Goal: Transaction & Acquisition: Purchase product/service

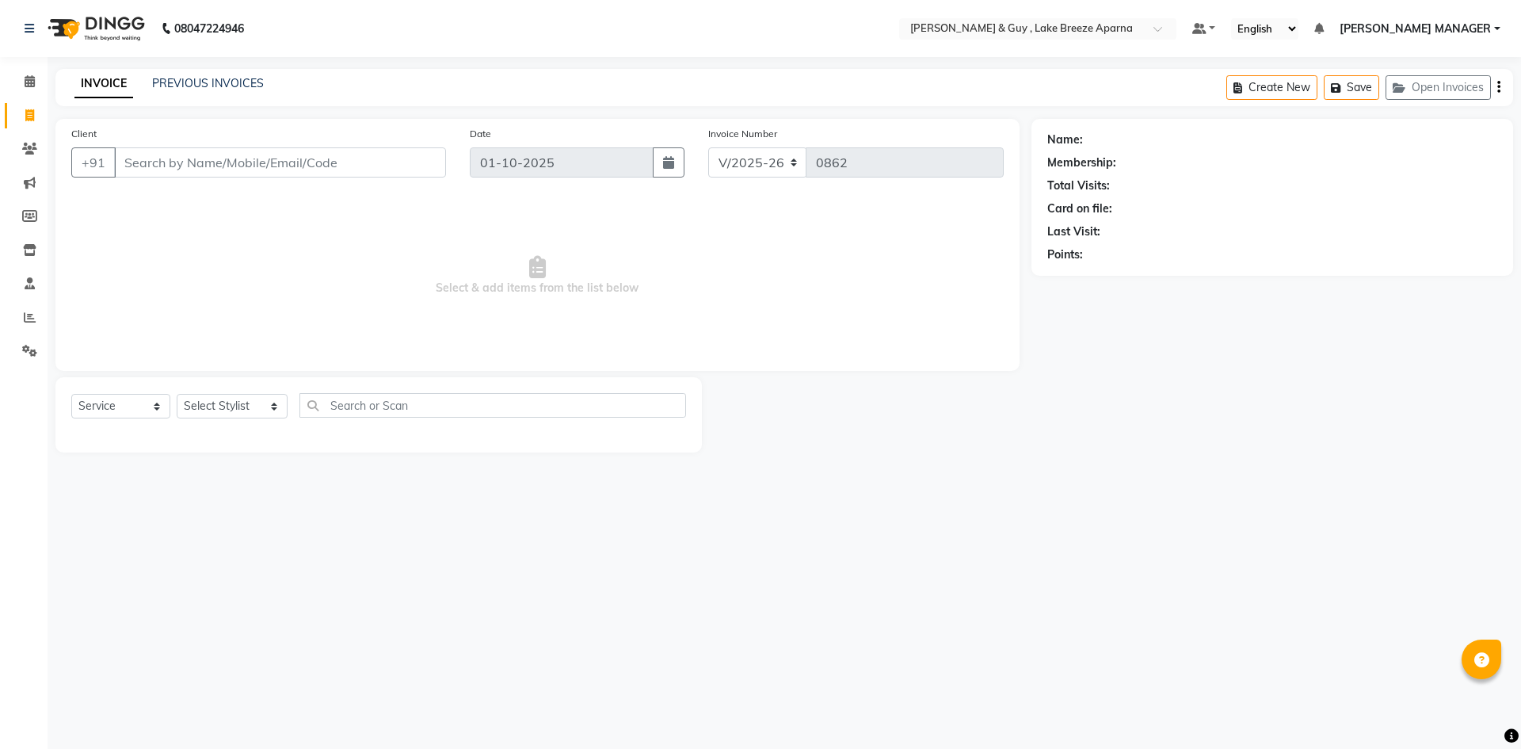
select select "8690"
select select "service"
click at [378, 158] on input "Client" at bounding box center [280, 162] width 332 height 30
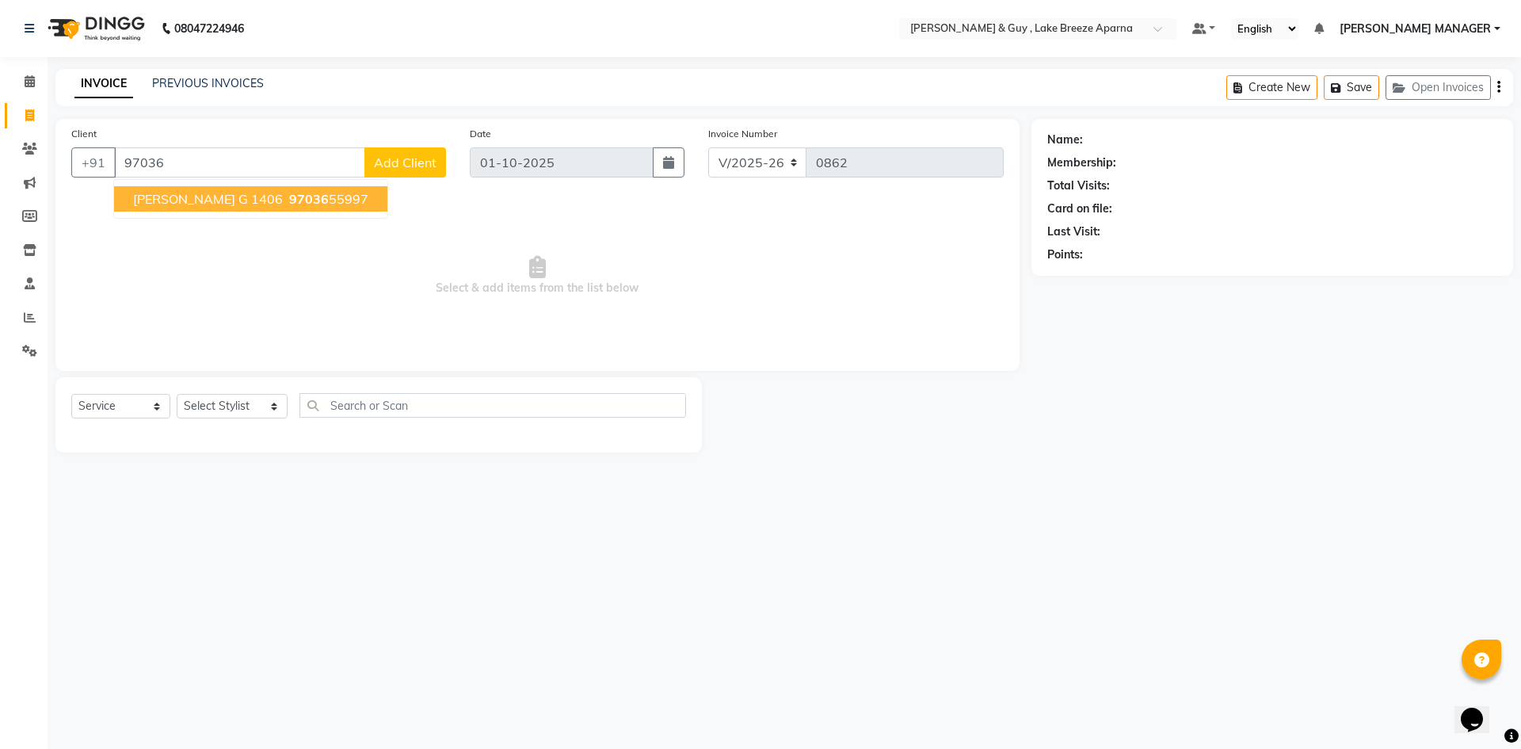
click at [296, 200] on ngb-highlight "97036 55997" at bounding box center [327, 199] width 82 height 16
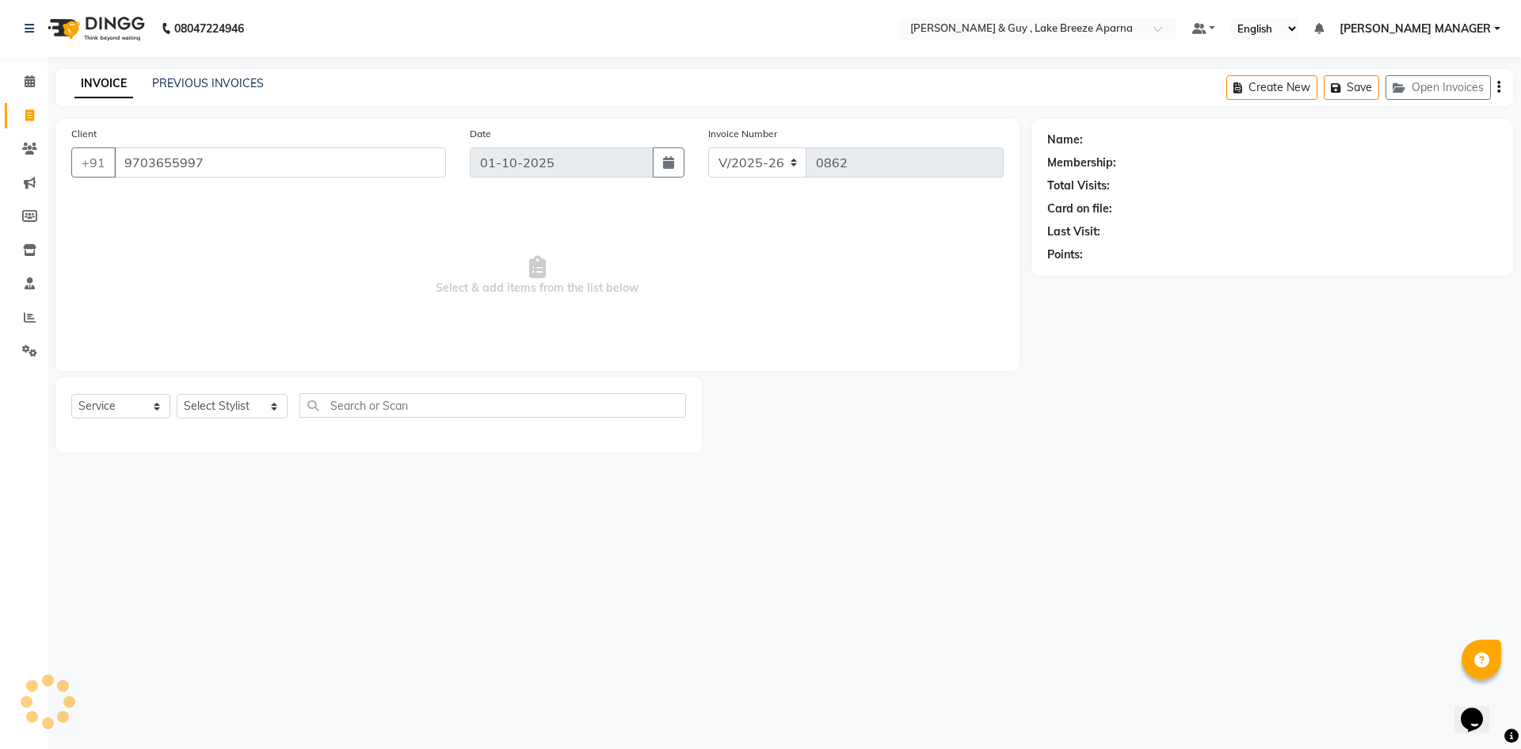
type input "9703655997"
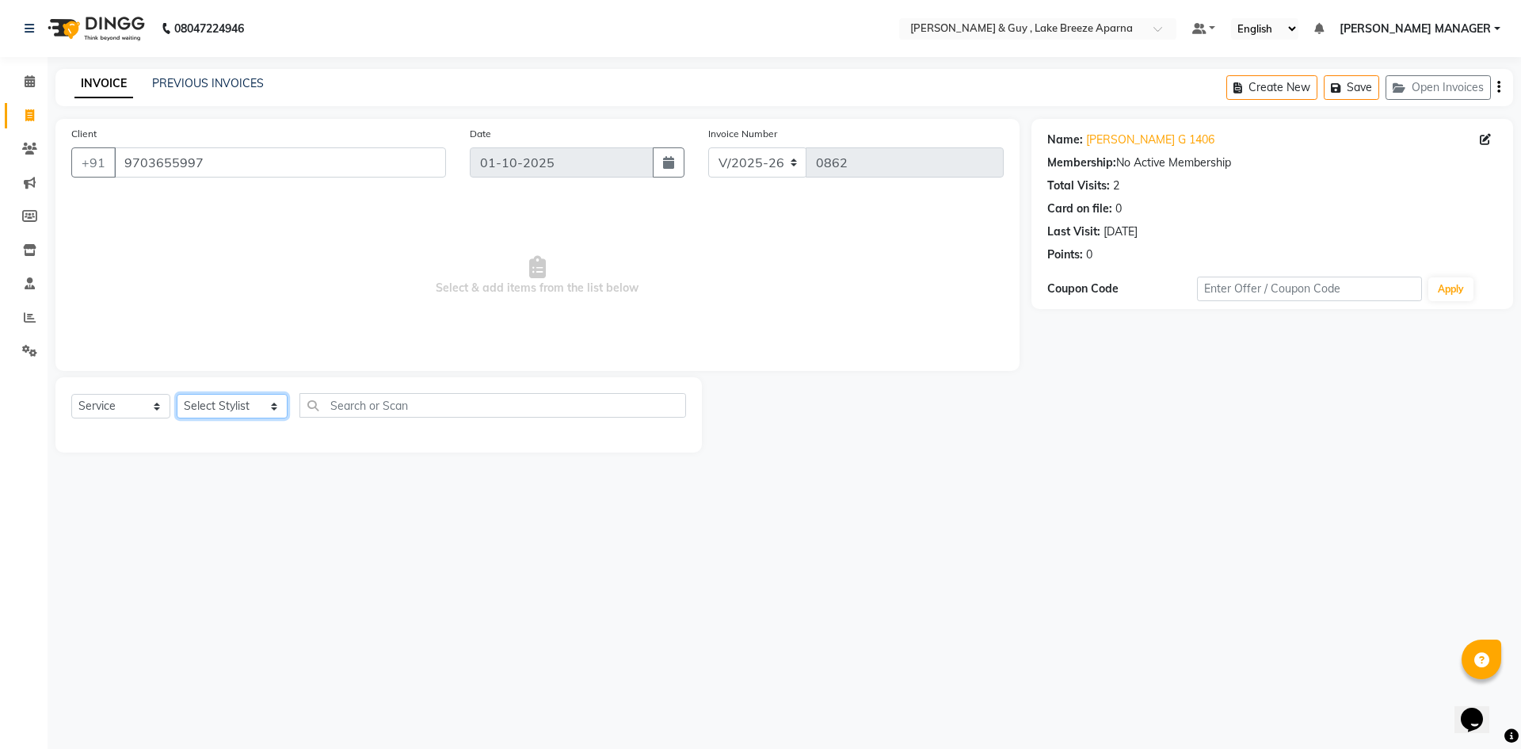
click at [238, 411] on select "Select Stylist ANAS ASLAM [DEMOGRAPHIC_DATA][PERSON_NAME] MANAGER [PERSON_NAME]…" at bounding box center [232, 406] width 111 height 25
select select "88277"
click at [177, 394] on select "Select Stylist ANAS ASLAM [DEMOGRAPHIC_DATA][PERSON_NAME] MANAGER [PERSON_NAME]…" at bounding box center [232, 406] width 111 height 25
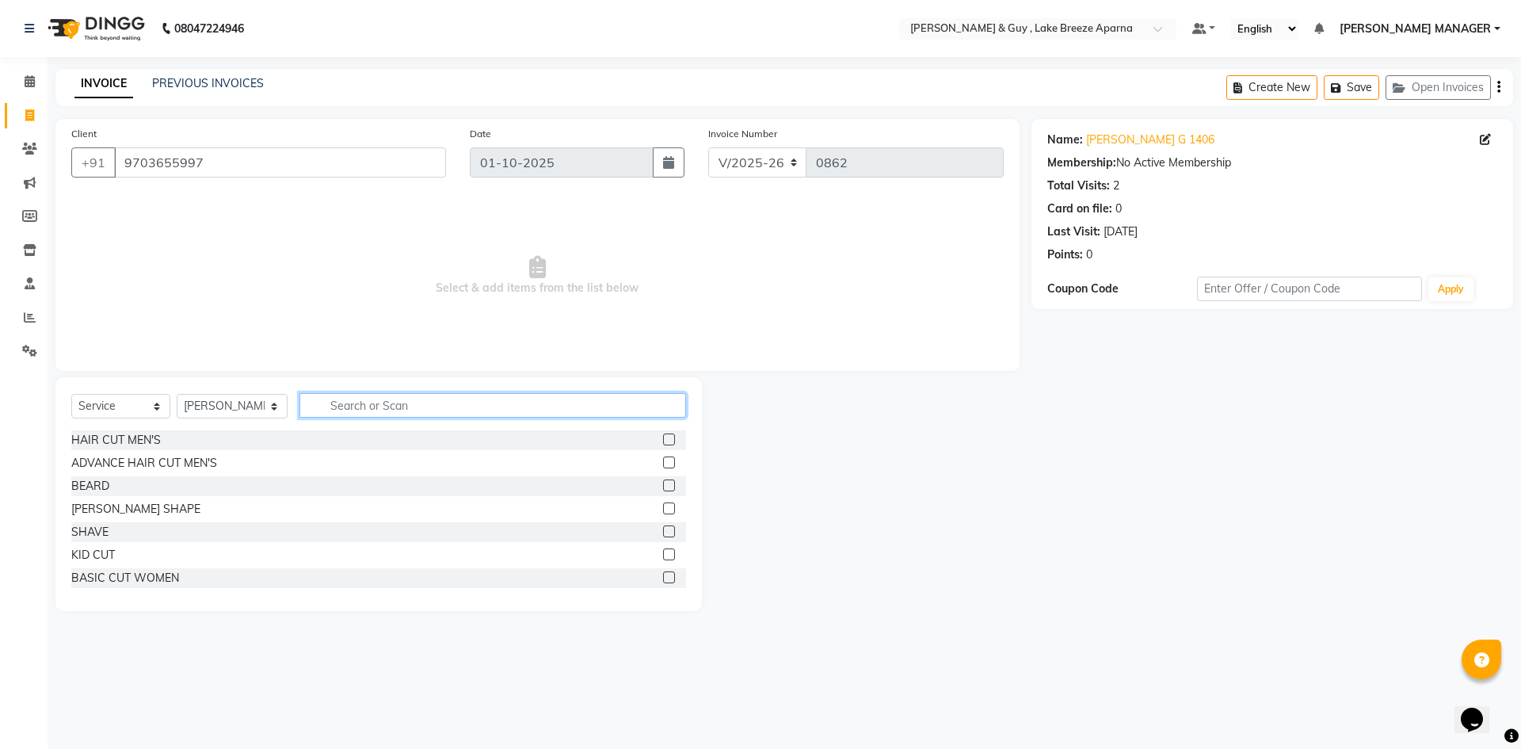
click at [332, 410] on input "text" at bounding box center [492, 405] width 387 height 25
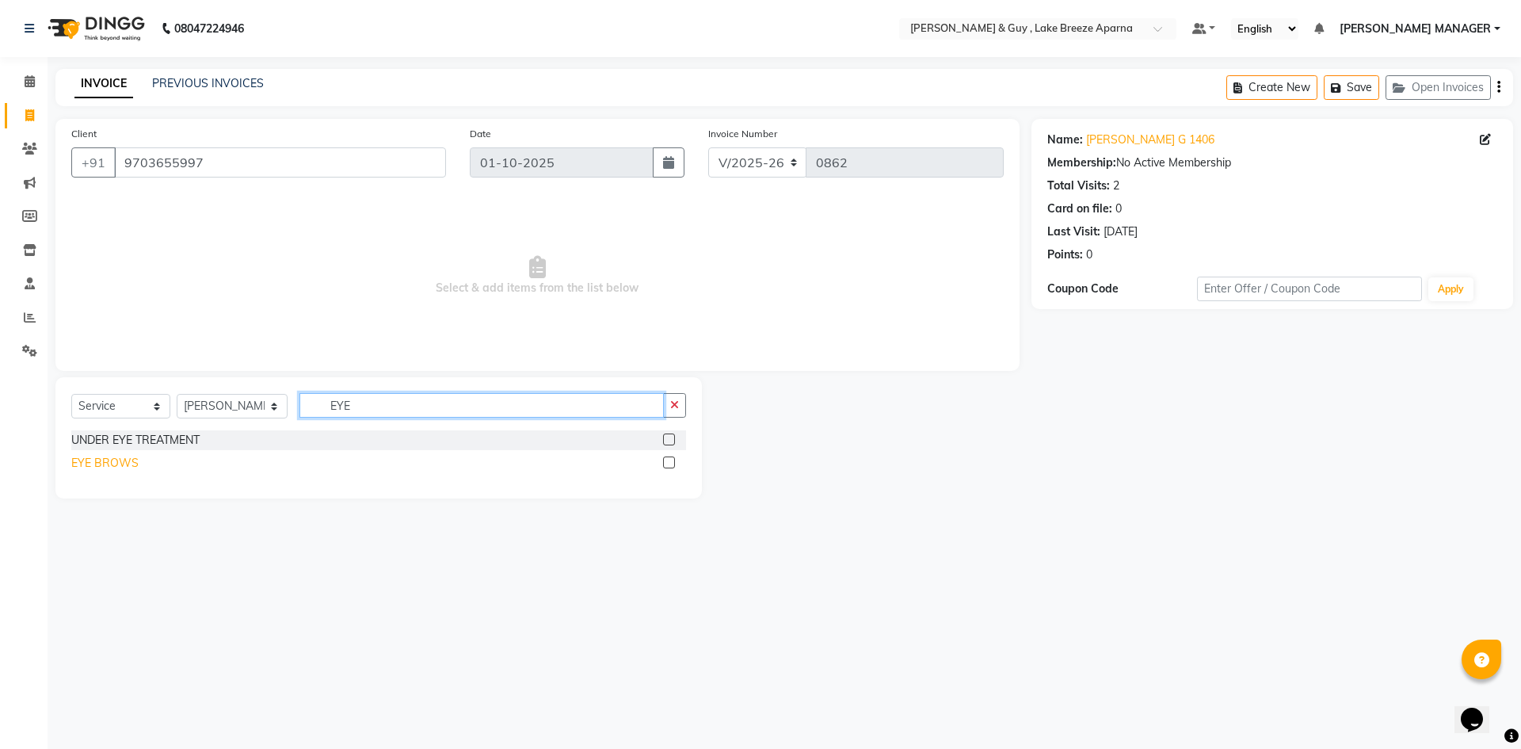
type input "EYE"
click at [96, 468] on div "EYE BROWS" at bounding box center [104, 463] width 67 height 17
checkbox input "false"
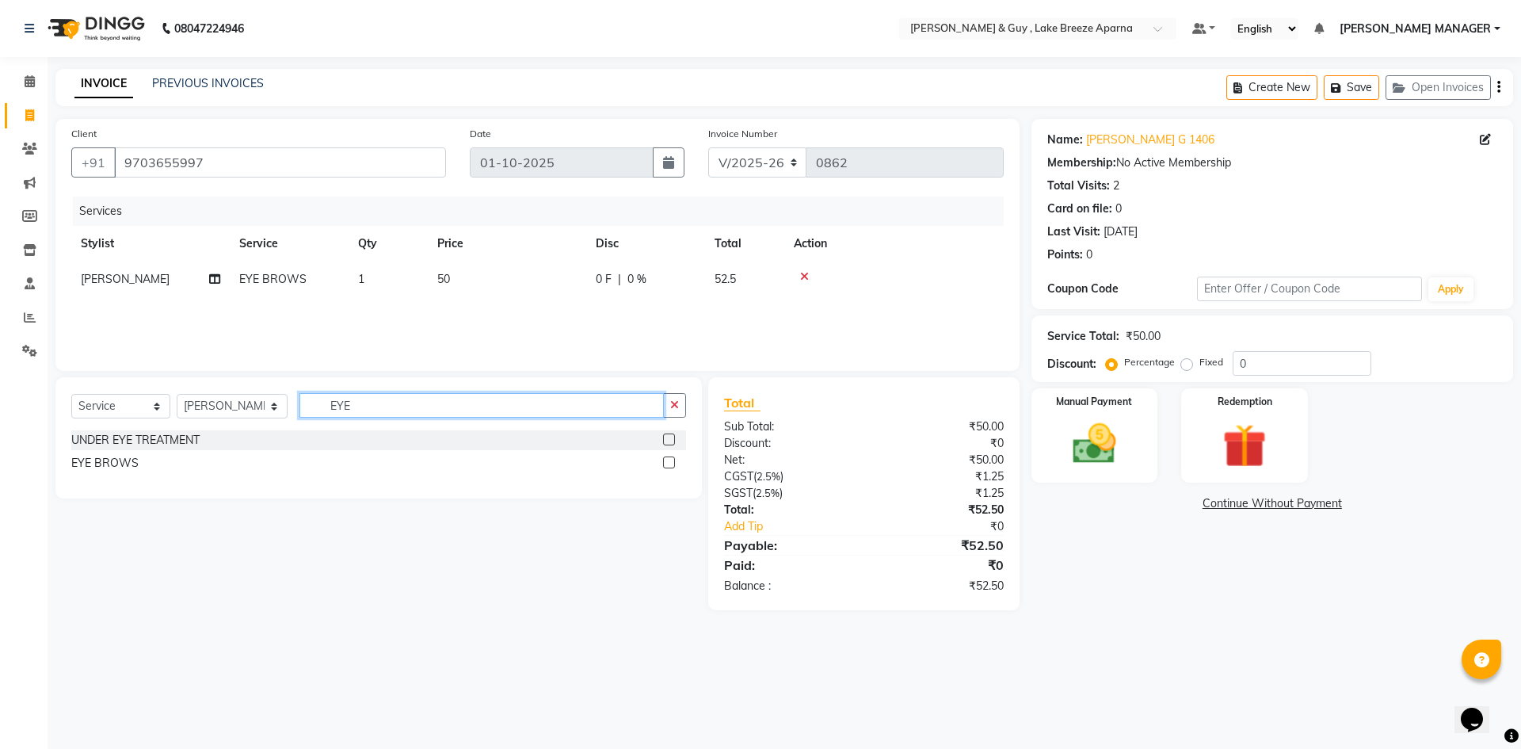
click at [330, 406] on input "EYE" at bounding box center [481, 405] width 364 height 25
type input "FORE"
click at [107, 450] on div "FOREHEAD" at bounding box center [378, 441] width 615 height 23
click at [88, 440] on div "FOREHEAD" at bounding box center [101, 440] width 60 height 17
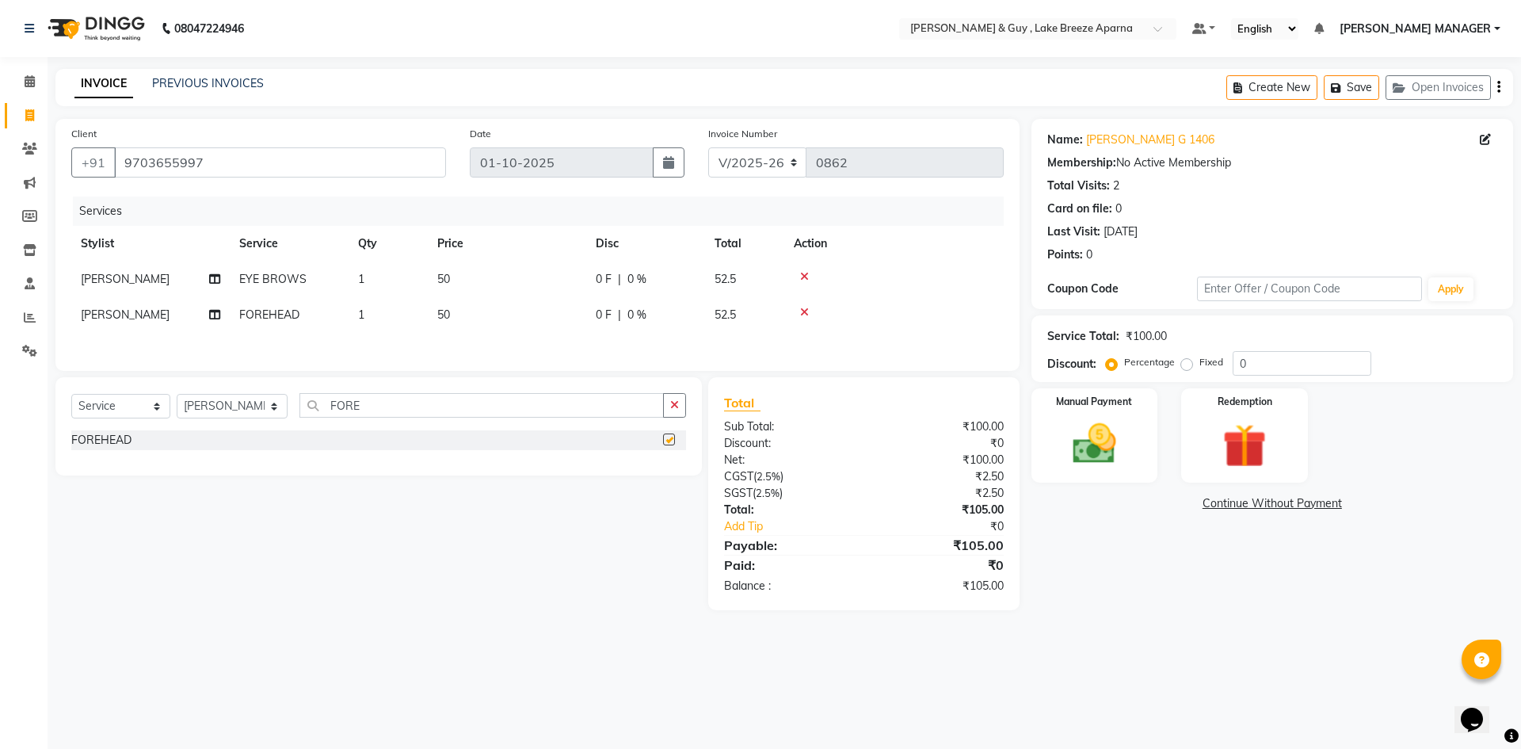
checkbox input "false"
click at [216, 406] on select "Select Stylist ANAS ASLAM [DEMOGRAPHIC_DATA][PERSON_NAME] MANAGER [PERSON_NAME]…" at bounding box center [232, 406] width 111 height 25
select select "87995"
click at [177, 396] on select "Select Stylist ANAS ASLAM [DEMOGRAPHIC_DATA][PERSON_NAME] MANAGER [PERSON_NAME]…" at bounding box center [232, 406] width 111 height 25
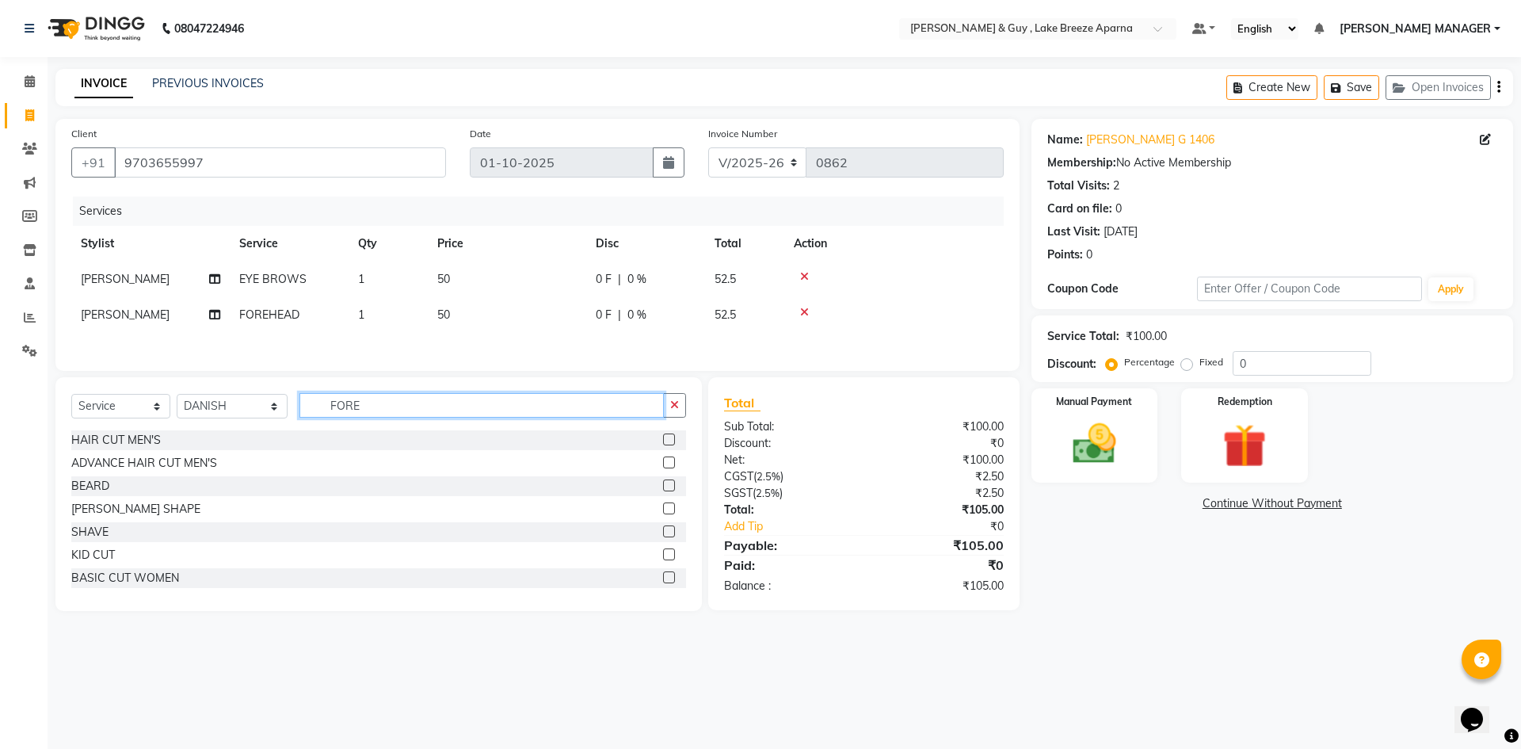
click at [343, 417] on input "FORE" at bounding box center [481, 405] width 364 height 25
click at [101, 443] on div "HAIR CUT MEN'S" at bounding box center [116, 440] width 90 height 17
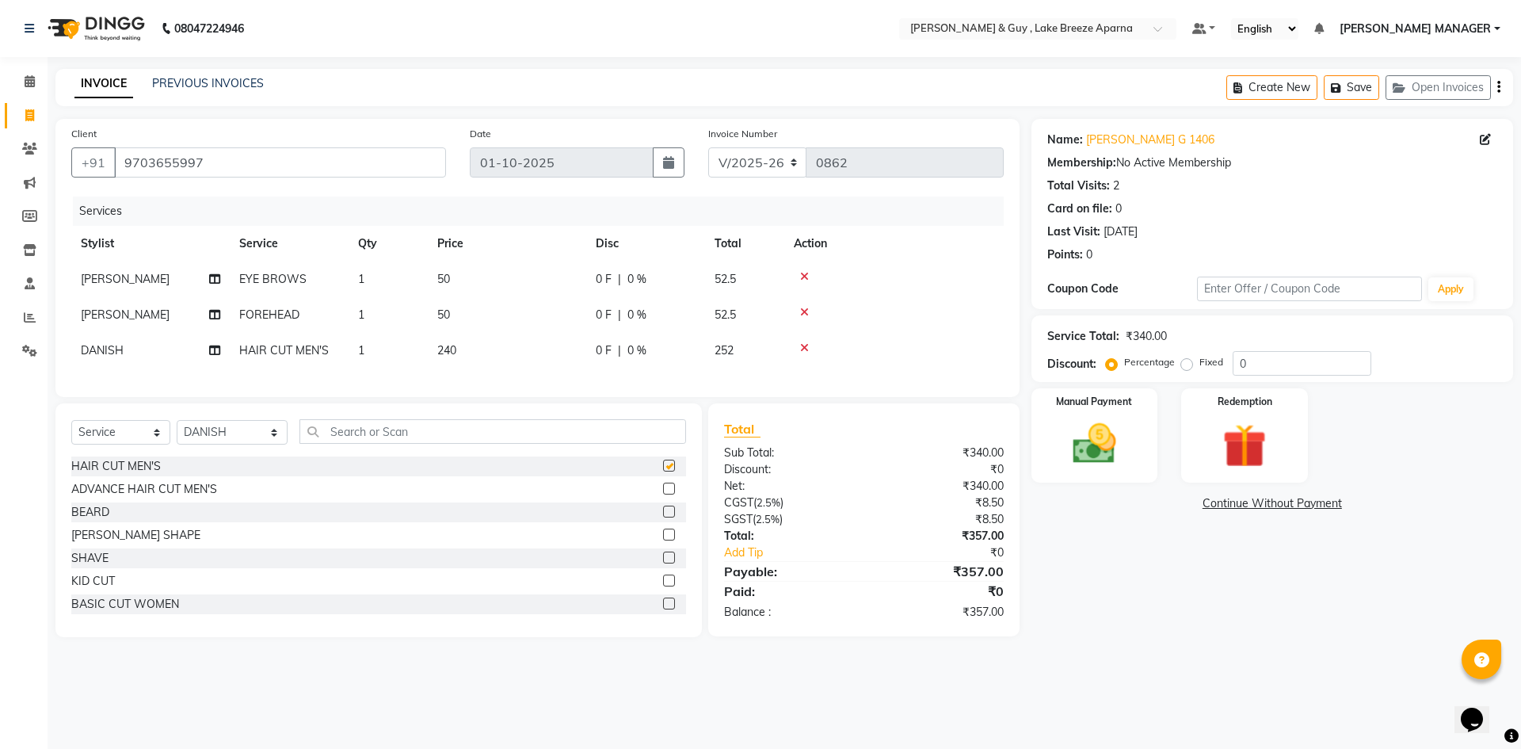
checkbox input "false"
click at [280, 637] on div "Select Service Product Membership Package Voucher Prepaid Gift Card Select Styl…" at bounding box center [378, 520] width 647 height 234
click at [1081, 661] on main "INVOICE PREVIOUS INVOICES Create New Save Open Invoices Client +91 9703655997 D…" at bounding box center [785, 365] width 1474 height 592
click at [1097, 452] on img at bounding box center [1095, 444] width 74 height 52
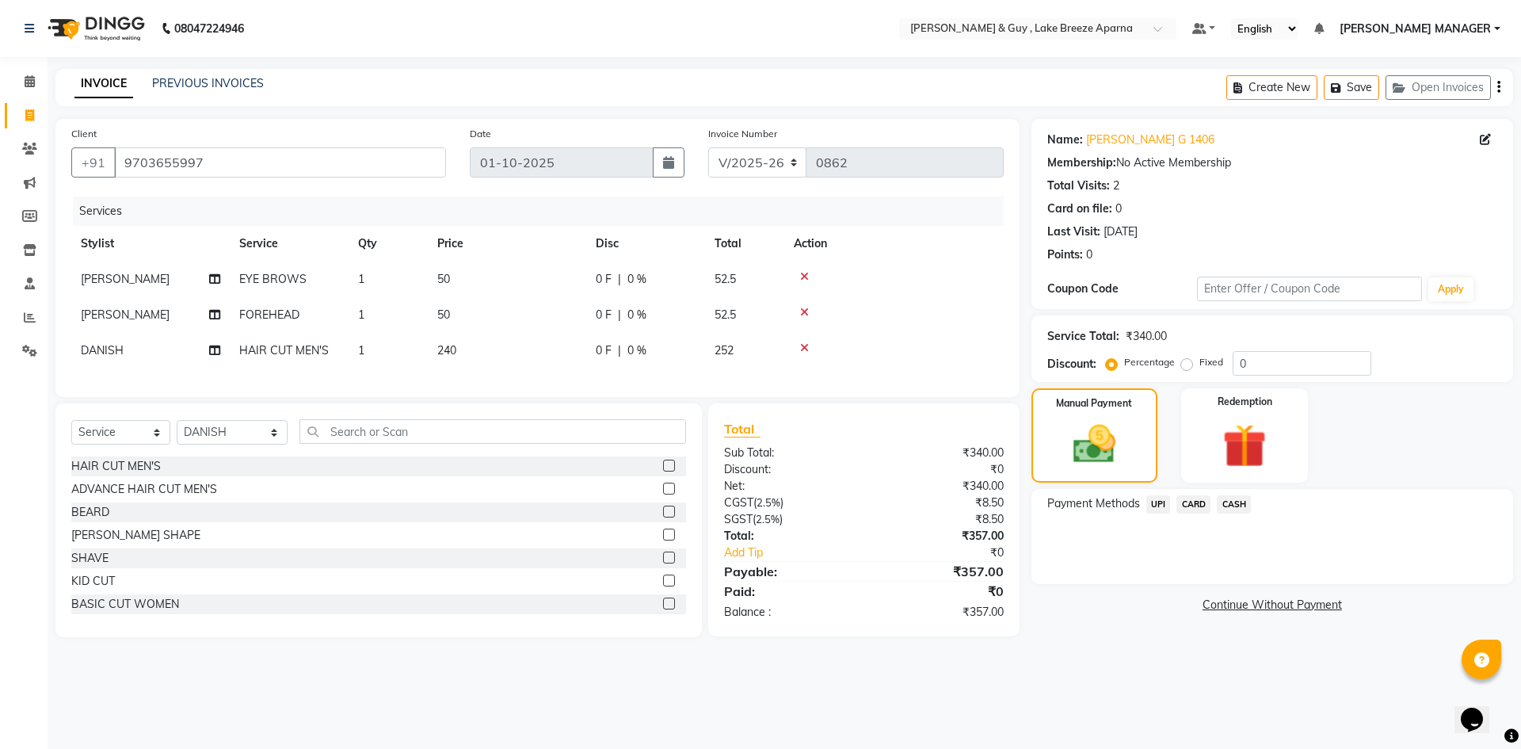
click at [1158, 505] on span "UPI" at bounding box center [1158, 504] width 25 height 18
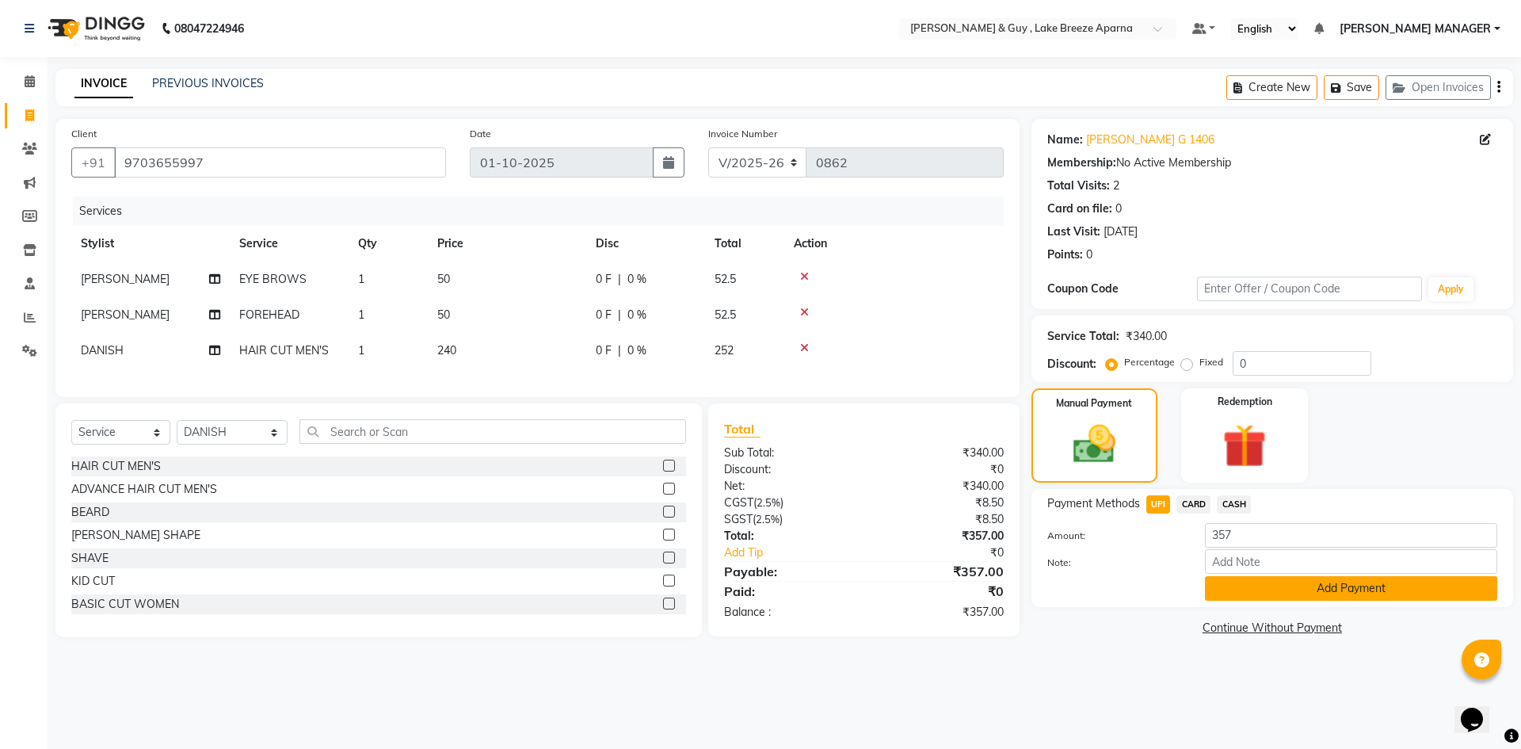
click at [1232, 591] on button "Add Payment" at bounding box center [1351, 588] width 292 height 25
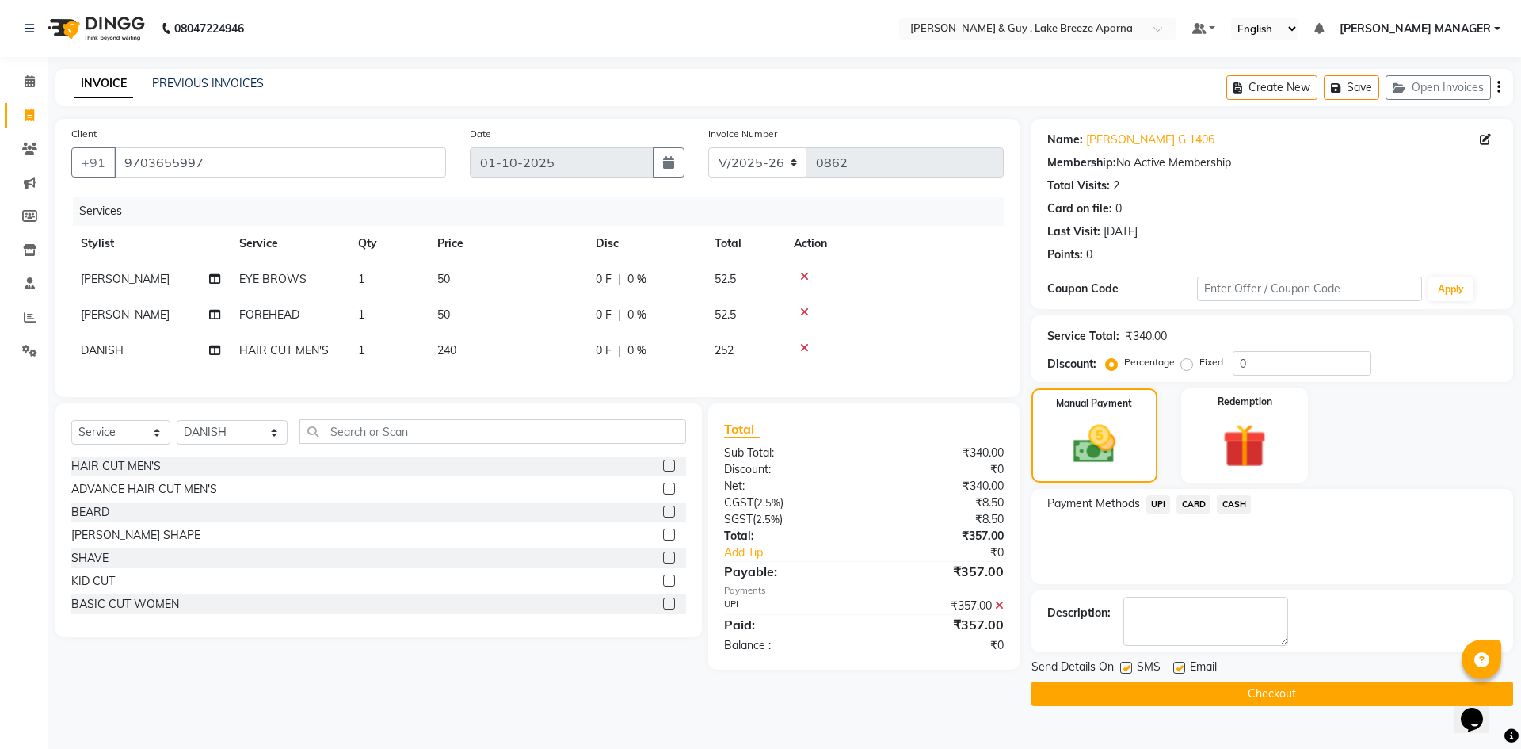
click at [1175, 669] on label at bounding box center [1179, 668] width 12 height 12
click at [1175, 669] on input "checkbox" at bounding box center [1178, 668] width 10 height 10
checkbox input "false"
click at [1292, 690] on button "Checkout" at bounding box center [1273, 693] width 482 height 25
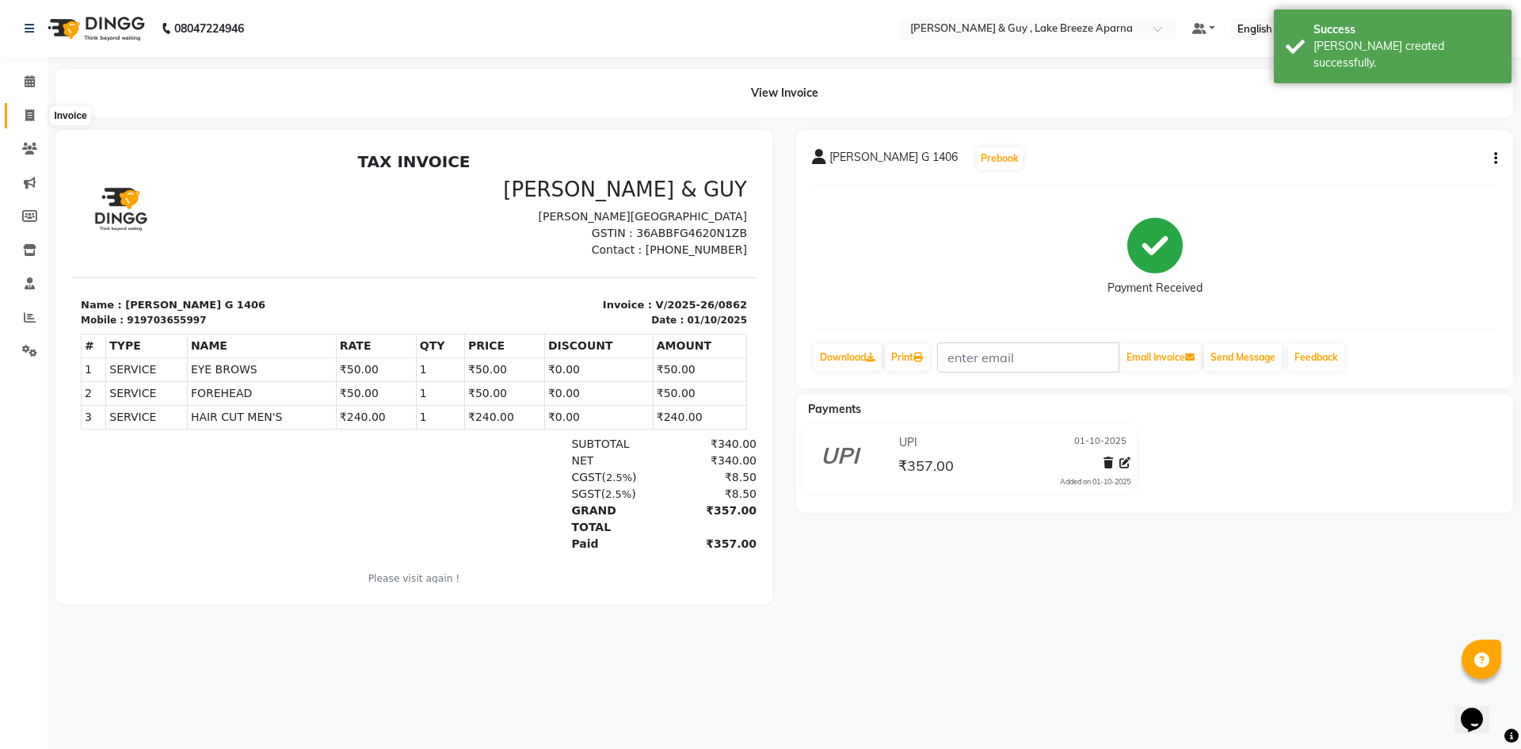
click at [21, 122] on span at bounding box center [30, 116] width 28 height 18
select select "8690"
select select "service"
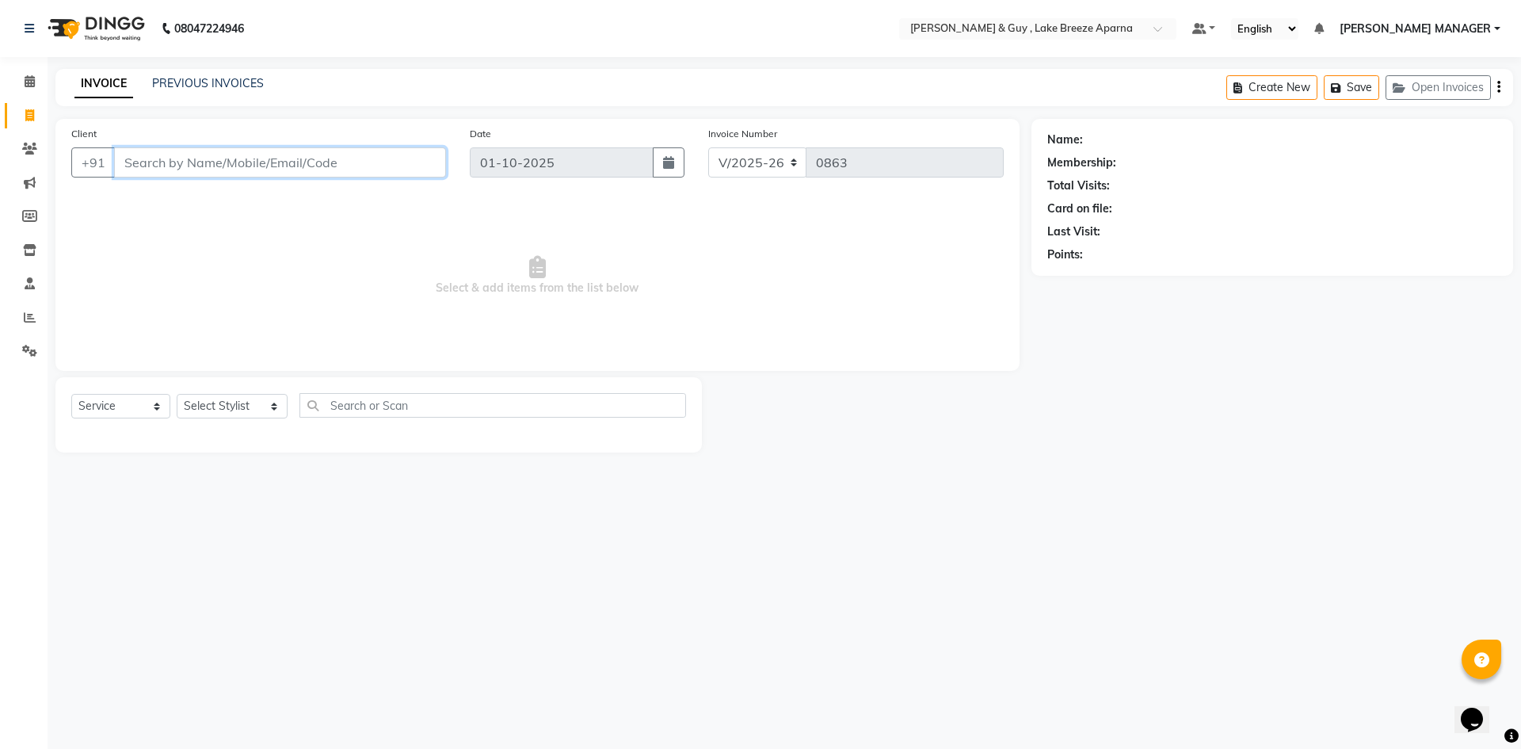
click at [219, 162] on input "Client" at bounding box center [280, 162] width 332 height 30
type input "9886182066"
click at [433, 160] on span "Add Client" at bounding box center [405, 163] width 63 height 16
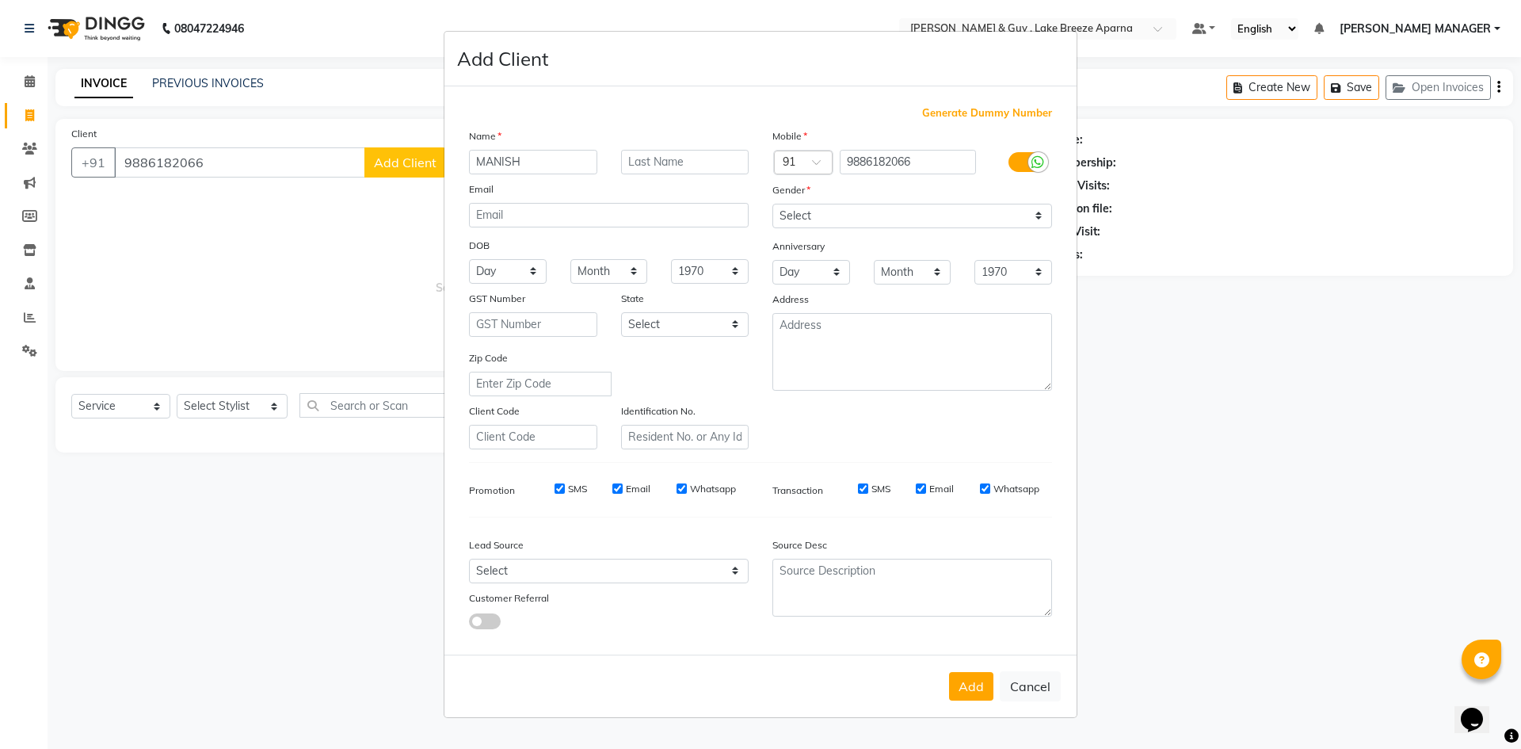
type input "MANISH"
type input "F 201"
click at [858, 214] on select "Select Male Female Other Prefer Not To Say" at bounding box center [913, 216] width 280 height 25
select select "male"
click at [773, 204] on select "Select Male Female Other Prefer Not To Say" at bounding box center [913, 216] width 280 height 25
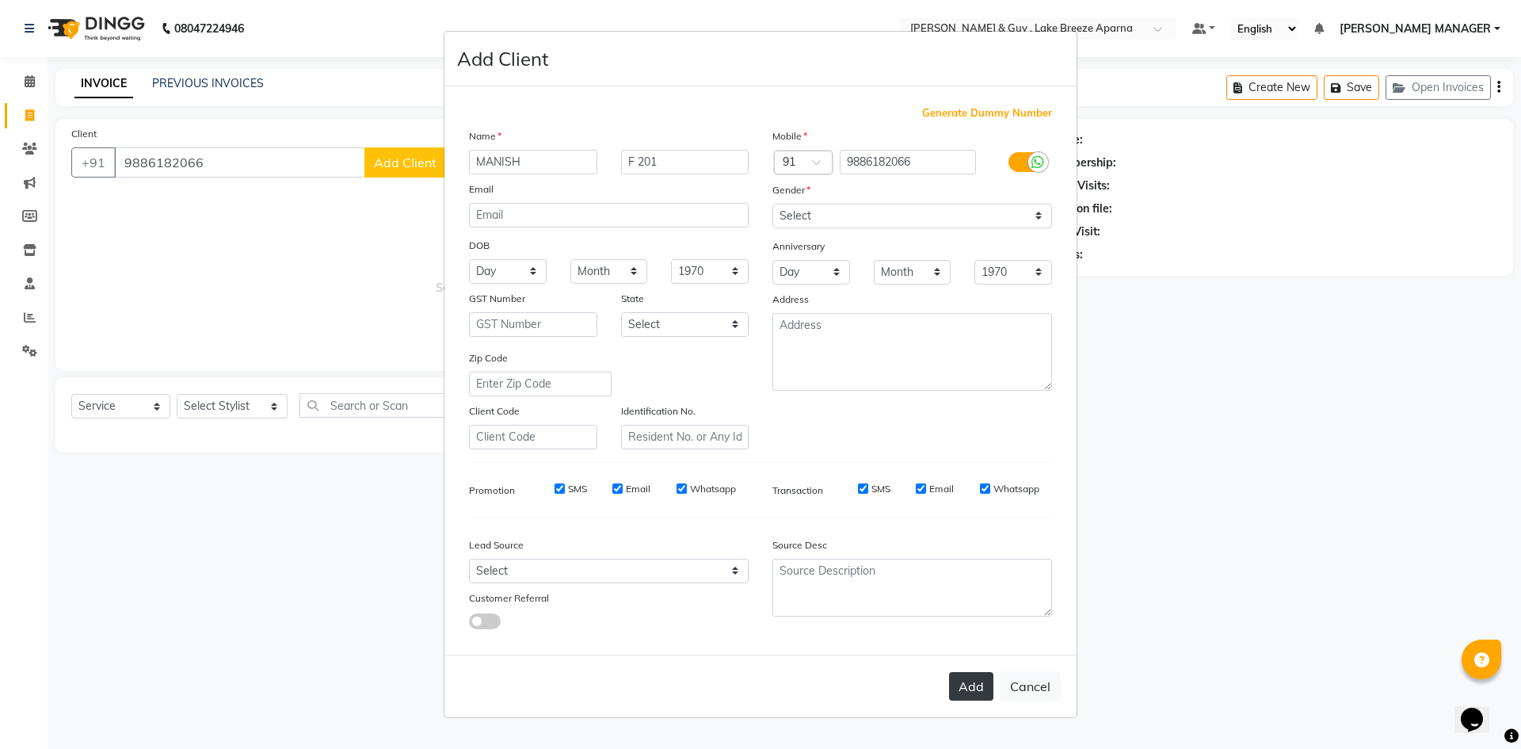
click at [973, 680] on button "Add" at bounding box center [971, 686] width 44 height 29
select select
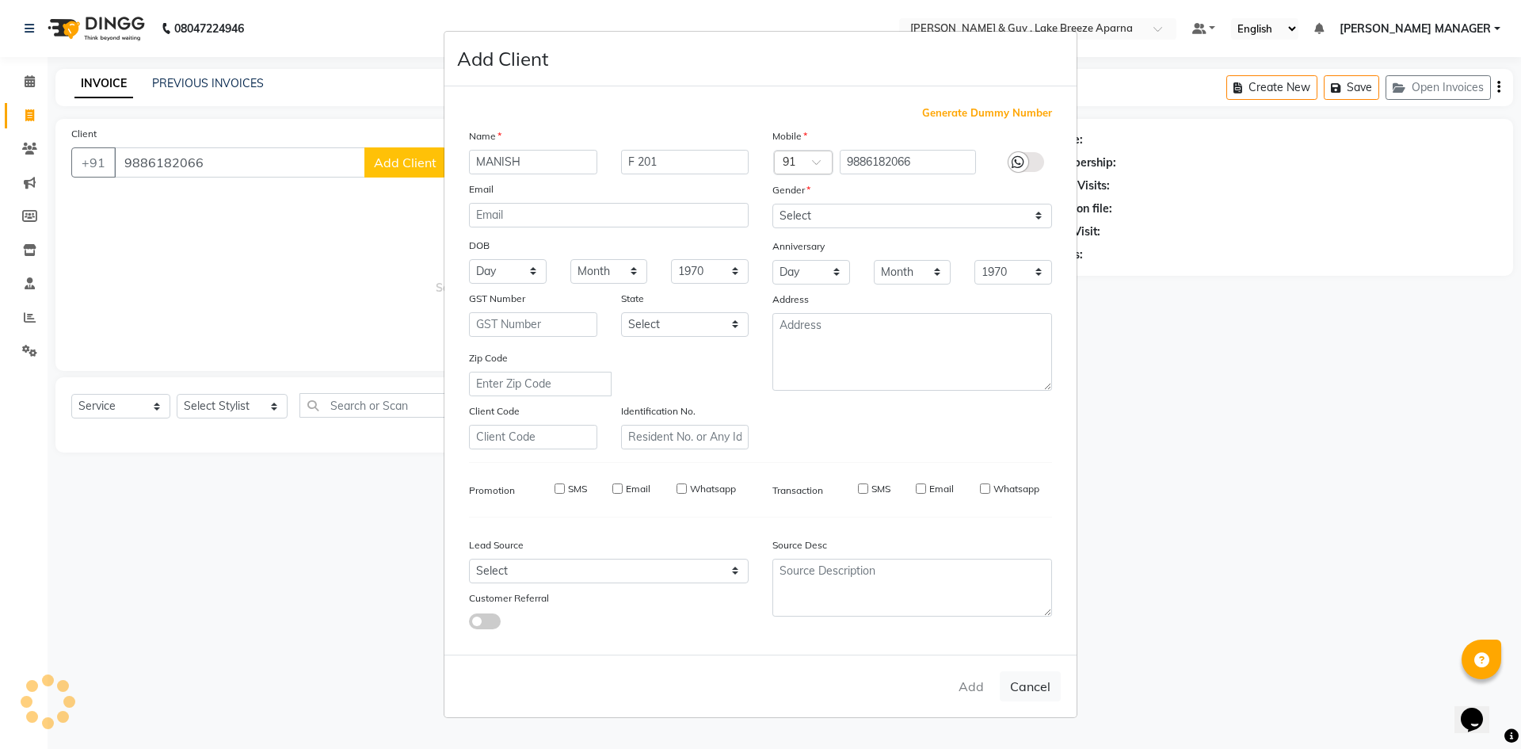
select select
checkbox input "false"
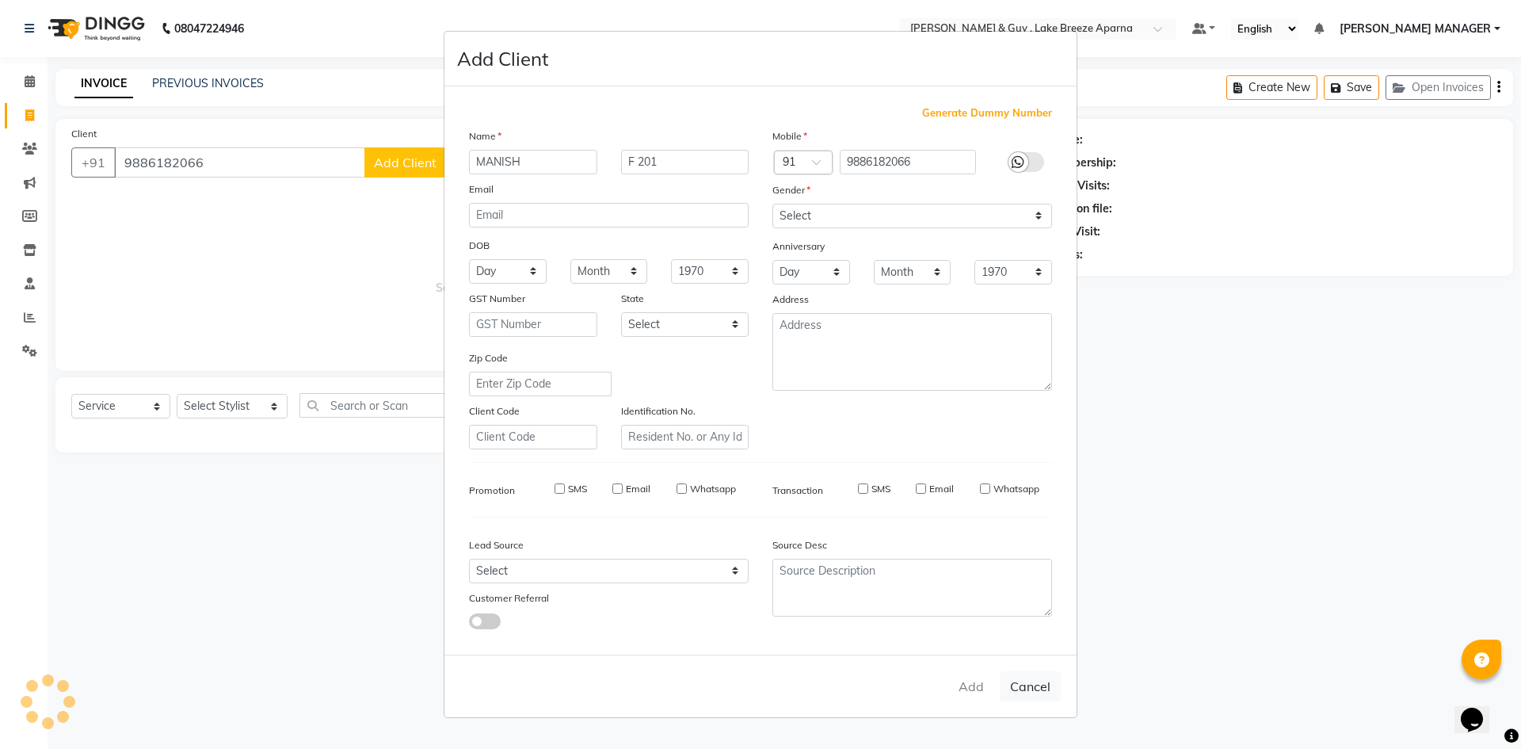
checkbox input "false"
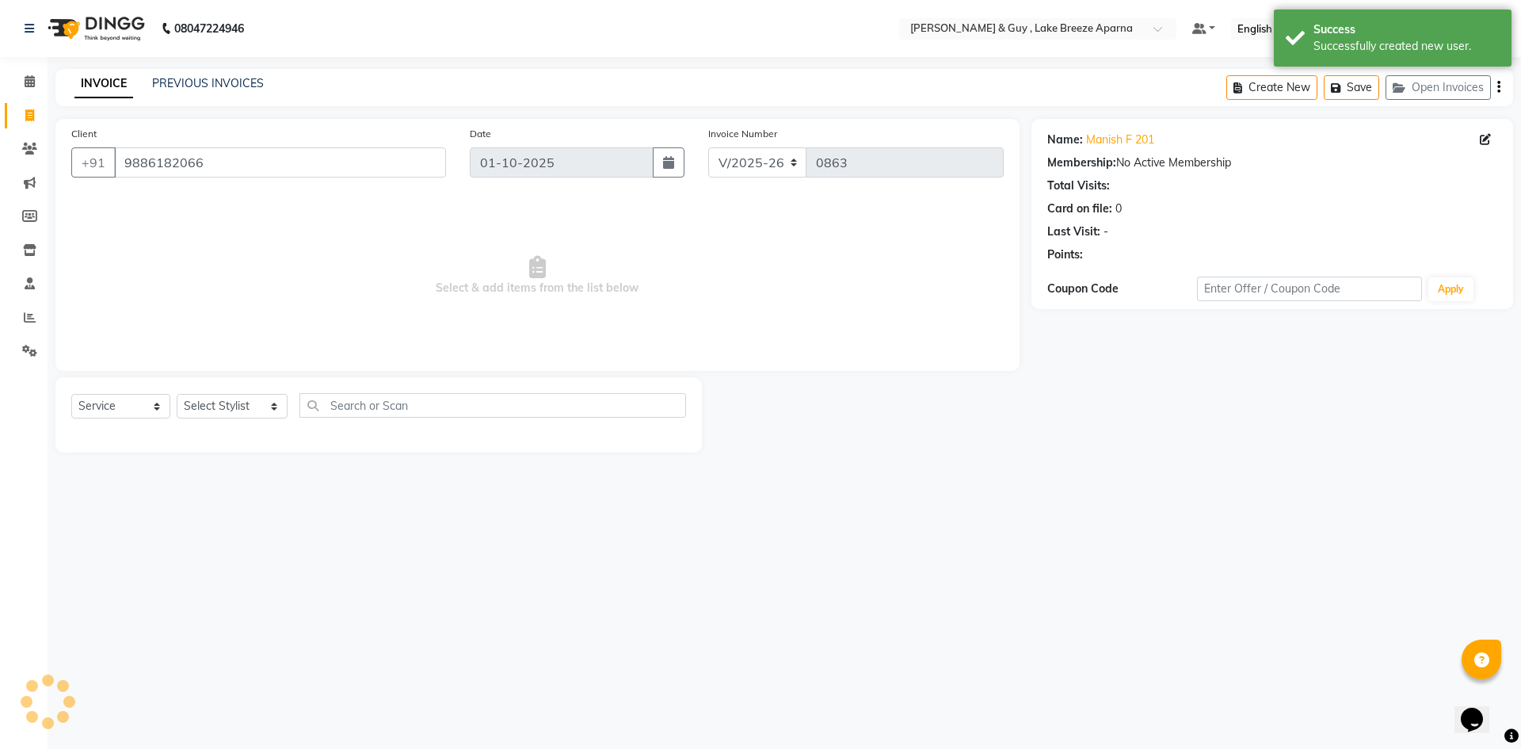
click at [212, 565] on div "08047224946 Select Location × Toni & Guy , Lake Breeze Aparna Default Panel My …" at bounding box center [760, 374] width 1521 height 749
click at [249, 397] on select "Select Stylist ANAS ASLAM DANISH HANISHA MANAGER LAXMI RIMA RINKU SALMAN SHANVI…" at bounding box center [232, 406] width 111 height 25
select select "87992"
click at [177, 394] on select "Select Stylist ANAS ASLAM DANISH HANISHA MANAGER LAXMI RIMA RINKU SALMAN SHANVI…" at bounding box center [232, 406] width 111 height 25
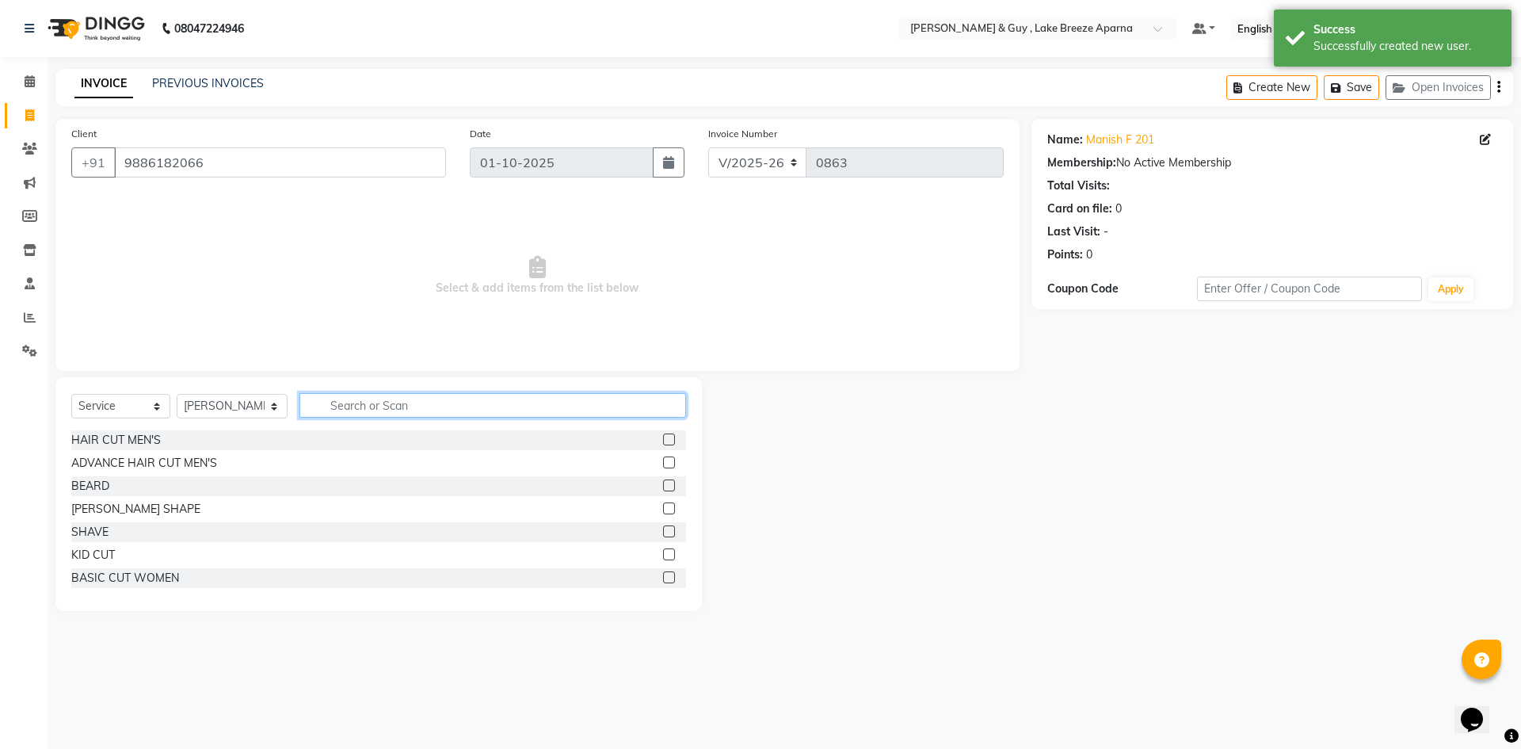
click at [398, 410] on input "text" at bounding box center [492, 405] width 387 height 25
click at [393, 406] on input "text" at bounding box center [492, 405] width 387 height 25
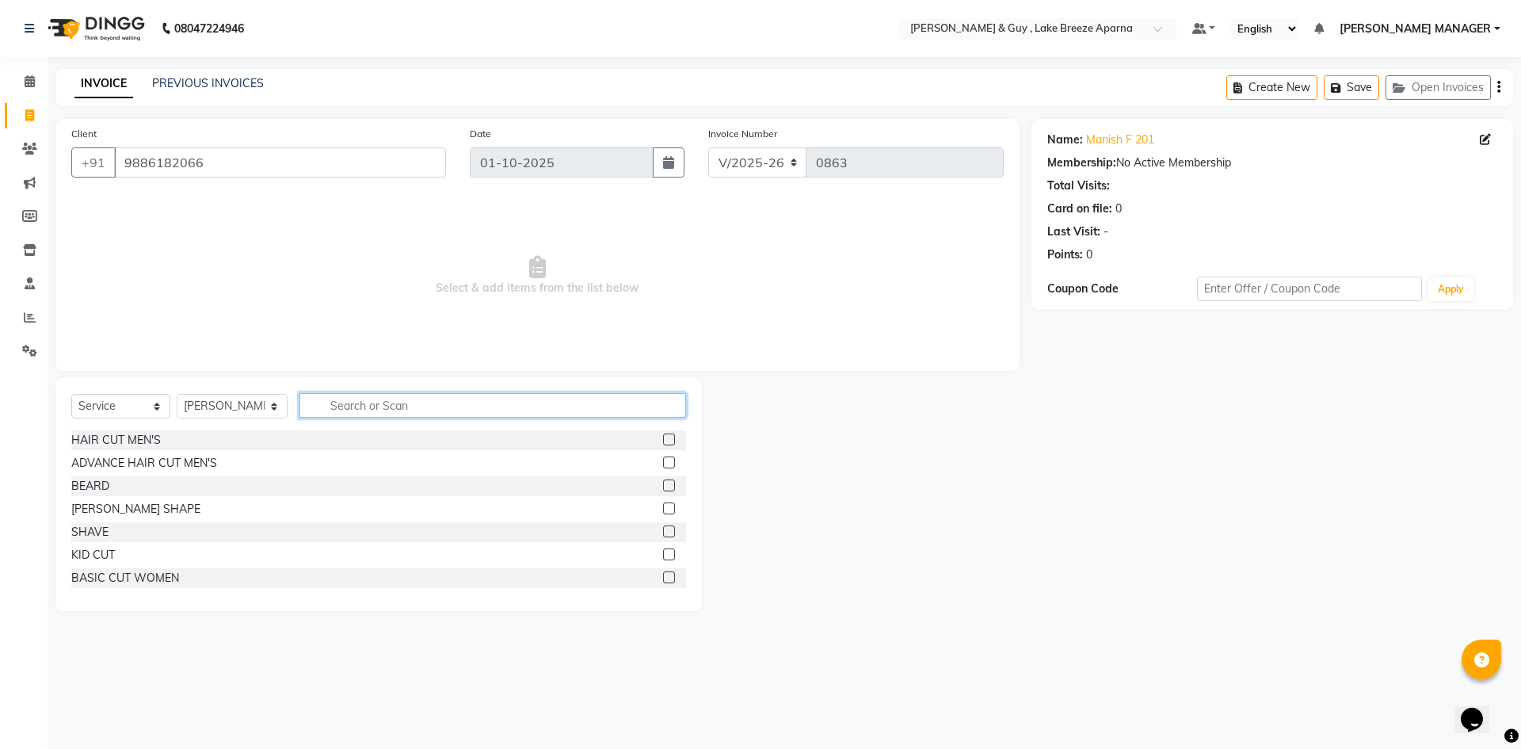
click at [393, 406] on input "text" at bounding box center [492, 405] width 387 height 25
click at [152, 436] on div "HAIR CUT MEN'S" at bounding box center [116, 440] width 90 height 17
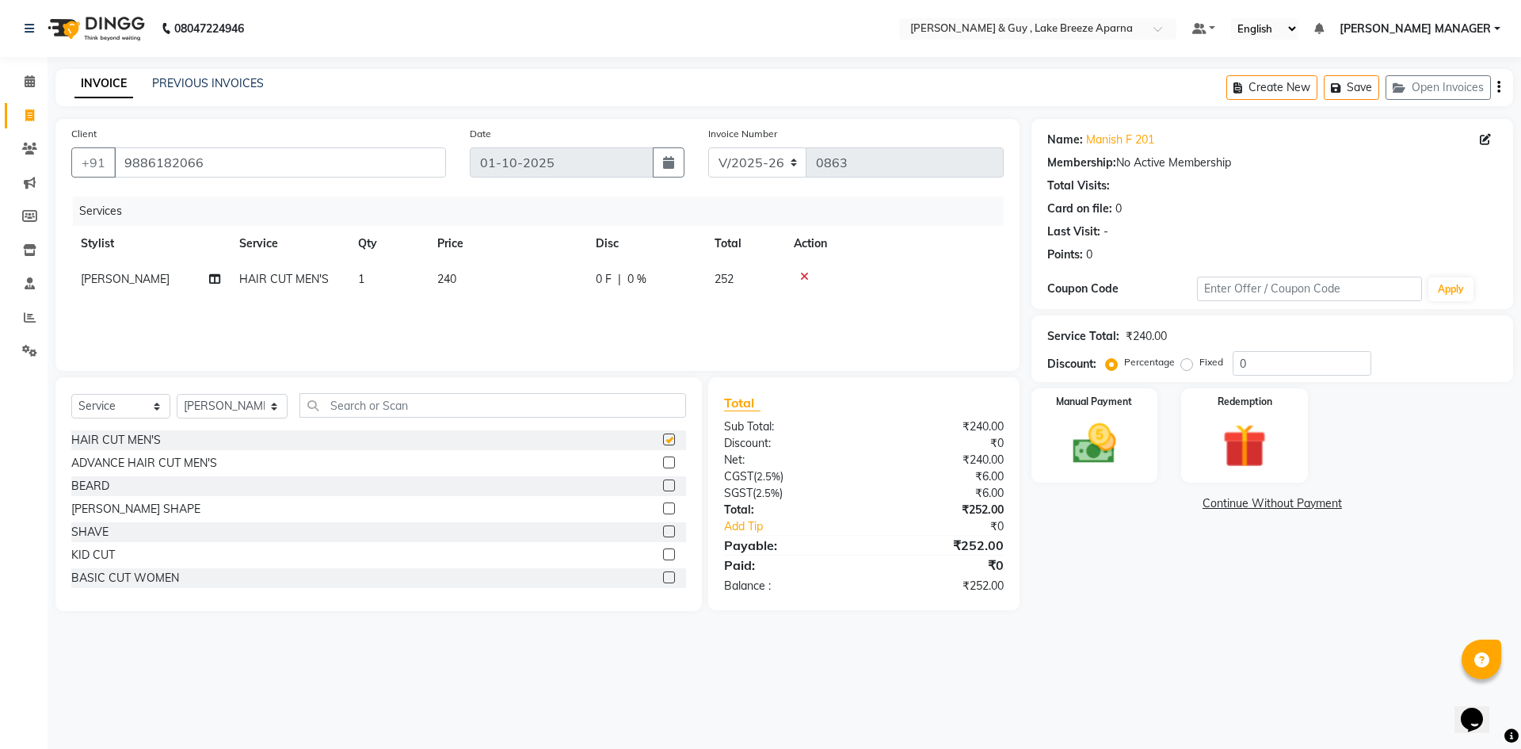
checkbox input "false"
click at [132, 512] on div "BEARD SHAPE" at bounding box center [135, 509] width 129 height 17
checkbox input "false"
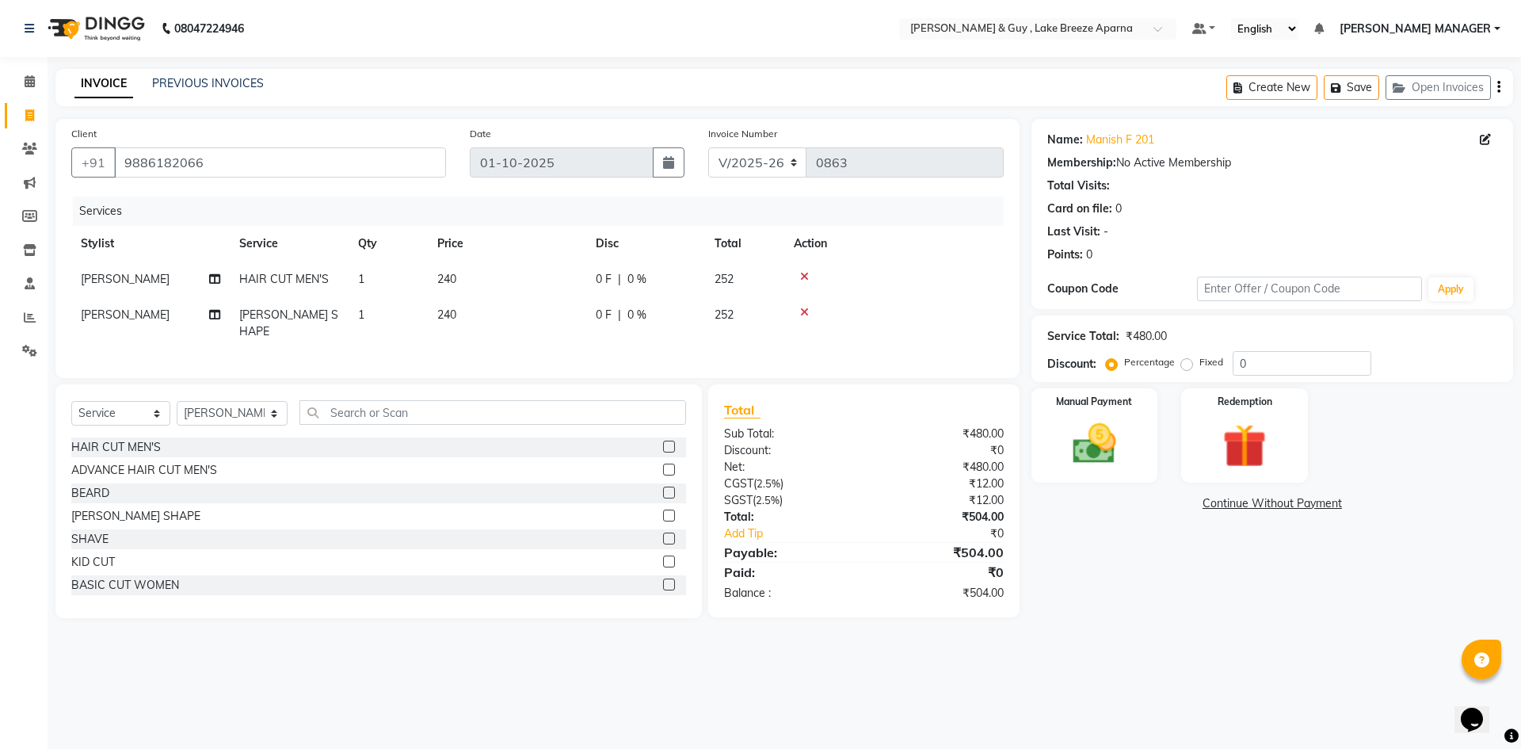
drag, startPoint x: 415, startPoint y: 701, endPoint x: 447, endPoint y: 692, distance: 32.9
click at [422, 700] on div "08047224946 Select Location × Toni & Guy , Lake Breeze Aparna Default Panel My …" at bounding box center [760, 374] width 1521 height 749
click at [1090, 443] on img at bounding box center [1095, 444] width 74 height 52
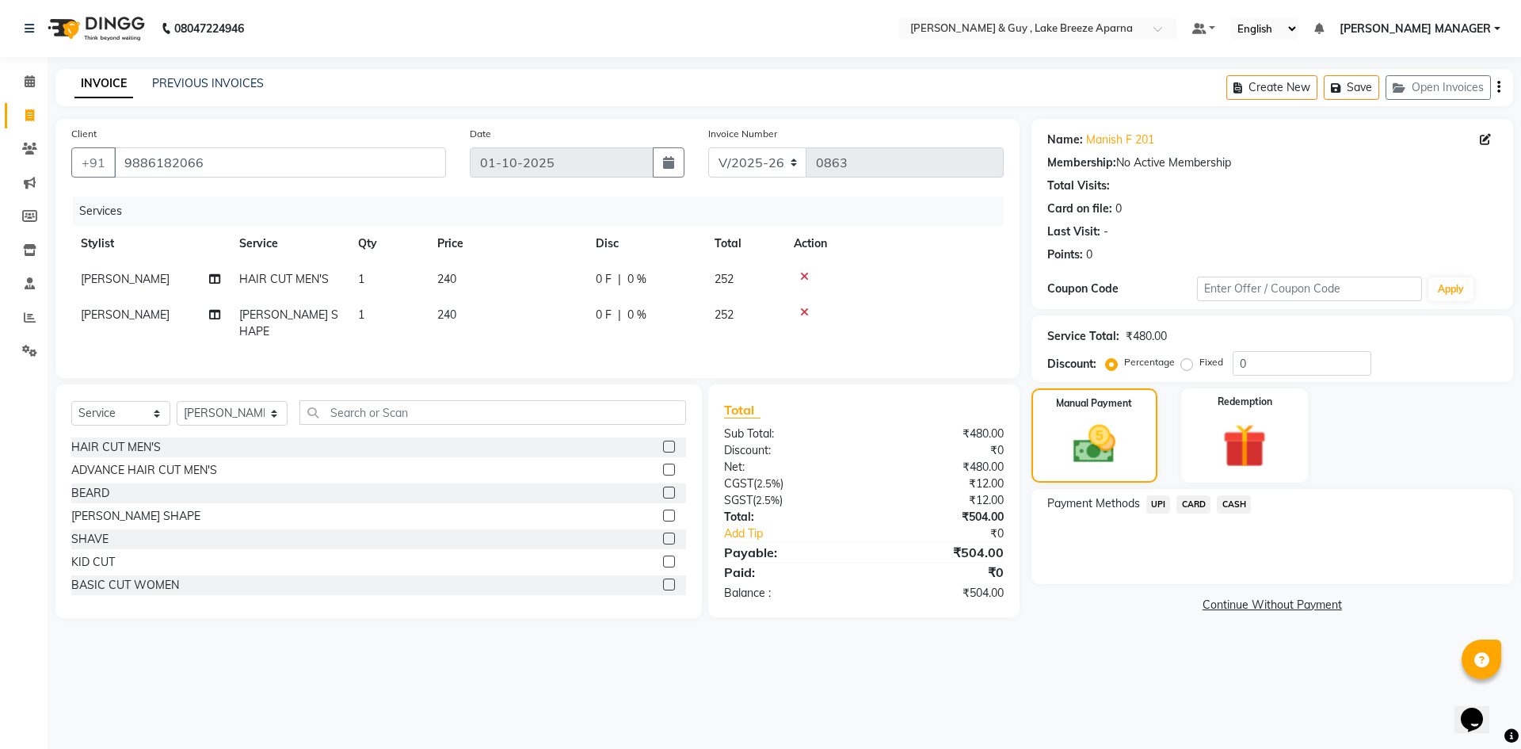
click at [1152, 501] on span "UPI" at bounding box center [1158, 504] width 25 height 18
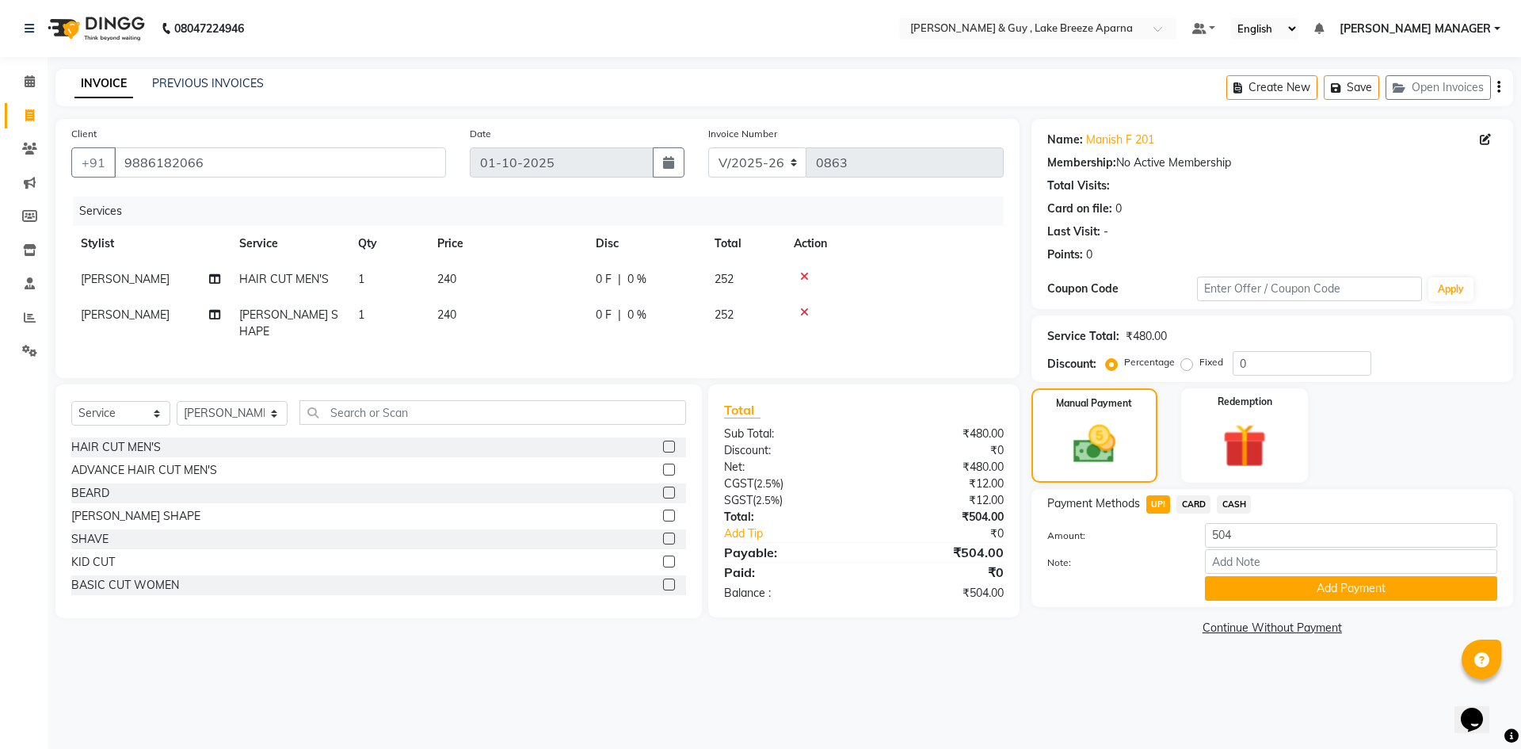
click at [1244, 610] on div "Name: Manish F 201 Membership: No Active Membership Total Visits: Card on file:…" at bounding box center [1279, 379] width 494 height 521
click at [1243, 591] on button "Add Payment" at bounding box center [1351, 588] width 292 height 25
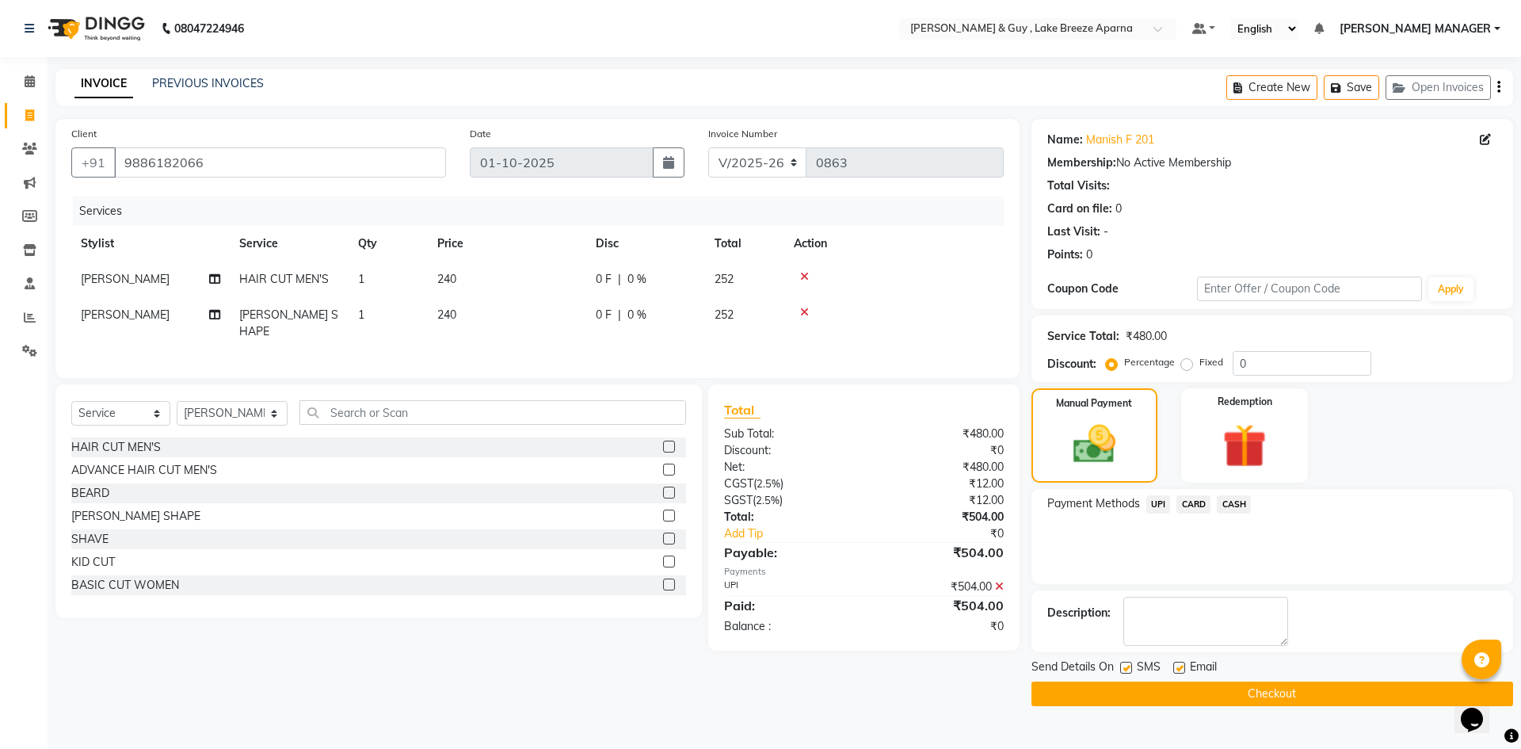
click at [1181, 667] on label at bounding box center [1179, 668] width 12 height 12
click at [1181, 667] on input "checkbox" at bounding box center [1178, 668] width 10 height 10
checkbox input "false"
click at [1190, 698] on button "Checkout" at bounding box center [1273, 693] width 482 height 25
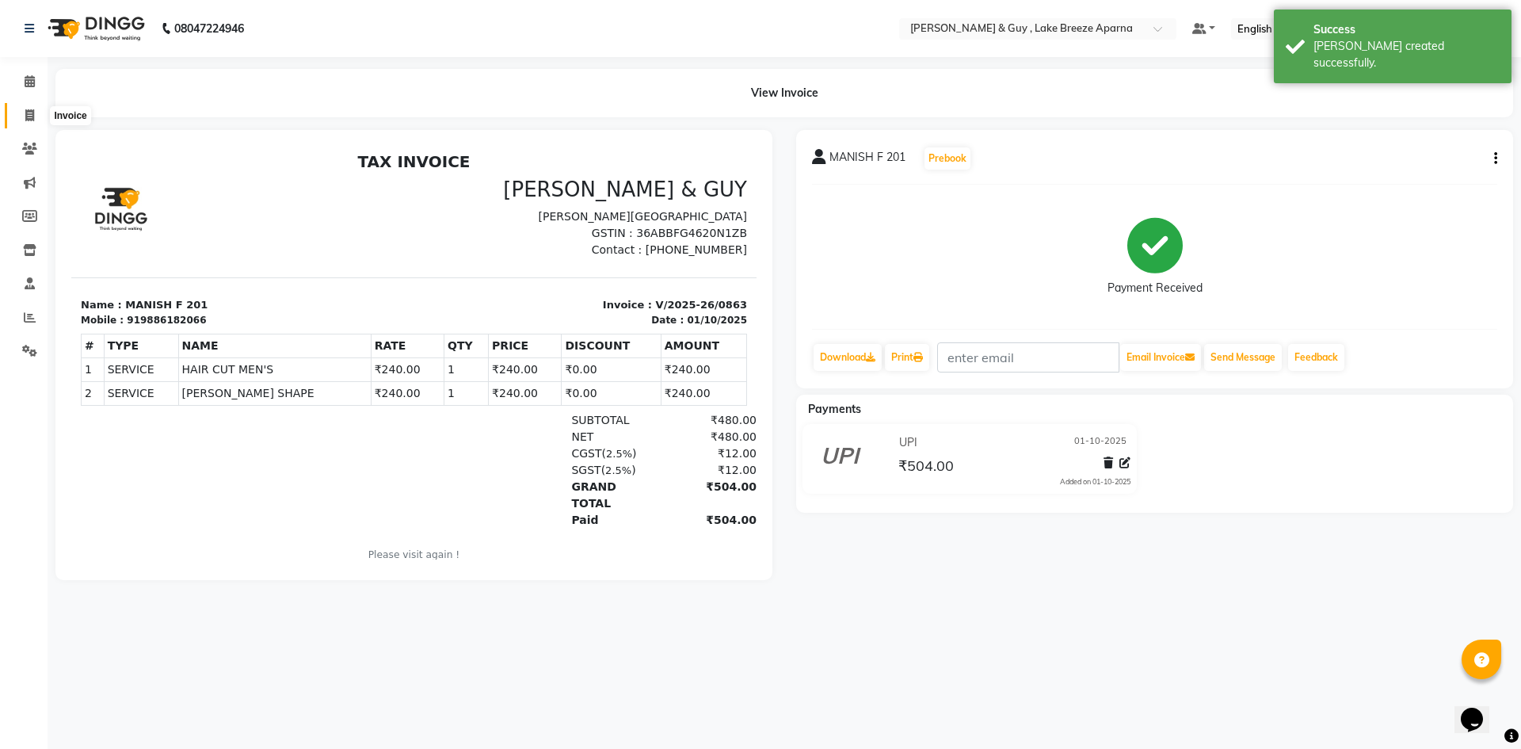
click at [40, 108] on span at bounding box center [30, 116] width 28 height 18
select select "service"
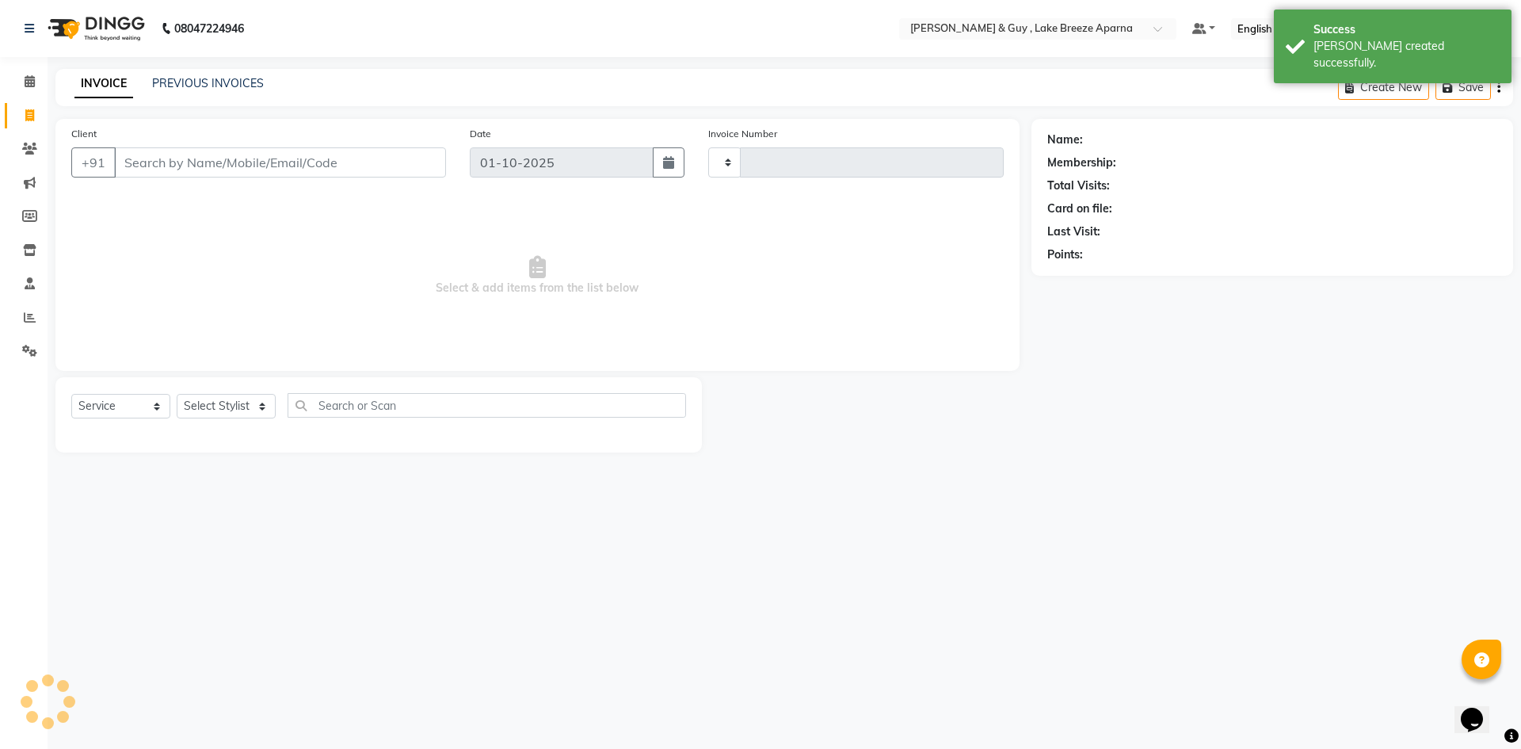
type input "0864"
select select "8690"
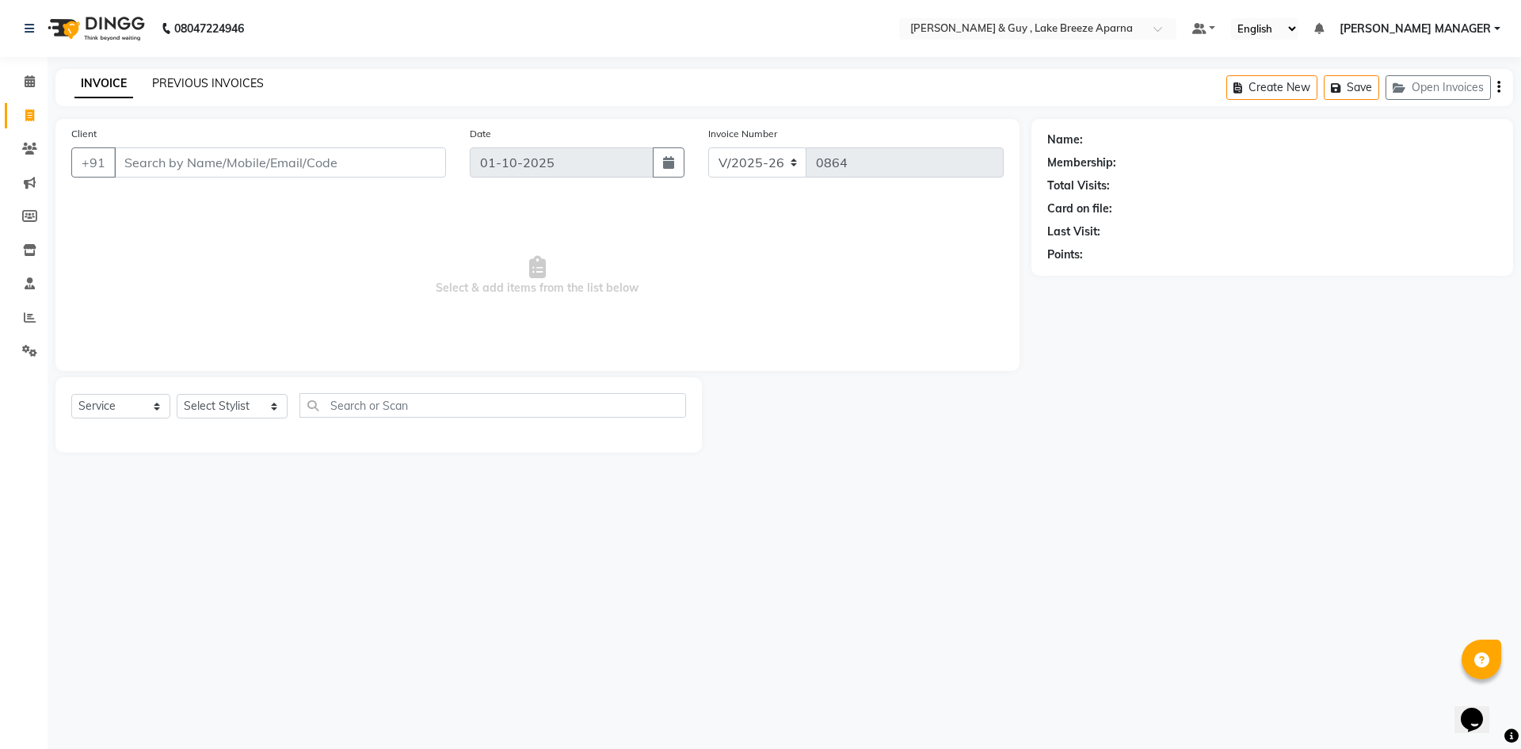
drag, startPoint x: 211, startPoint y: 65, endPoint x: 206, endPoint y: 77, distance: 12.8
click at [211, 65] on div "08047224946 Select Location × Toni & Guy , Lake Breeze Aparna Default Panel My …" at bounding box center [760, 374] width 1521 height 749
click at [223, 71] on div "INVOICE PREVIOUS INVOICES Create New Save Open Invoices" at bounding box center [784, 87] width 1458 height 37
click at [223, 81] on link "PREVIOUS INVOICES" at bounding box center [208, 83] width 112 height 14
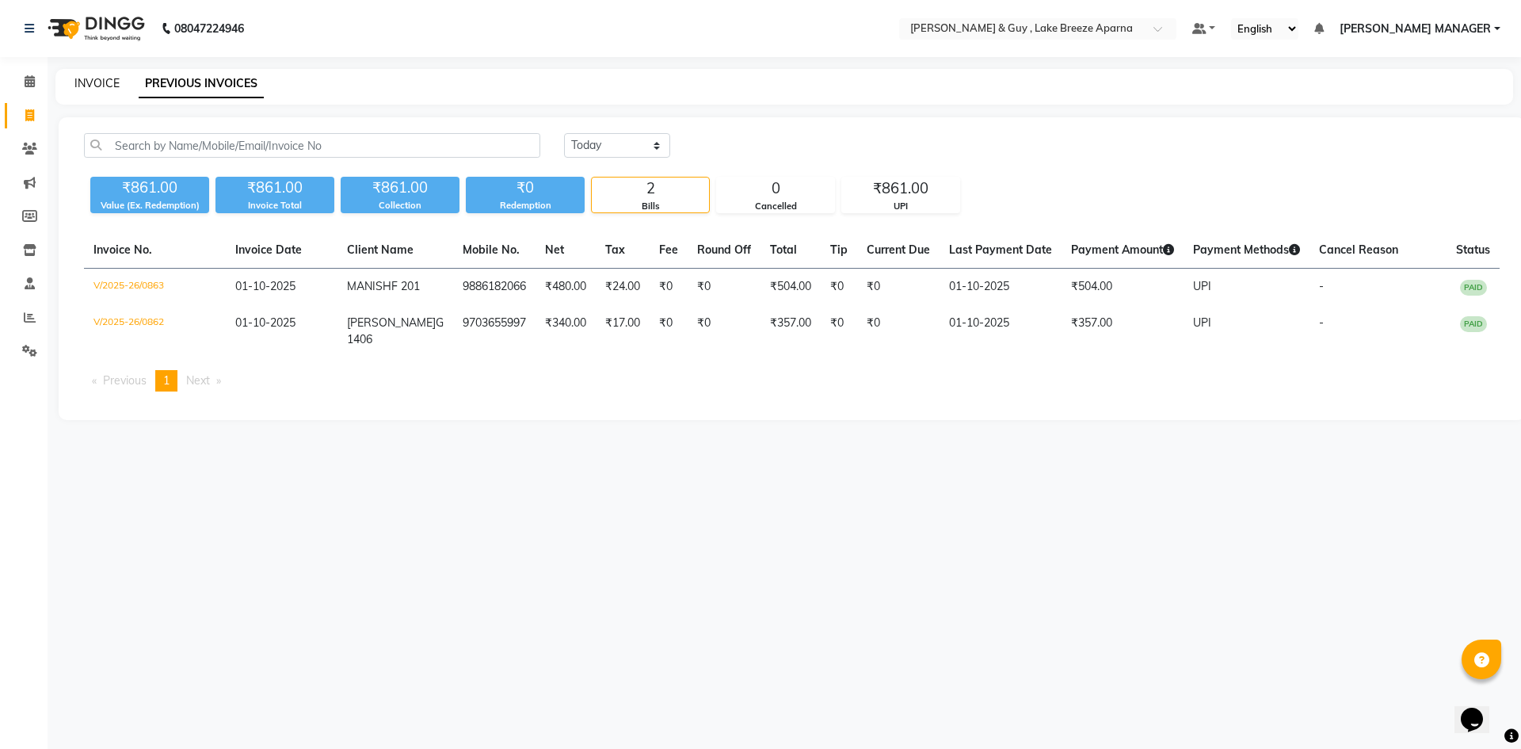
click at [104, 88] on link "INVOICE" at bounding box center [96, 83] width 45 height 14
select select "8690"
select select "service"
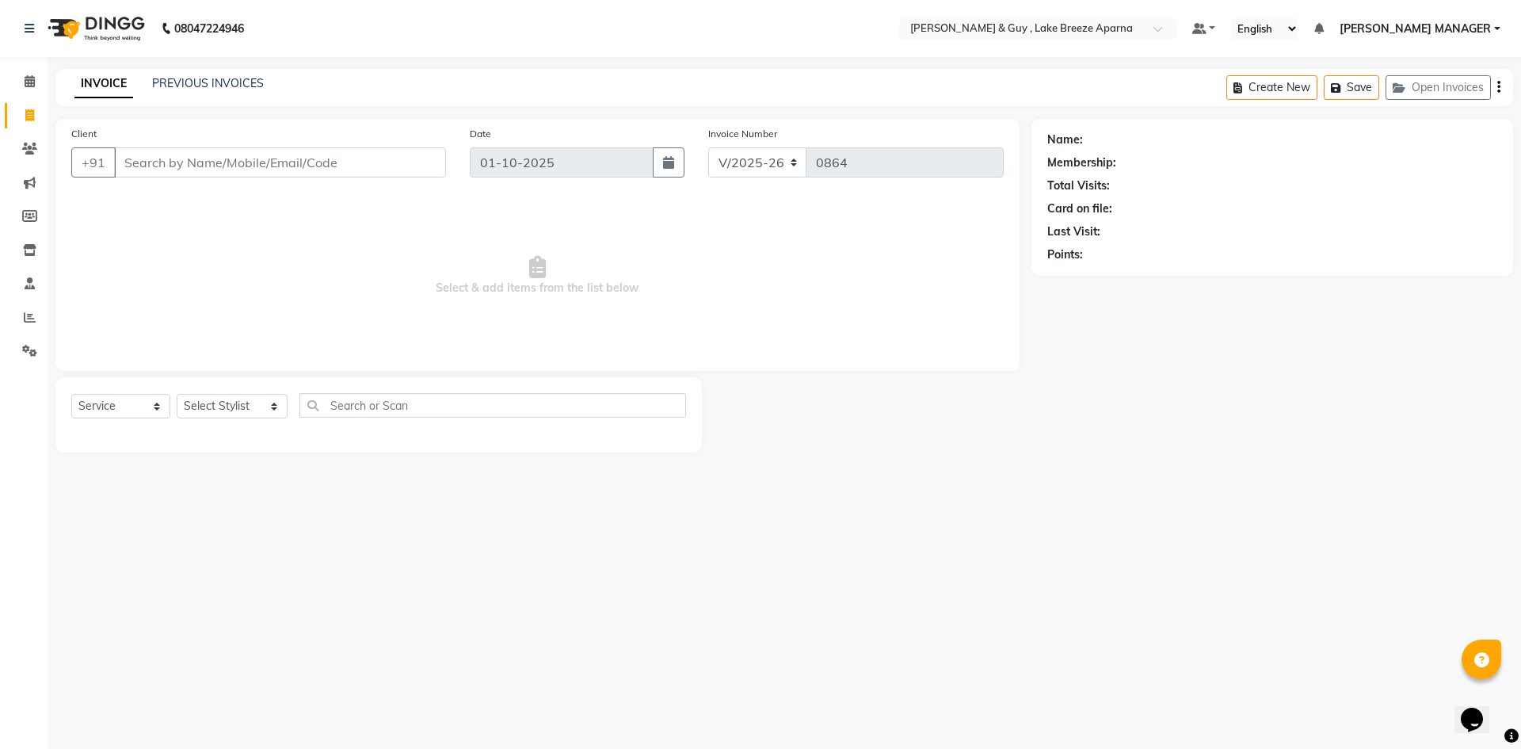
click at [307, 180] on div "Client +91" at bounding box center [258, 157] width 399 height 65
click at [320, 166] on input "Client" at bounding box center [280, 162] width 332 height 30
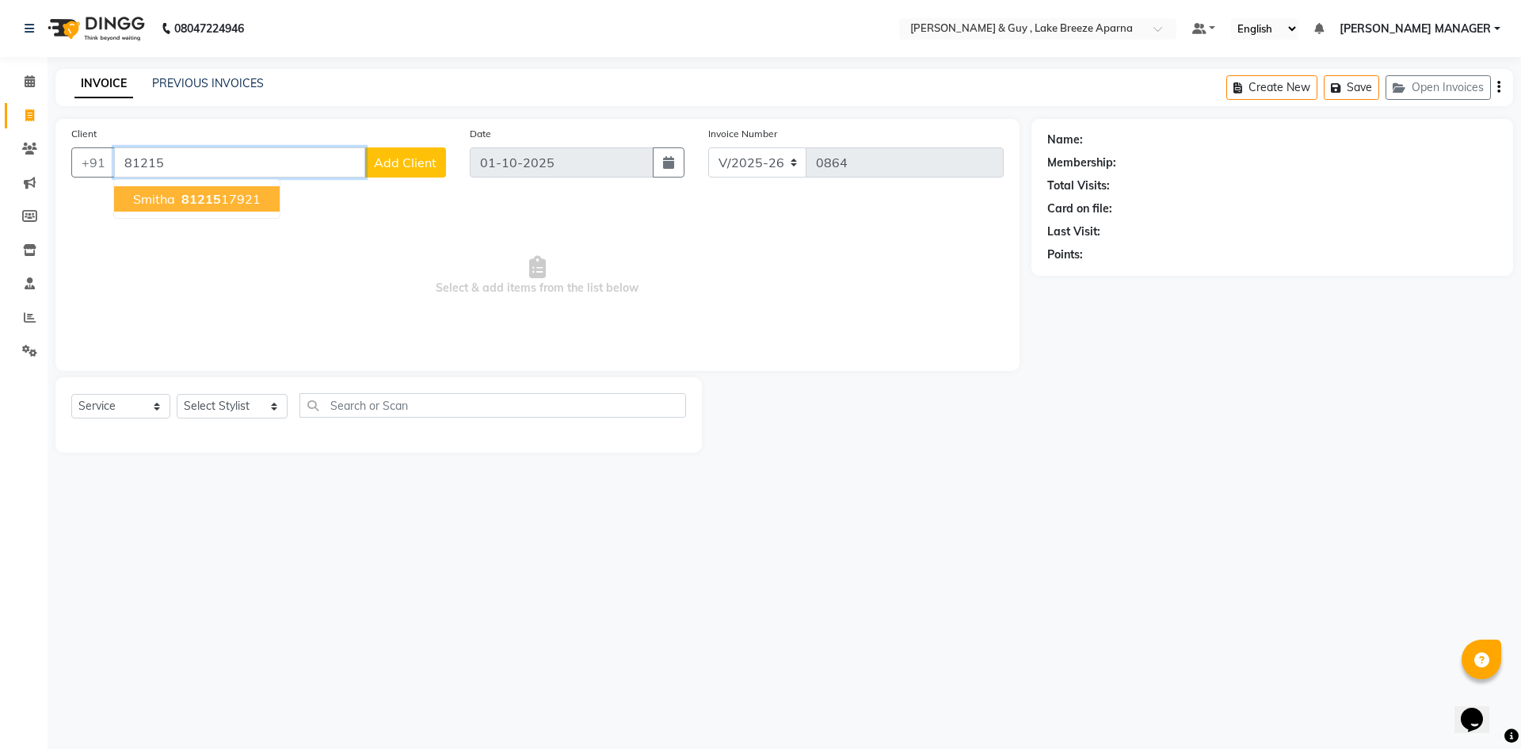
click at [262, 200] on button "Smitha 81215 17921" at bounding box center [197, 198] width 166 height 25
type input "8121517921"
click at [226, 413] on select "Select Stylist ANAS ASLAM [DEMOGRAPHIC_DATA][PERSON_NAME] MANAGER [PERSON_NAME]…" at bounding box center [232, 406] width 111 height 25
select select "88973"
click at [177, 394] on select "Select Stylist ANAS ASLAM [DEMOGRAPHIC_DATA][PERSON_NAME] MANAGER [PERSON_NAME]…" at bounding box center [232, 406] width 111 height 25
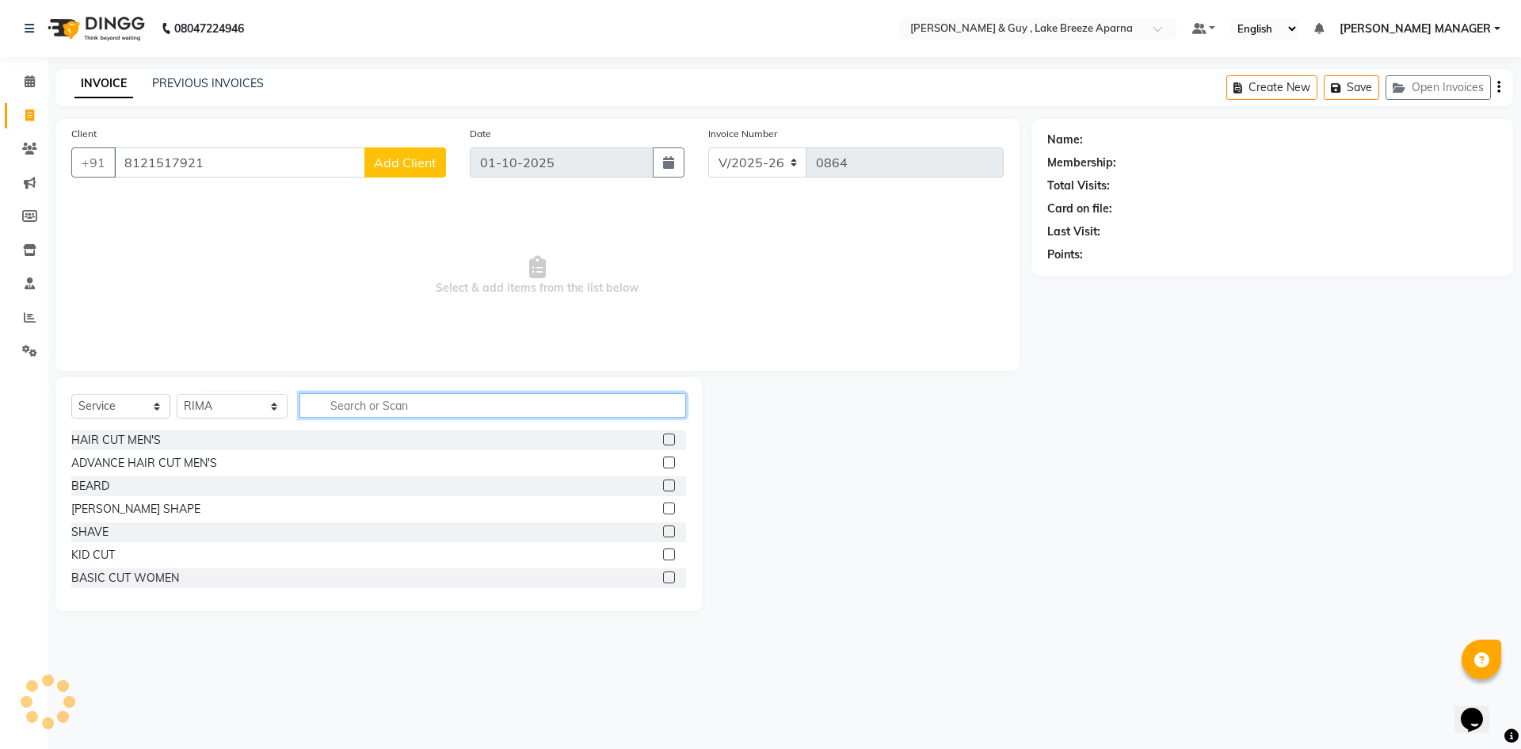
click at [350, 401] on input "text" at bounding box center [492, 405] width 387 height 25
click at [349, 414] on input "text" at bounding box center [492, 405] width 387 height 25
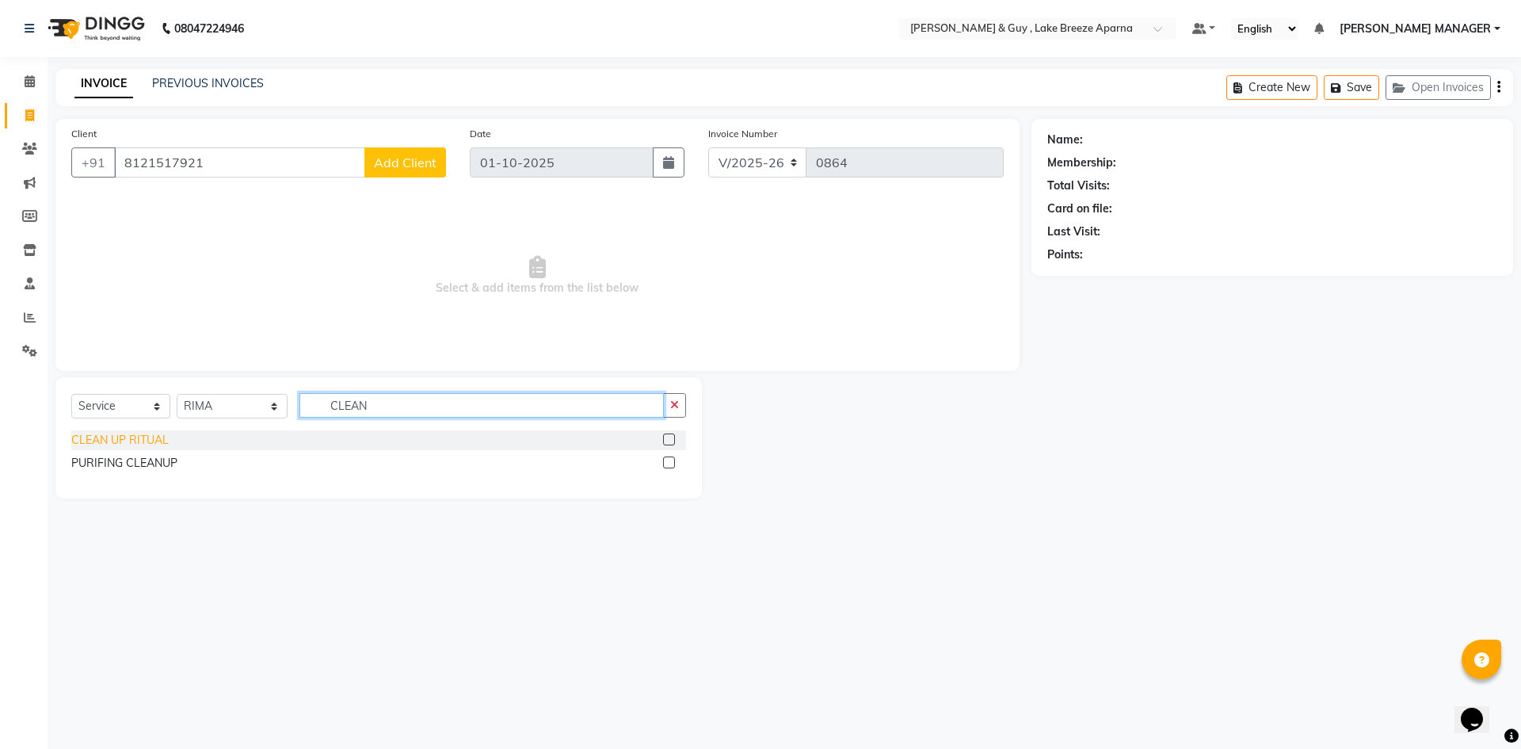
type input "CLEAN"
click at [143, 443] on div "CLEAN UP RITUAL" at bounding box center [119, 440] width 97 height 17
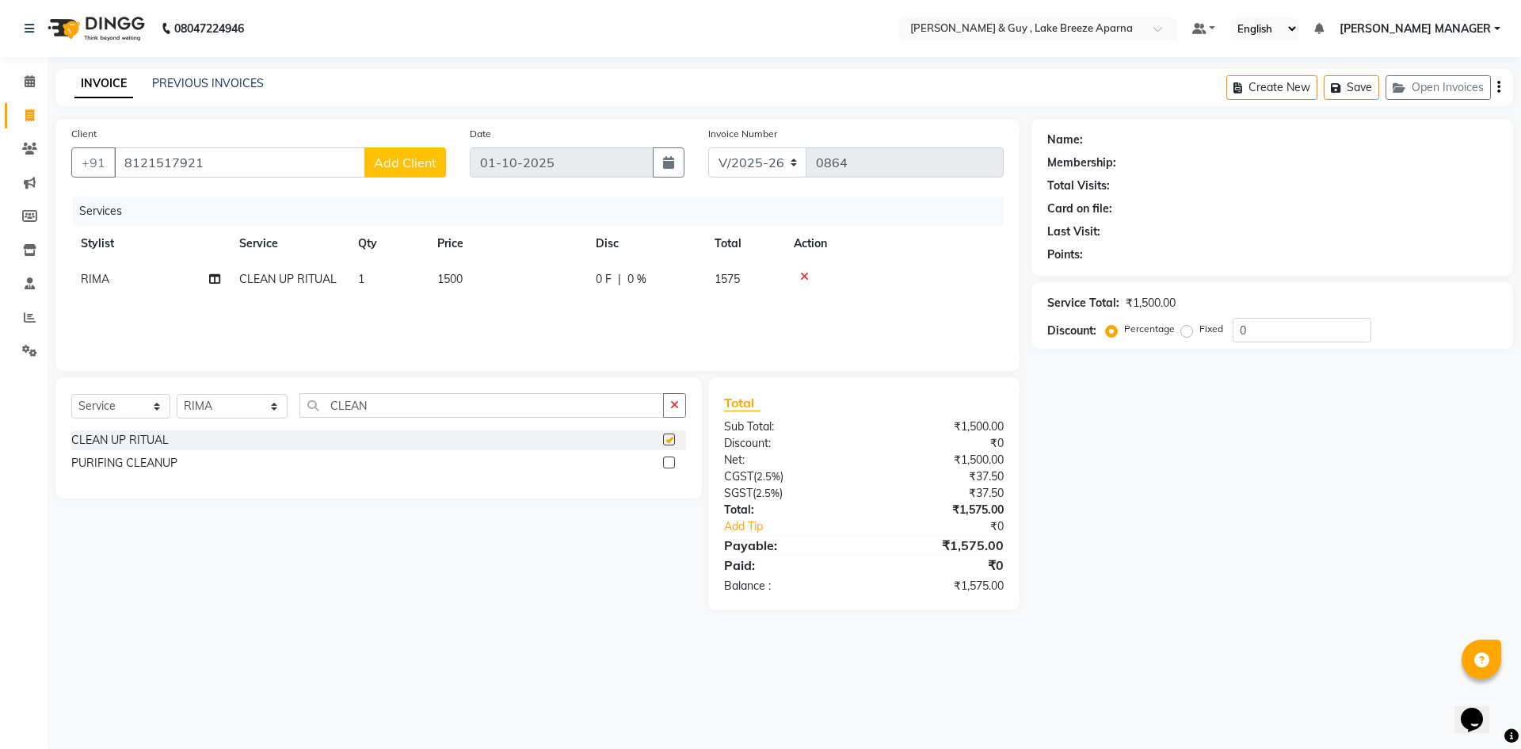
checkbox input "false"
click at [326, 409] on input "CLEAN" at bounding box center [481, 405] width 364 height 25
type input "EYE"
click at [132, 460] on div "EYE BROWS" at bounding box center [104, 463] width 67 height 17
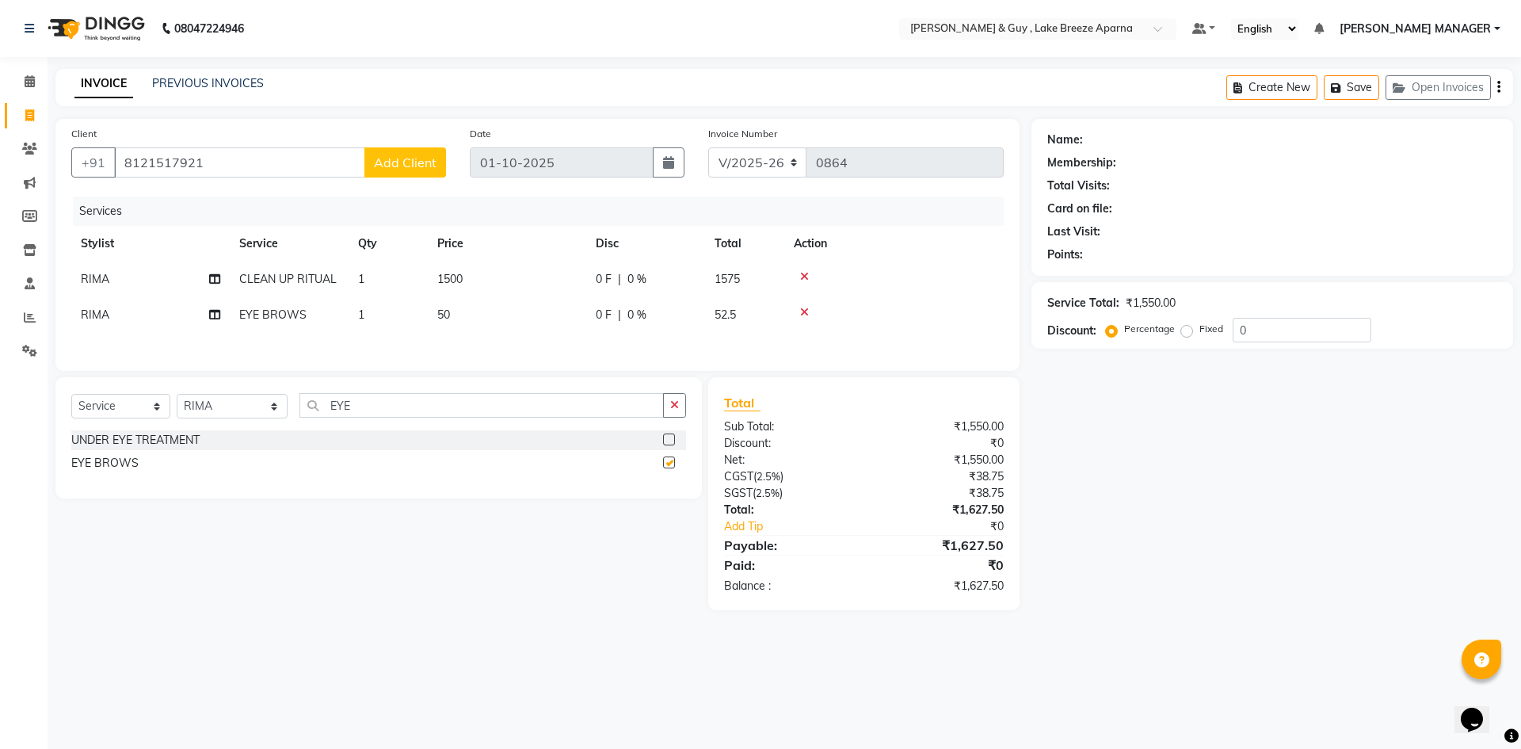
checkbox input "false"
click at [325, 581] on div "Select Service Product Membership Package Voucher Prepaid Gift Card Select Styl…" at bounding box center [373, 493] width 658 height 233
click at [345, 399] on input "EYE" at bounding box center [481, 405] width 364 height 25
click at [498, 284] on td "1500" at bounding box center [507, 279] width 158 height 36
select select "88973"
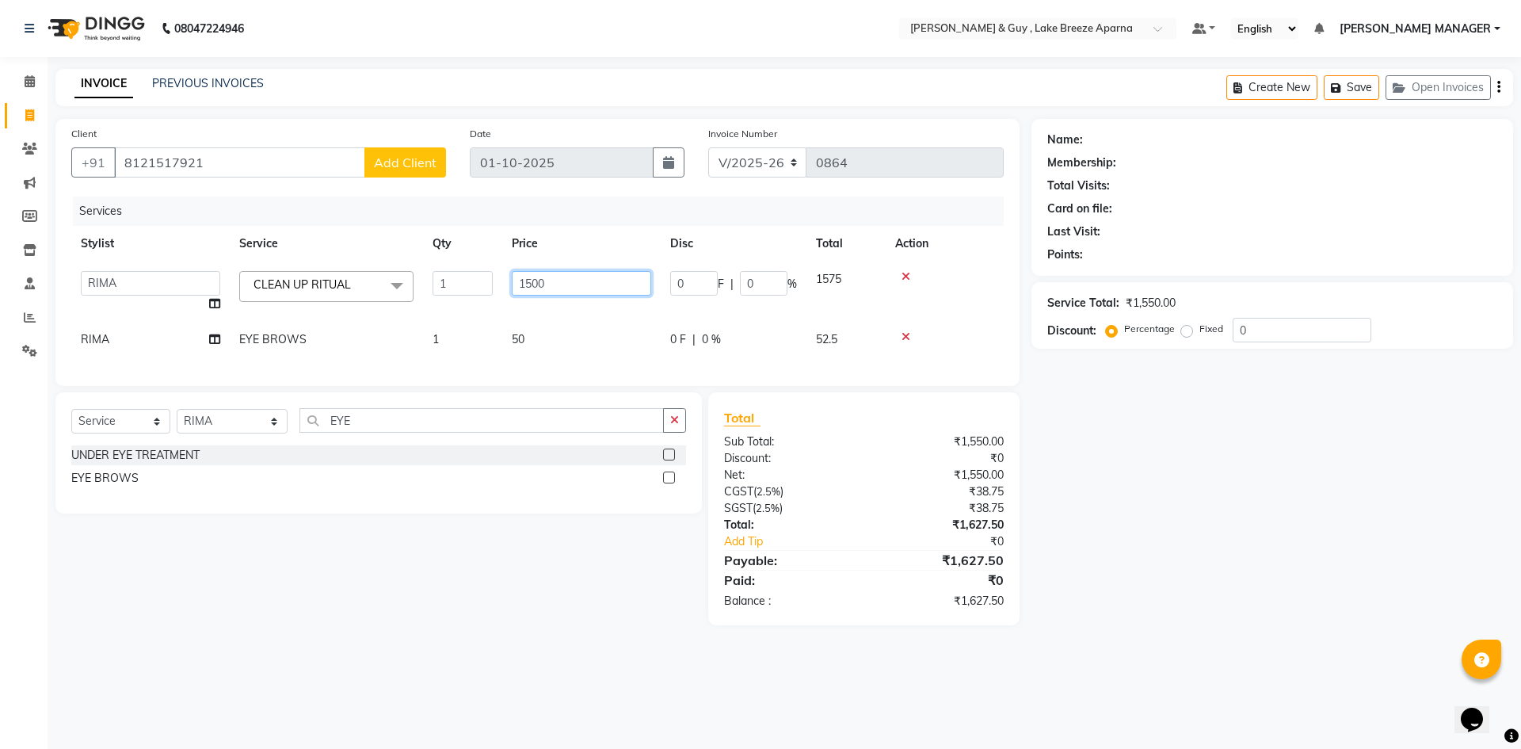
drag, startPoint x: 572, startPoint y: 281, endPoint x: 501, endPoint y: 283, distance: 71.3
click at [501, 283] on tr "ANAS ASLAM DANISH HANISHA MANAGER LAXMI RIMA RINKU SALMAN SHANVI SRAVANTHI TRIS…" at bounding box center [537, 291] width 933 height 60
type input "800"
click at [395, 689] on div "08047224946 Select Location × Toni & Guy , Lake Breeze Aparna Default Panel My …" at bounding box center [760, 374] width 1521 height 749
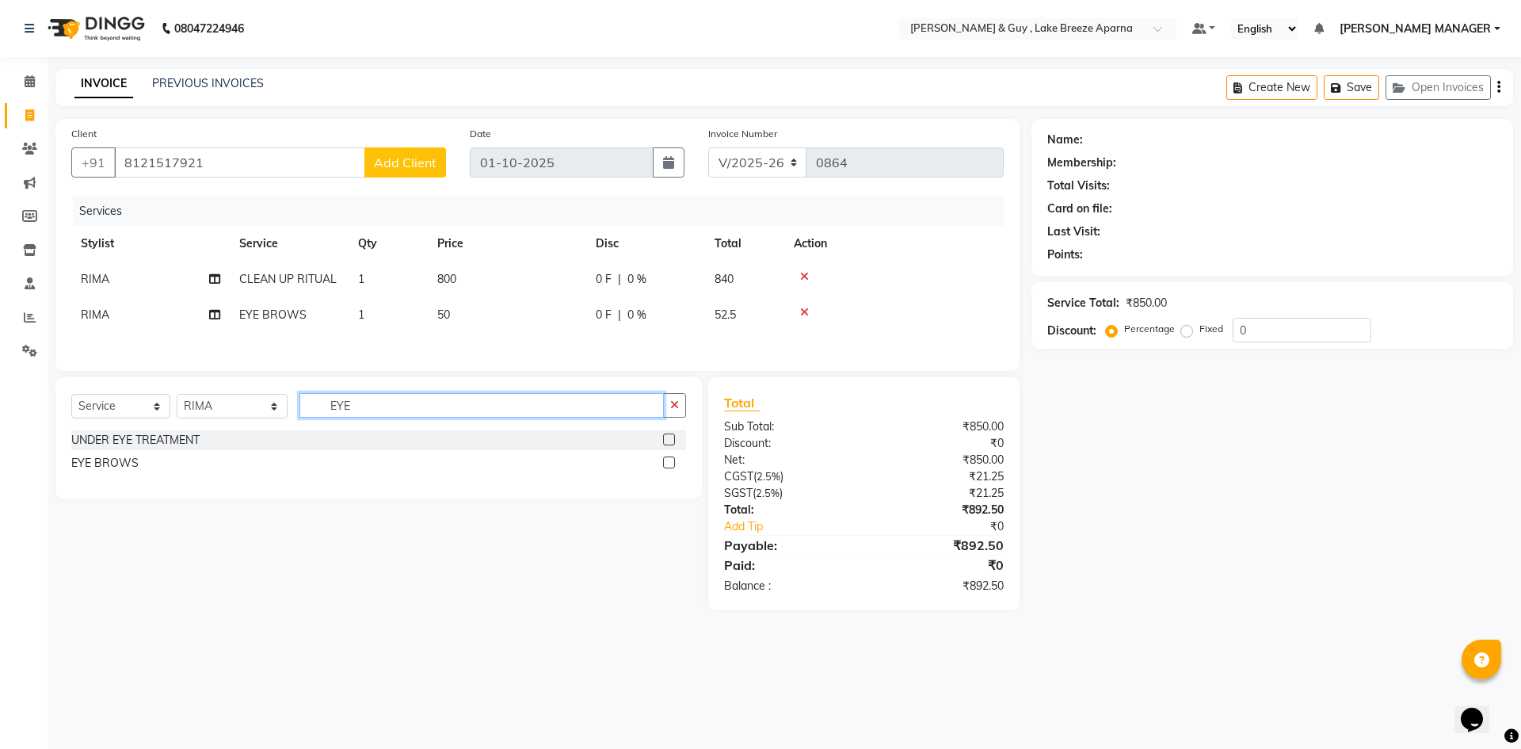
click at [317, 409] on input "EYE" at bounding box center [481, 405] width 364 height 25
click at [124, 418] on select "Select Service Product Membership Package Voucher Prepaid Gift Card" at bounding box center [120, 406] width 99 height 25
select select "product"
click at [71, 396] on select "Select Service Product Membership Package Voucher Prepaid Gift Card" at bounding box center [120, 406] width 99 height 25
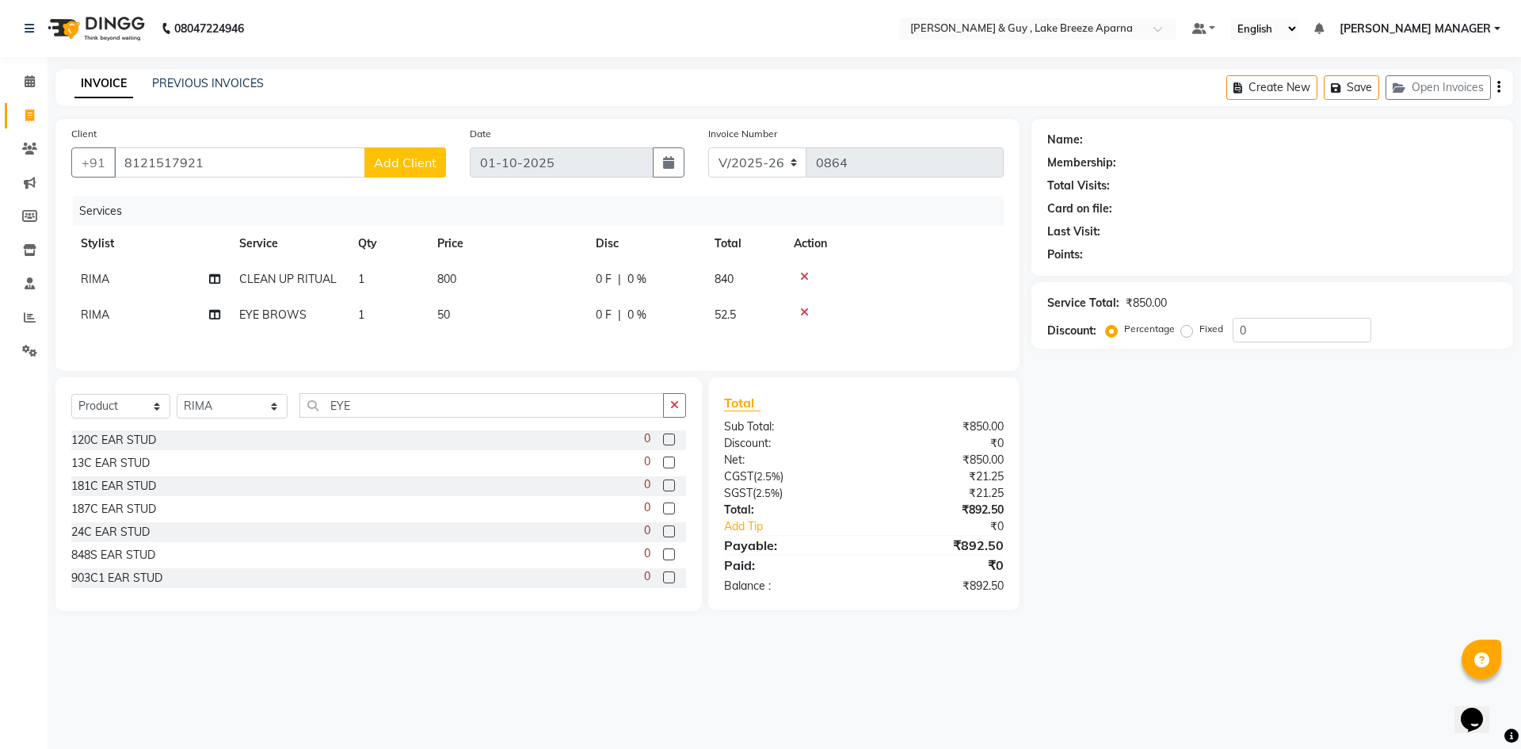
click at [255, 578] on div "903C1 EAR STUD 0" at bounding box center [378, 578] width 615 height 20
click at [337, 414] on input "EYE" at bounding box center [481, 405] width 364 height 25
click at [332, 413] on input "EYE" at bounding box center [481, 405] width 364 height 25
type input "EYE"
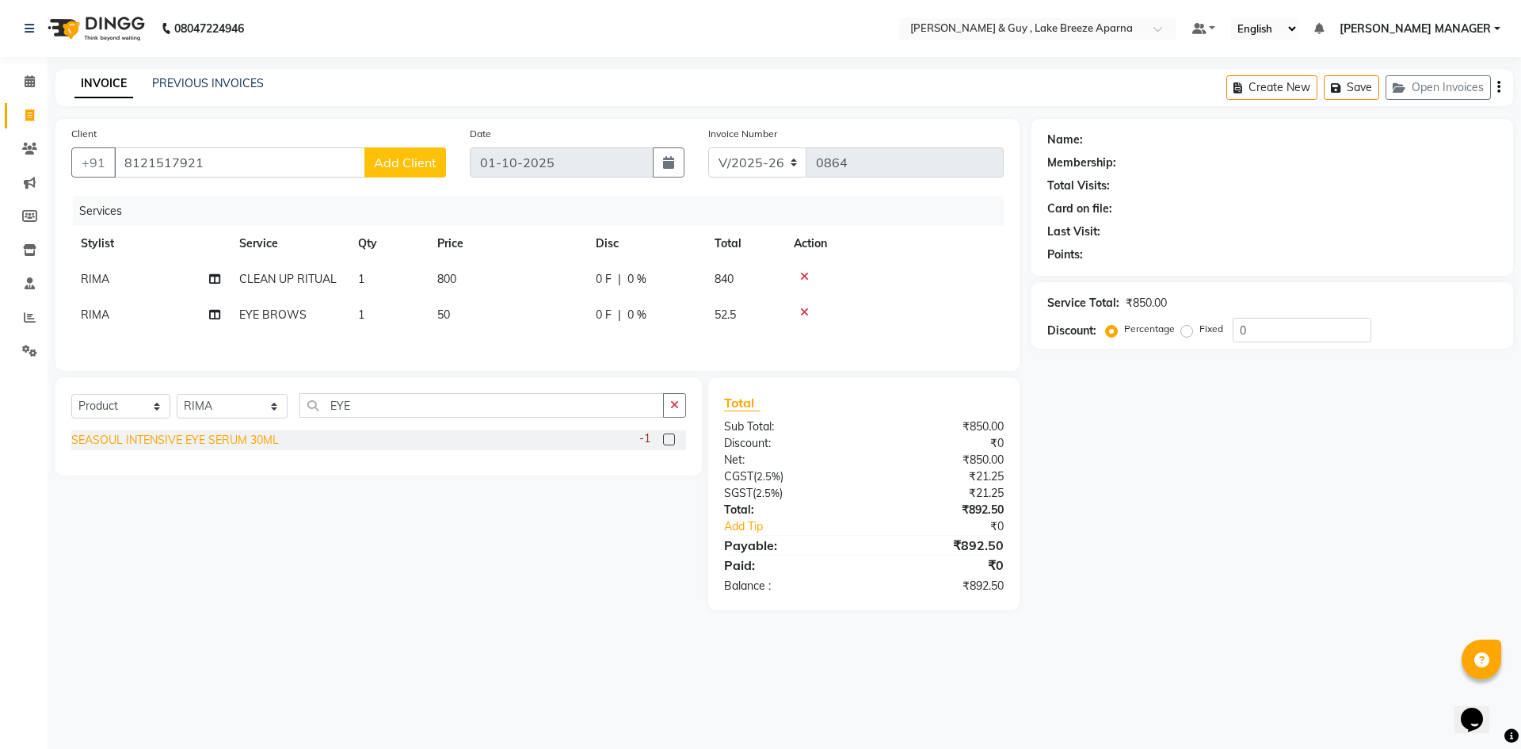
click at [221, 441] on div "SEASOUL INTENSIVE EYE SERUM 30ML" at bounding box center [175, 440] width 208 height 17
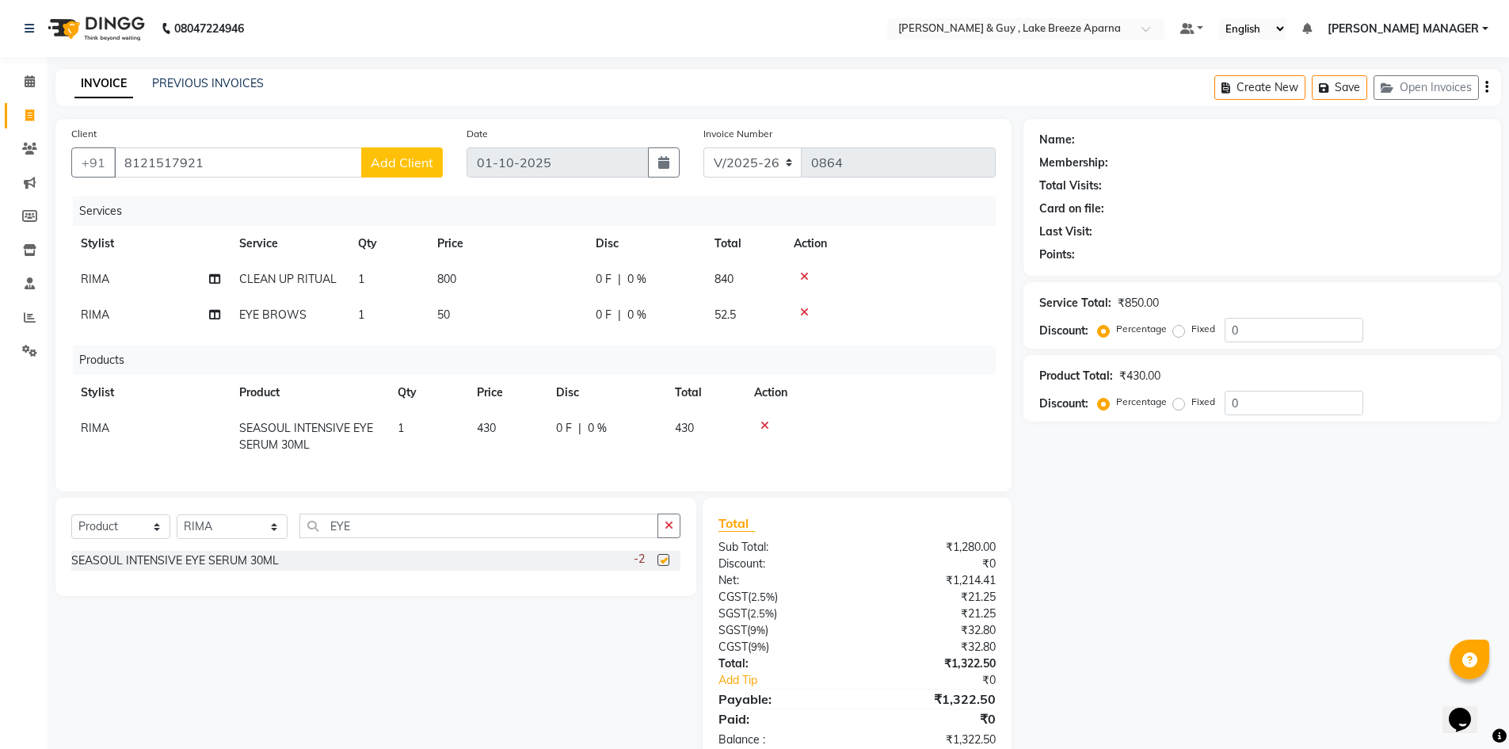
checkbox input "false"
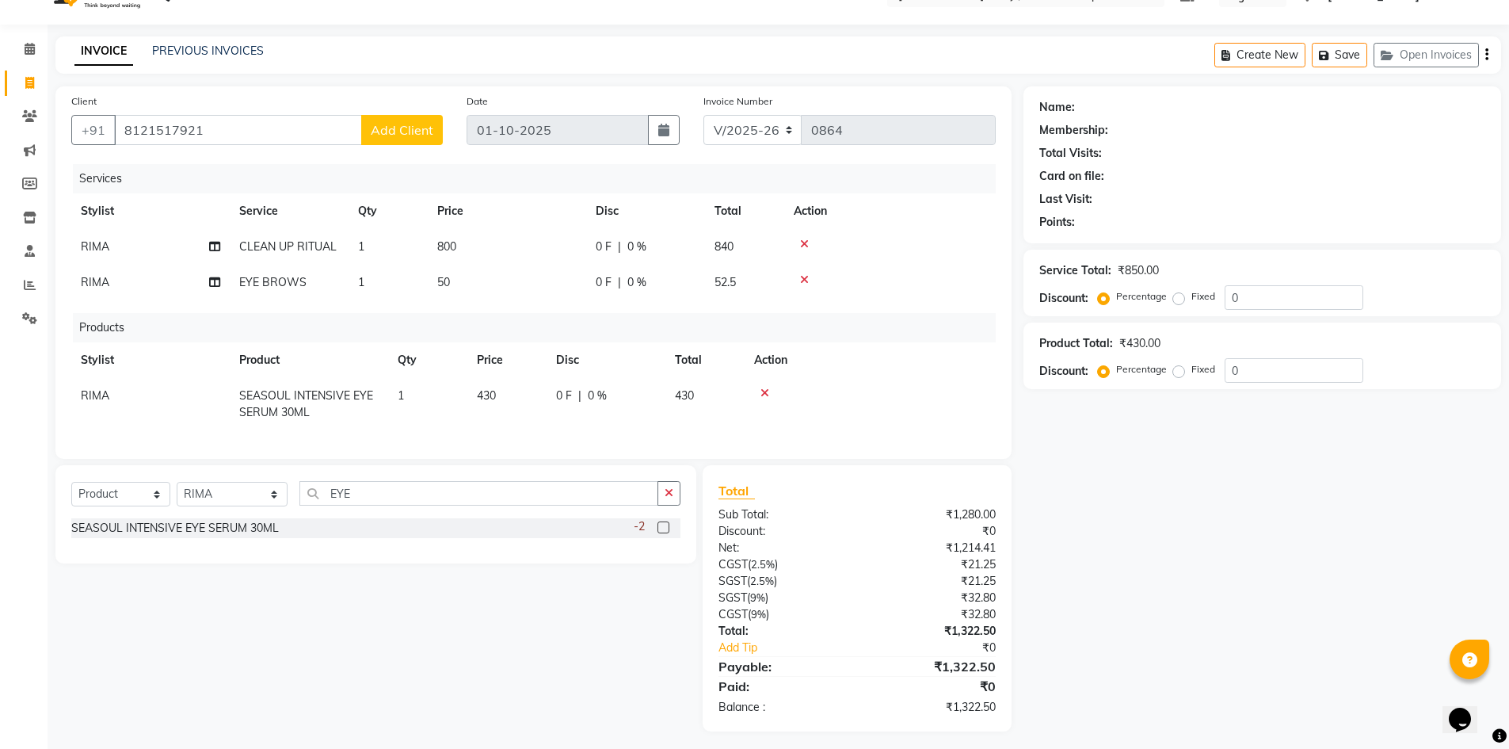
scroll to position [51, 0]
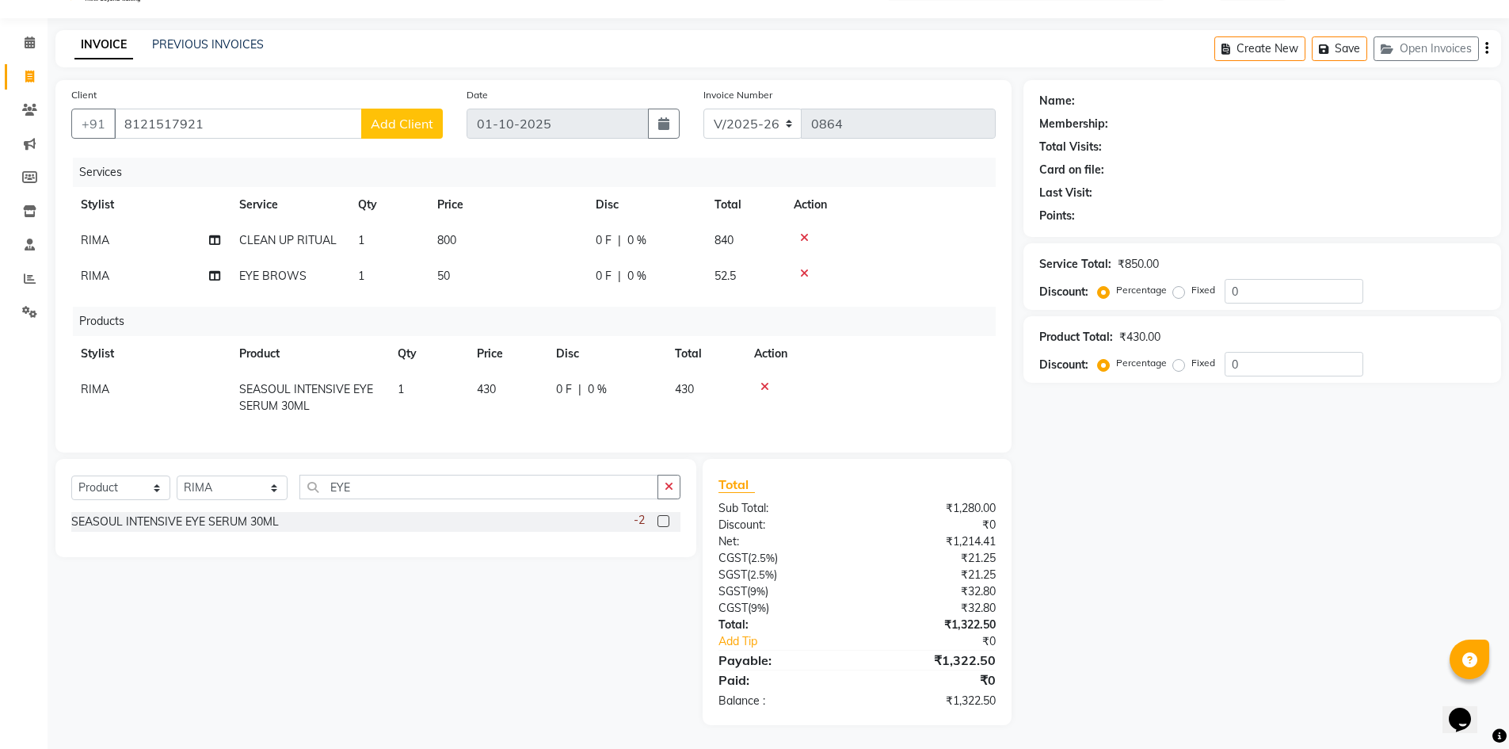
click at [388, 655] on div "Select Service Product Membership Package Voucher Prepaid Gift Card Select Styl…" at bounding box center [370, 592] width 653 height 266
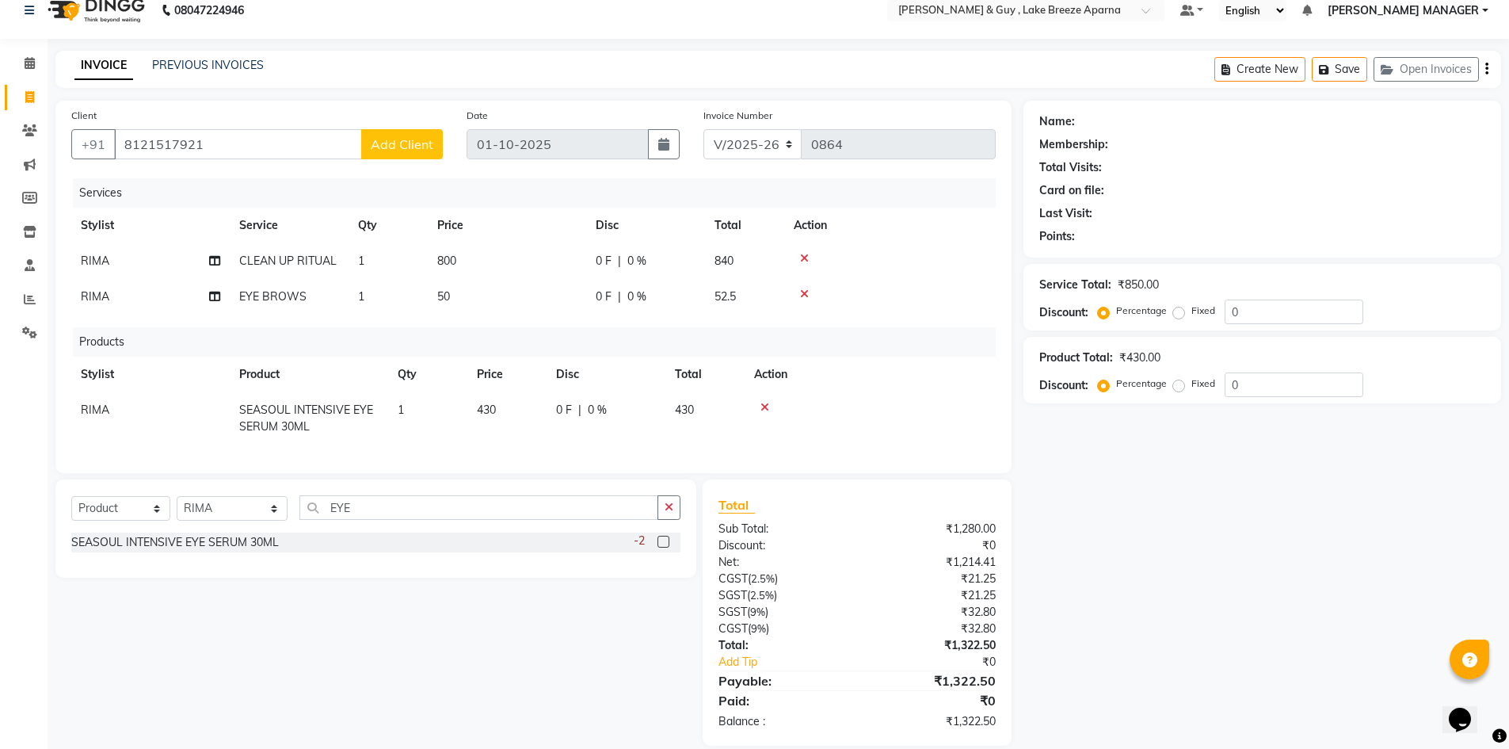
scroll to position [0, 0]
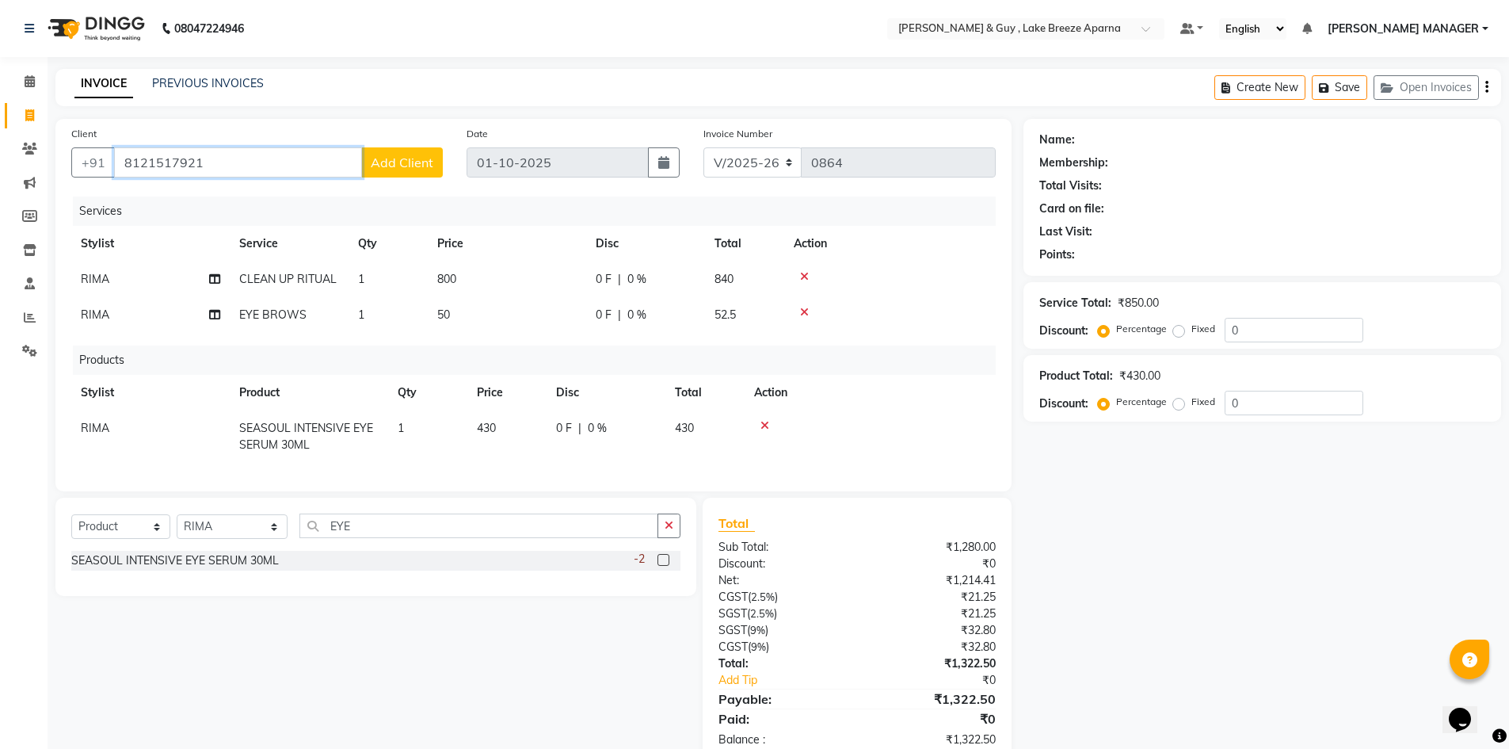
click at [167, 162] on input "8121517921" at bounding box center [238, 162] width 248 height 30
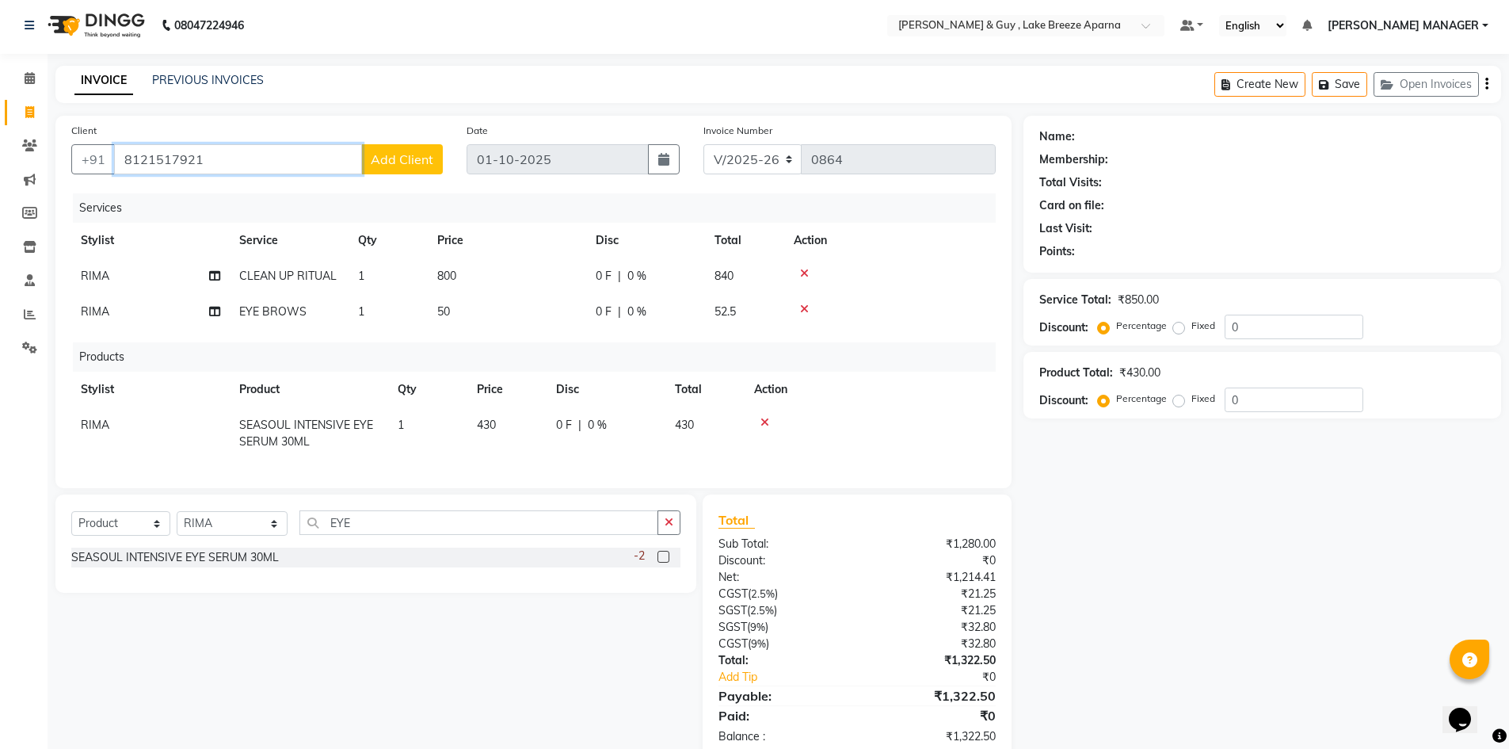
scroll to position [51, 0]
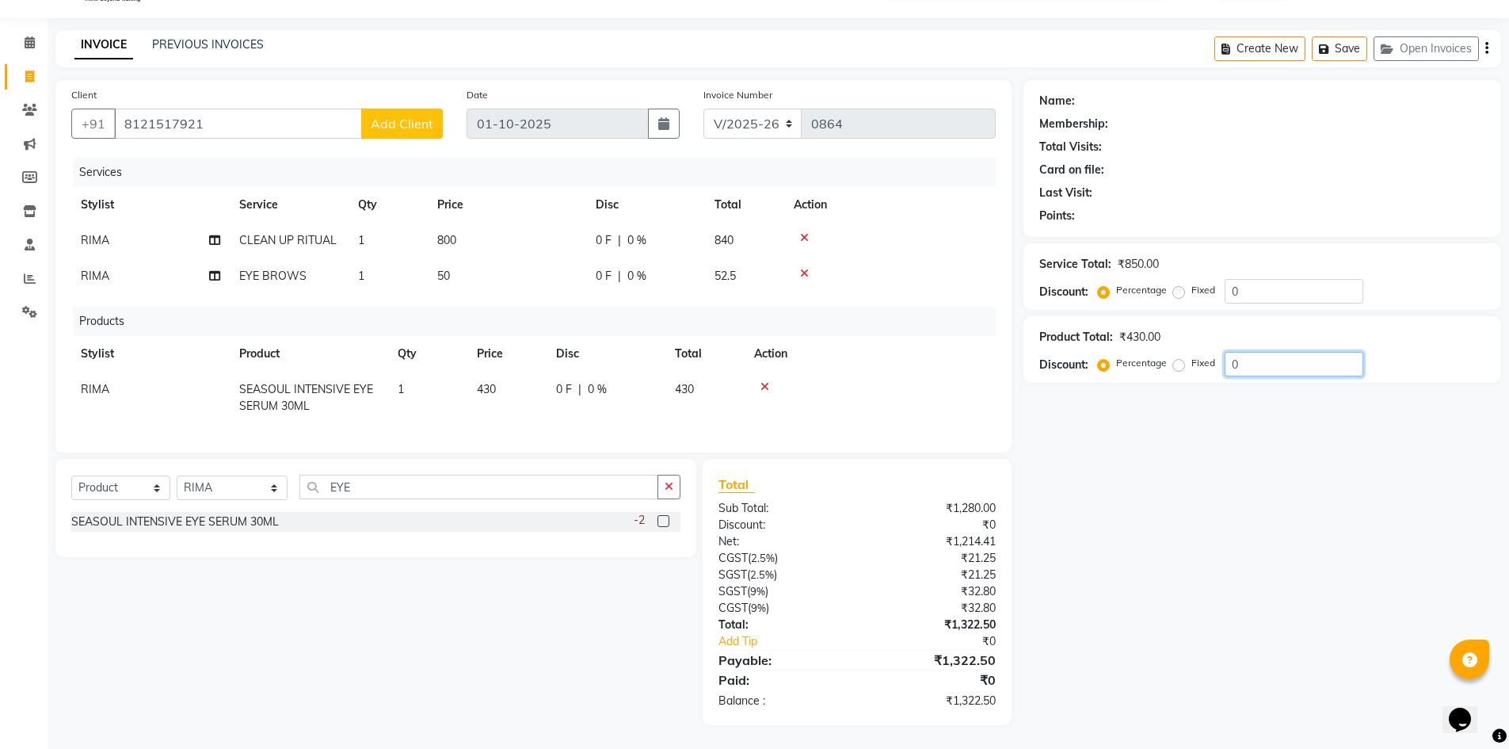
click at [1321, 511] on div "Name: Membership: Total Visits: Card on file: Last Visit: Points: Service Total…" at bounding box center [1269, 402] width 490 height 645
click at [1232, 586] on div "Name: Membership: Total Visits: Card on file: Last Visit: Points: Service Total…" at bounding box center [1269, 402] width 490 height 645
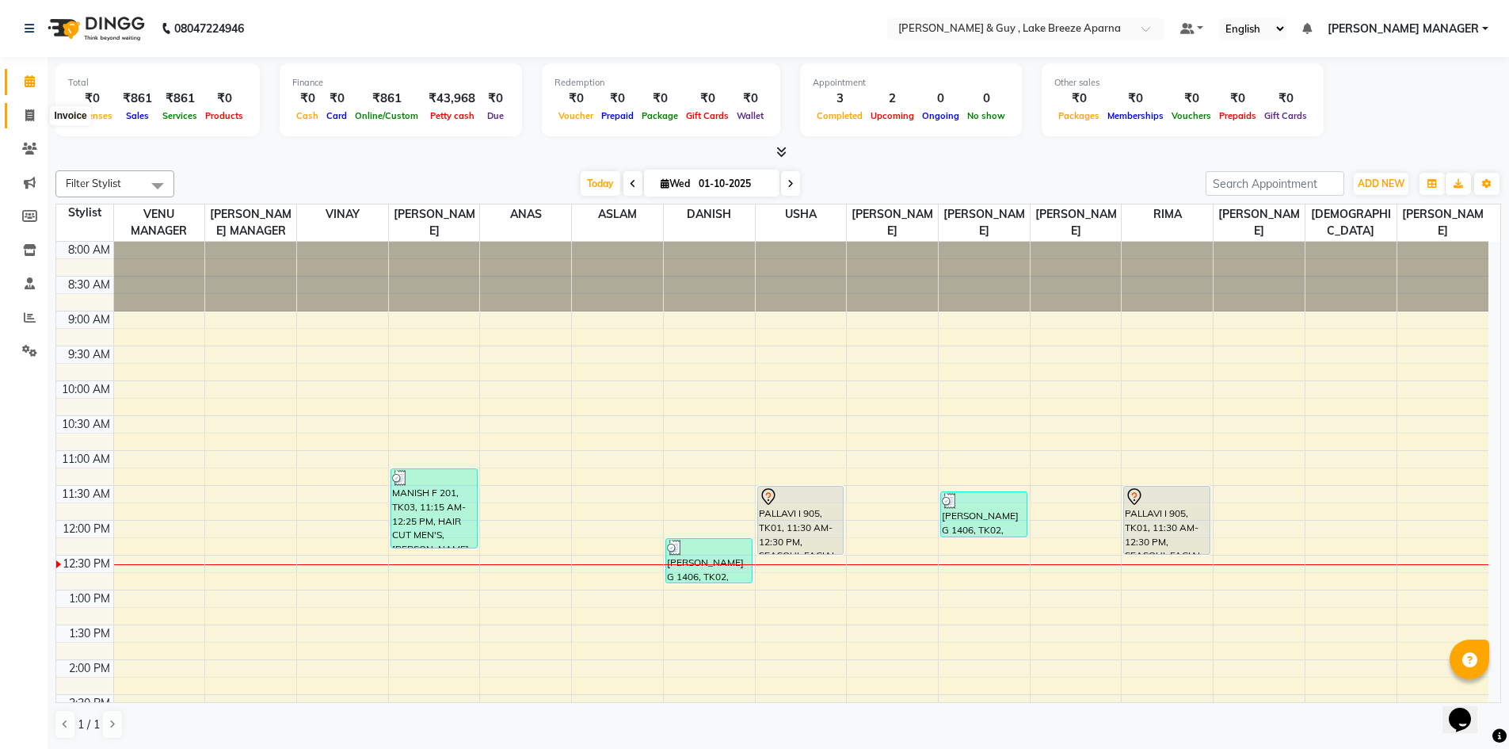
click at [38, 108] on span at bounding box center [30, 116] width 28 height 18
select select "service"
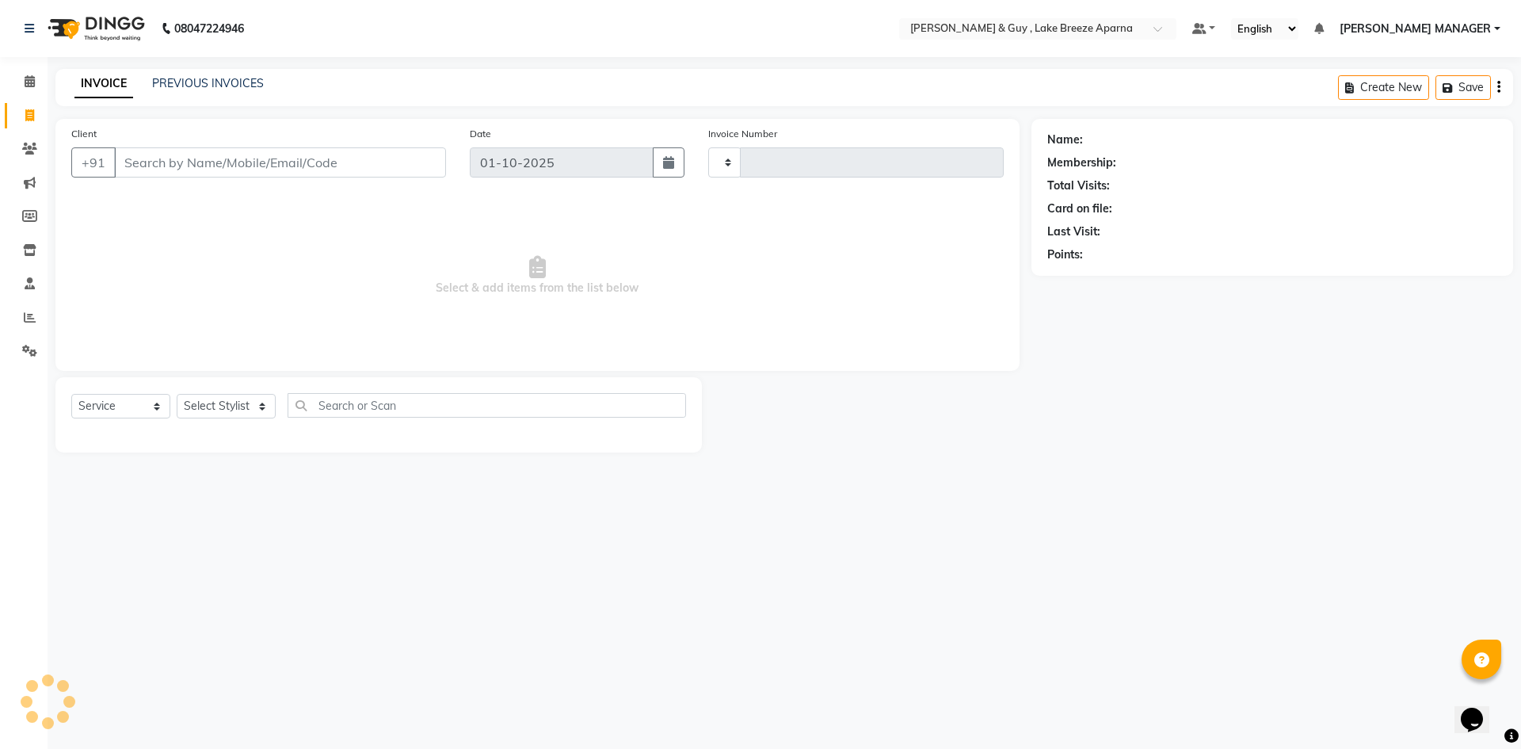
type input "0864"
select select "8690"
click at [269, 169] on input "Client" at bounding box center [280, 162] width 332 height 30
type input "8121517921"
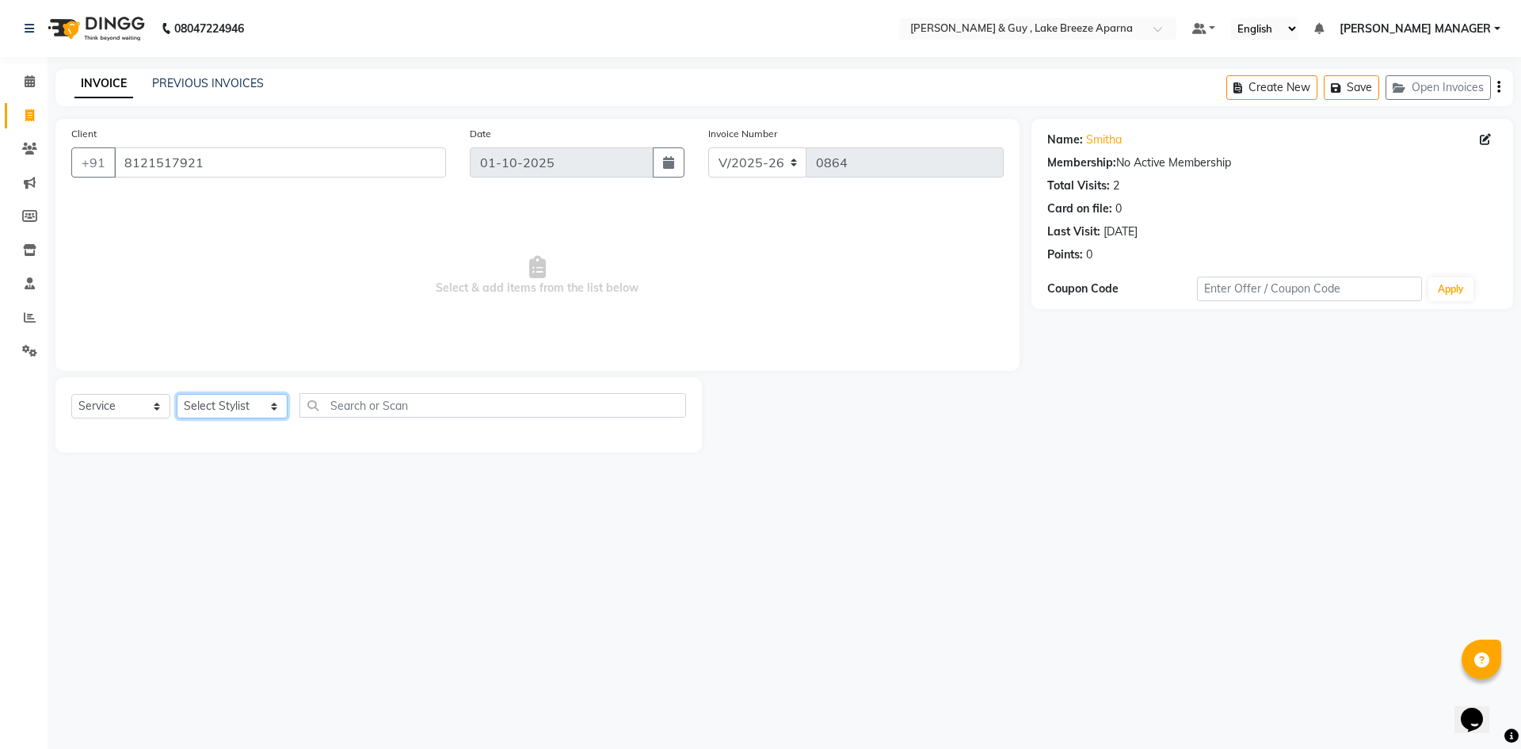
click at [227, 410] on select "Select Stylist ANAS ASLAM [DEMOGRAPHIC_DATA][PERSON_NAME] MANAGER [PERSON_NAME]…" at bounding box center [232, 406] width 111 height 25
select select "88973"
click at [177, 394] on select "Select Stylist ANAS ASLAM [DEMOGRAPHIC_DATA][PERSON_NAME] MANAGER [PERSON_NAME]…" at bounding box center [232, 406] width 111 height 25
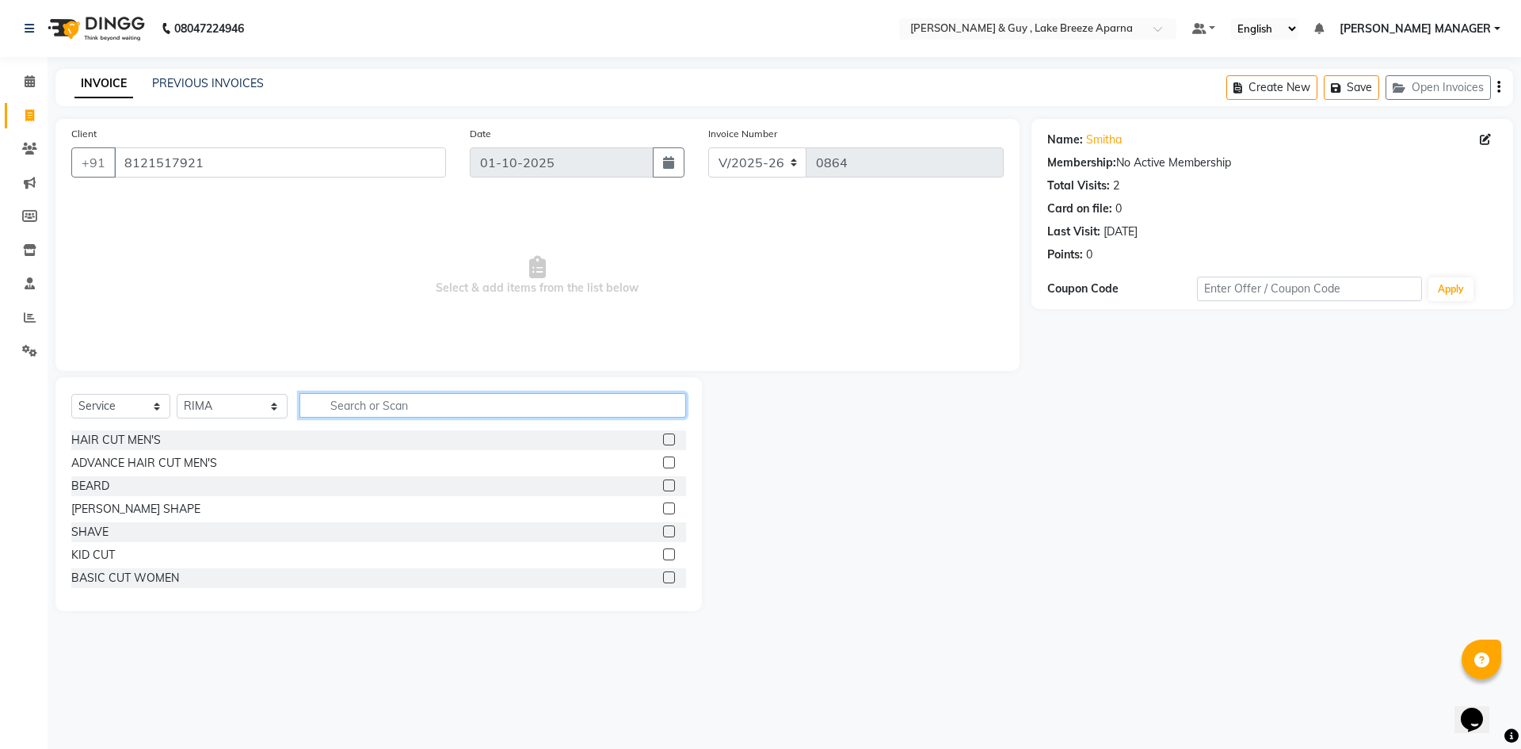
click at [345, 411] on input "text" at bounding box center [492, 405] width 387 height 25
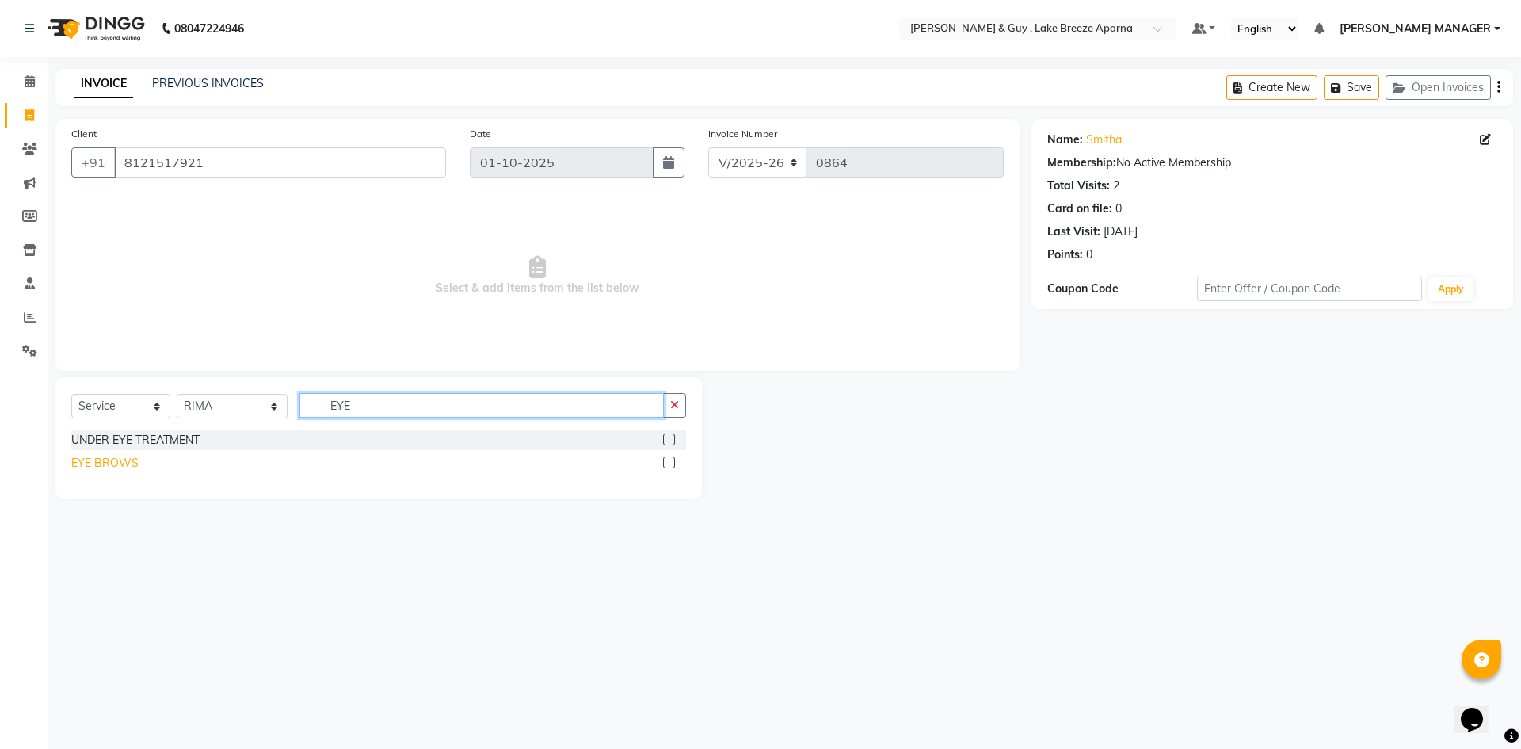
type input "EYE"
click at [119, 467] on div "EYE BROWS" at bounding box center [104, 463] width 67 height 17
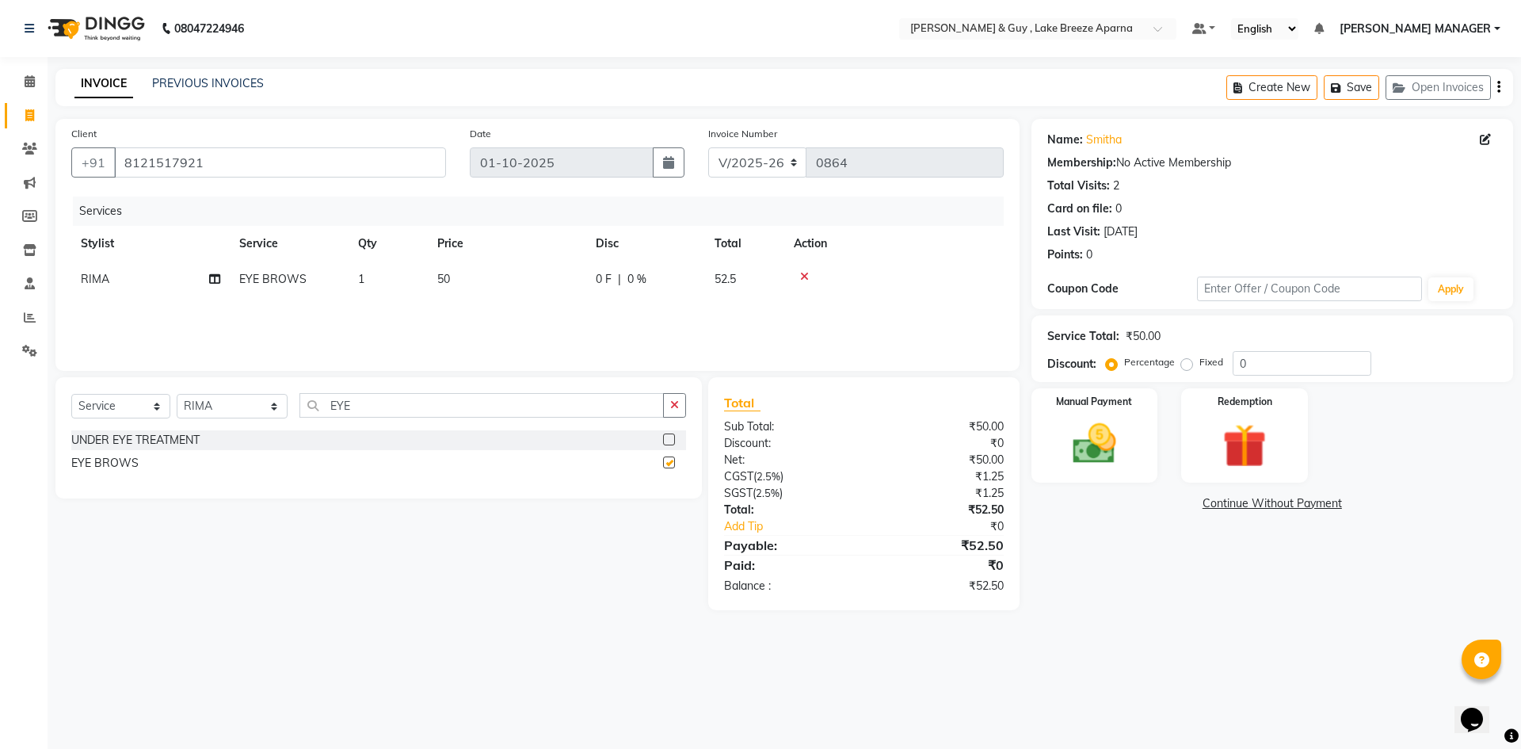
checkbox input "false"
click at [317, 406] on input "EYE" at bounding box center [481, 405] width 364 height 25
type input "CLEAN"
click at [116, 435] on div "CLEAN UP RITUAL" at bounding box center [119, 440] width 97 height 17
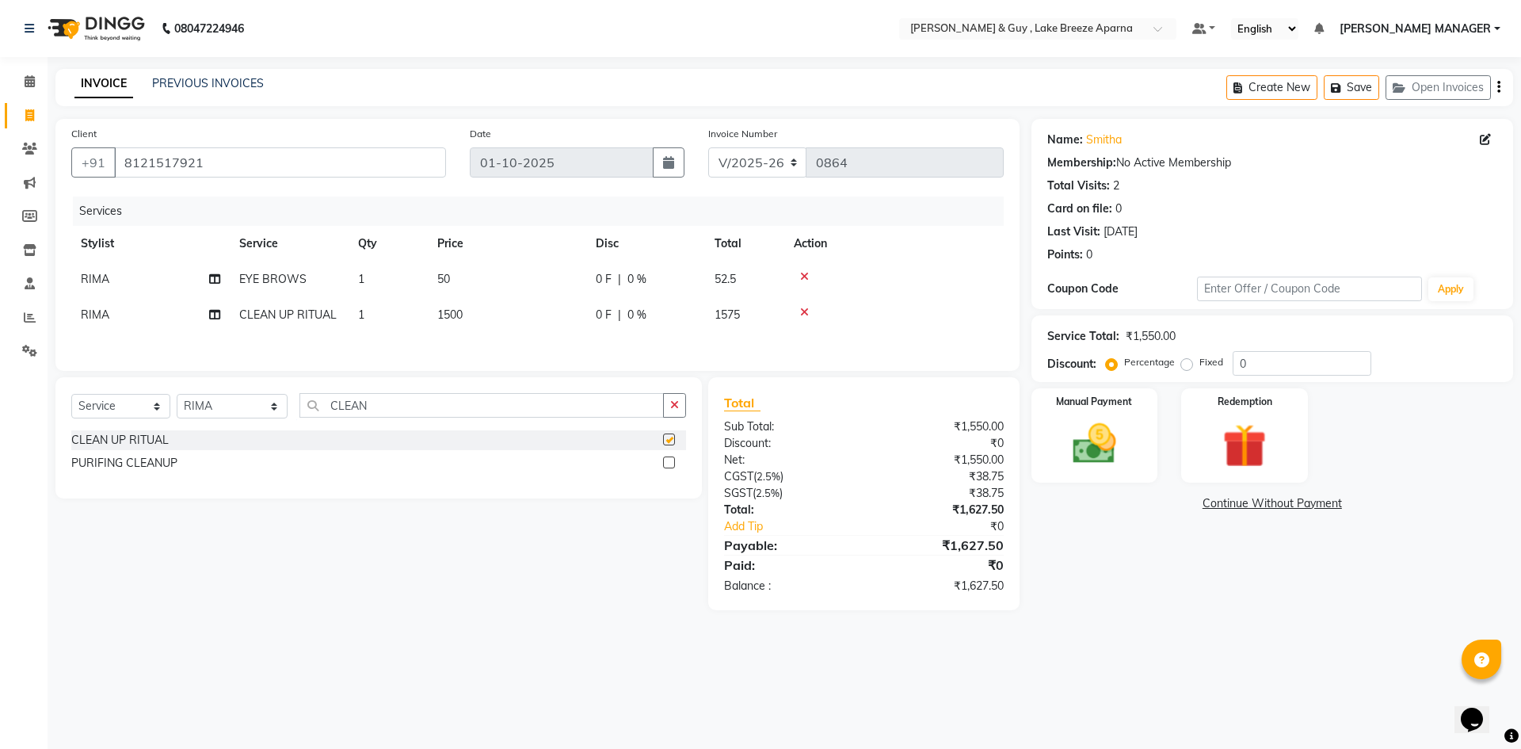
checkbox input "false"
click at [473, 319] on td "1500" at bounding box center [507, 315] width 158 height 36
select select "88973"
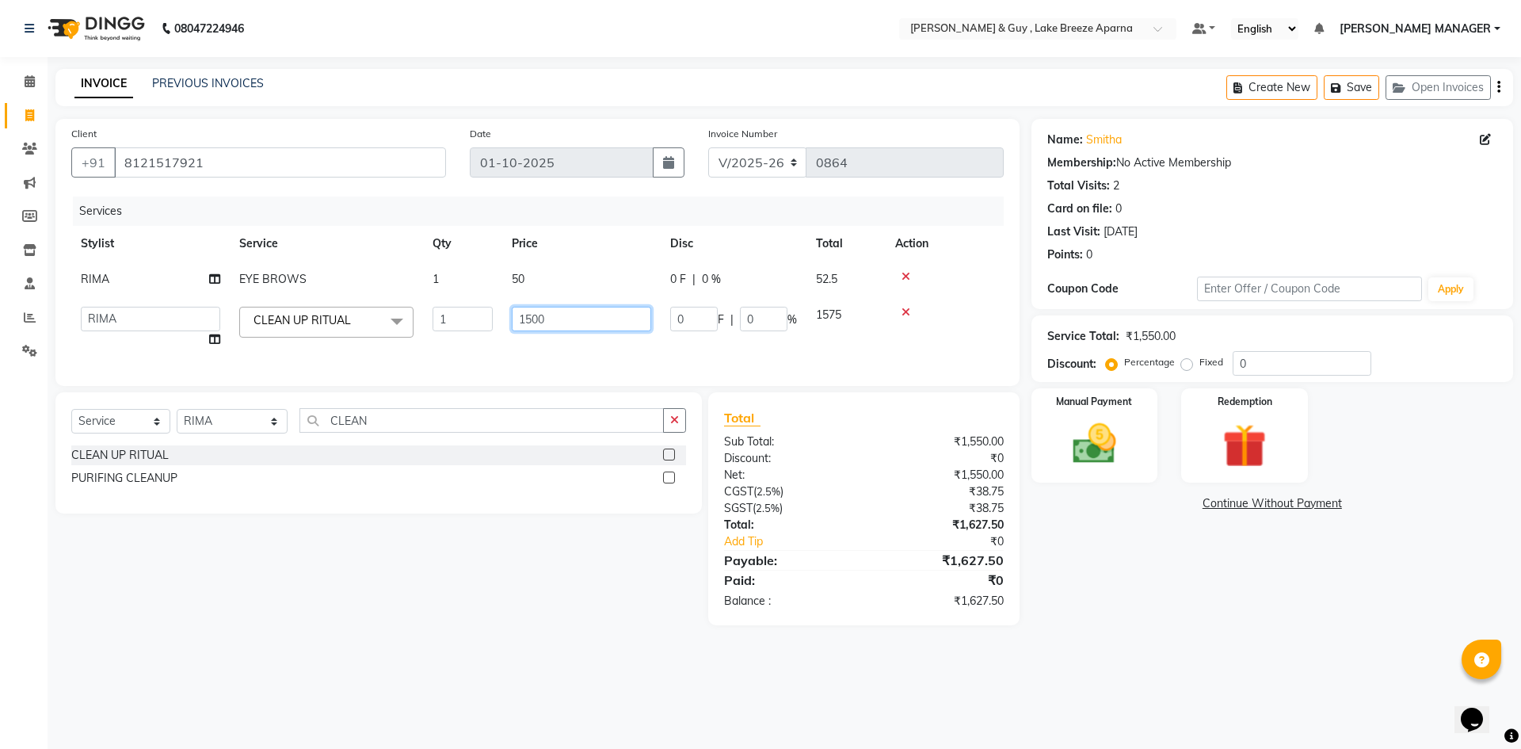
drag, startPoint x: 549, startPoint y: 317, endPoint x: 515, endPoint y: 317, distance: 34.1
click at [515, 317] on input "1500" at bounding box center [581, 319] width 139 height 25
type input "800"
click at [503, 648] on div "08047224946 Select Location × Toni & Guy , Lake Breeze Aparna Default Panel My …" at bounding box center [760, 374] width 1521 height 749
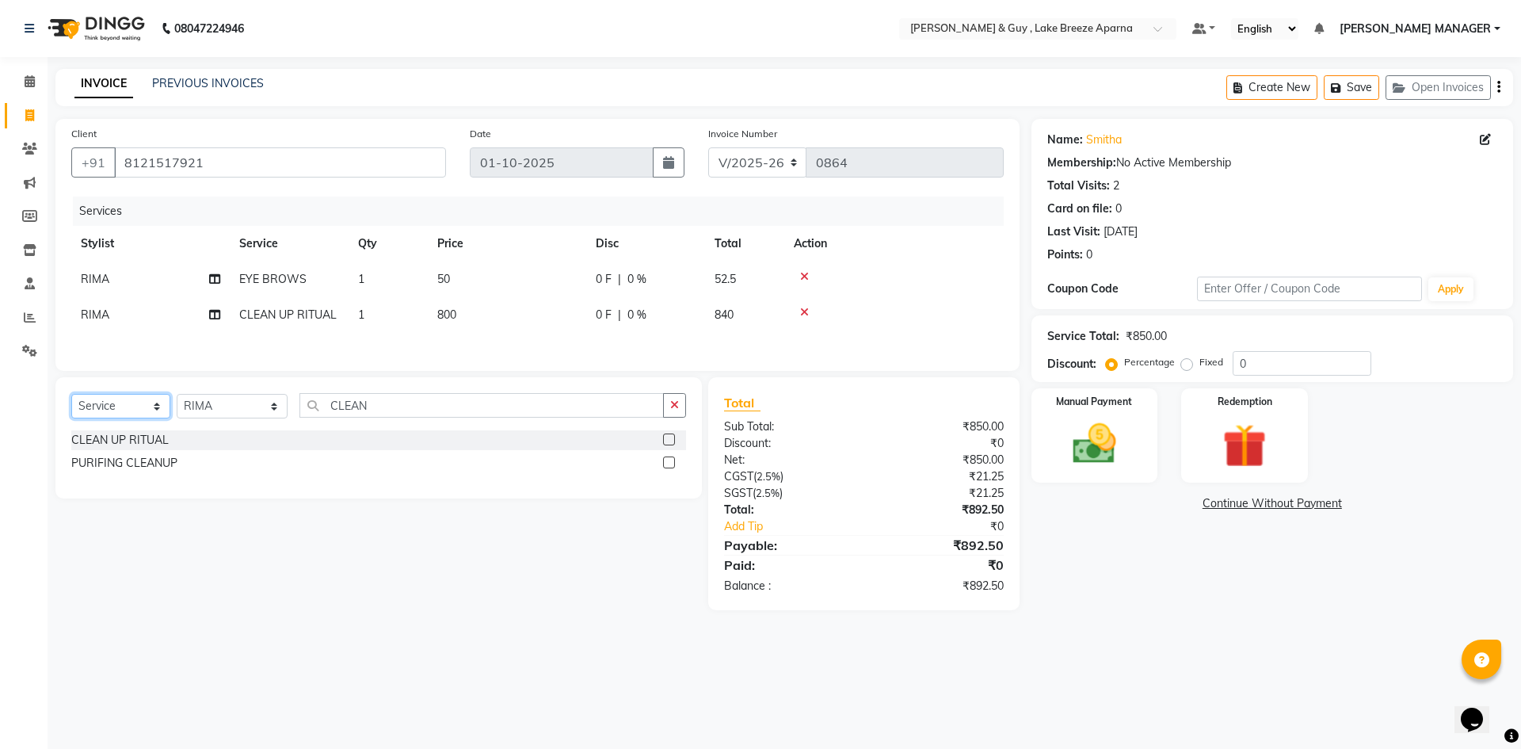
click at [141, 412] on select "Select Service Product Membership Package Voucher Prepaid Gift Card" at bounding box center [120, 406] width 99 height 25
select select "product"
click at [71, 396] on select "Select Service Product Membership Package Voucher Prepaid Gift Card" at bounding box center [120, 406] width 99 height 25
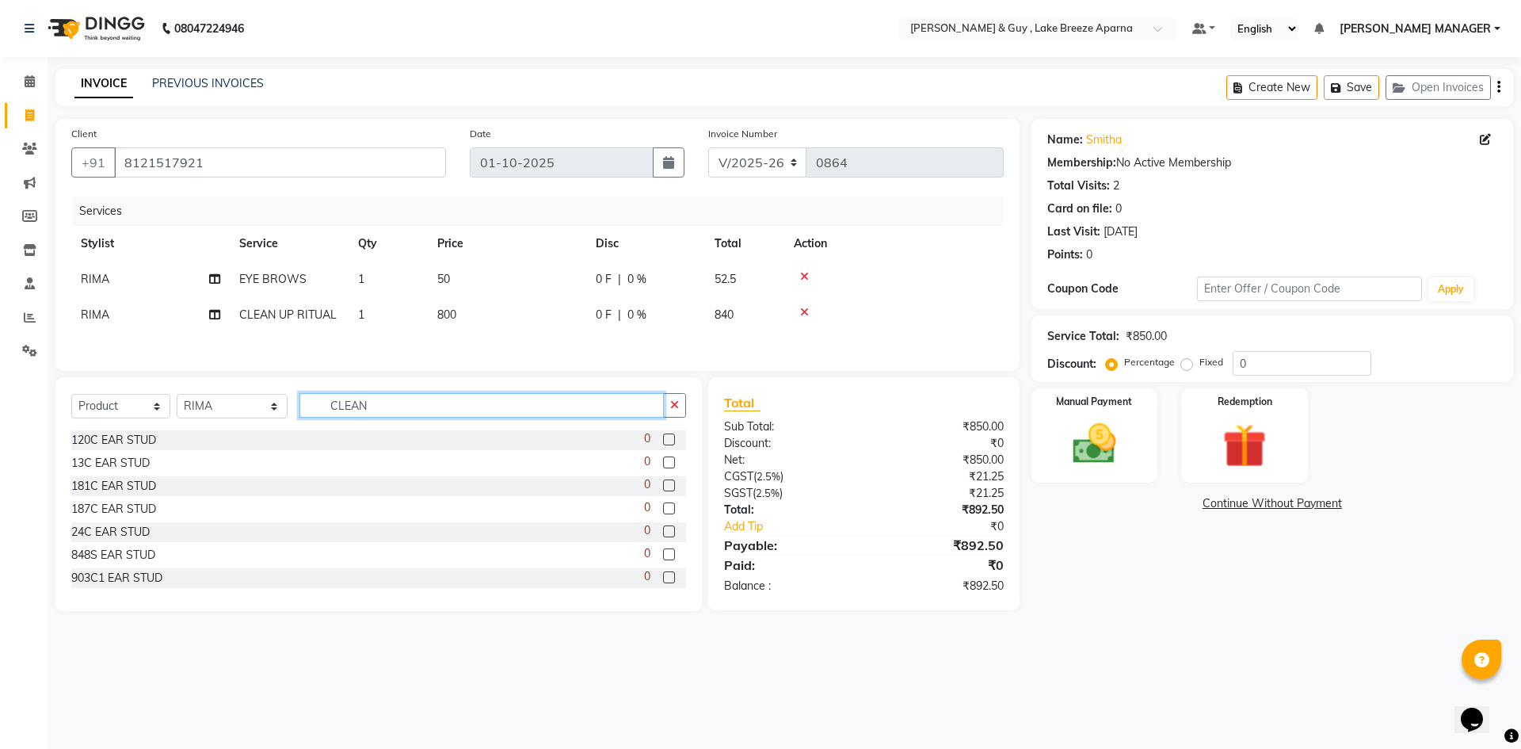
click at [349, 406] on input "CLEAN" at bounding box center [481, 405] width 364 height 25
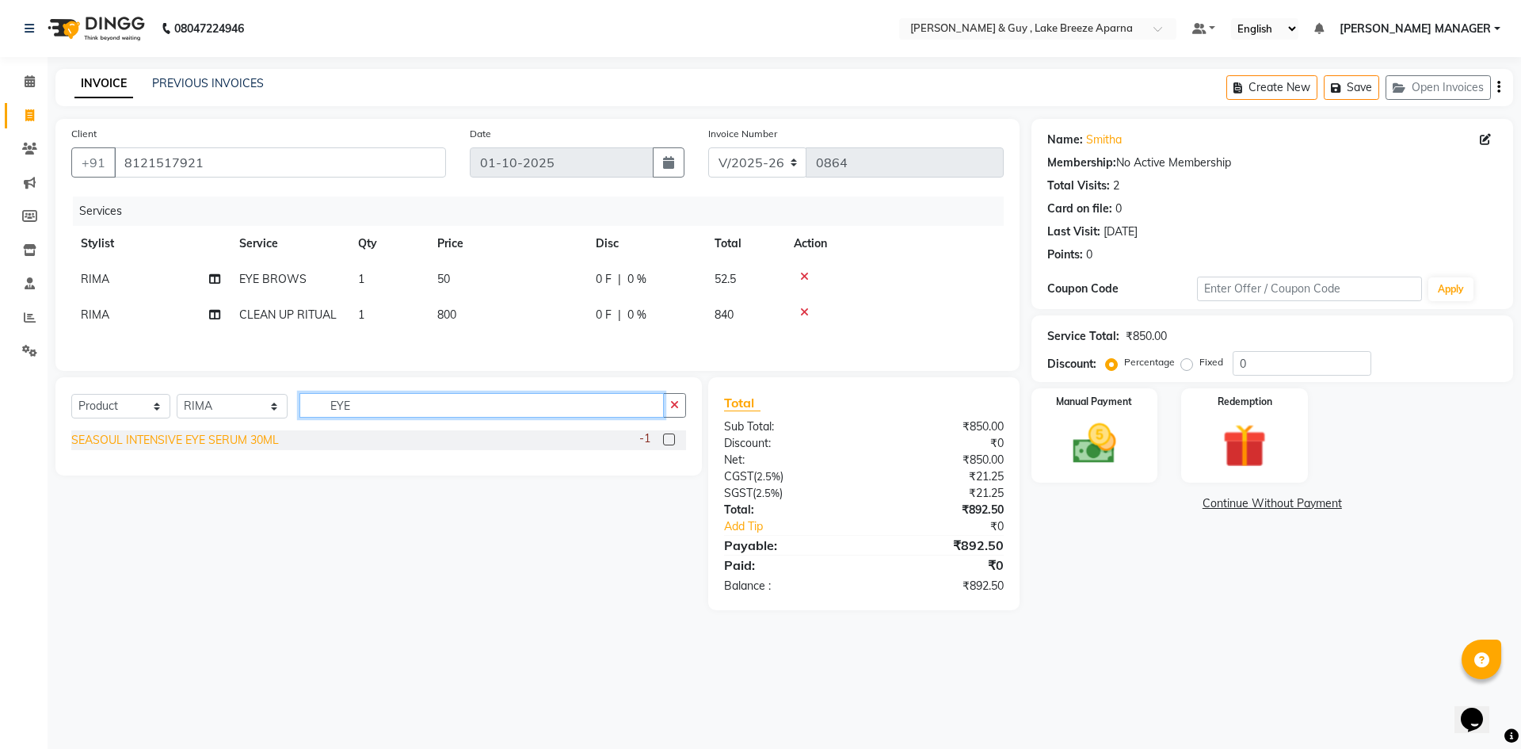
type input "EYE"
click at [192, 442] on div "SEASOUL INTENSIVE EYE SERUM 30ML" at bounding box center [175, 440] width 208 height 17
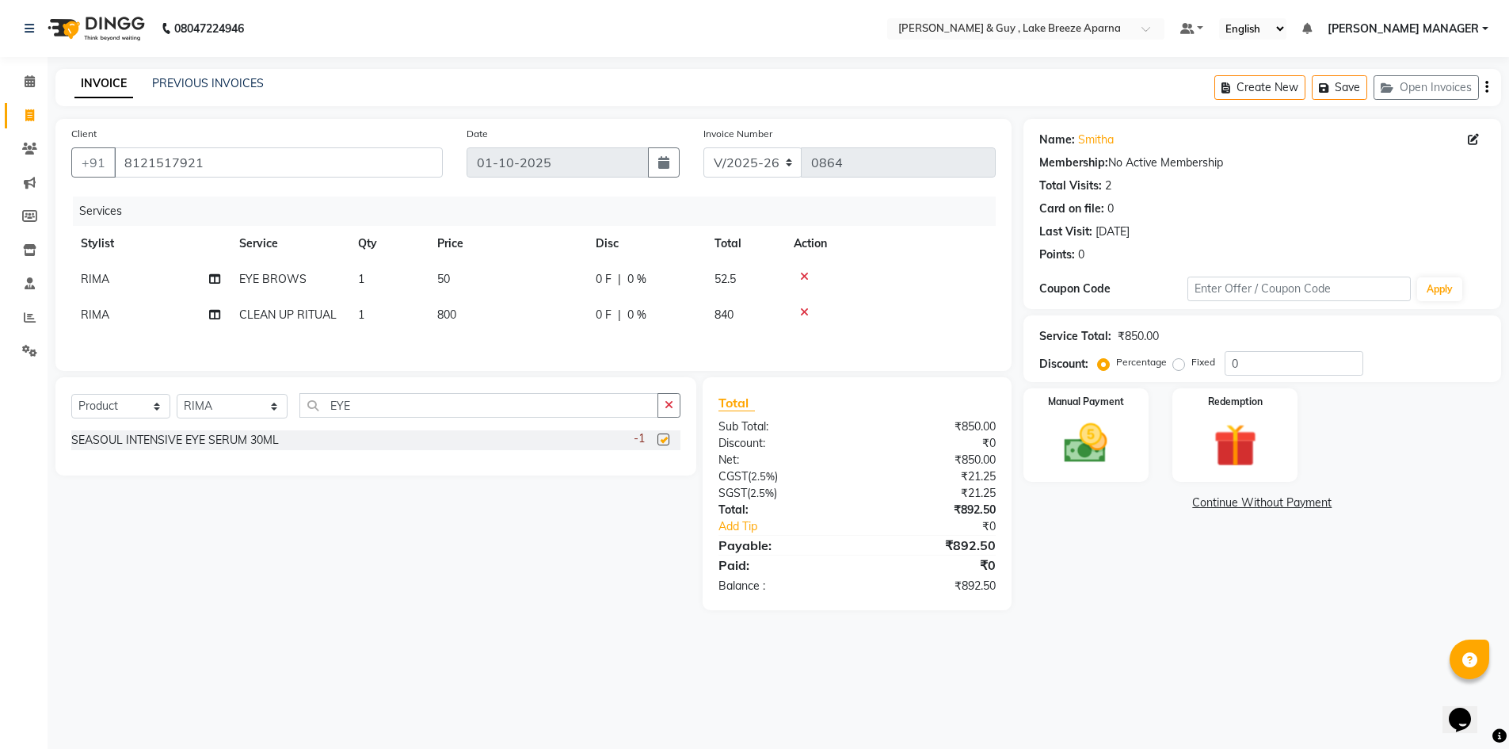
checkbox input "false"
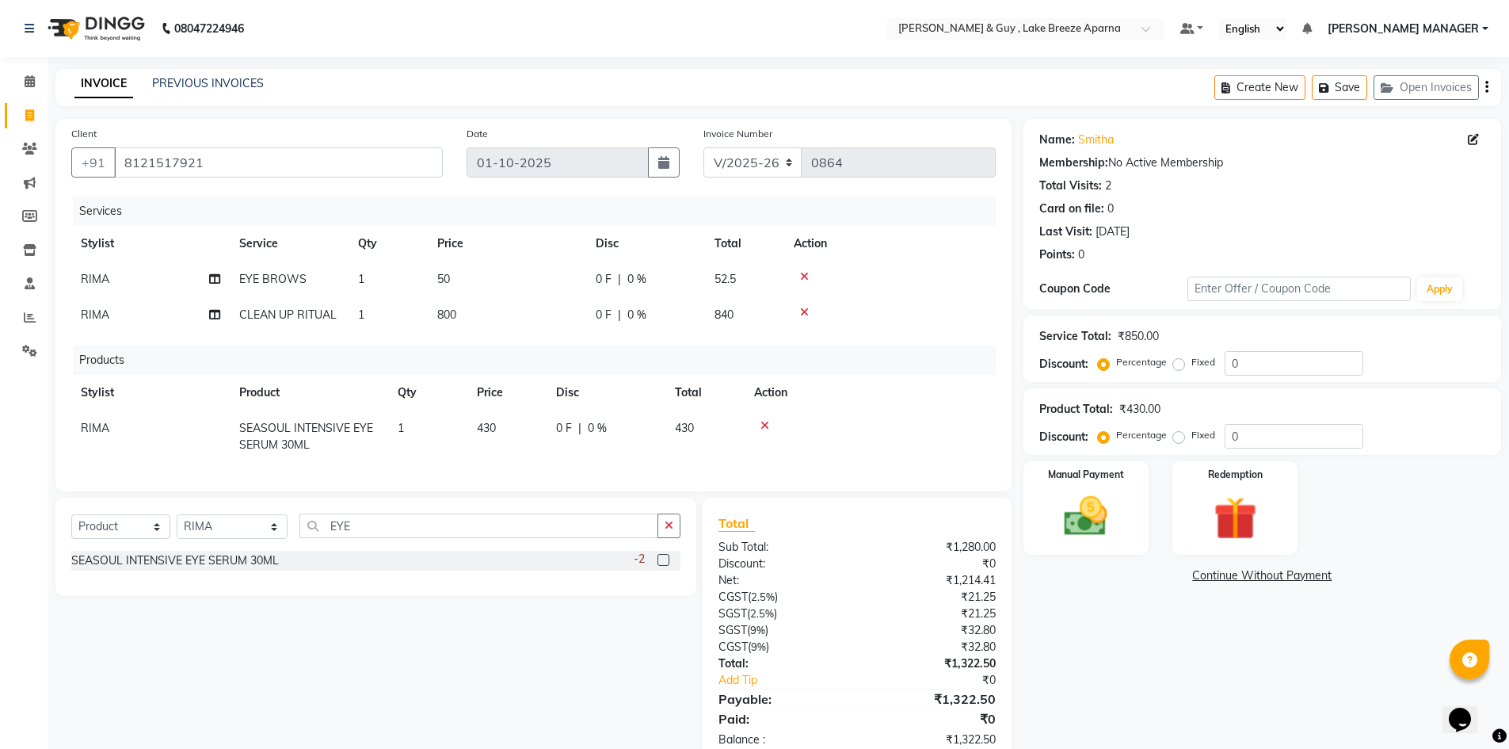
click at [460, 651] on div "Select Service Product Membership Package Voucher Prepaid Gift Card Select Styl…" at bounding box center [370, 631] width 653 height 266
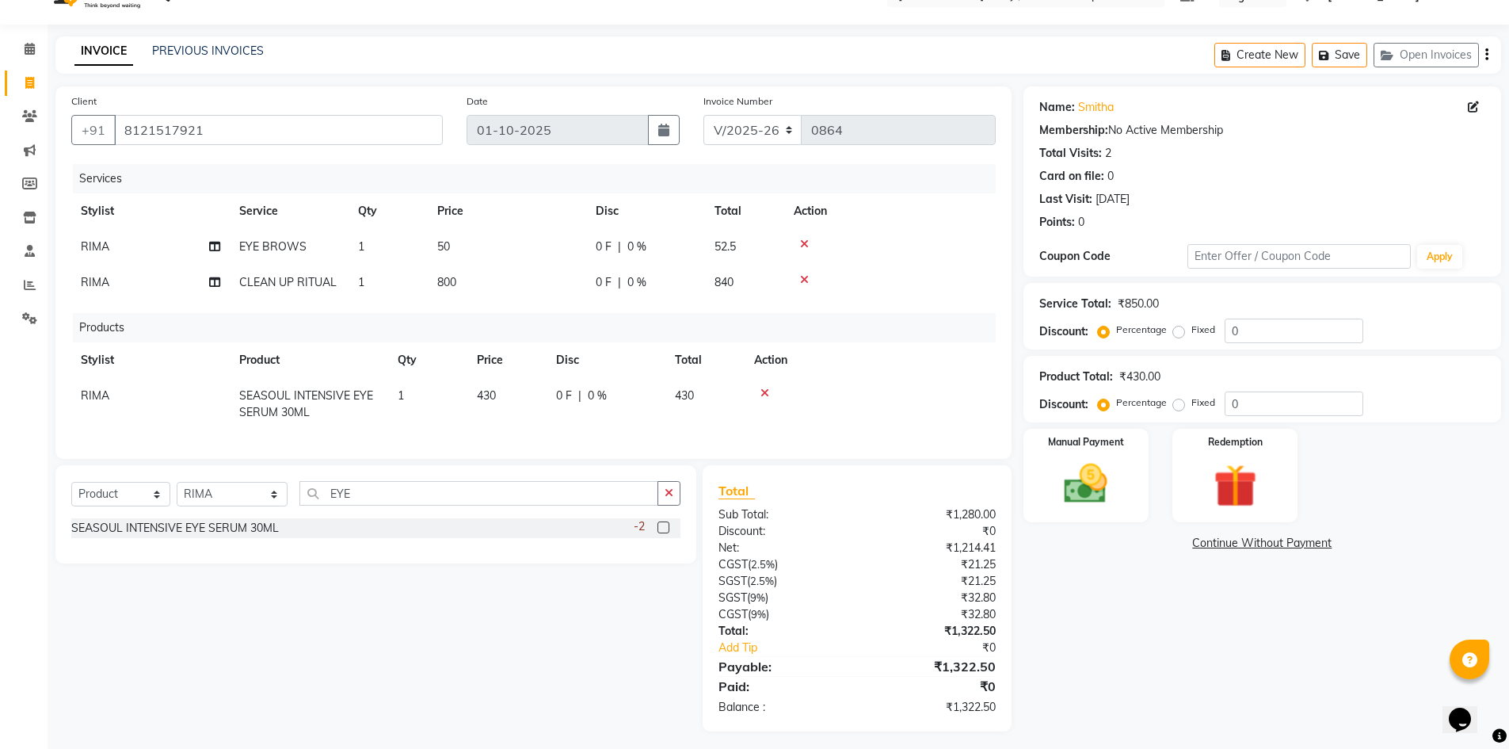
scroll to position [51, 0]
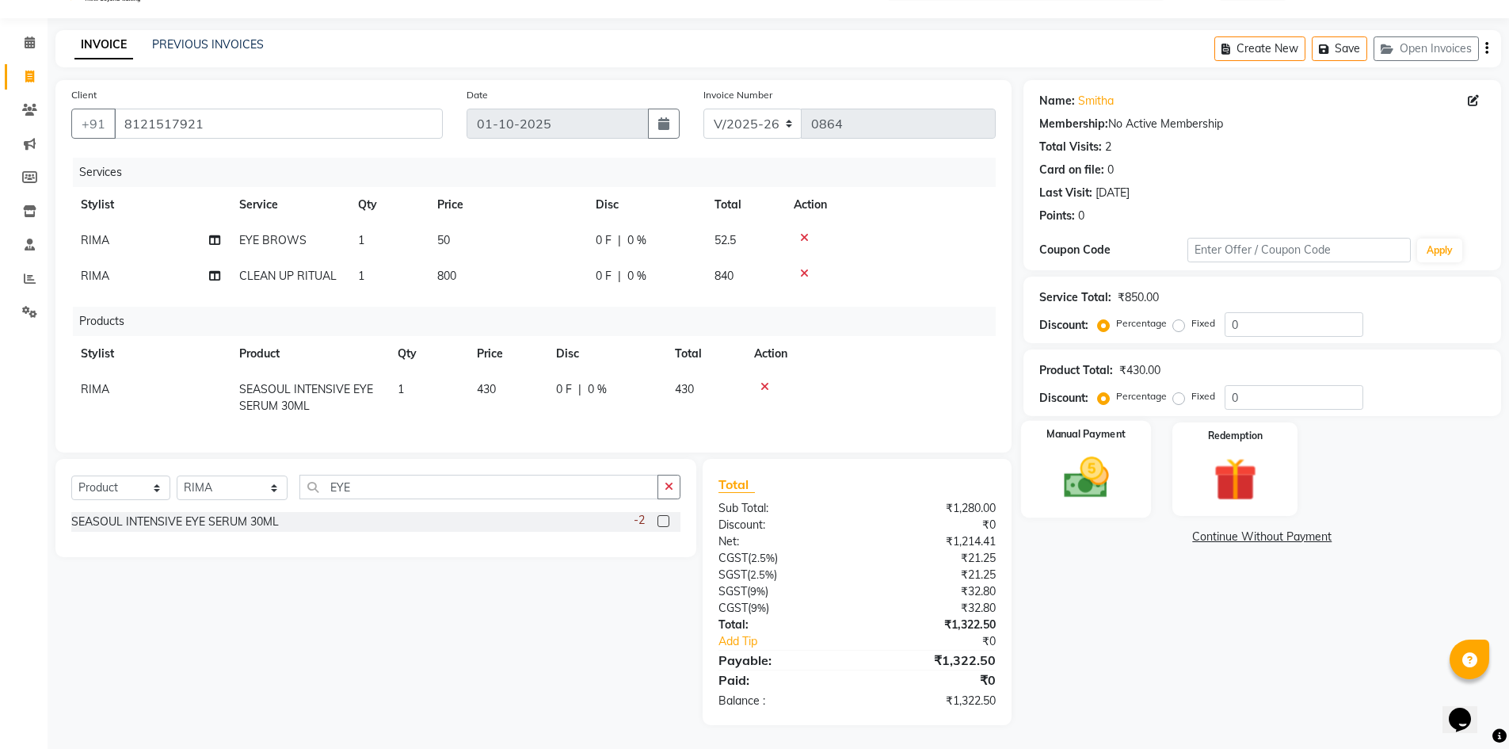
click at [1093, 467] on img at bounding box center [1086, 478] width 73 height 52
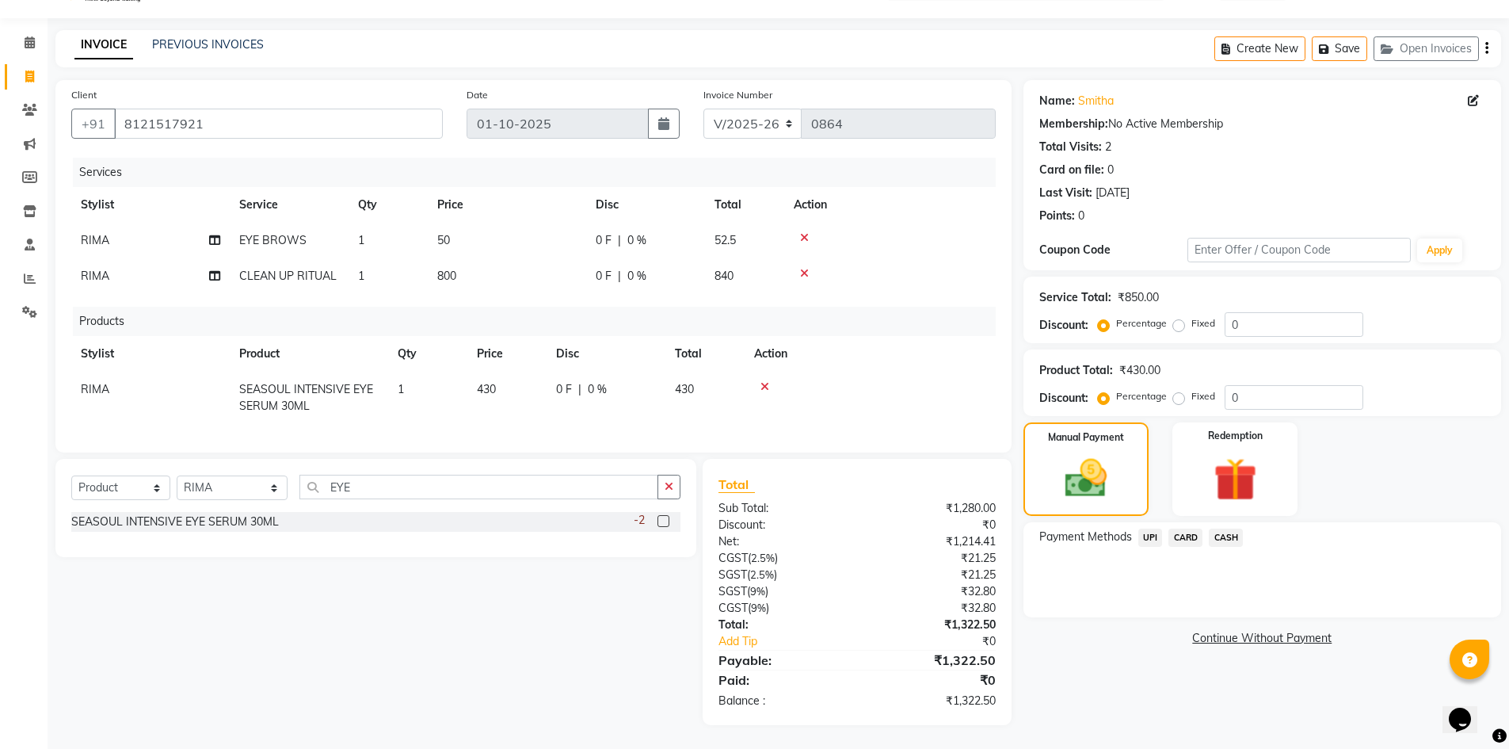
click at [1147, 528] on span "UPI" at bounding box center [1151, 537] width 25 height 18
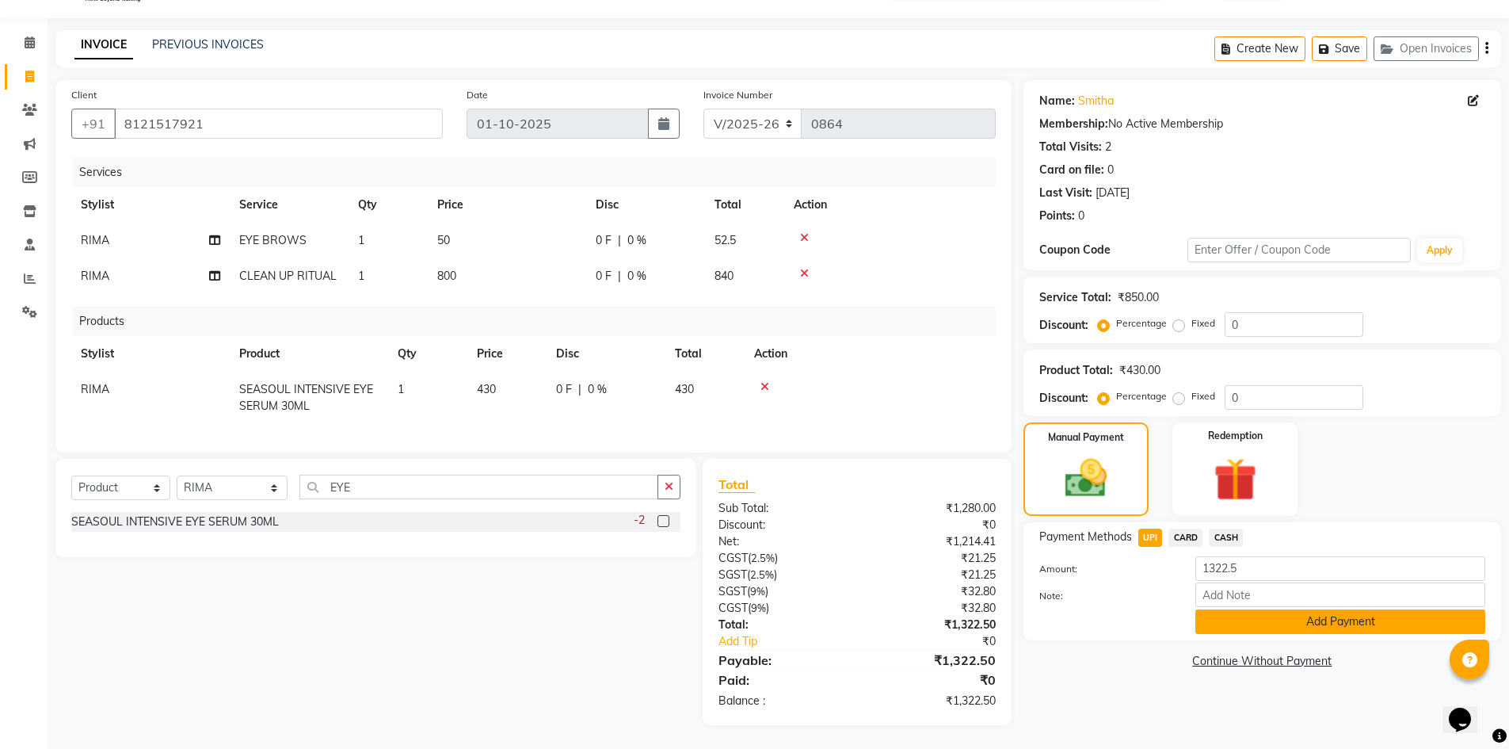
click at [1214, 609] on button "Add Payment" at bounding box center [1341, 621] width 290 height 25
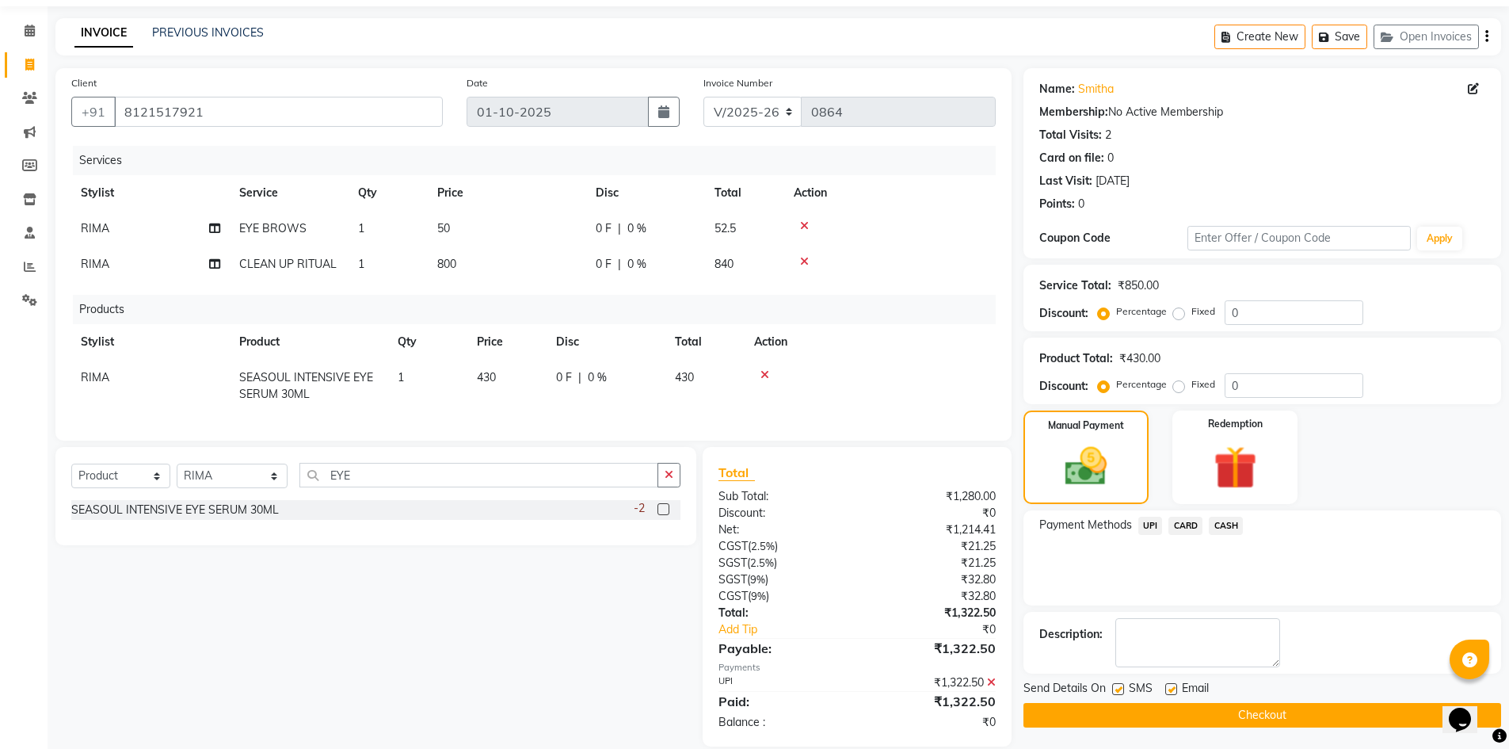
click at [1171, 685] on label at bounding box center [1171, 689] width 12 height 12
click at [1171, 685] on input "checkbox" at bounding box center [1170, 690] width 10 height 10
checkbox input "false"
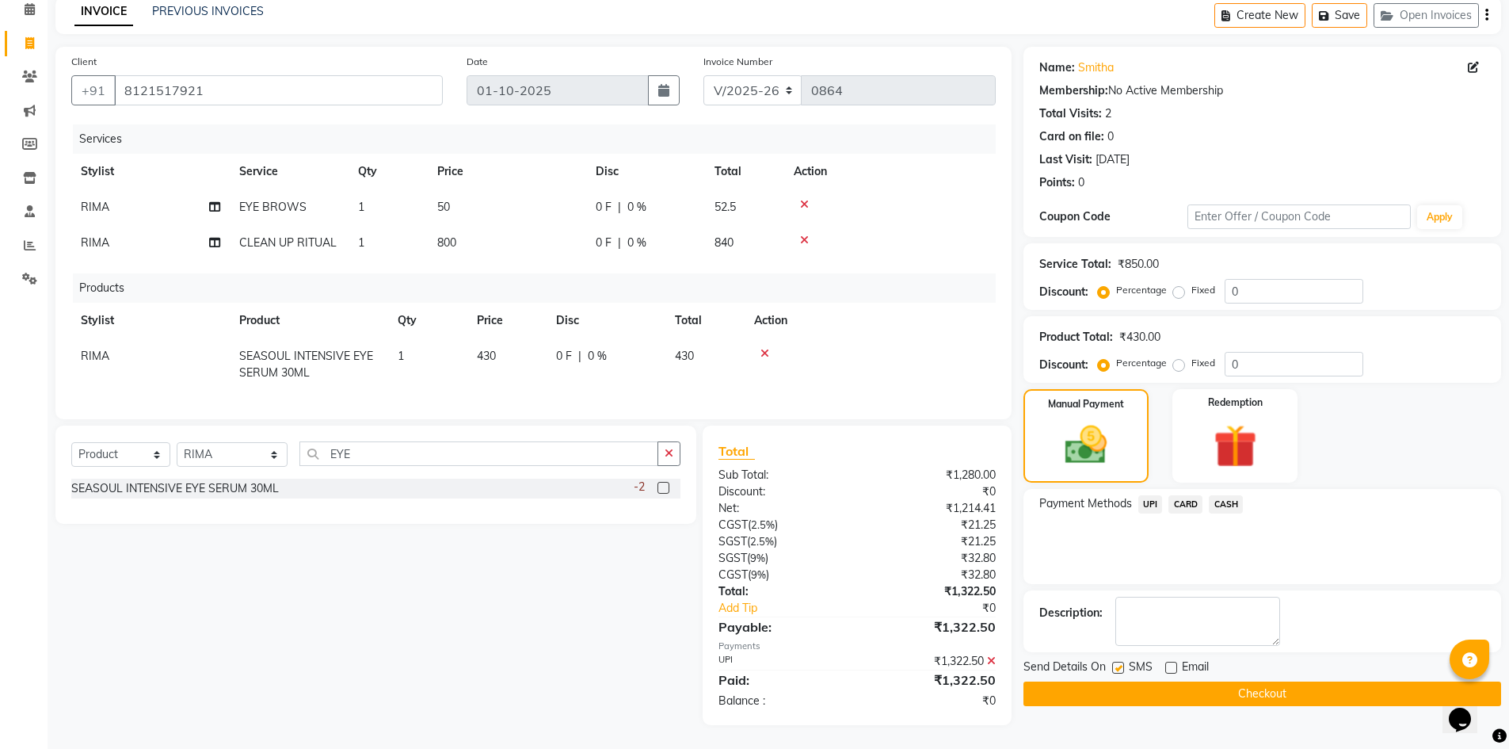
scroll to position [84, 0]
click at [1192, 681] on button "Checkout" at bounding box center [1263, 693] width 478 height 25
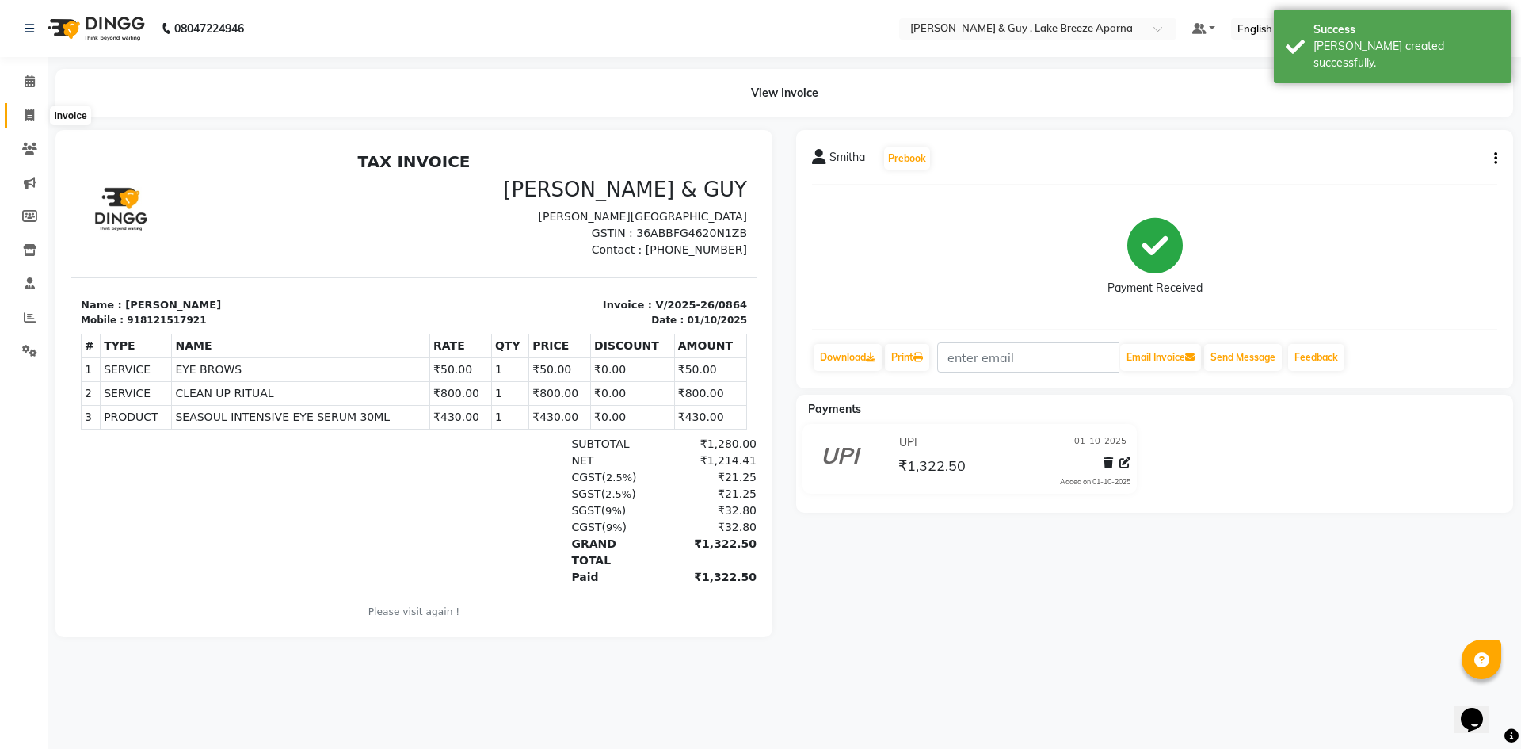
click at [22, 112] on span at bounding box center [30, 116] width 28 height 18
select select "8690"
select select "service"
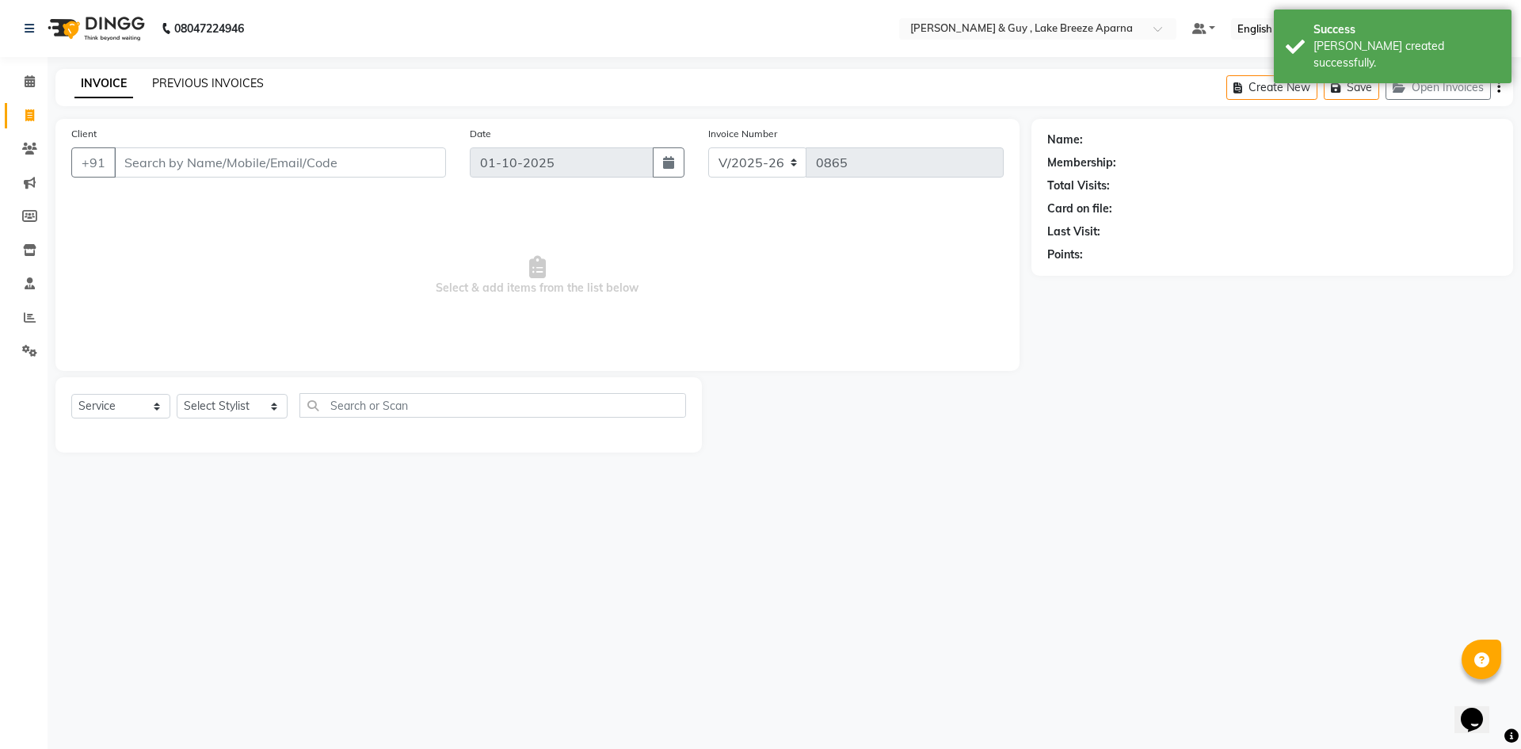
click at [189, 81] on link "PREVIOUS INVOICES" at bounding box center [208, 83] width 112 height 14
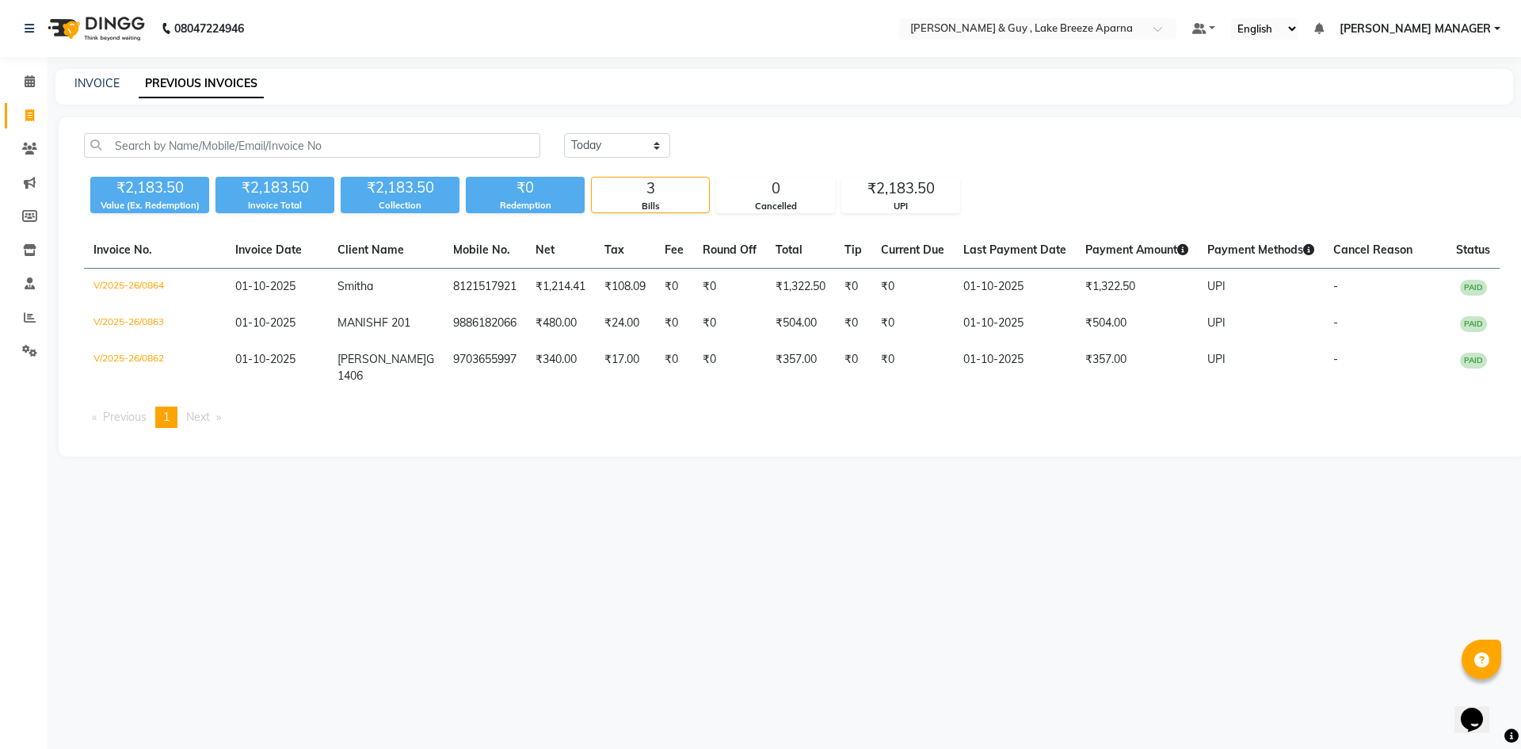
click at [29, 101] on li "Invoice" at bounding box center [24, 116] width 48 height 34
click at [22, 128] on li "Invoice" at bounding box center [24, 116] width 48 height 34
click at [23, 117] on span at bounding box center [30, 116] width 28 height 18
select select "service"
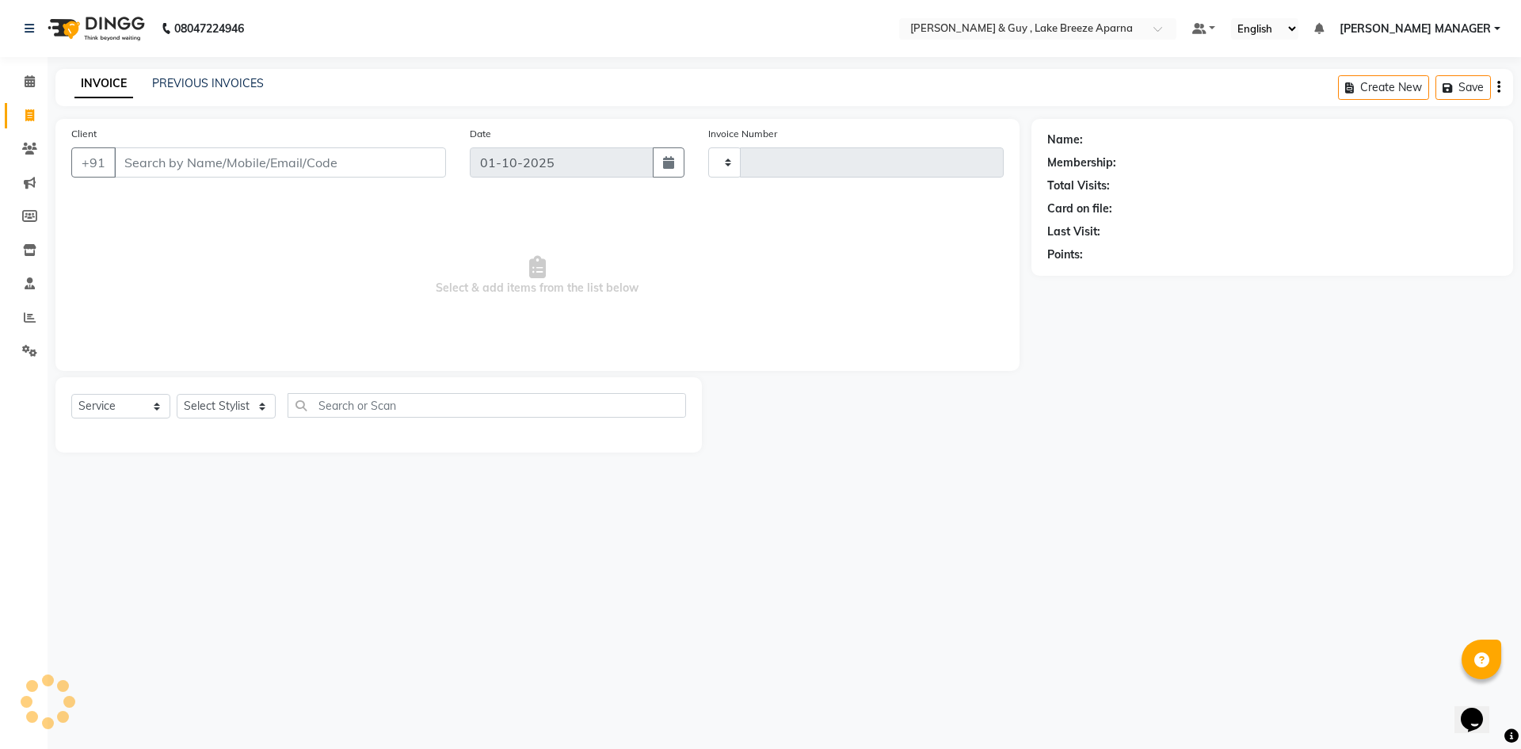
type input "0865"
select select "8690"
click at [174, 78] on link "PREVIOUS INVOICES" at bounding box center [208, 83] width 112 height 14
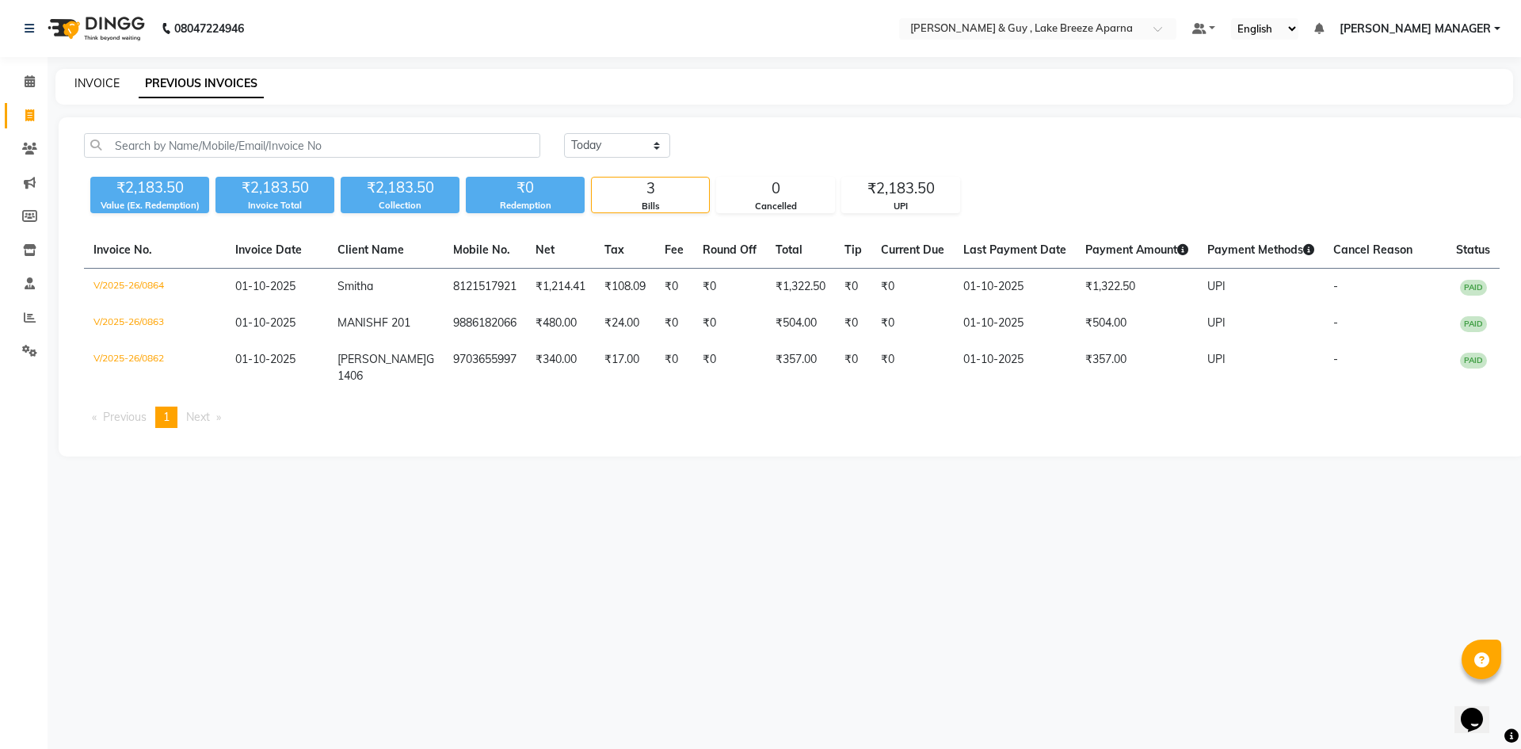
click at [78, 82] on link "INVOICE" at bounding box center [96, 83] width 45 height 14
select select "service"
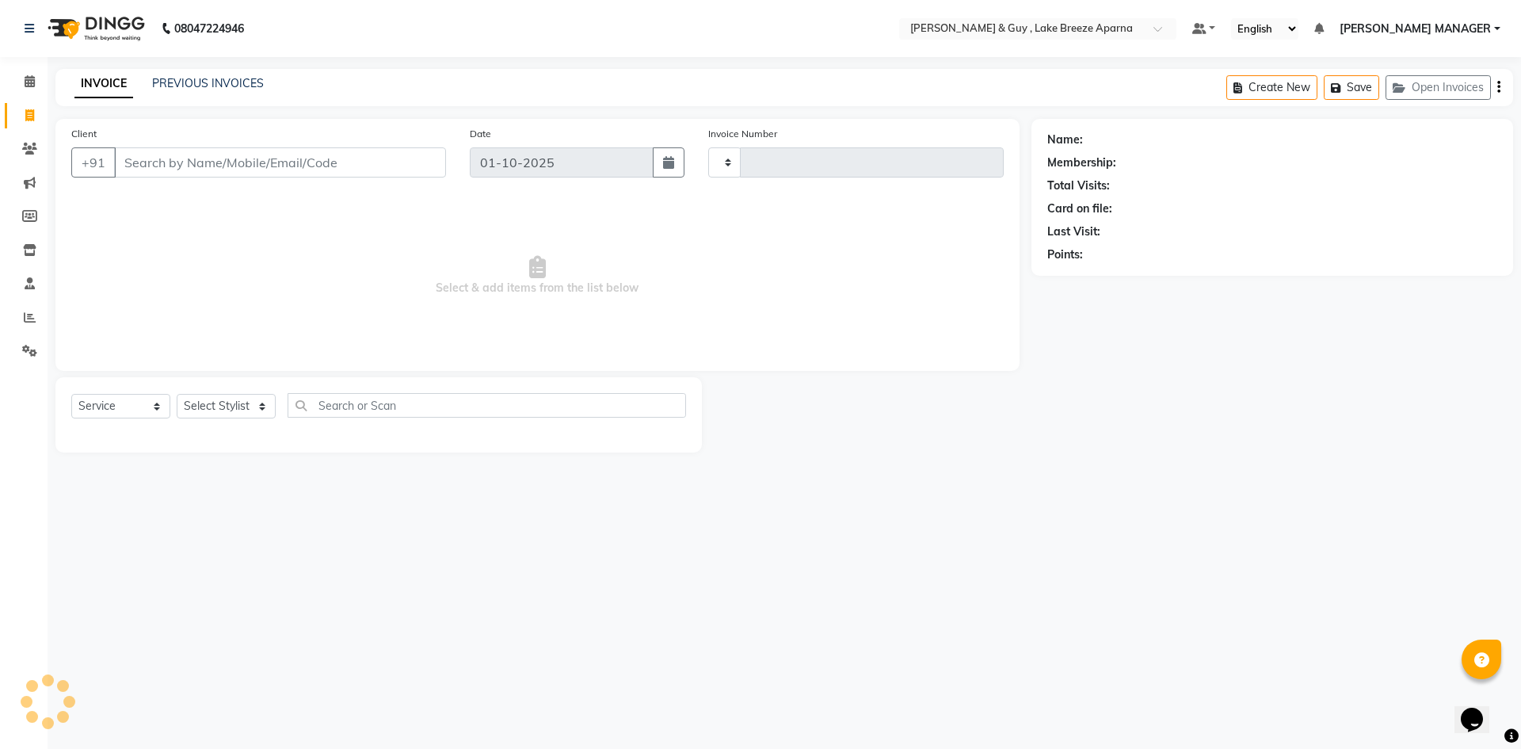
type input "0865"
select select "8690"
click at [203, 82] on link "PREVIOUS INVOICES" at bounding box center [208, 83] width 112 height 14
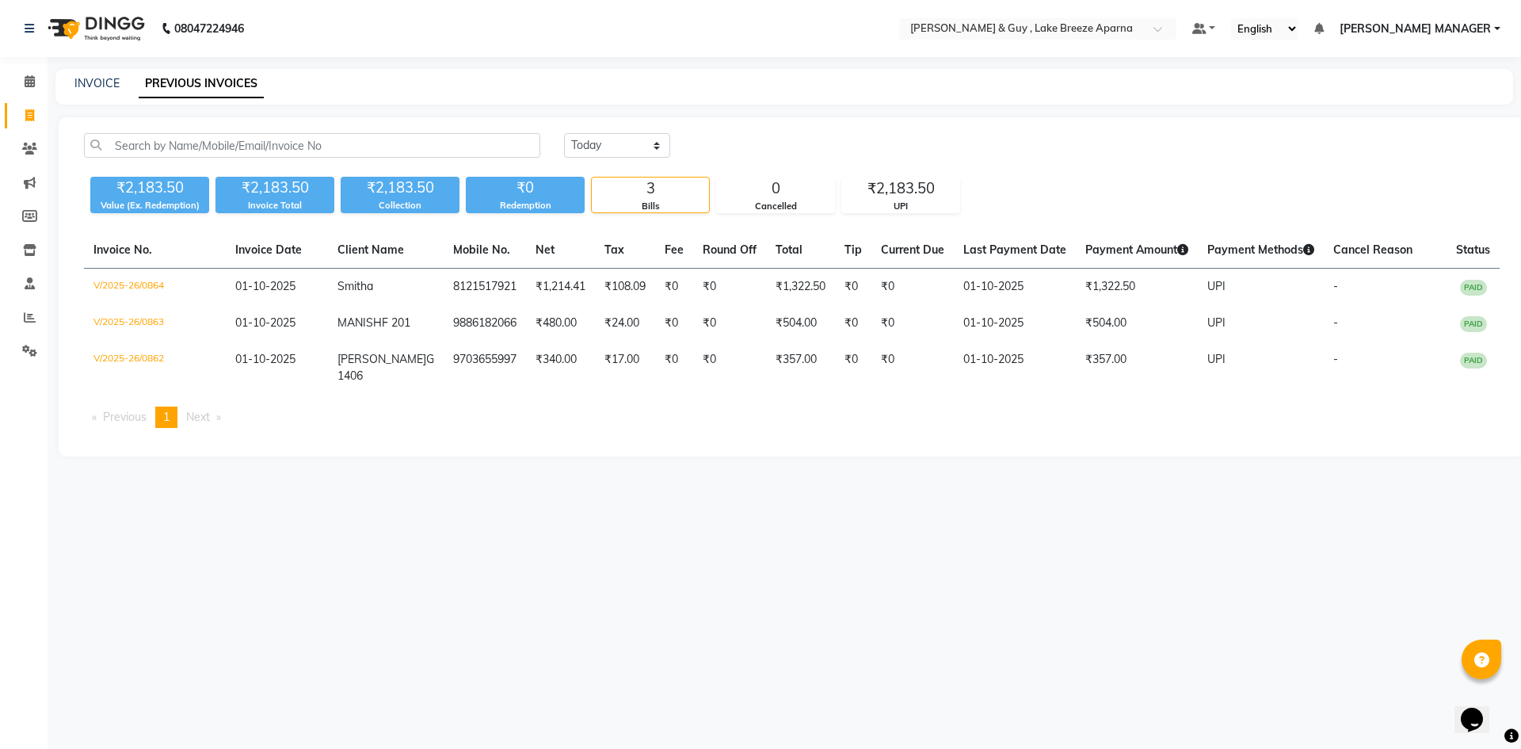
click at [113, 93] on div "INVOICE PREVIOUS INVOICES" at bounding box center [784, 87] width 1458 height 36
click at [86, 84] on link "INVOICE" at bounding box center [96, 83] width 45 height 14
select select "8690"
select select "service"
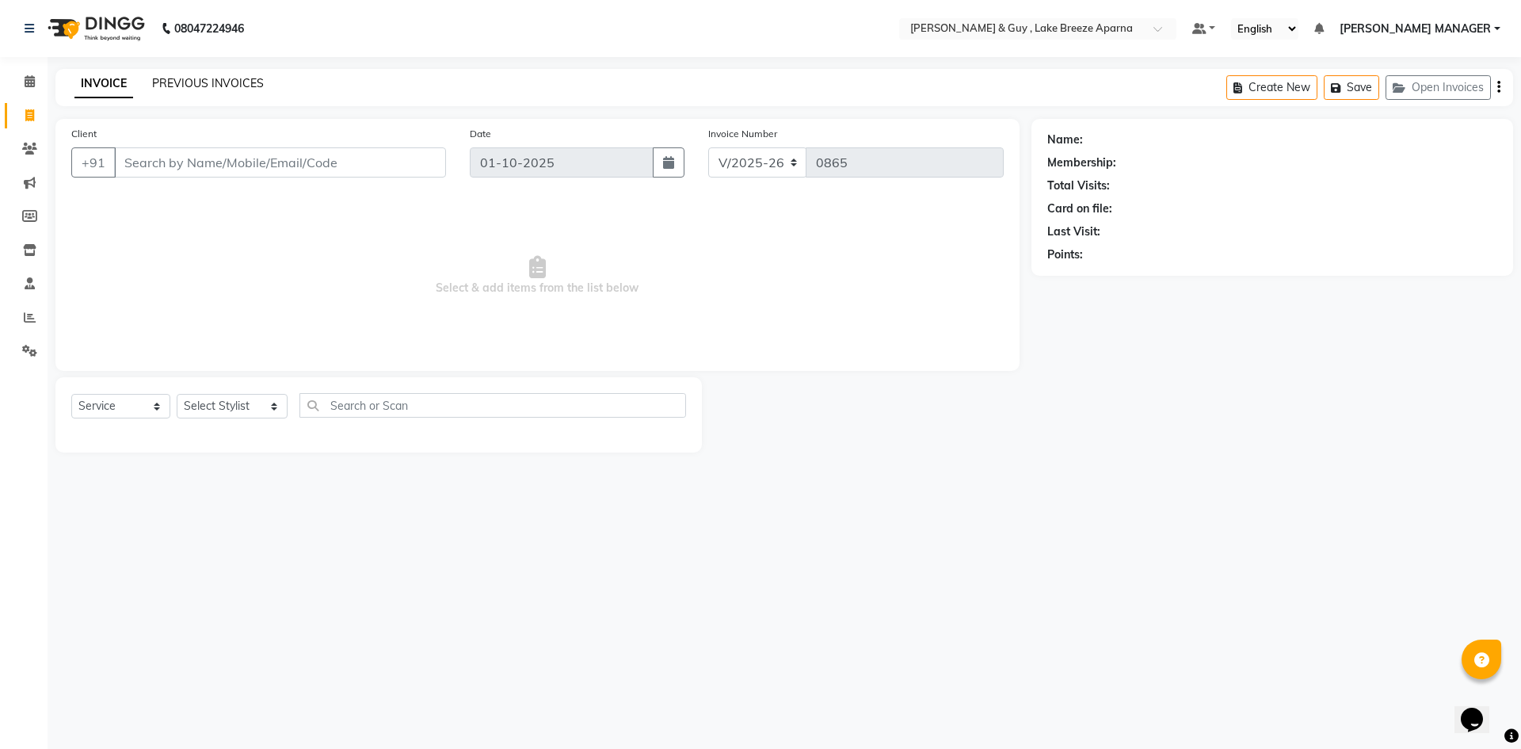
click at [205, 77] on link "PREVIOUS INVOICES" at bounding box center [208, 83] width 112 height 14
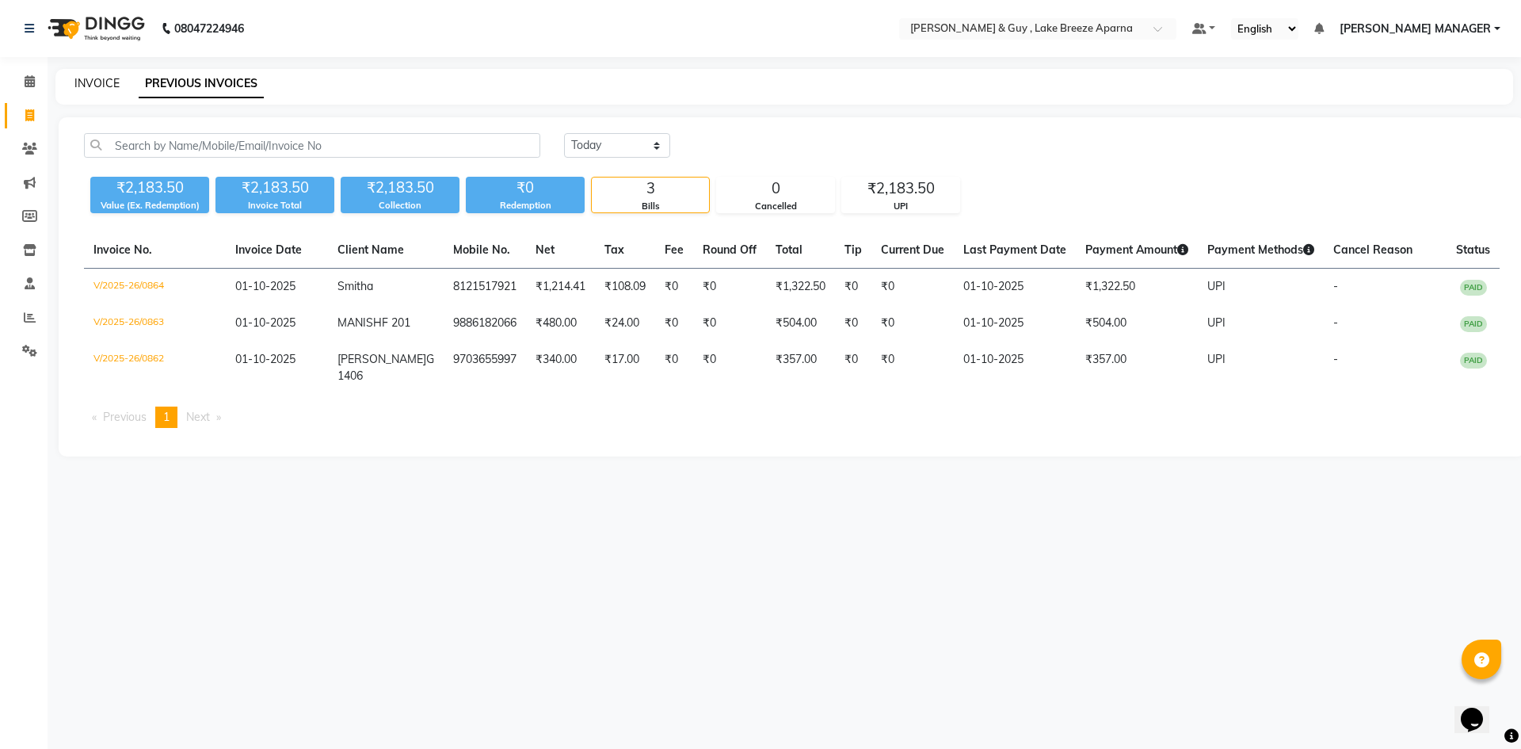
click at [90, 88] on link "INVOICE" at bounding box center [96, 83] width 45 height 14
select select "8690"
select select "service"
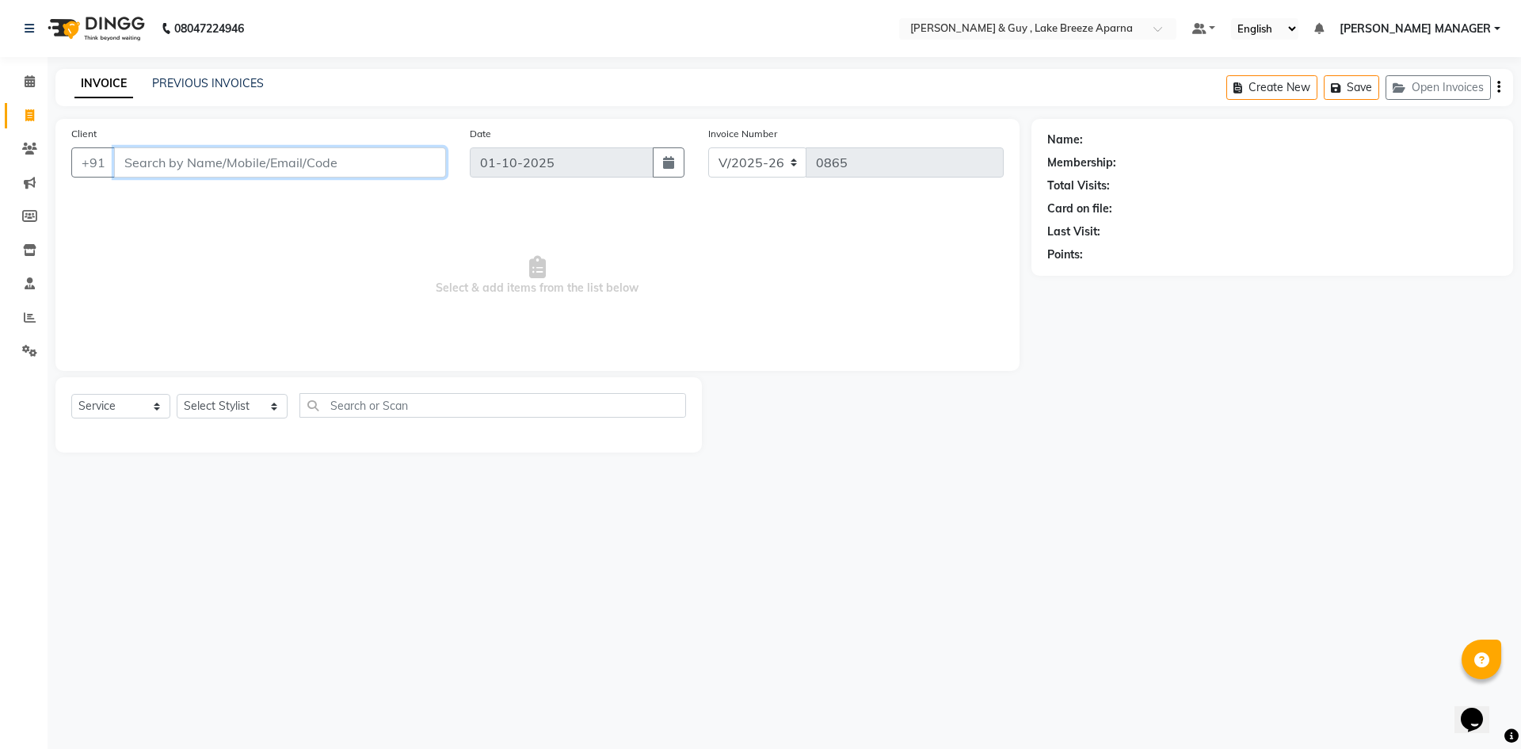
click at [158, 155] on input "Client" at bounding box center [280, 162] width 332 height 30
click at [220, 423] on div "Select Service Product Membership Package Voucher Prepaid Gift Card Select Styl…" at bounding box center [378, 411] width 615 height 37
click at [222, 395] on select "Select Stylist ANAS ASLAM [DEMOGRAPHIC_DATA][PERSON_NAME] MANAGER [PERSON_NAME]…" at bounding box center [232, 406] width 111 height 25
select select "87993"
click at [177, 394] on select "Select Stylist ANAS ASLAM [DEMOGRAPHIC_DATA][PERSON_NAME] MANAGER [PERSON_NAME]…" at bounding box center [232, 406] width 111 height 25
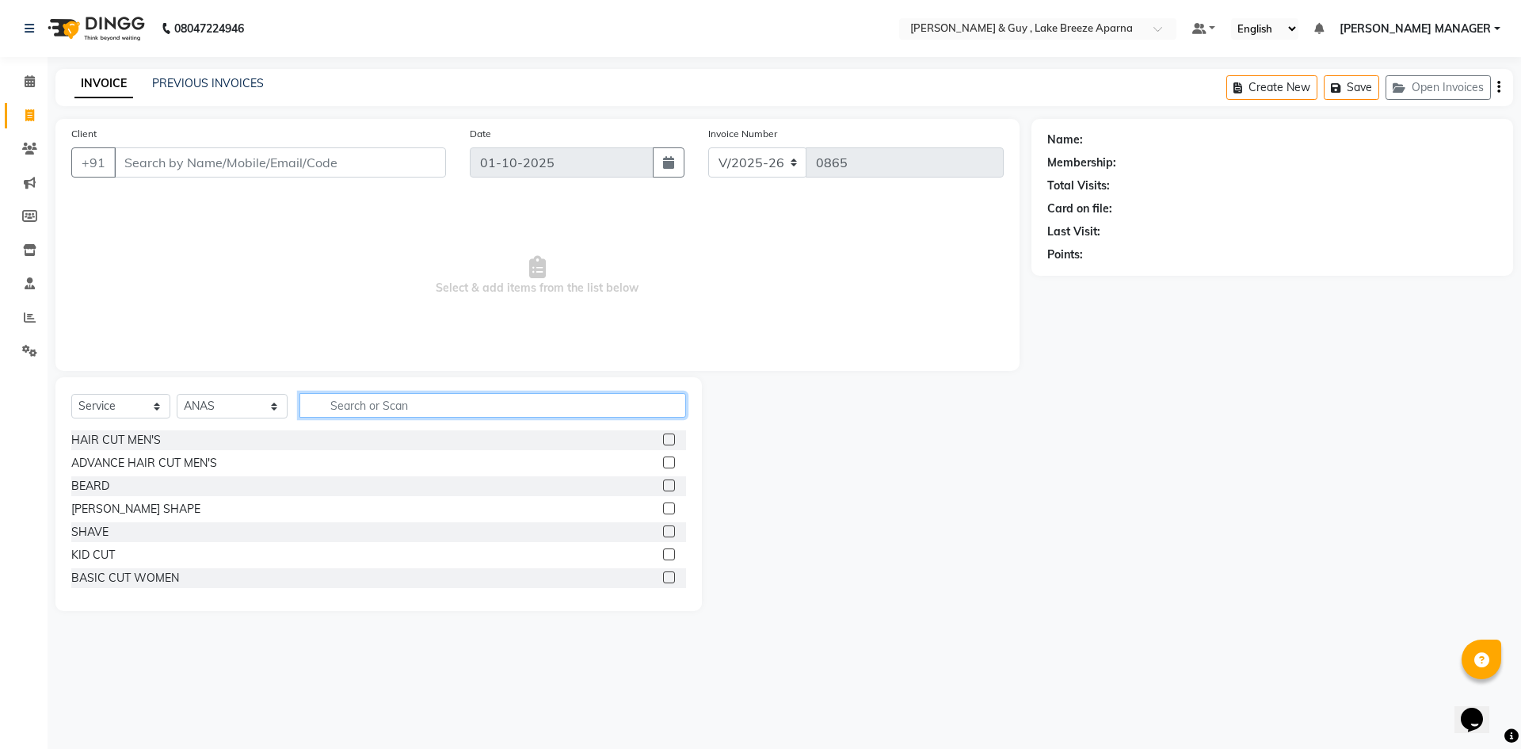
click at [341, 399] on input "text" at bounding box center [492, 405] width 387 height 25
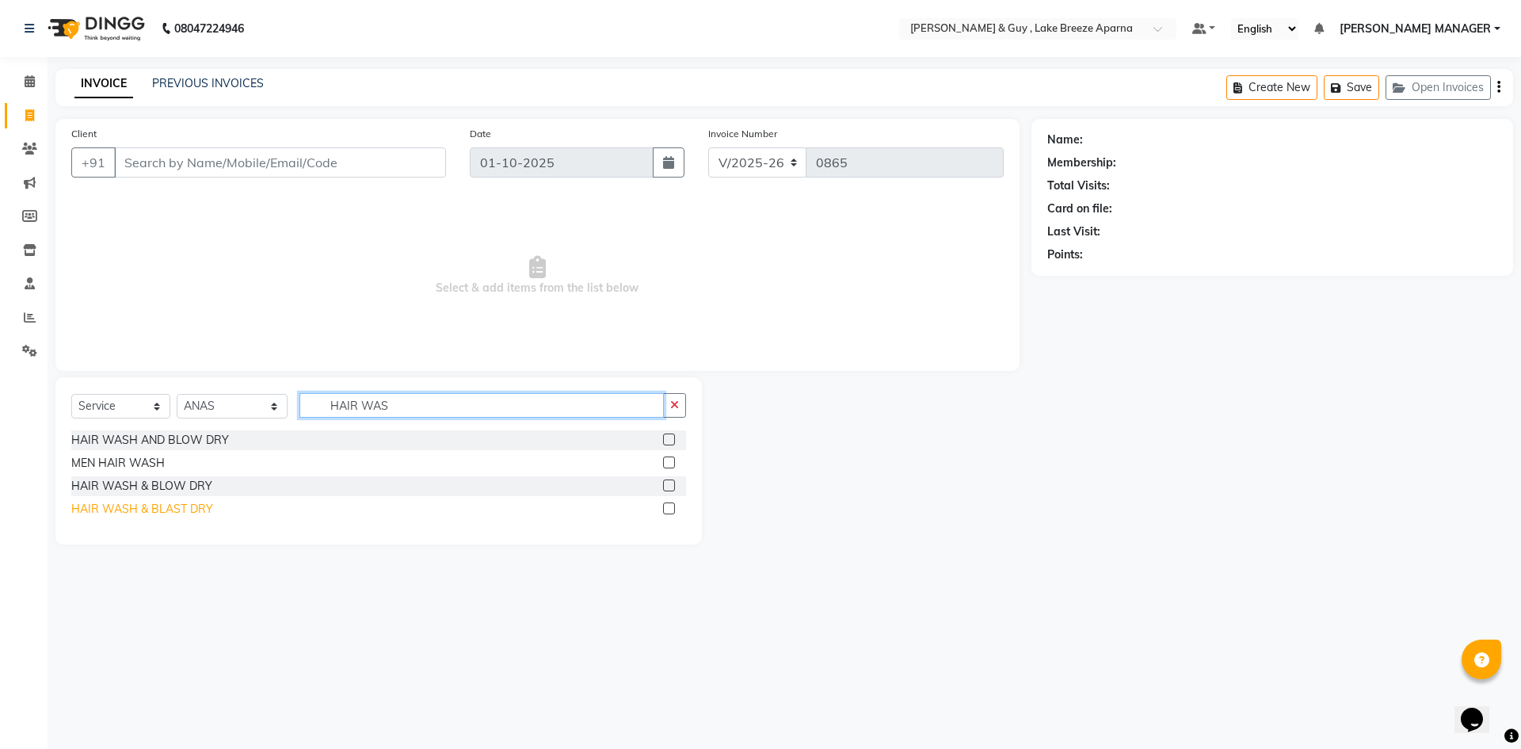
type input "HAIR WAS"
click at [200, 505] on div "HAIR WASH & BLAST DRY" at bounding box center [142, 509] width 142 height 17
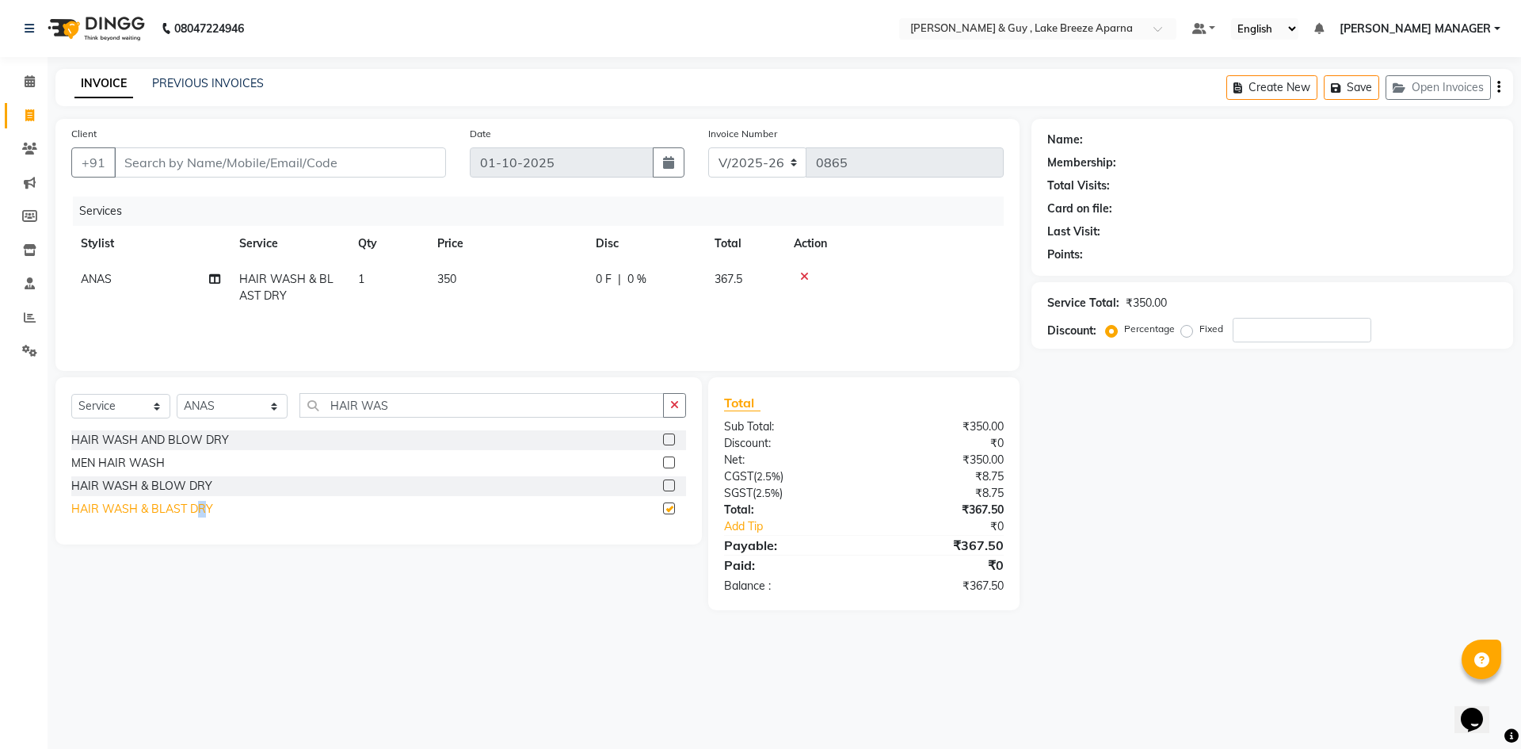
checkbox input "false"
click at [177, 485] on div "HAIR WASH & BLOW DRY" at bounding box center [141, 486] width 141 height 17
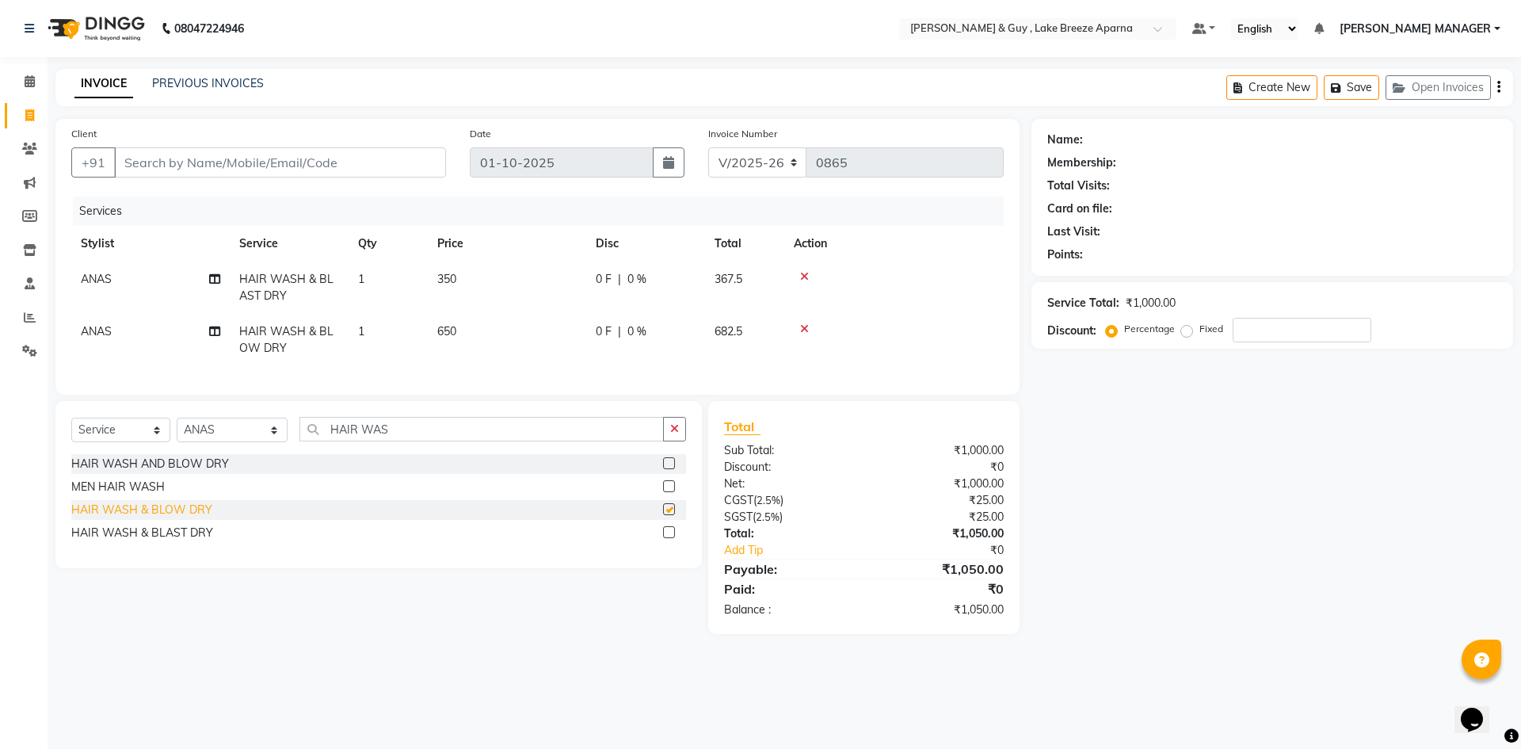
checkbox input "false"
click at [449, 271] on td "350" at bounding box center [507, 287] width 158 height 52
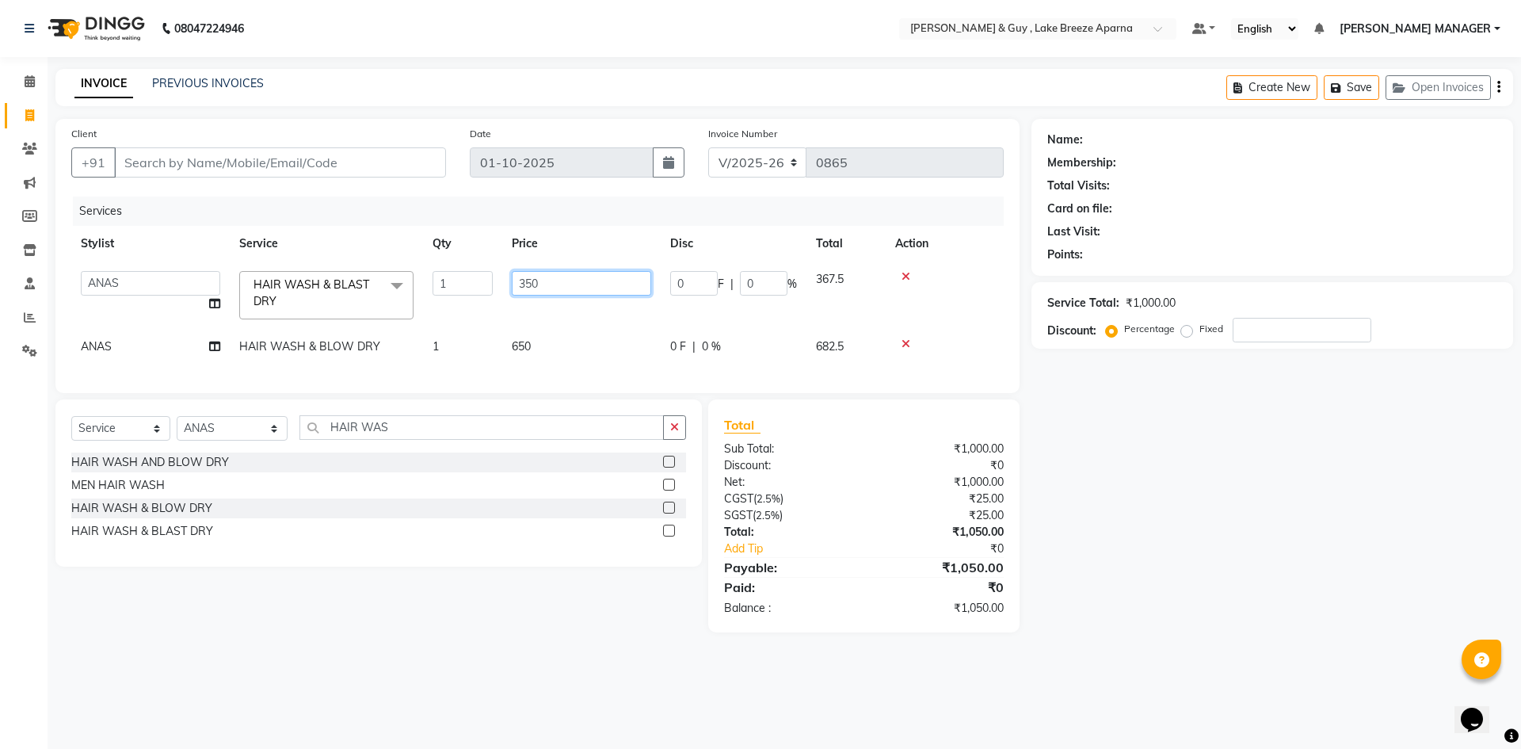
click at [536, 280] on input "350" at bounding box center [581, 283] width 139 height 25
type input "300"
click at [1339, 508] on div "Name: Membership: Total Visits: Card on file: Last Visit: Points: Service Total…" at bounding box center [1279, 375] width 494 height 513
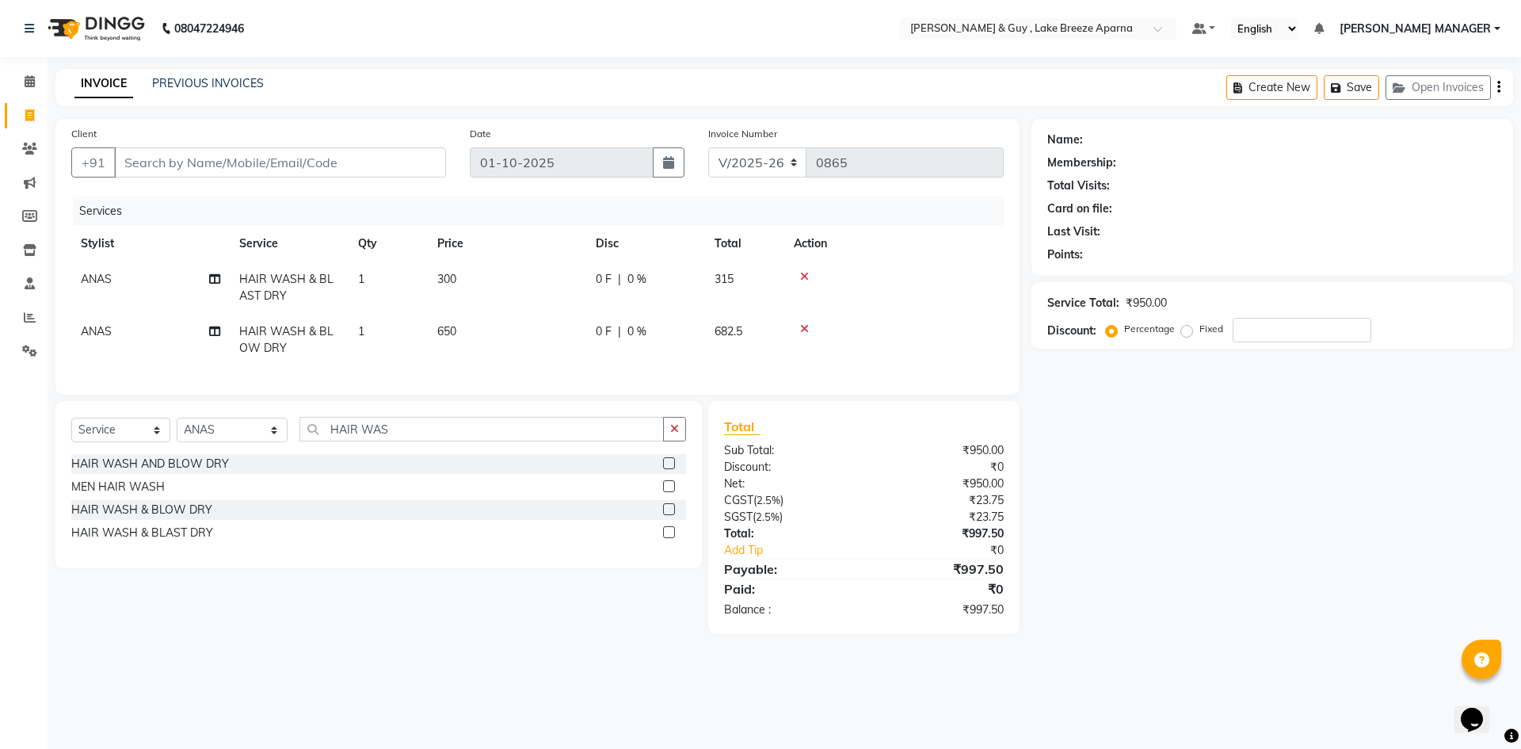
click at [803, 325] on icon at bounding box center [804, 328] width 9 height 11
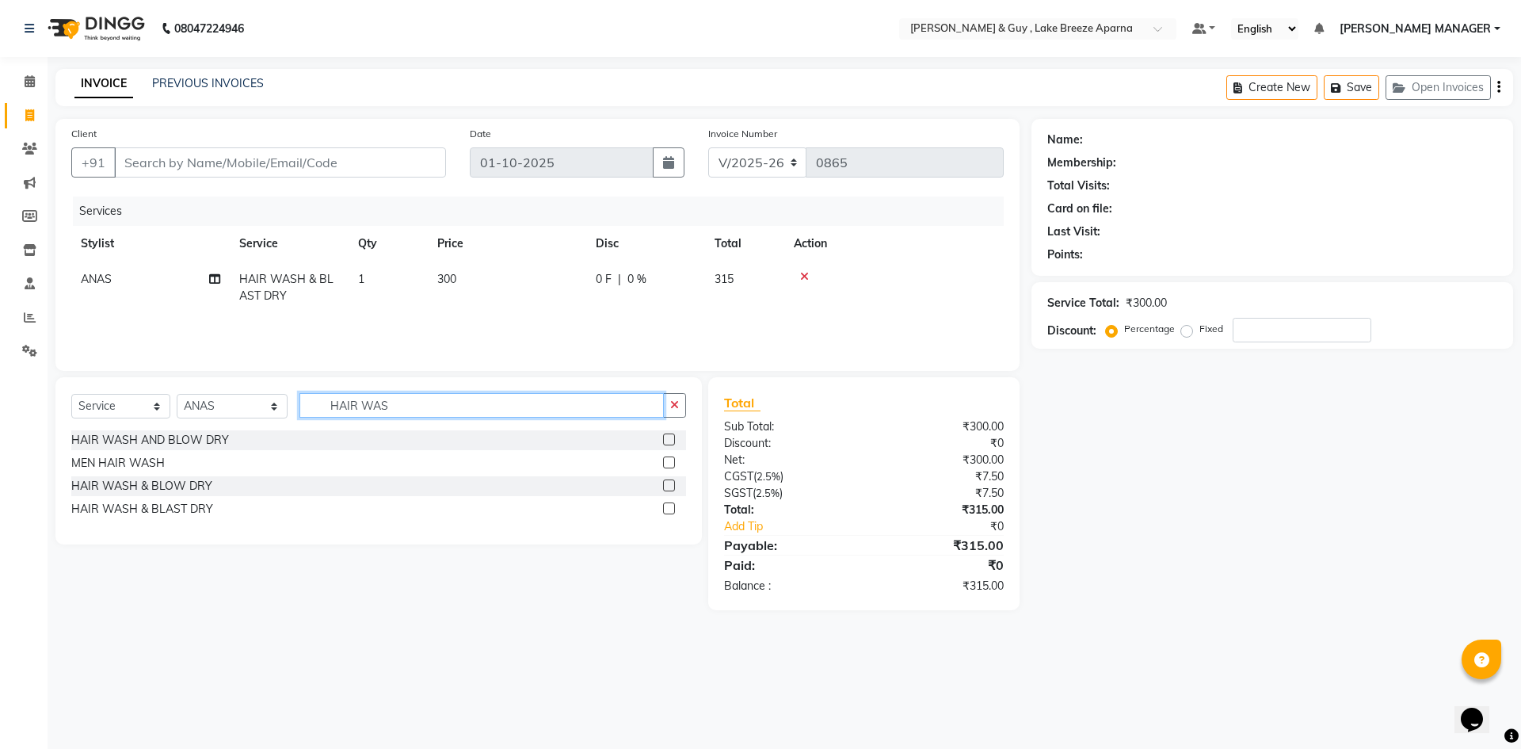
click at [369, 405] on input "HAIR WAS" at bounding box center [481, 405] width 364 height 25
drag, startPoint x: 398, startPoint y: 404, endPoint x: 265, endPoint y: 402, distance: 132.3
click at [265, 402] on div "Select Service Product Membership Package Voucher Prepaid Gift Card Select Styl…" at bounding box center [378, 411] width 615 height 37
type input "ROOT"
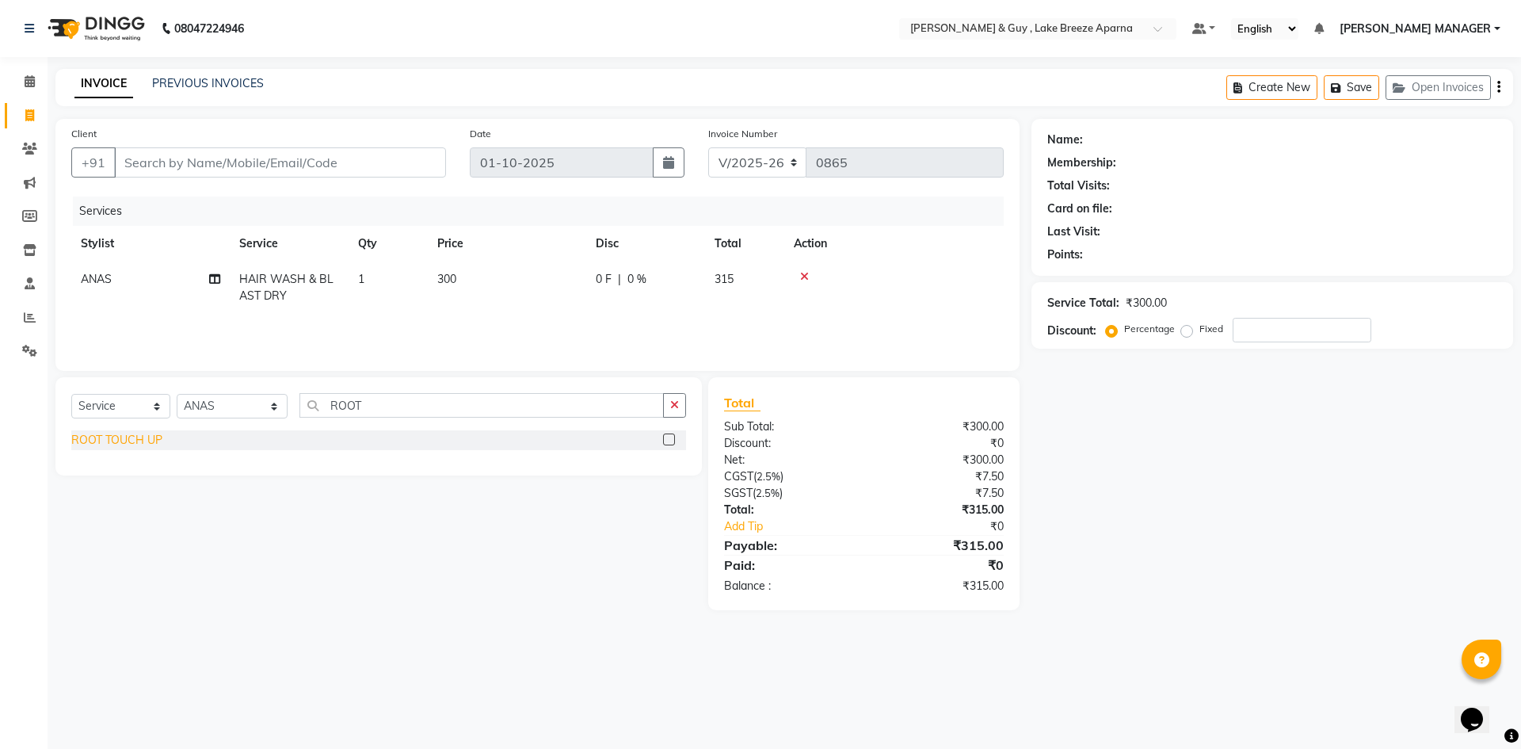
click at [125, 433] on div "ROOT TOUCH UP" at bounding box center [116, 440] width 91 height 17
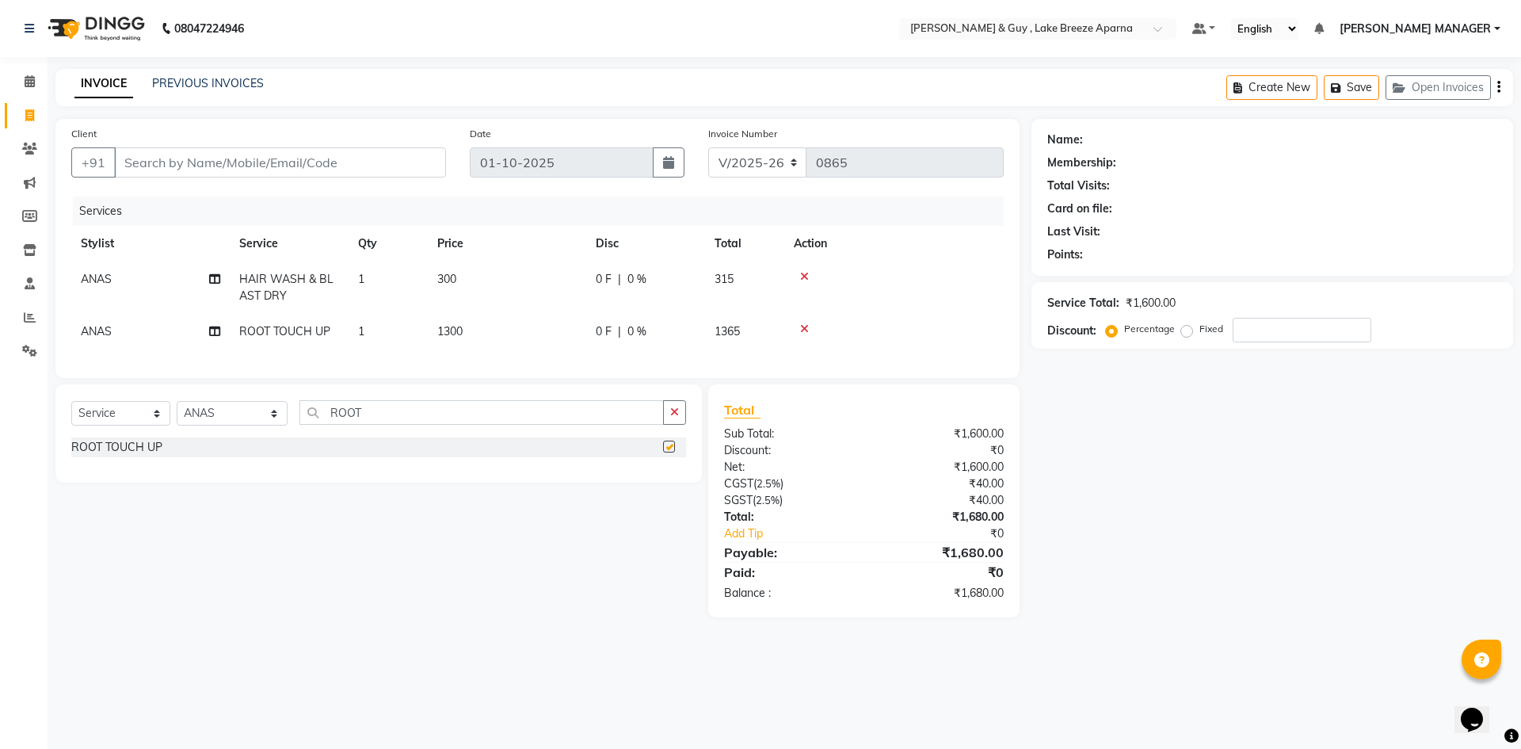
checkbox input "false"
click at [286, 604] on div "Select Service Product Membership Package Voucher Prepaid Gift Card Select Styl…" at bounding box center [373, 500] width 658 height 233
click at [450, 334] on span "1300" at bounding box center [449, 331] width 25 height 14
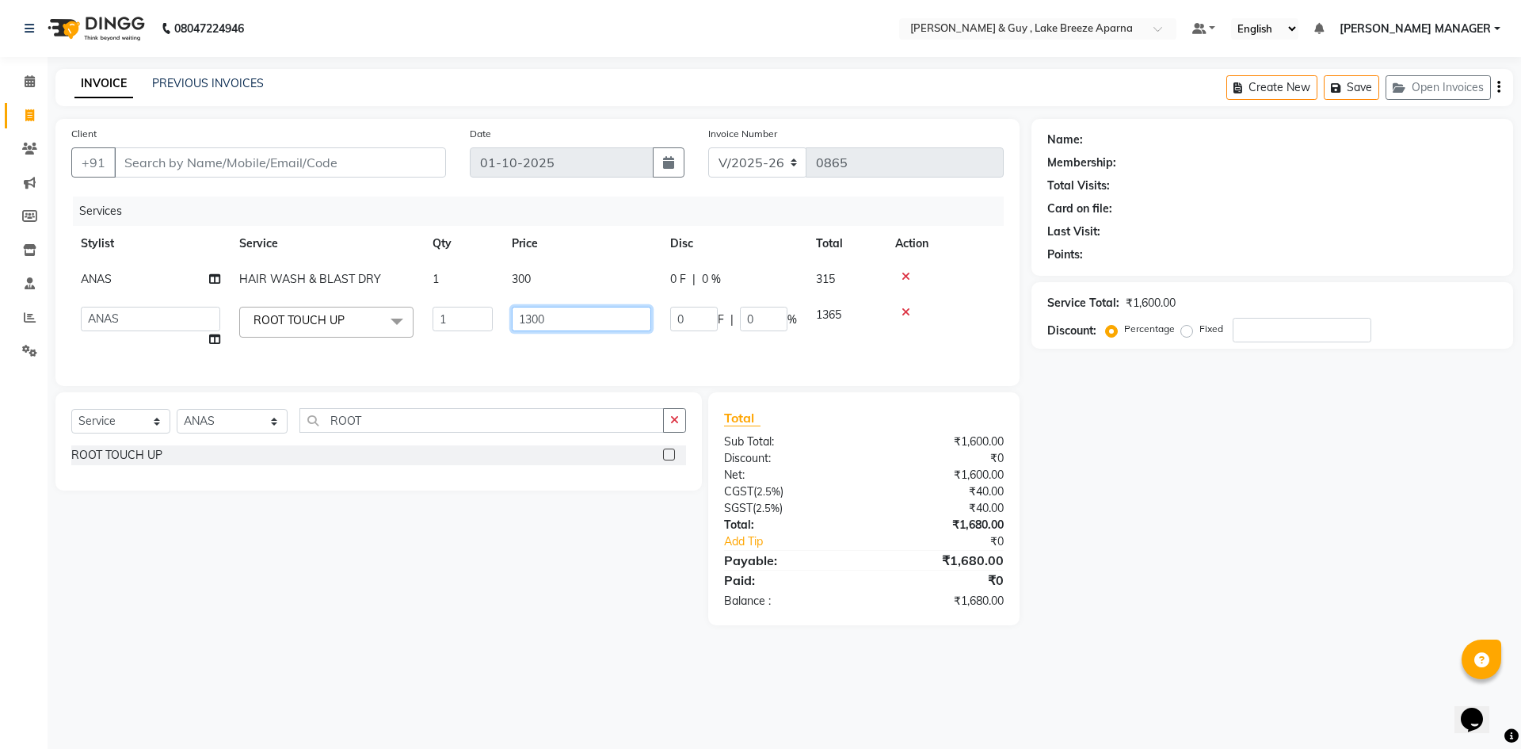
click at [528, 319] on input "1300" at bounding box center [581, 319] width 139 height 25
type input "1200"
click at [567, 660] on div "08047224946 Select Location × Toni & Guy , Lake Breeze Aparna Default Panel My …" at bounding box center [760, 374] width 1521 height 749
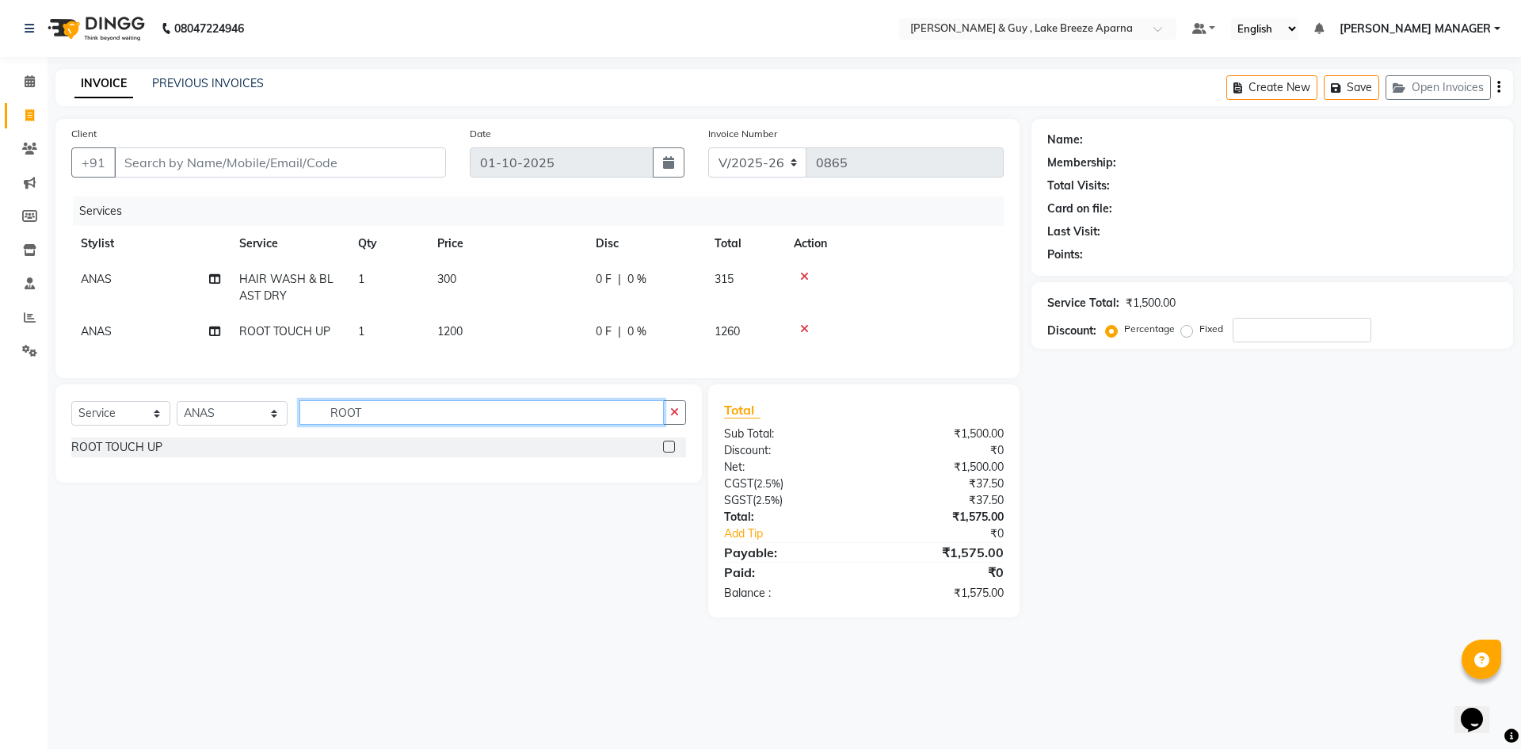
click at [329, 416] on input "ROOT" at bounding box center [481, 412] width 364 height 25
type input "BLOW"
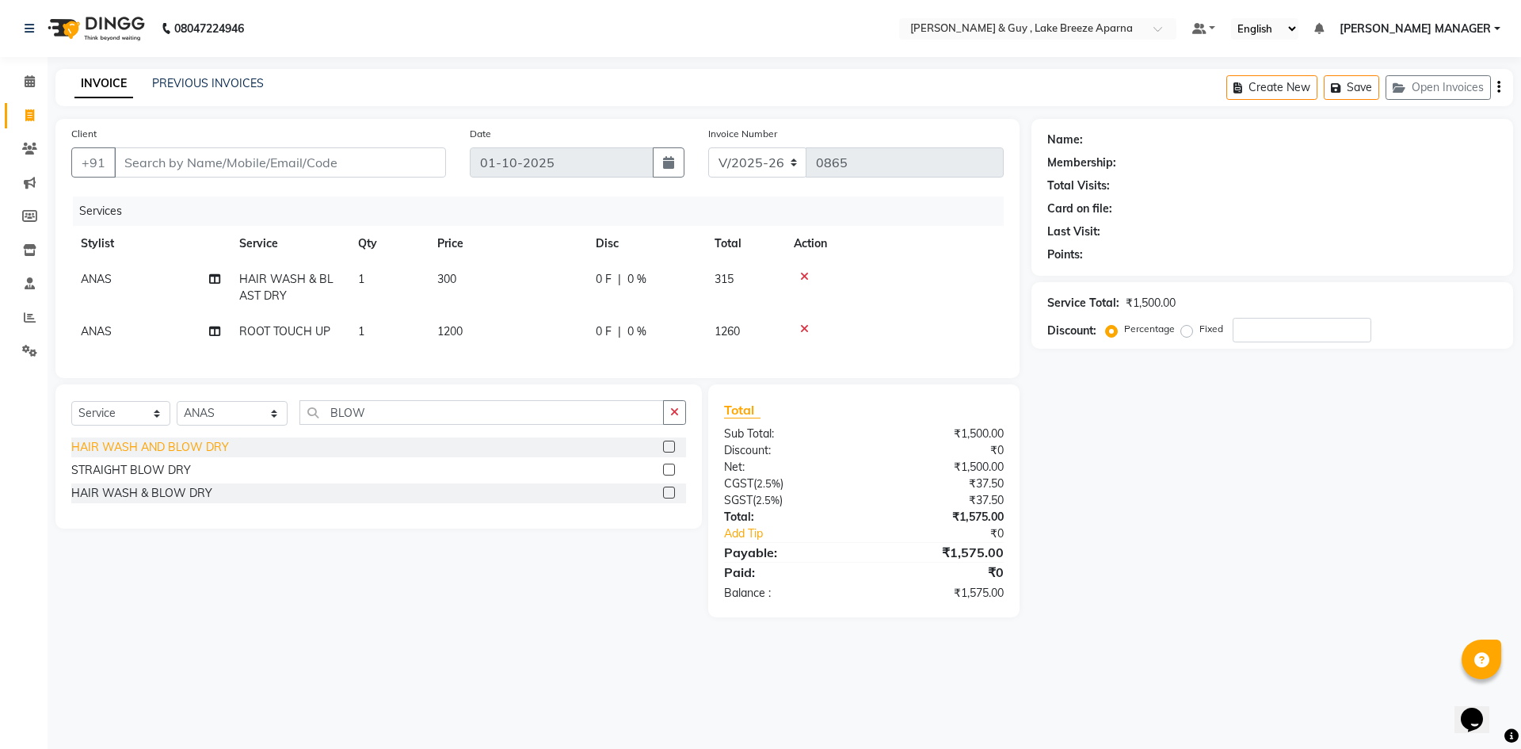
click at [173, 456] on div "HAIR WASH AND BLOW DRY" at bounding box center [150, 447] width 158 height 17
checkbox input "false"
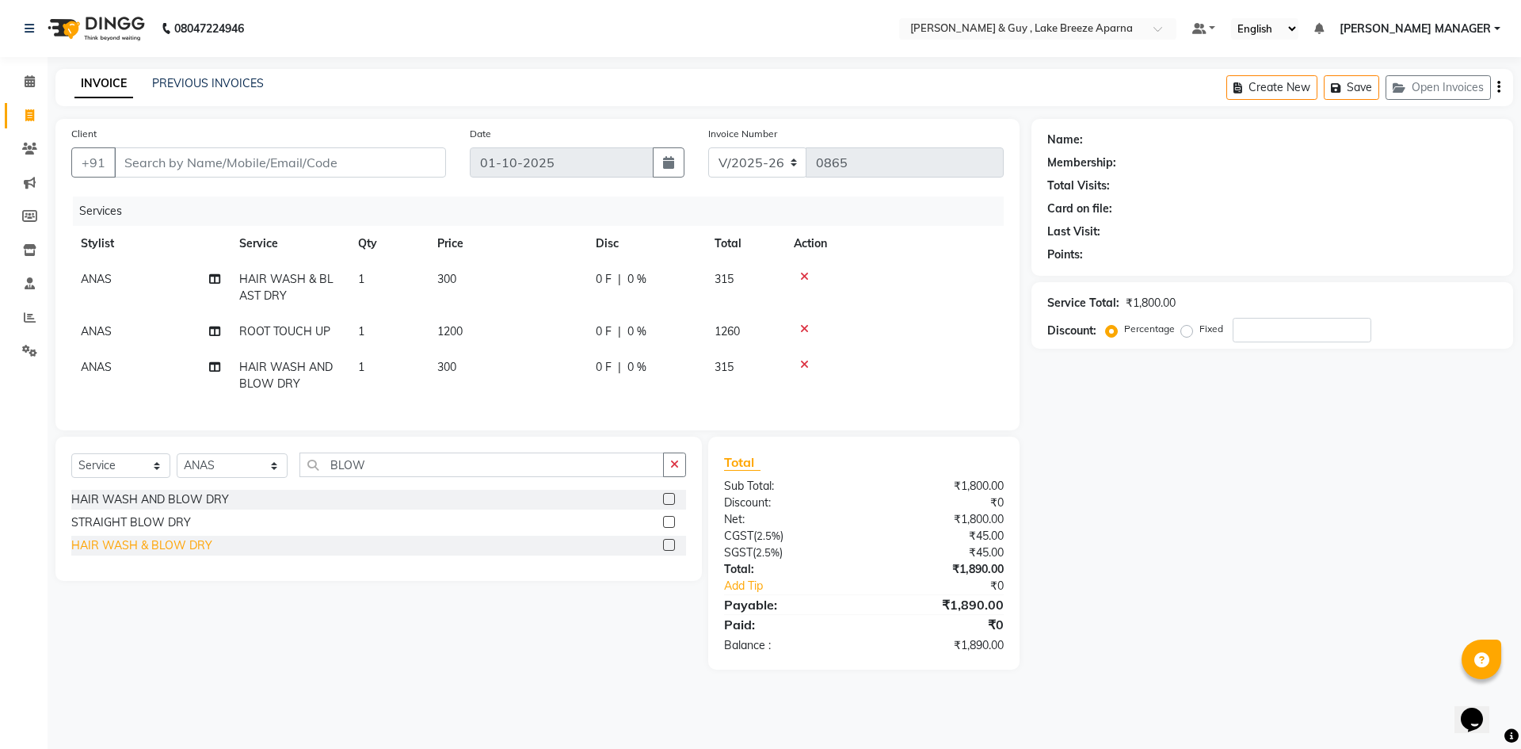
click at [193, 554] on div "HAIR WASH & BLOW DRY" at bounding box center [141, 545] width 141 height 17
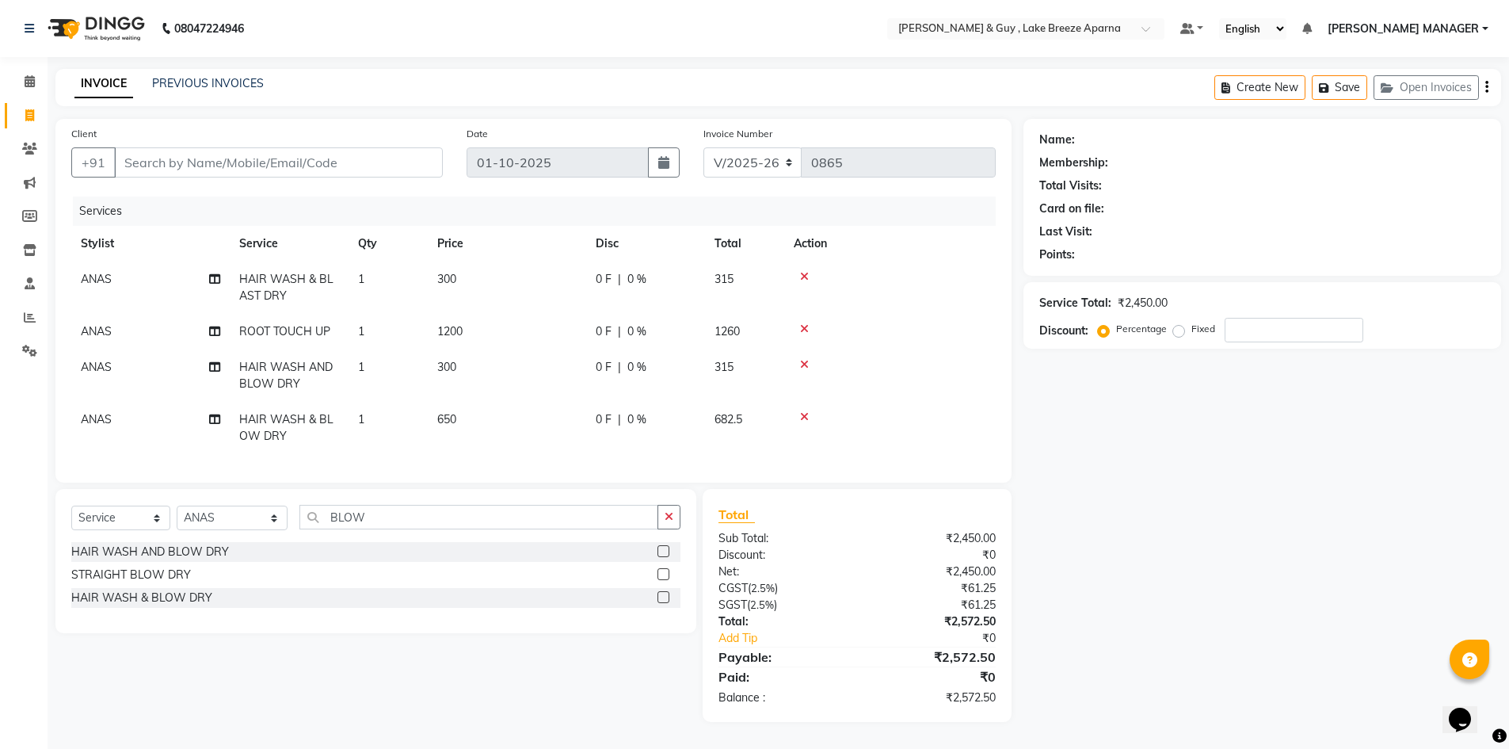
click at [177, 601] on div "HAIR WASH & BLOW DRY" at bounding box center [375, 598] width 609 height 20
click at [134, 606] on div "HAIR WASH & BLOW DRY" at bounding box center [141, 597] width 141 height 17
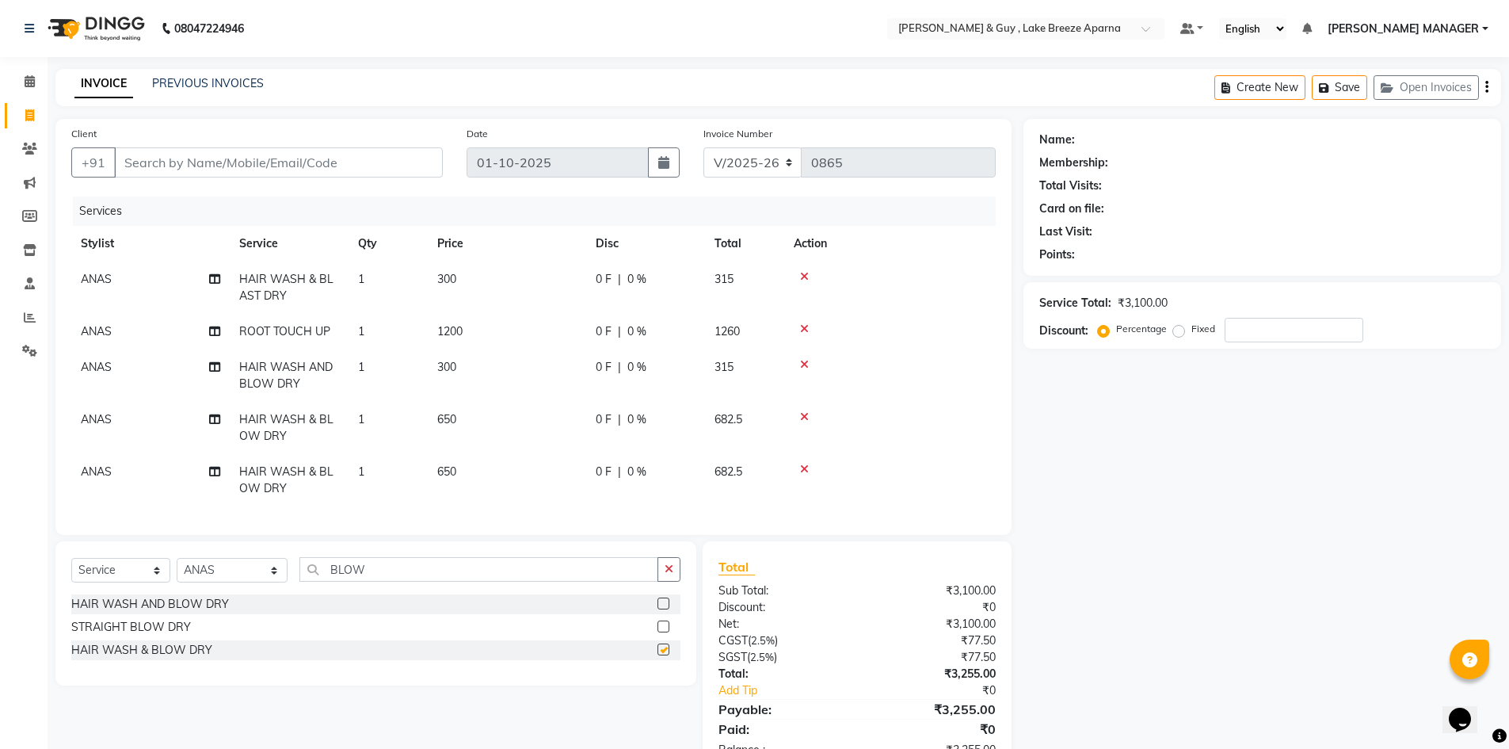
checkbox input "false"
click at [805, 416] on icon at bounding box center [804, 416] width 9 height 11
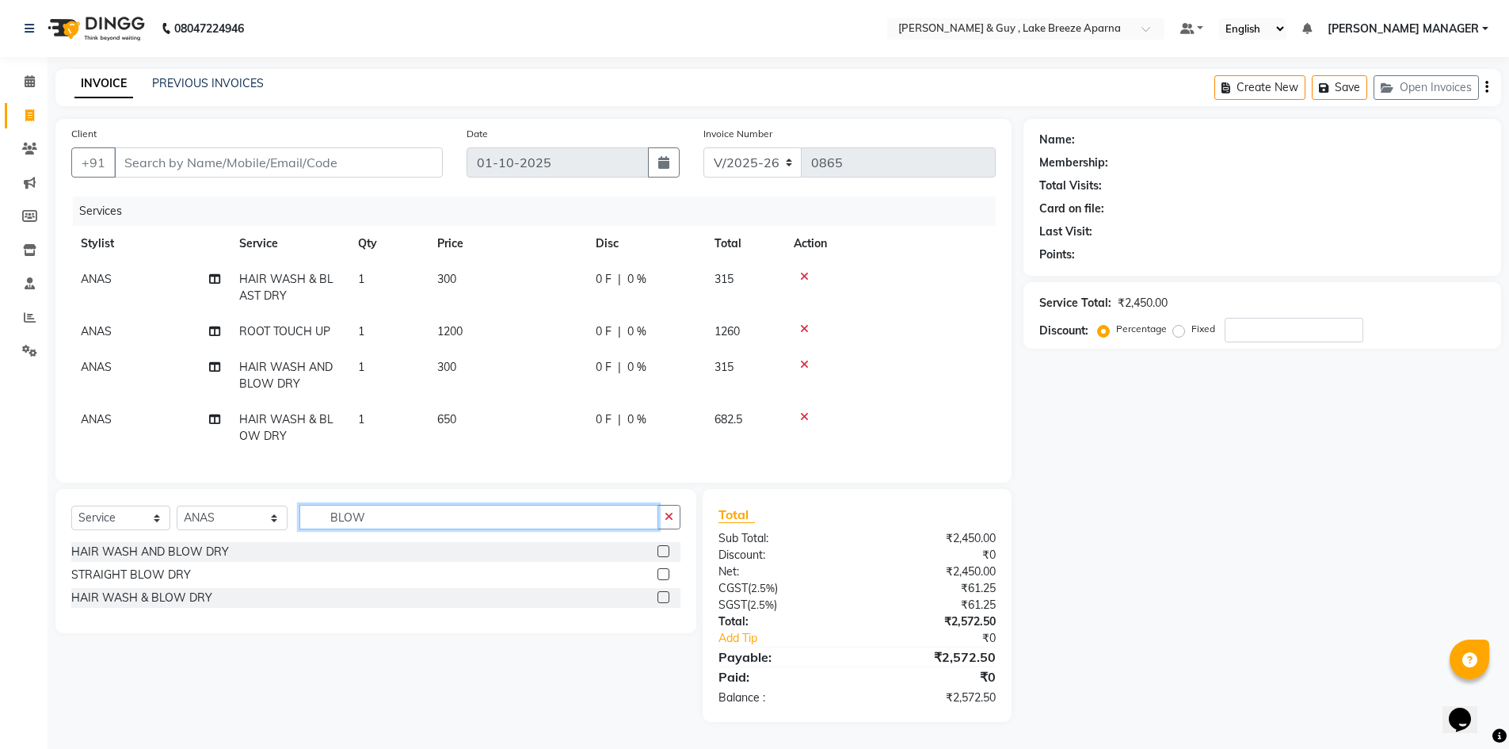
click at [338, 525] on input "BLOW" at bounding box center [479, 517] width 360 height 25
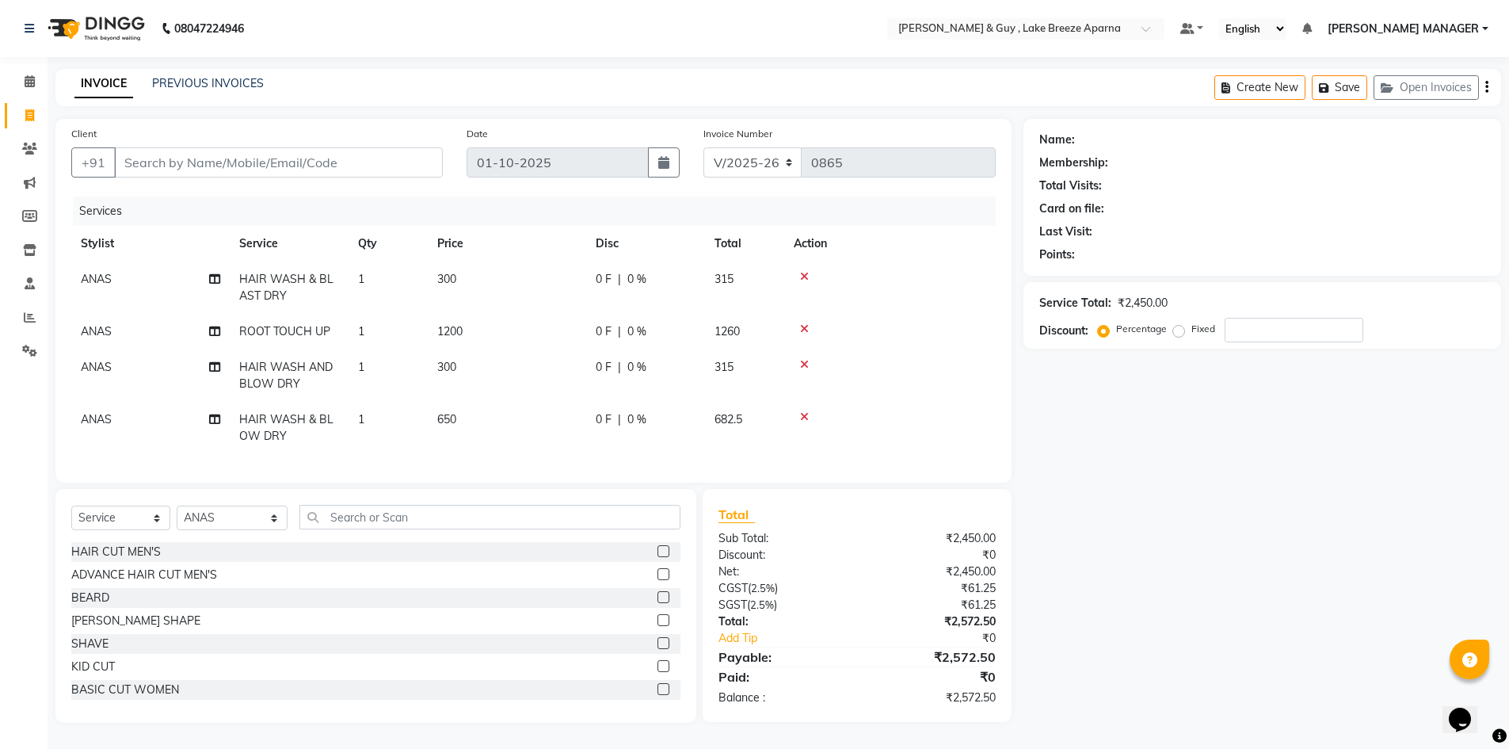
click at [1145, 502] on div "Name: Membership: Total Visits: Card on file: Last Visit: Points: Service Total…" at bounding box center [1269, 421] width 490 height 604
click at [448, 406] on td "650" at bounding box center [507, 428] width 158 height 52
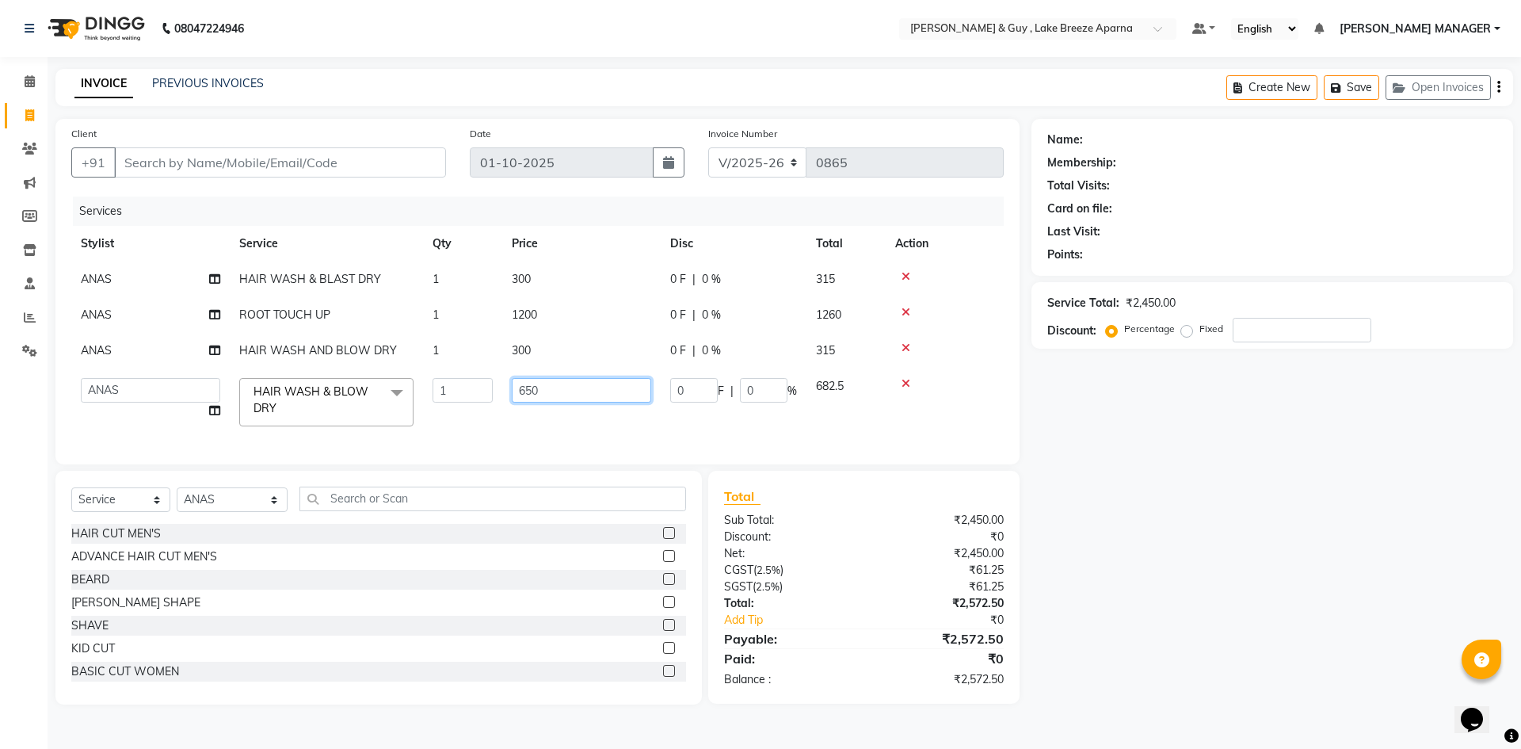
click at [539, 386] on input "650" at bounding box center [581, 390] width 139 height 25
click at [535, 387] on input "650" at bounding box center [581, 390] width 139 height 25
type input "600"
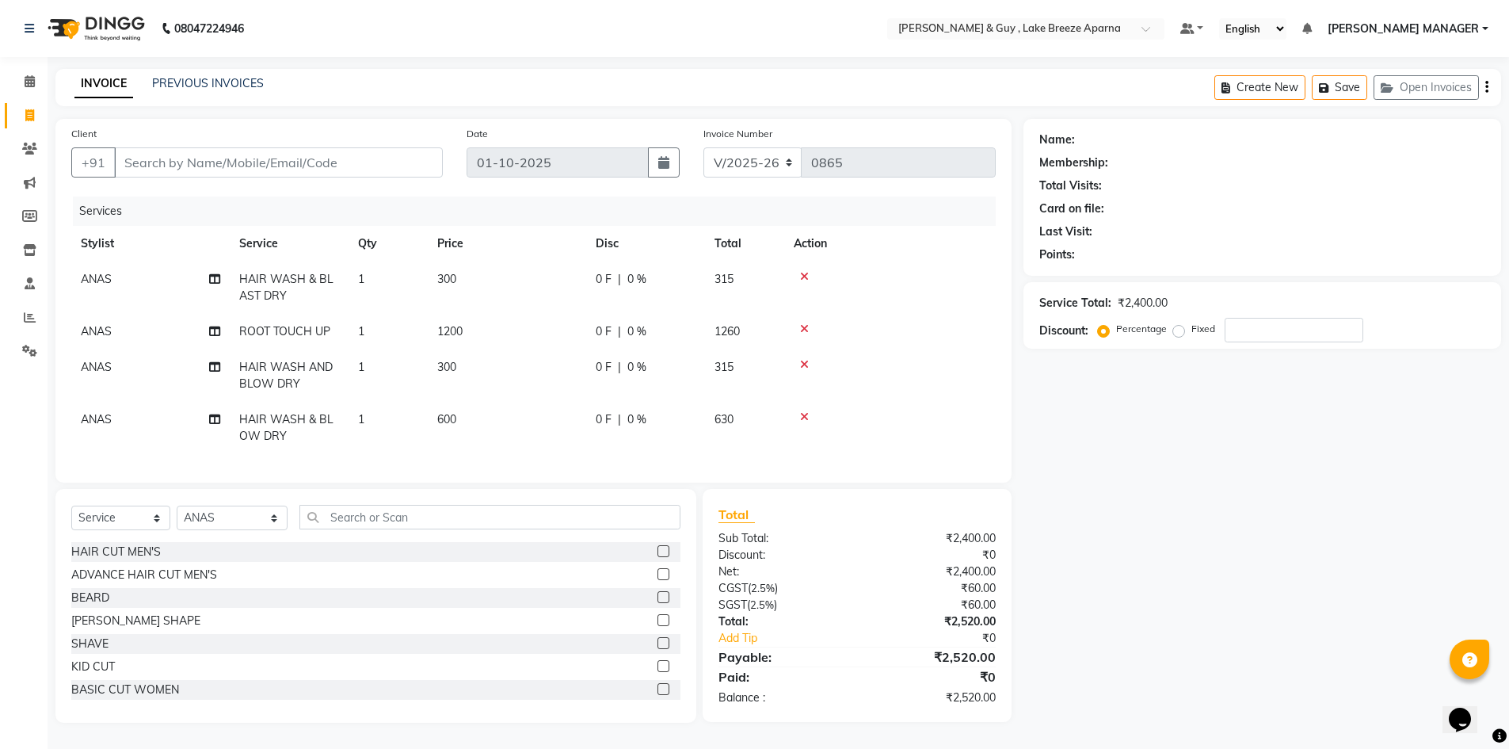
click at [1115, 473] on div "Name: Membership: Total Visits: Card on file: Last Visit: Points: Service Total…" at bounding box center [1269, 421] width 490 height 604
click at [808, 364] on icon at bounding box center [804, 364] width 9 height 11
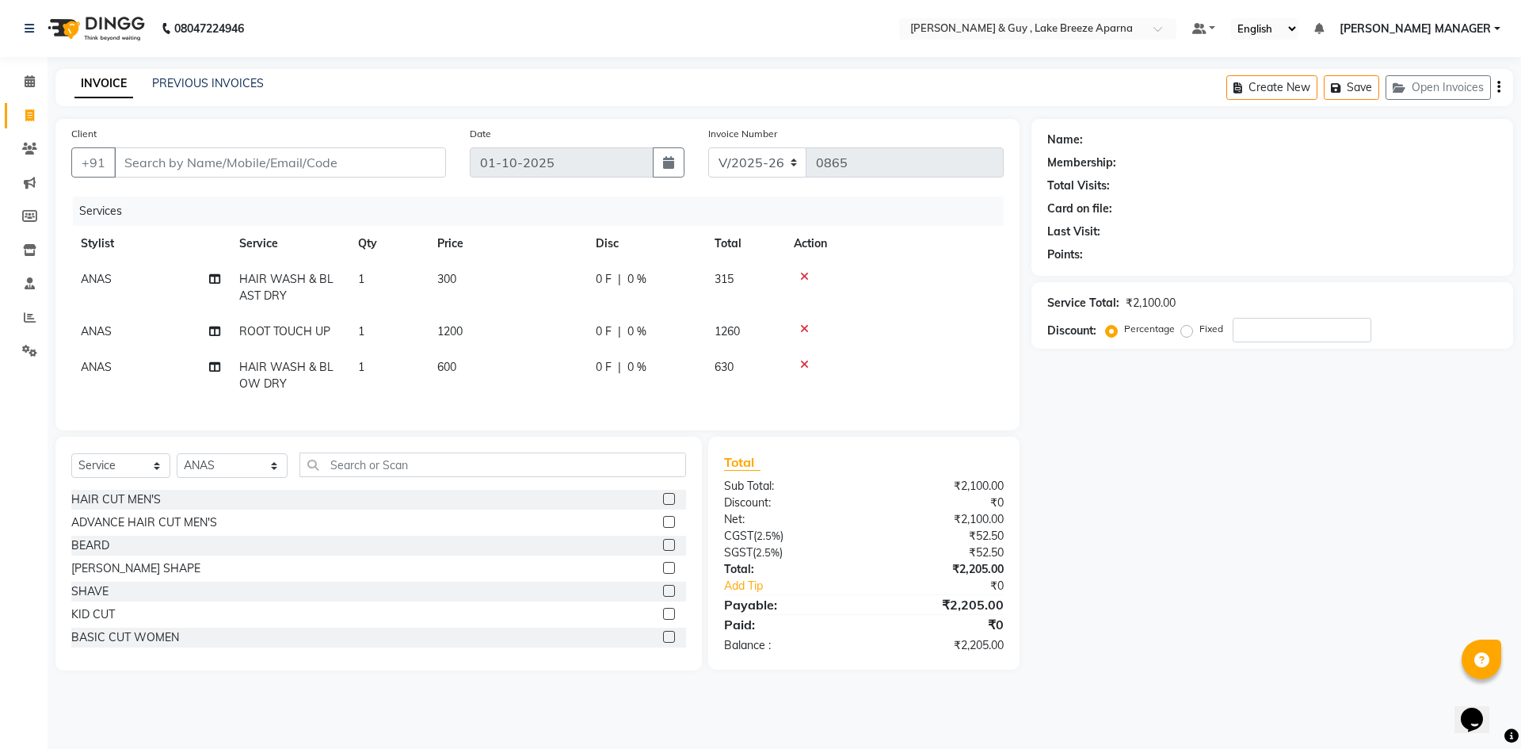
click at [1121, 464] on div "Name: Membership: Total Visits: Card on file: Last Visit: Points: Service Total…" at bounding box center [1279, 394] width 494 height 551
click at [1174, 685] on main "INVOICE PREVIOUS INVOICES Create New Save Open Invoices Client +91 Date 01-10-2…" at bounding box center [785, 381] width 1474 height 625
drag, startPoint x: 420, startPoint y: 467, endPoint x: 463, endPoint y: 467, distance: 42.8
click at [422, 467] on input "text" at bounding box center [492, 464] width 387 height 25
click at [218, 474] on select "Select Stylist ANAS ASLAM DANISH HANISHA MANAGER LAXMI RIMA RINKU SALMAN SHANVI…" at bounding box center [232, 465] width 111 height 25
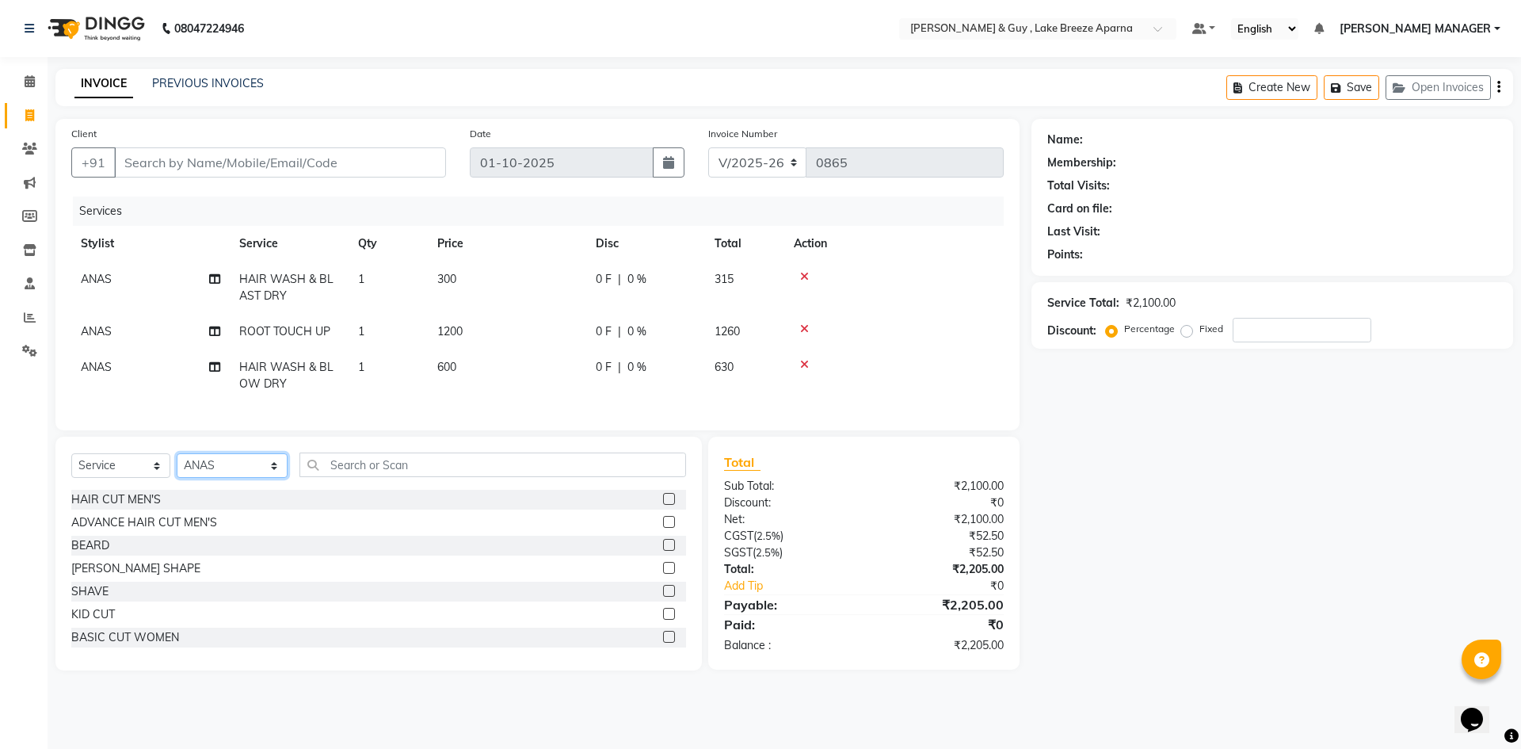
select select "88277"
click at [177, 465] on select "Select Stylist ANAS ASLAM DANISH HANISHA MANAGER LAXMI RIMA RINKU SALMAN SHANVI…" at bounding box center [232, 465] width 111 height 25
click at [334, 475] on input "text" at bounding box center [492, 464] width 387 height 25
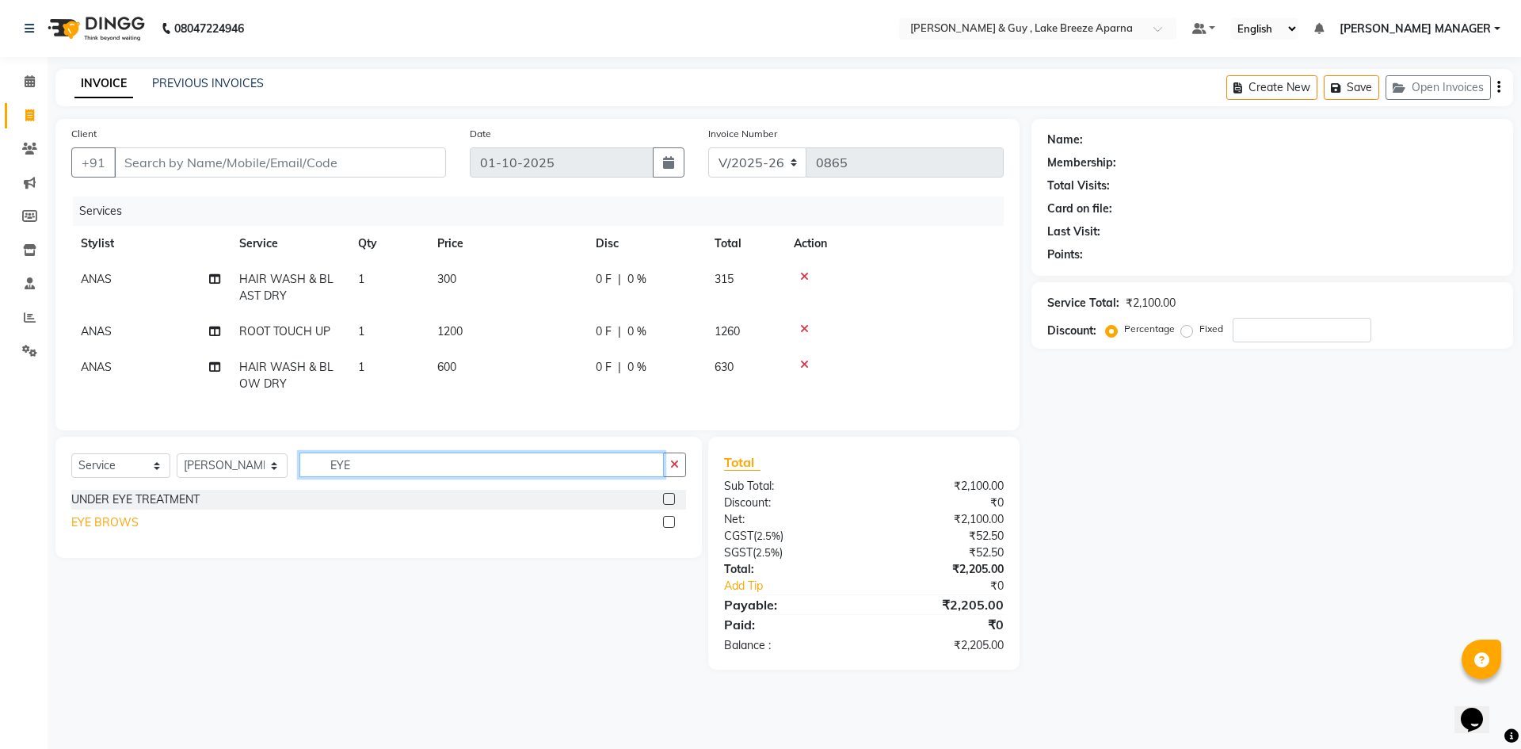
type input "EYE"
click at [127, 531] on div "EYE BROWS" at bounding box center [104, 522] width 67 height 17
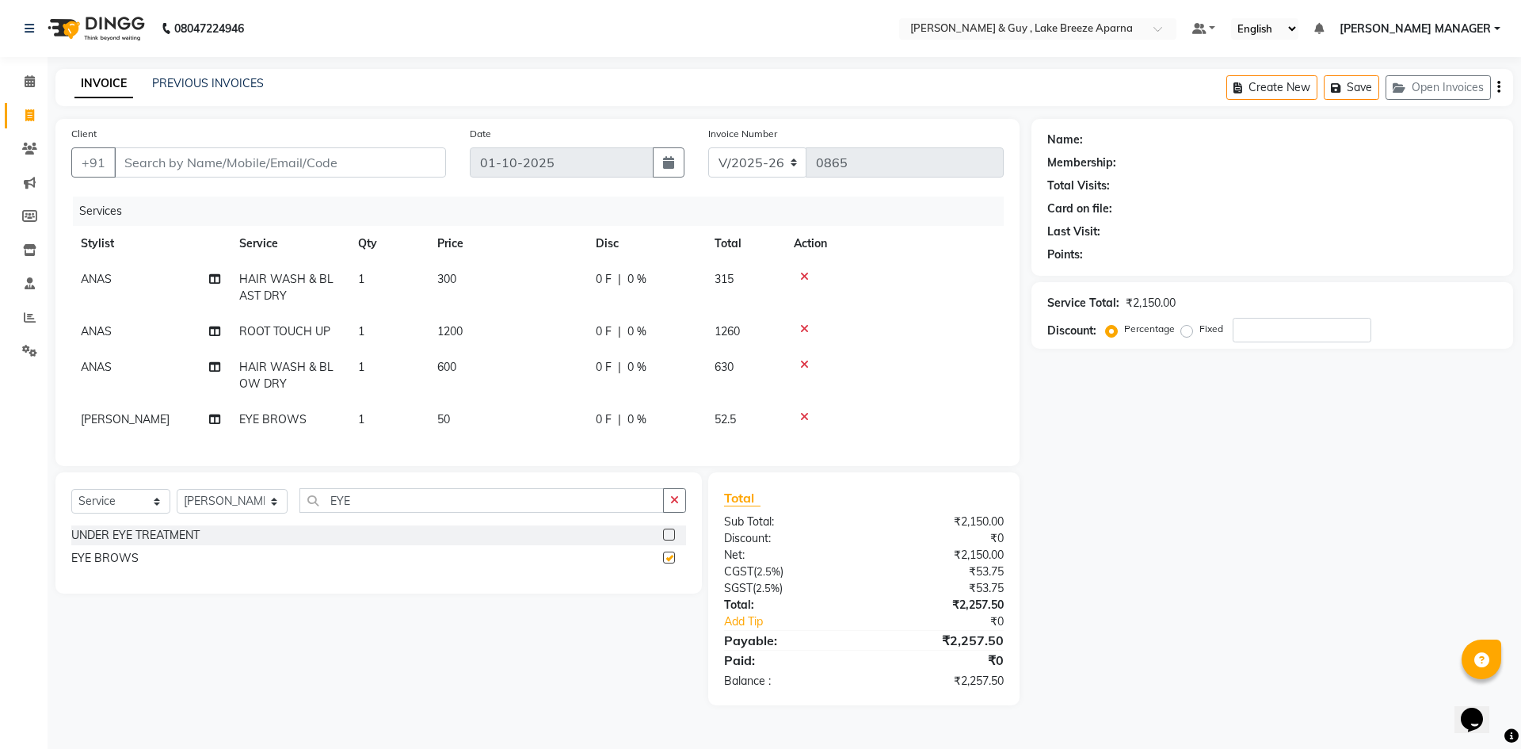
checkbox input "false"
click at [364, 660] on div "Select Service Product Membership Package Voucher Prepaid Gift Card Select Styl…" at bounding box center [373, 588] width 658 height 233
click at [361, 158] on input "Client" at bounding box center [280, 162] width 332 height 30
type input "9"
type input "0"
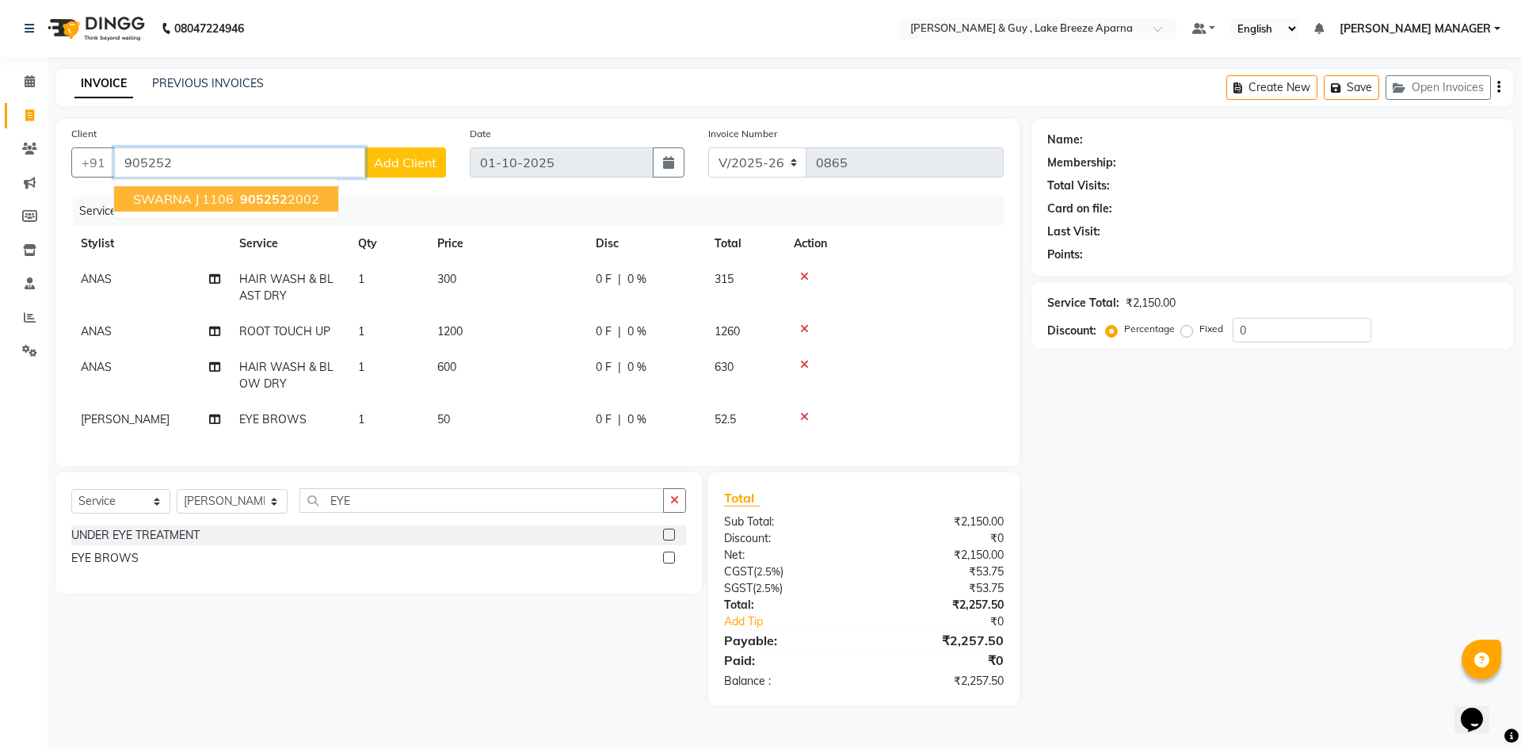
click at [242, 204] on span "905252" at bounding box center [264, 199] width 48 height 16
type input "9052522002"
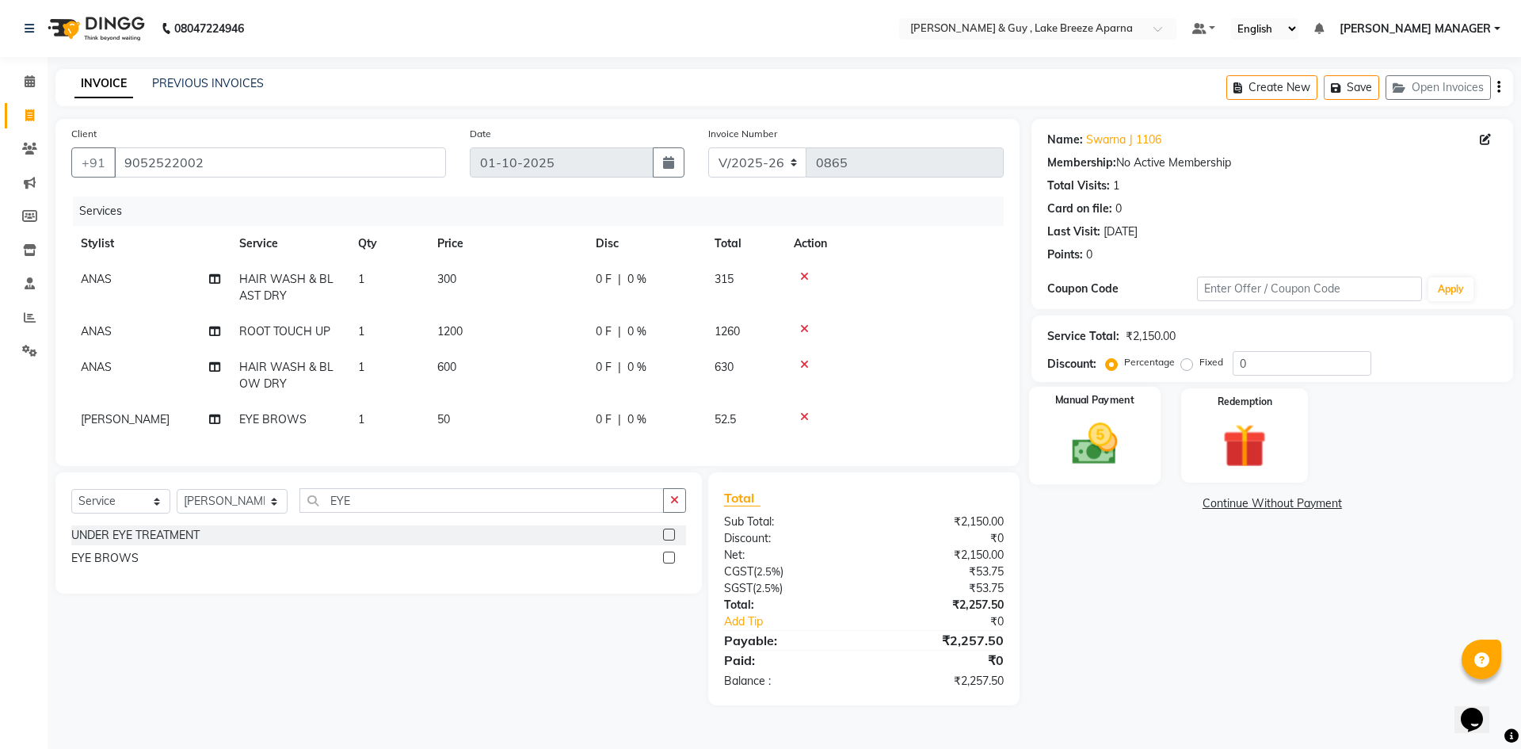
click at [1093, 440] on img at bounding box center [1095, 444] width 74 height 52
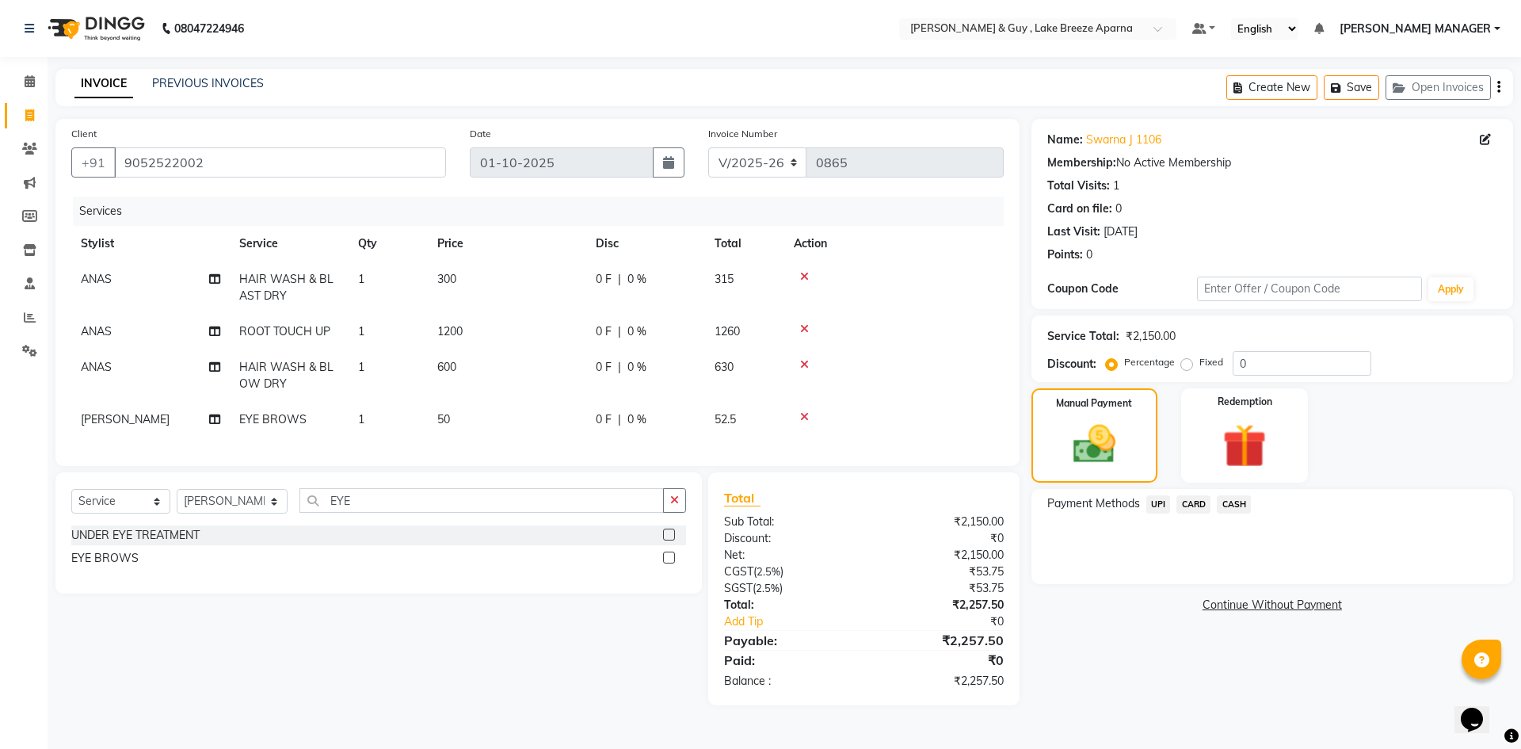
click at [1154, 502] on span "UPI" at bounding box center [1158, 504] width 25 height 18
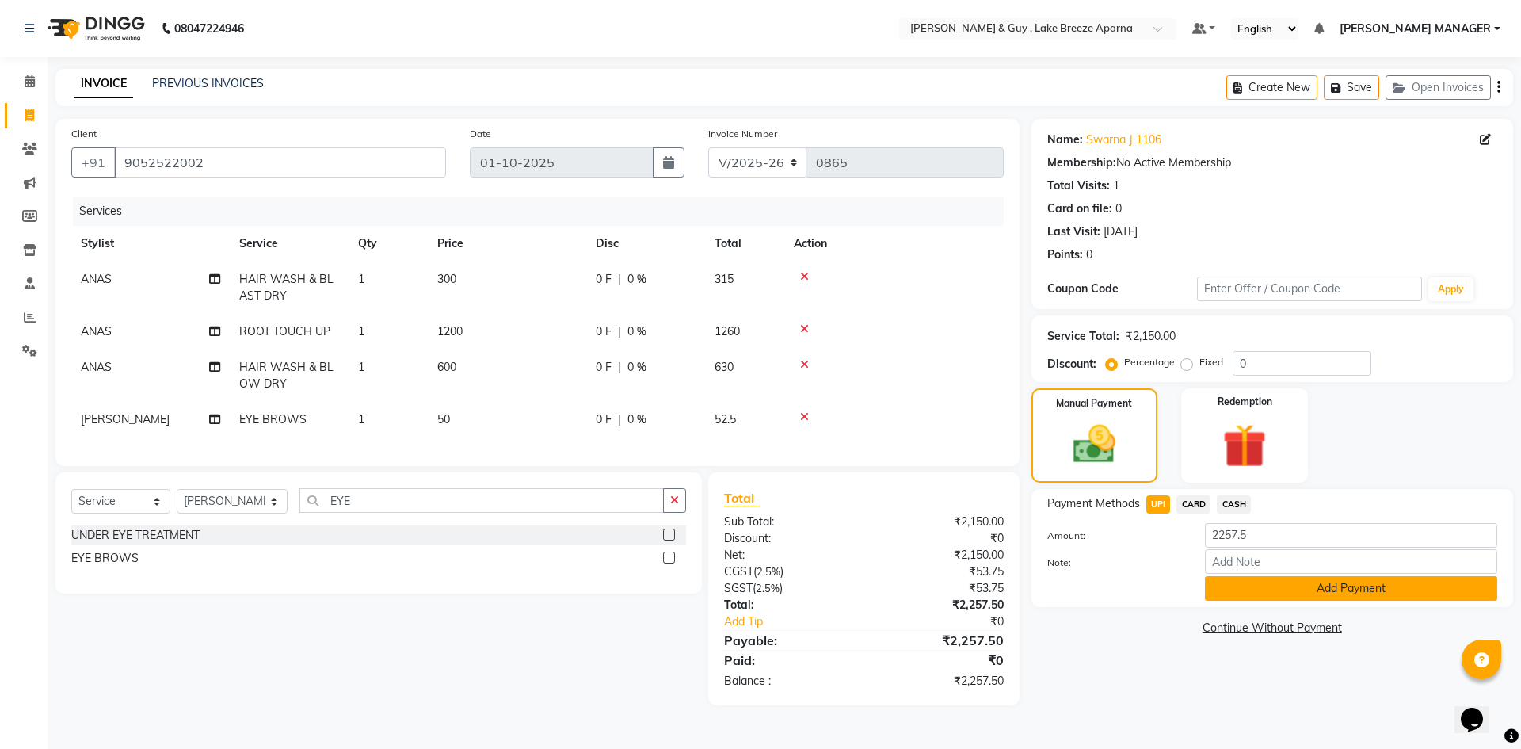
click at [1257, 591] on button "Add Payment" at bounding box center [1351, 588] width 292 height 25
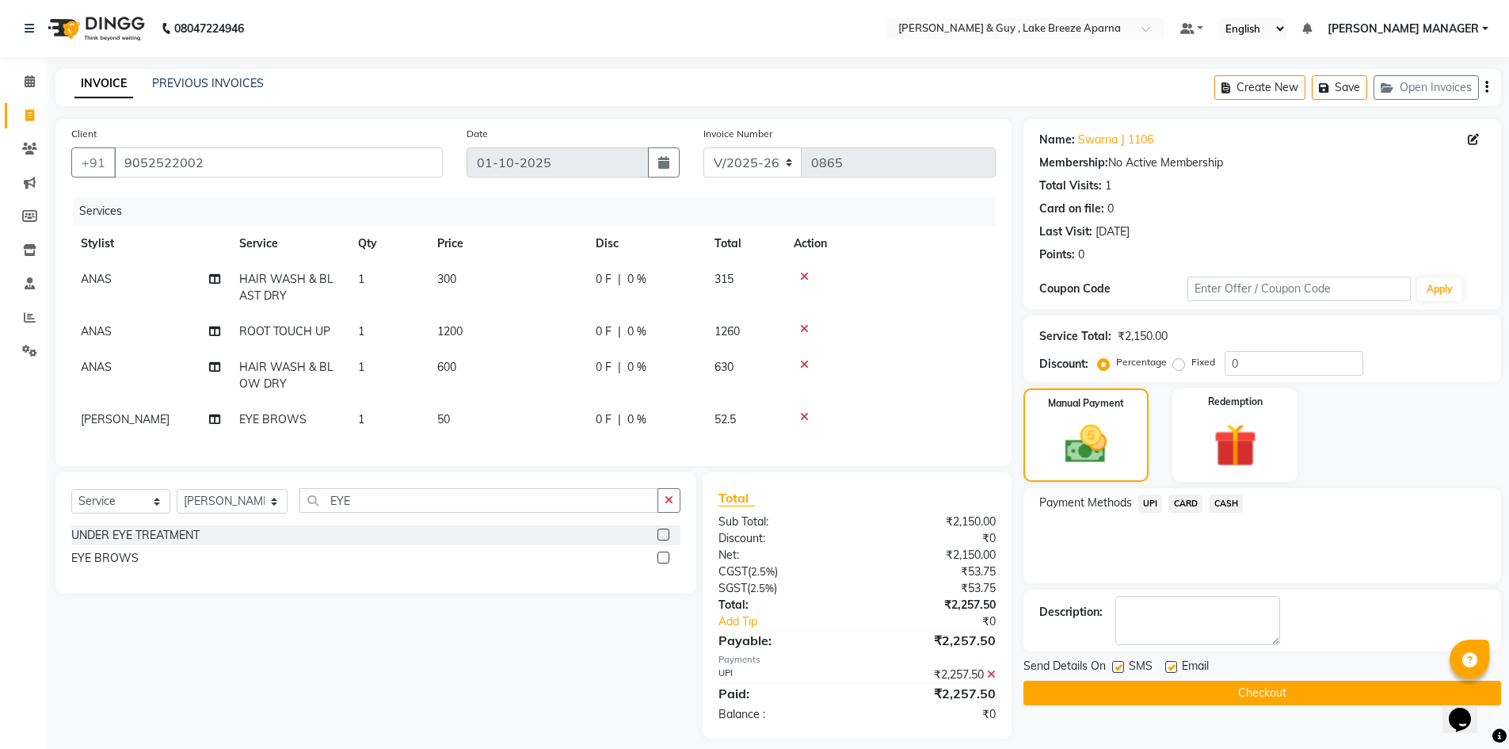
click at [1177, 664] on label at bounding box center [1171, 667] width 12 height 12
click at [1176, 664] on input "checkbox" at bounding box center [1170, 667] width 10 height 10
checkbox input "false"
click at [1117, 665] on label at bounding box center [1118, 667] width 12 height 12
click at [1117, 665] on input "checkbox" at bounding box center [1117, 667] width 10 height 10
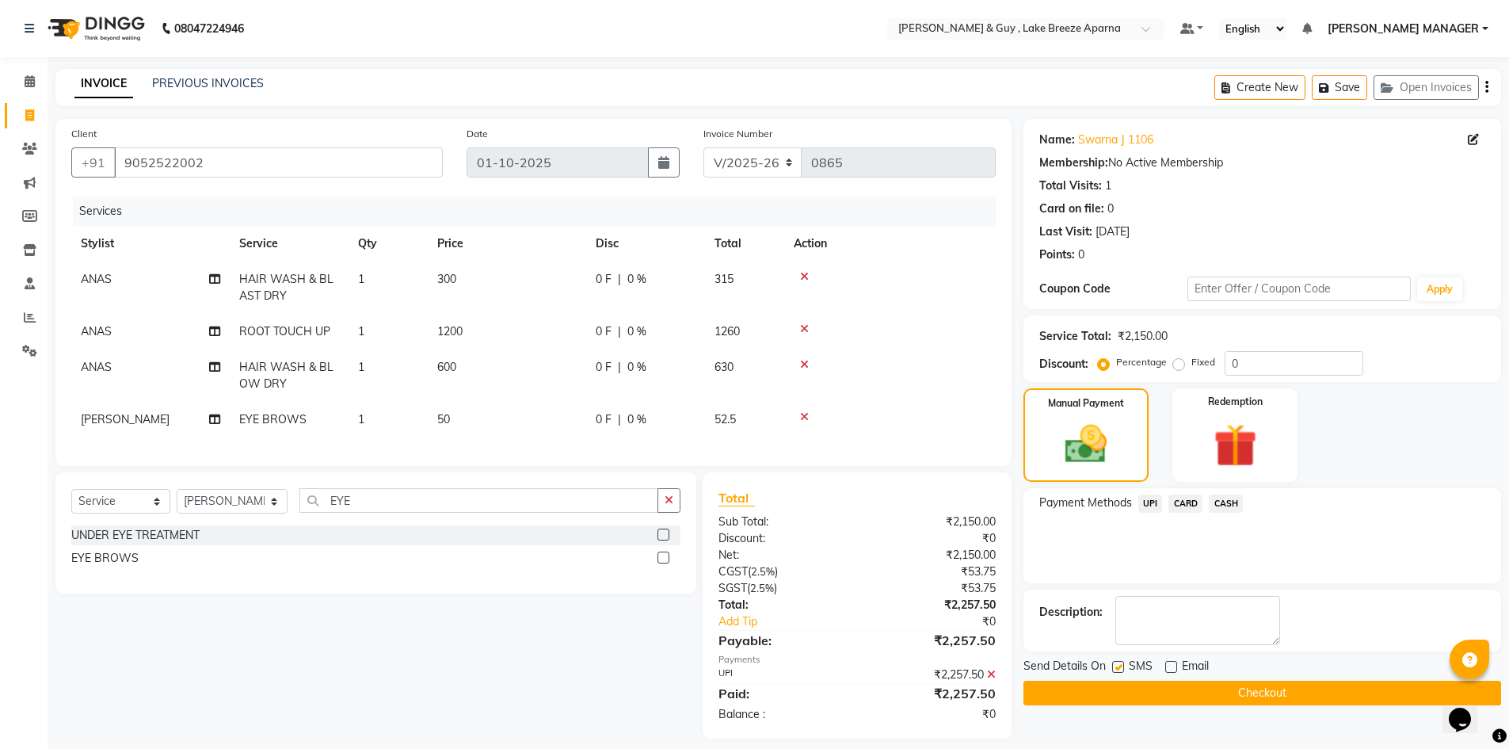
checkbox input "false"
click at [1120, 708] on div "Name: Swarna J 1106 Membership: No Active Membership Total Visits: 1 Card on fi…" at bounding box center [1269, 429] width 490 height 620
click at [1122, 701] on button "Checkout" at bounding box center [1263, 693] width 478 height 25
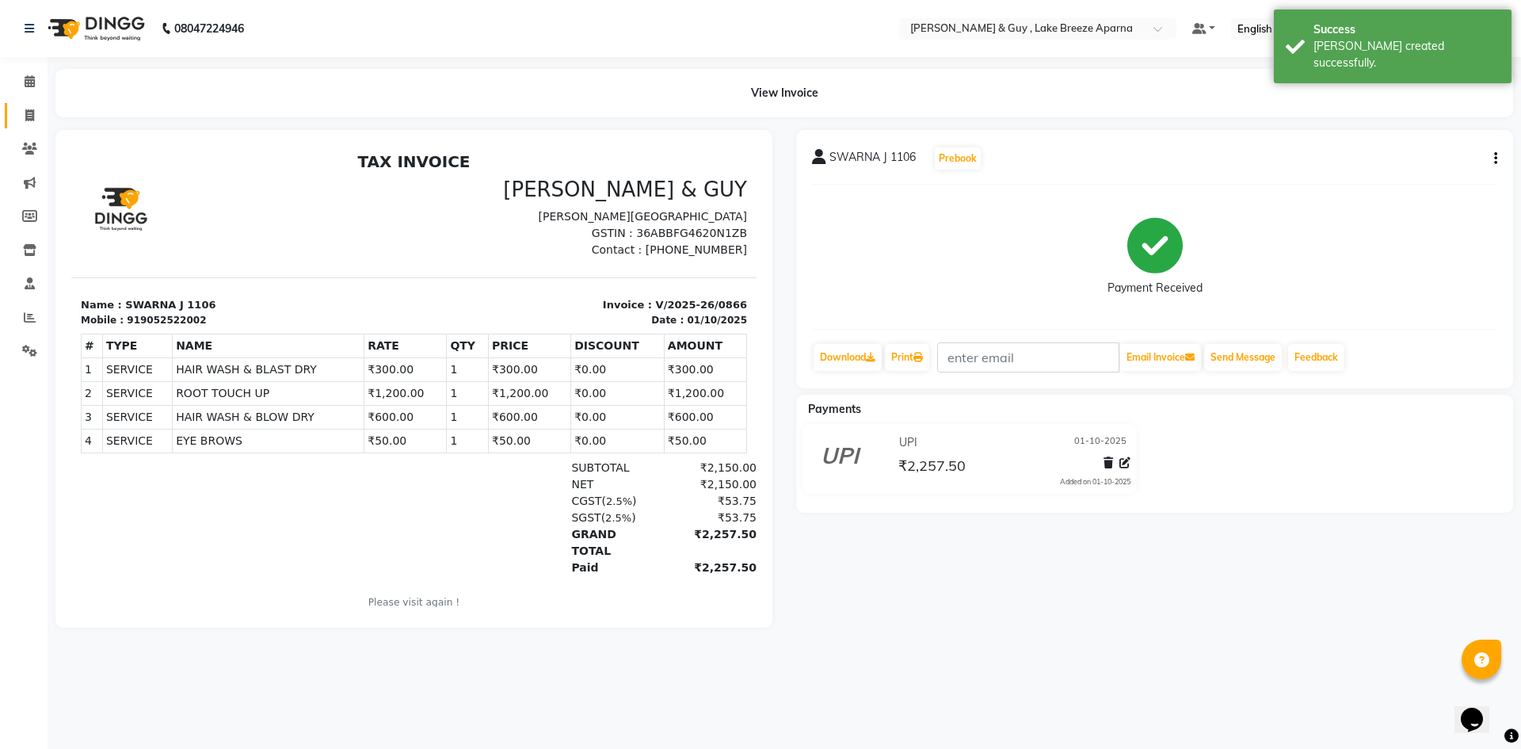
click at [32, 124] on link "Invoice" at bounding box center [24, 116] width 38 height 26
select select "8690"
select select "service"
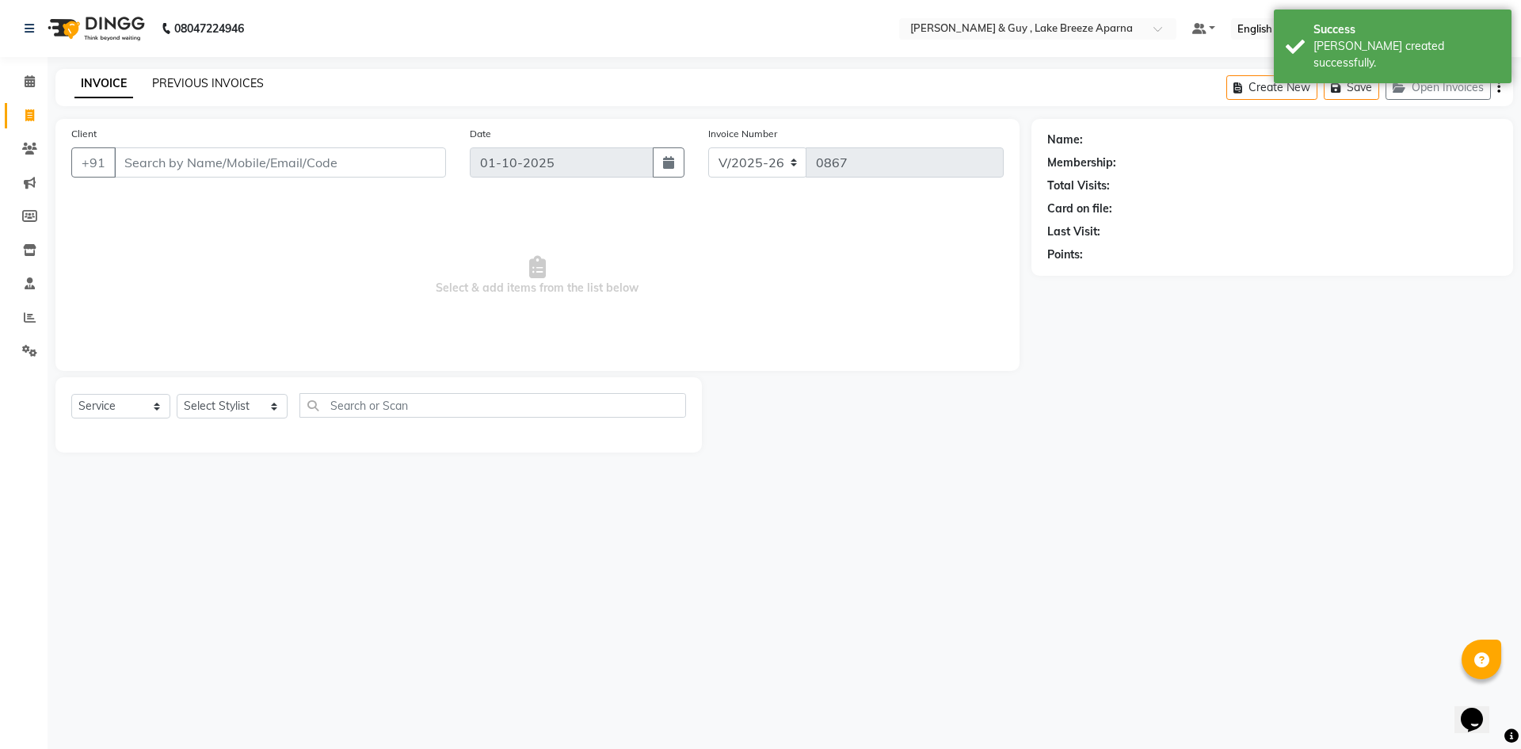
click at [187, 82] on link "PREVIOUS INVOICES" at bounding box center [208, 83] width 112 height 14
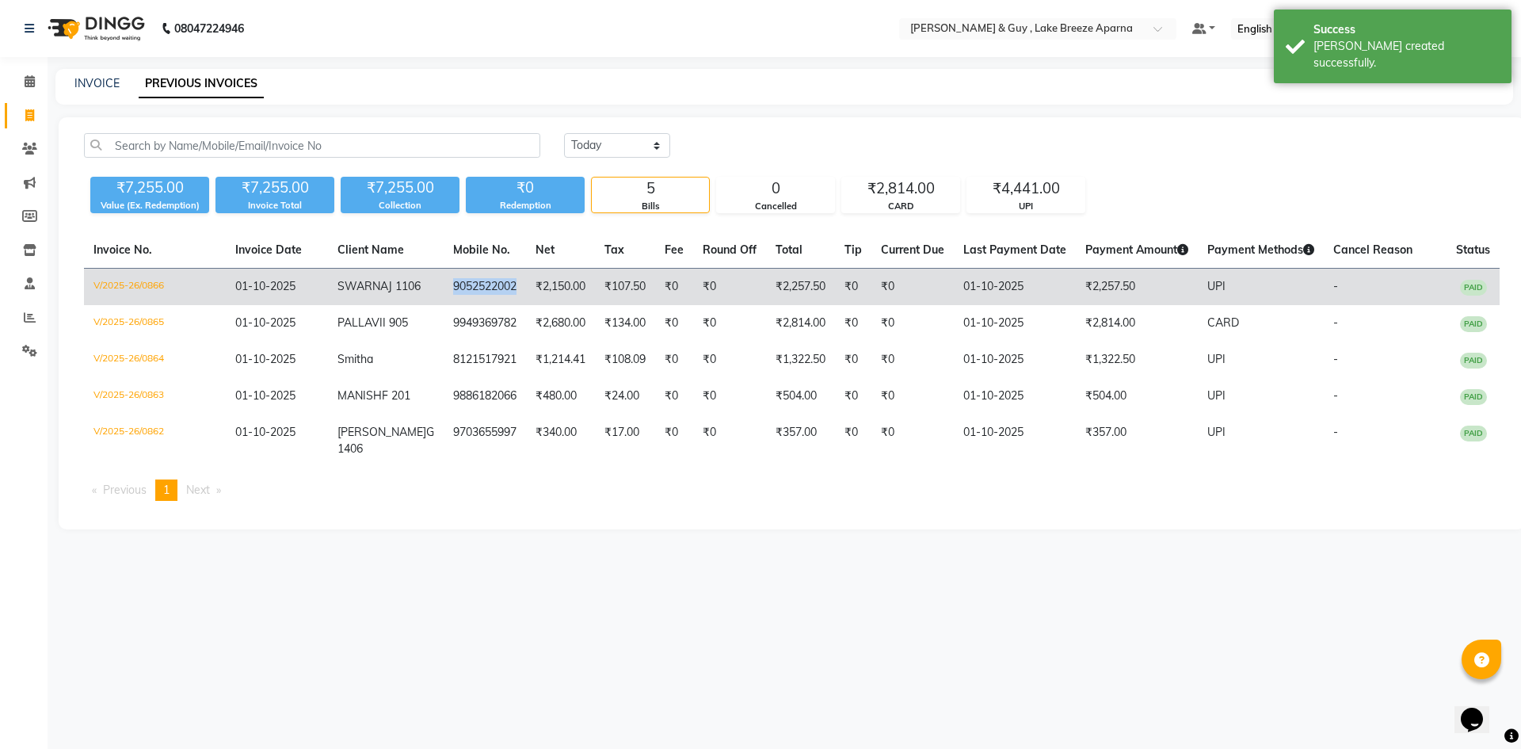
copy td "9052522002"
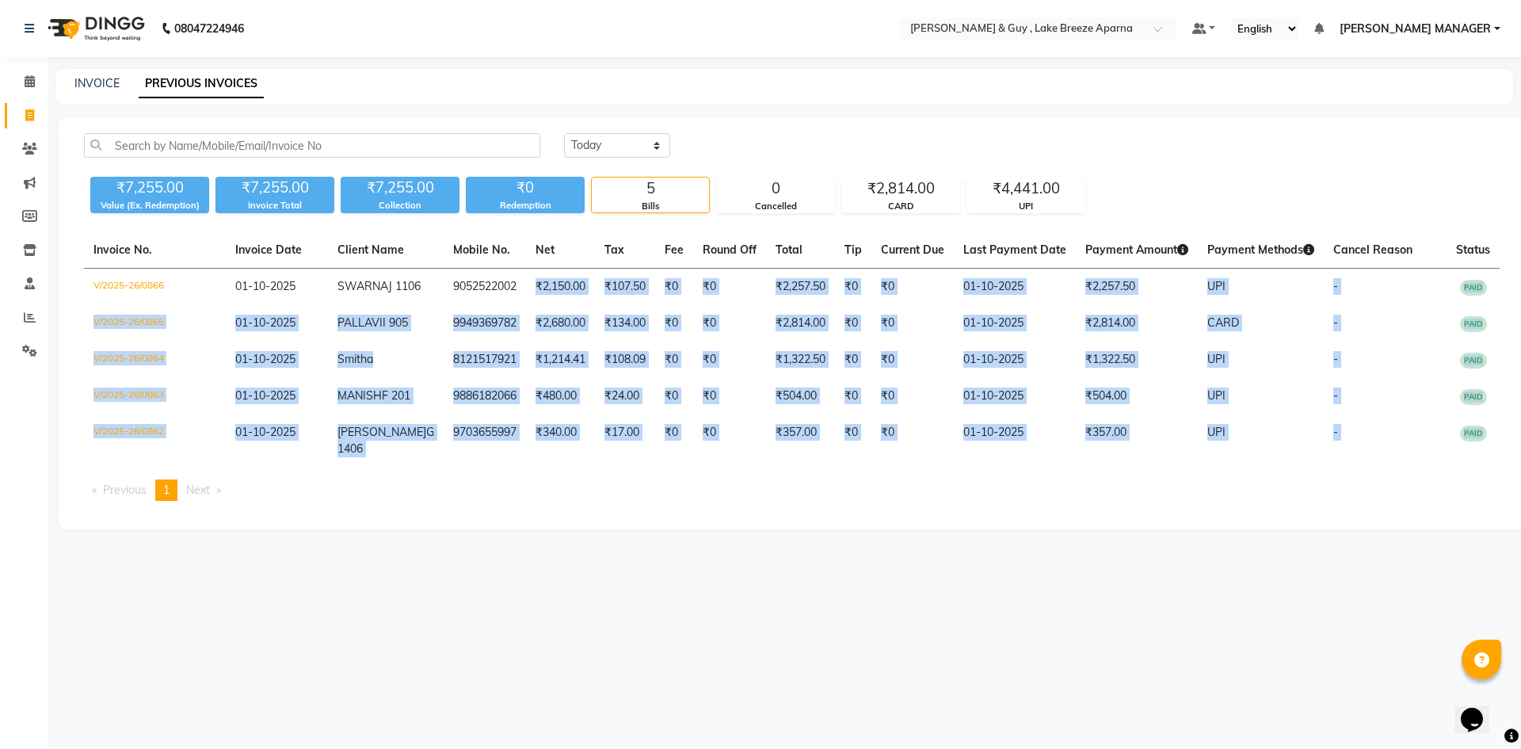
drag, startPoint x: 500, startPoint y: 288, endPoint x: 511, endPoint y: 574, distance: 286.2
click at [511, 529] on div "Today Yesterday Custom Range ₹7,255.00 Value (Ex. Redemption) ₹7,255.00 Invoice…" at bounding box center [792, 323] width 1467 height 412
click at [26, 119] on icon at bounding box center [29, 115] width 9 height 12
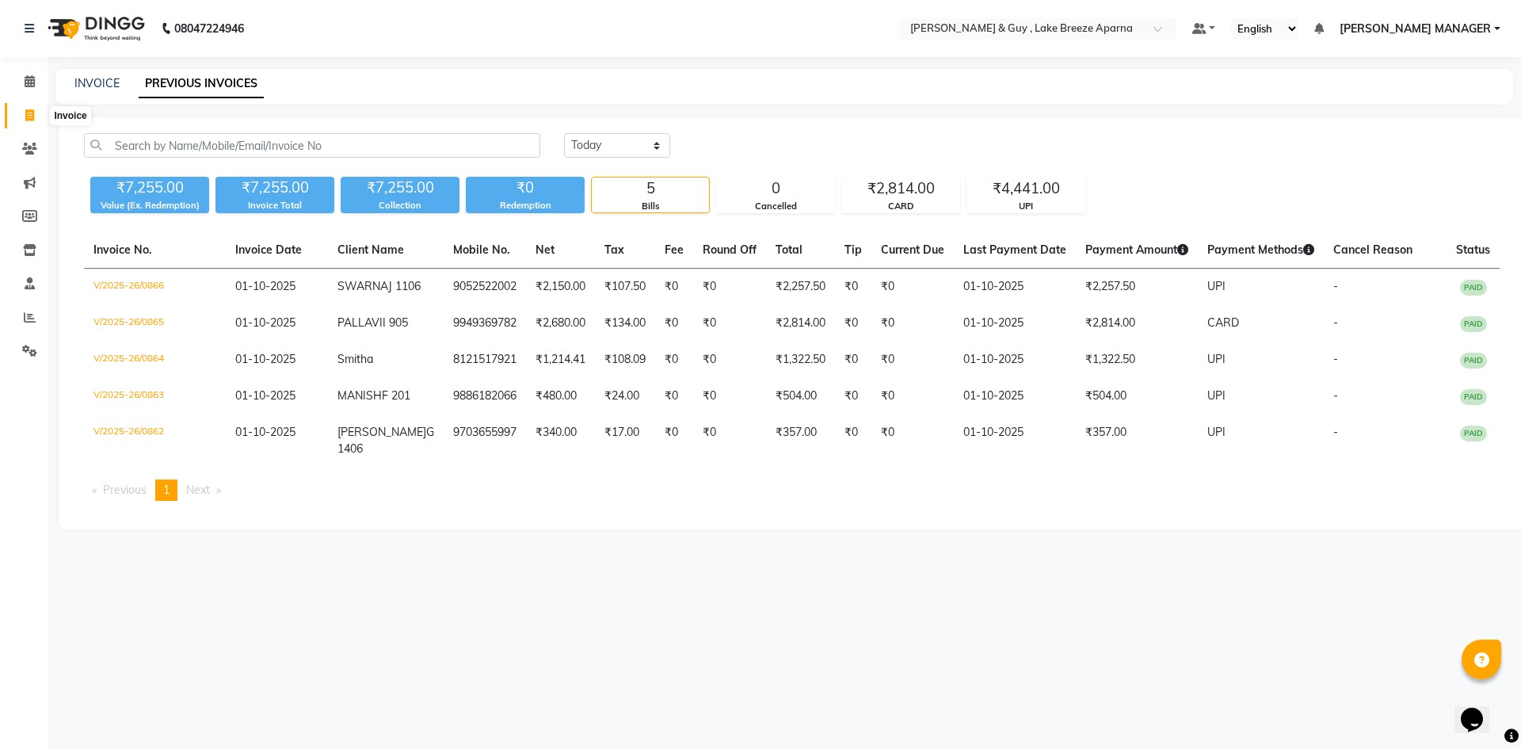
select select "service"
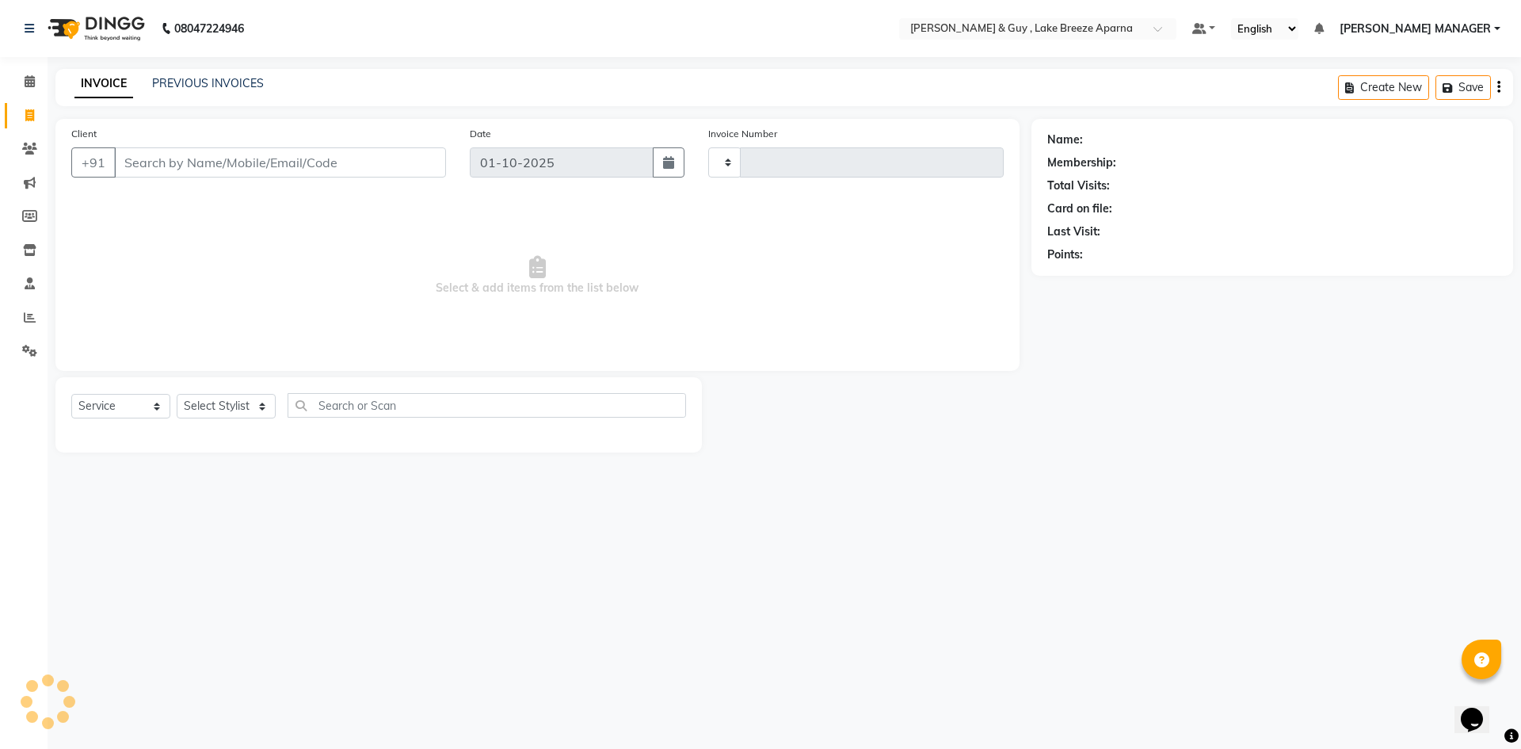
type input "0867"
select select "8690"
type input "9052522002"
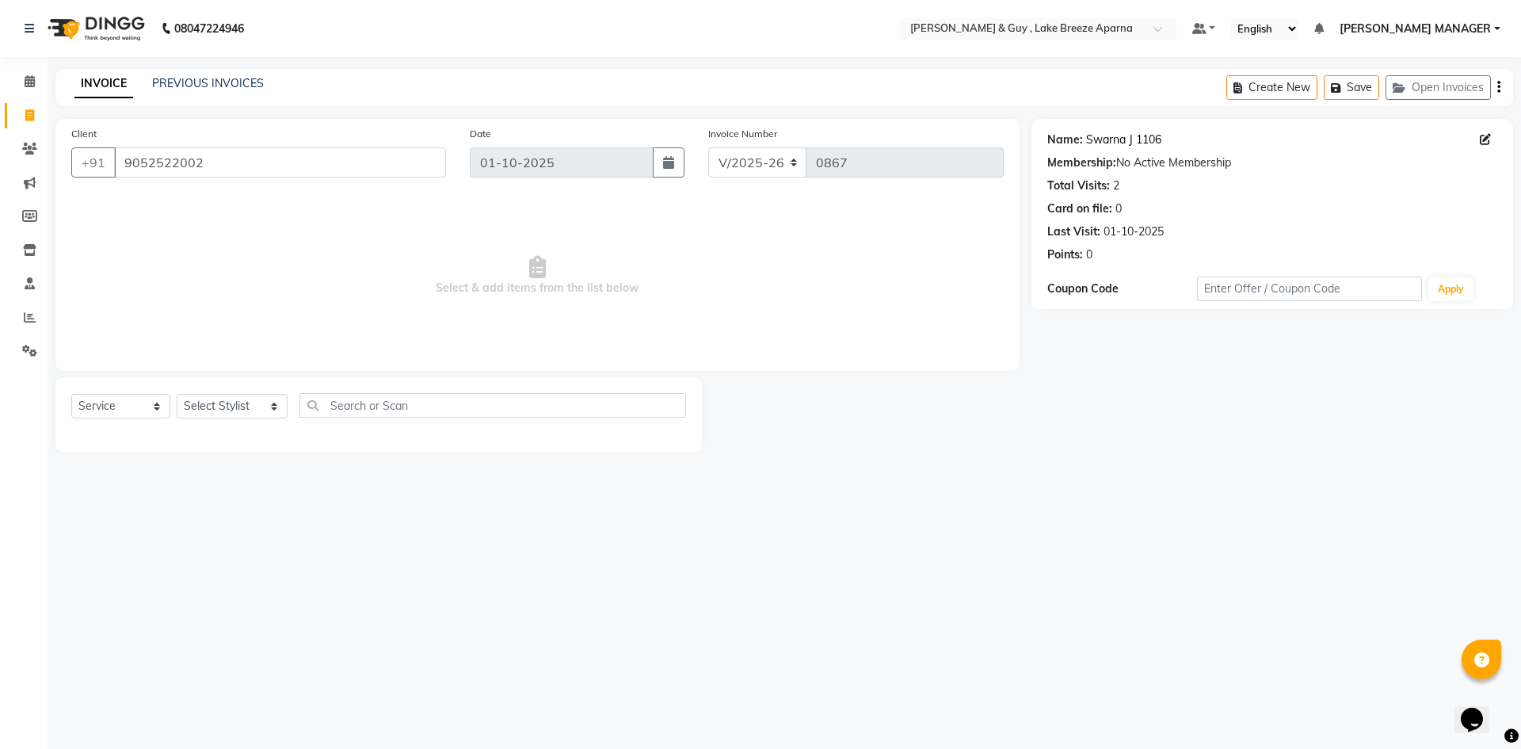
click at [1122, 141] on link "Swarna J 1106" at bounding box center [1123, 140] width 75 height 17
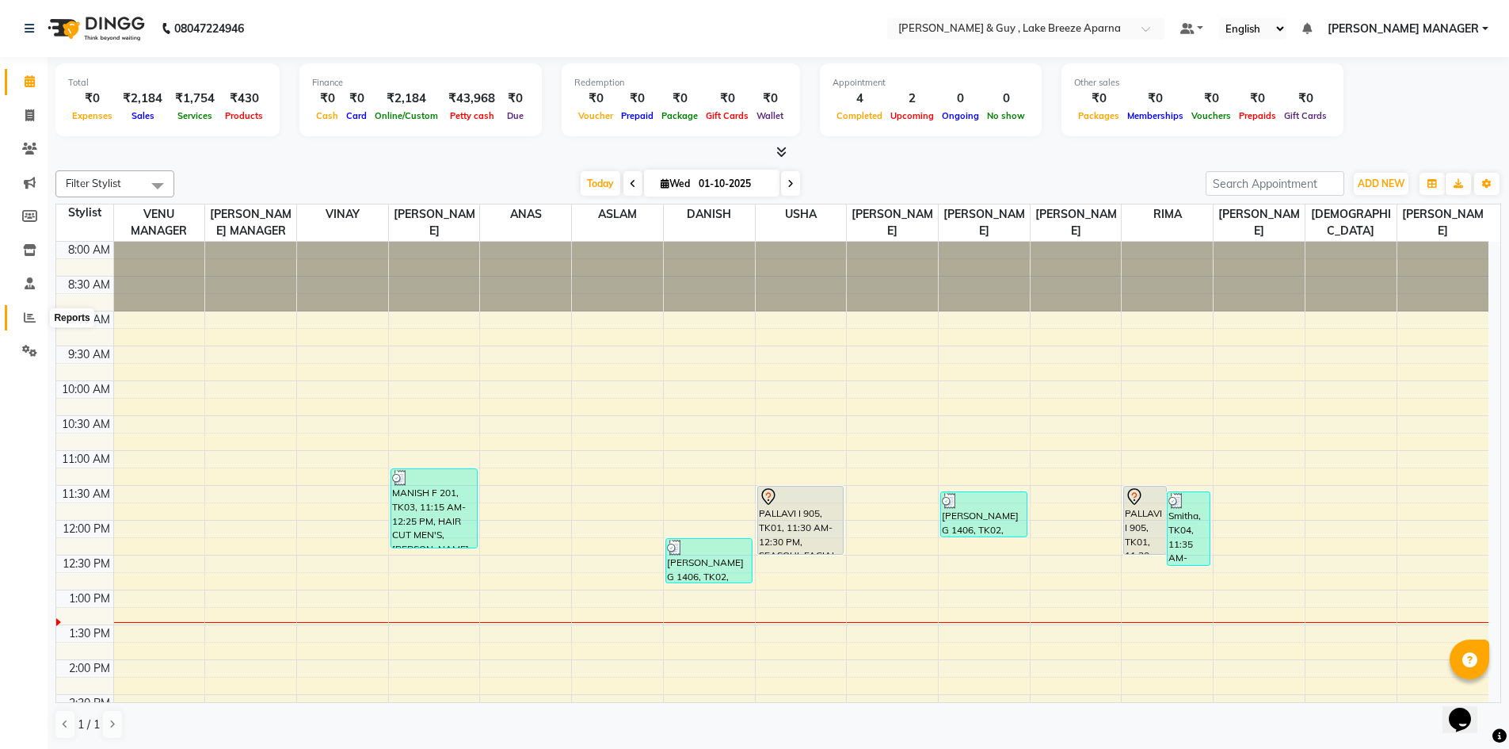
click at [32, 319] on icon at bounding box center [30, 317] width 12 height 12
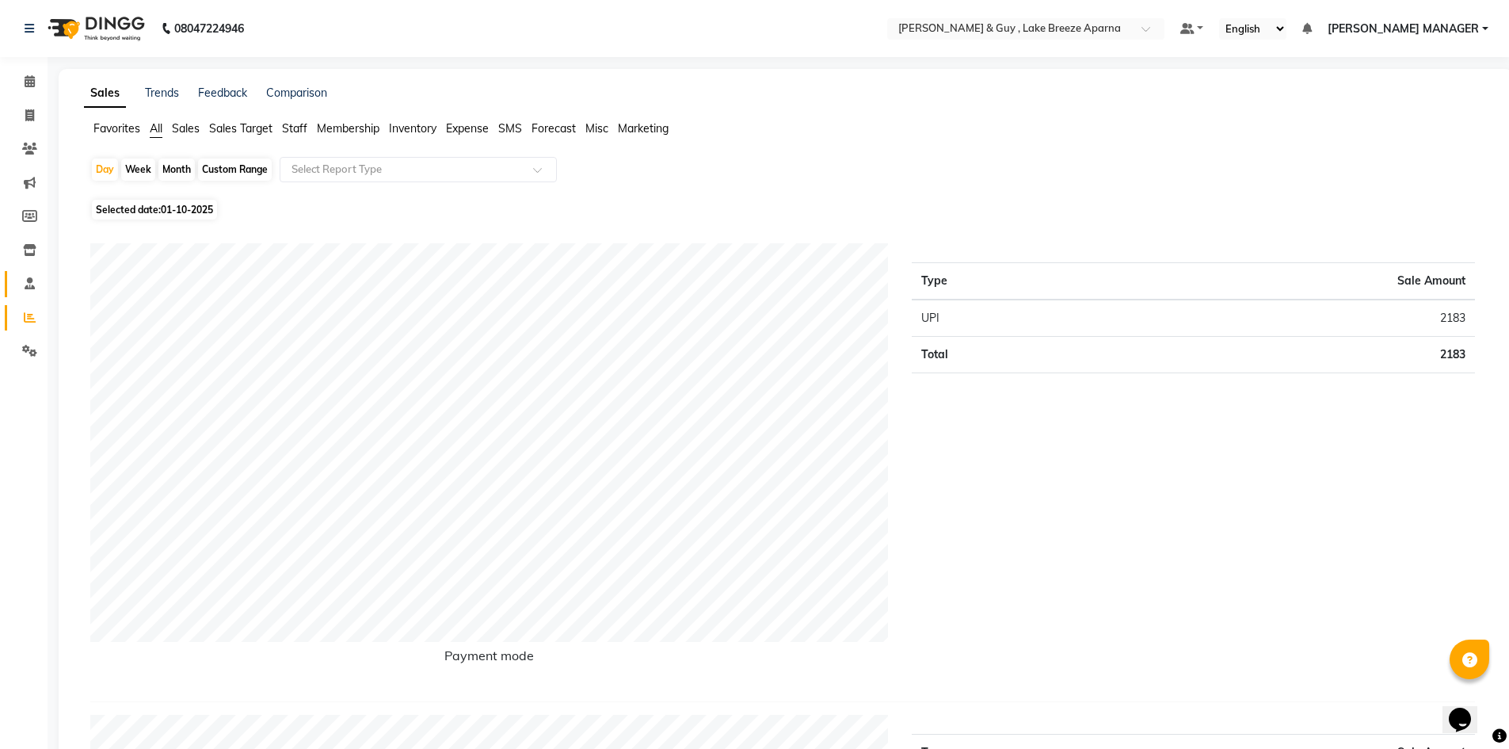
click at [33, 293] on link "Staff" at bounding box center [24, 284] width 38 height 26
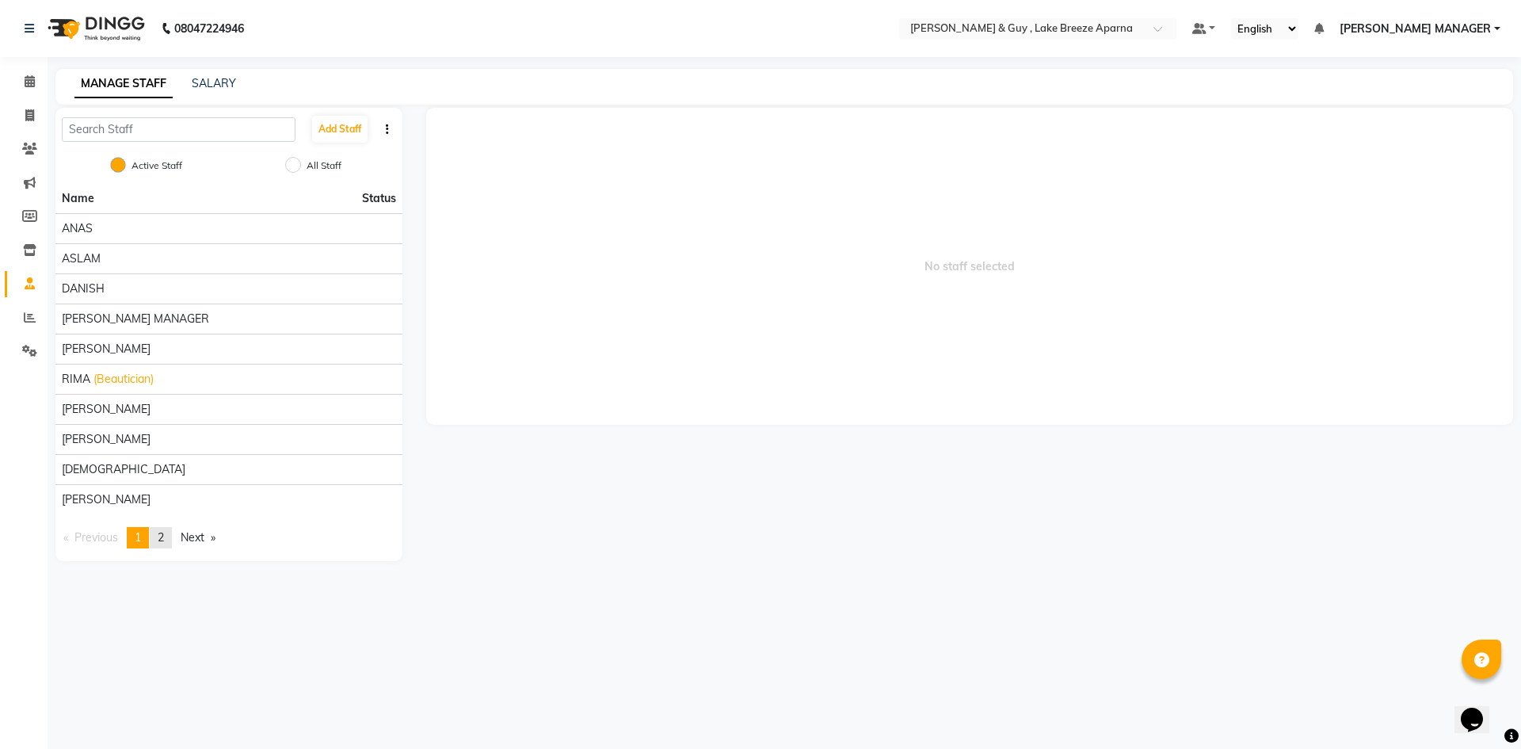
click at [162, 539] on span "2" at bounding box center [161, 537] width 6 height 14
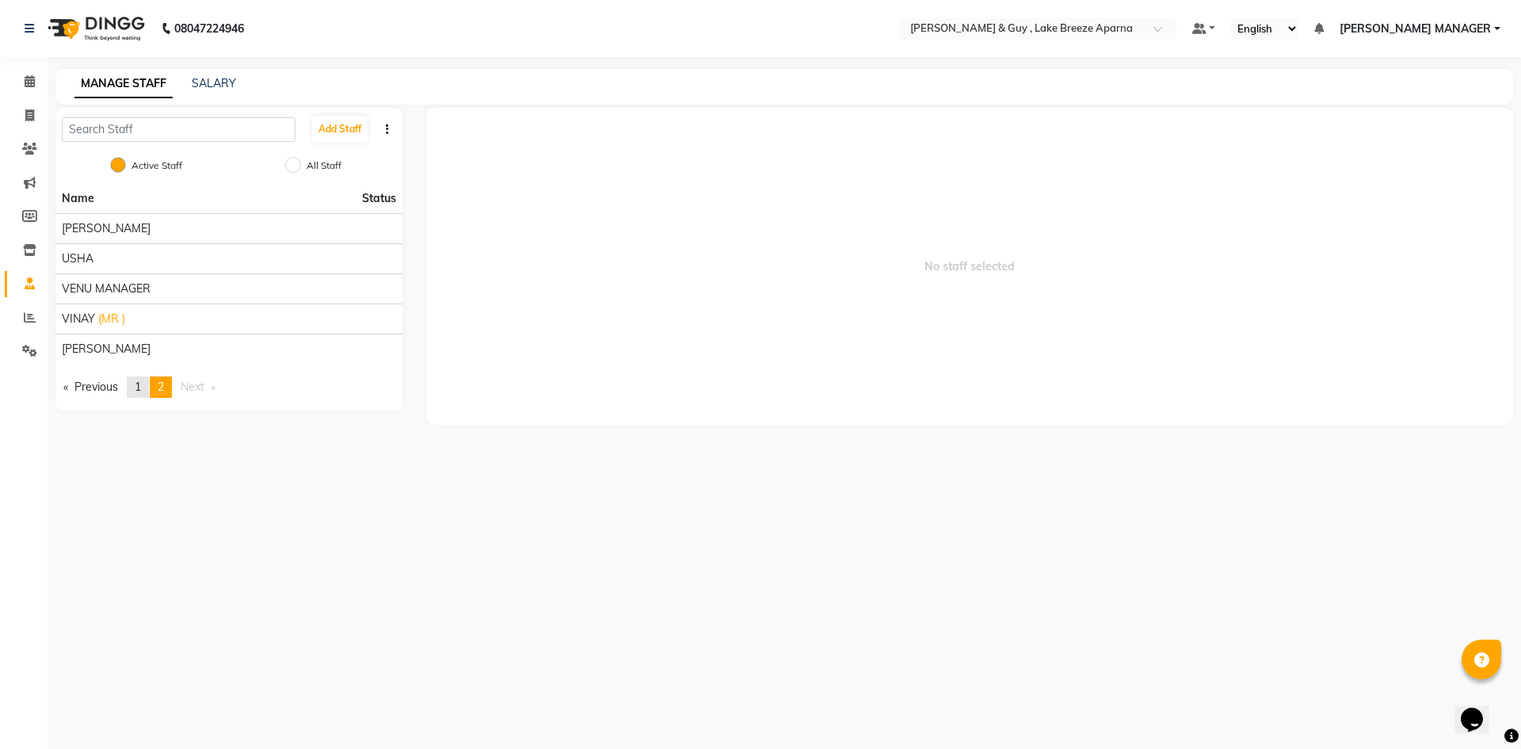
click at [135, 376] on link "page 1" at bounding box center [138, 386] width 22 height 21
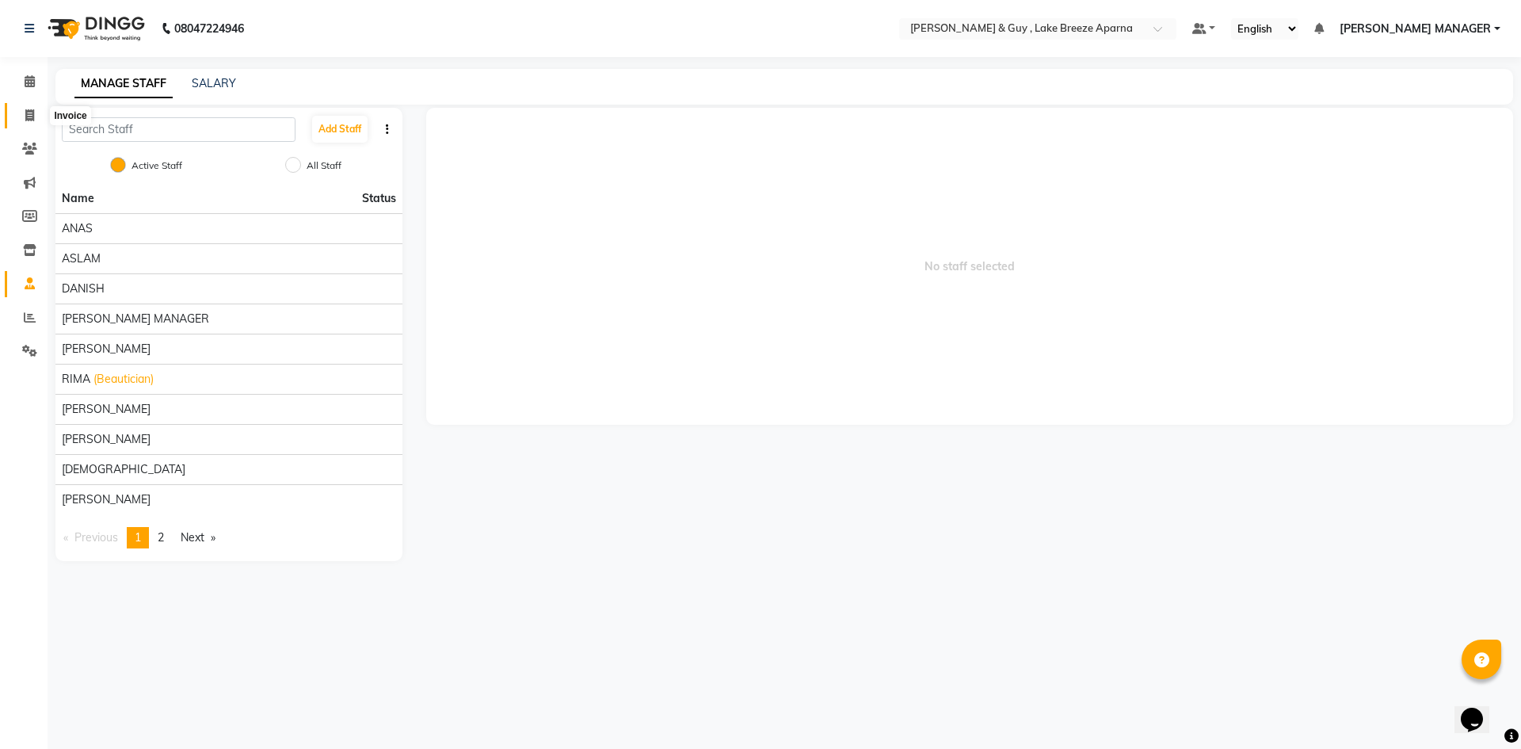
click at [26, 120] on icon at bounding box center [29, 115] width 9 height 12
select select "service"
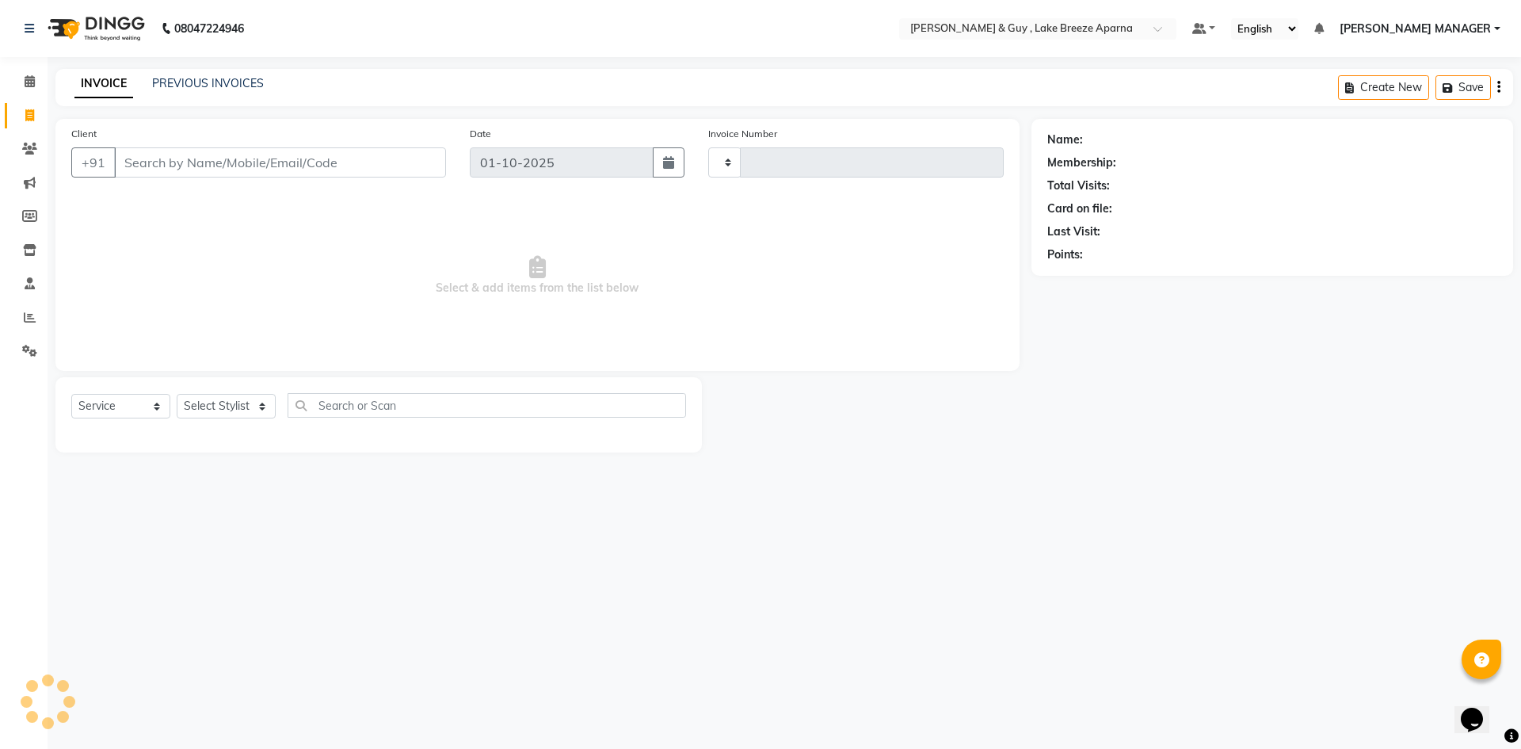
type input "0865"
select select "8690"
click at [384, 164] on input "Client" at bounding box center [280, 162] width 332 height 30
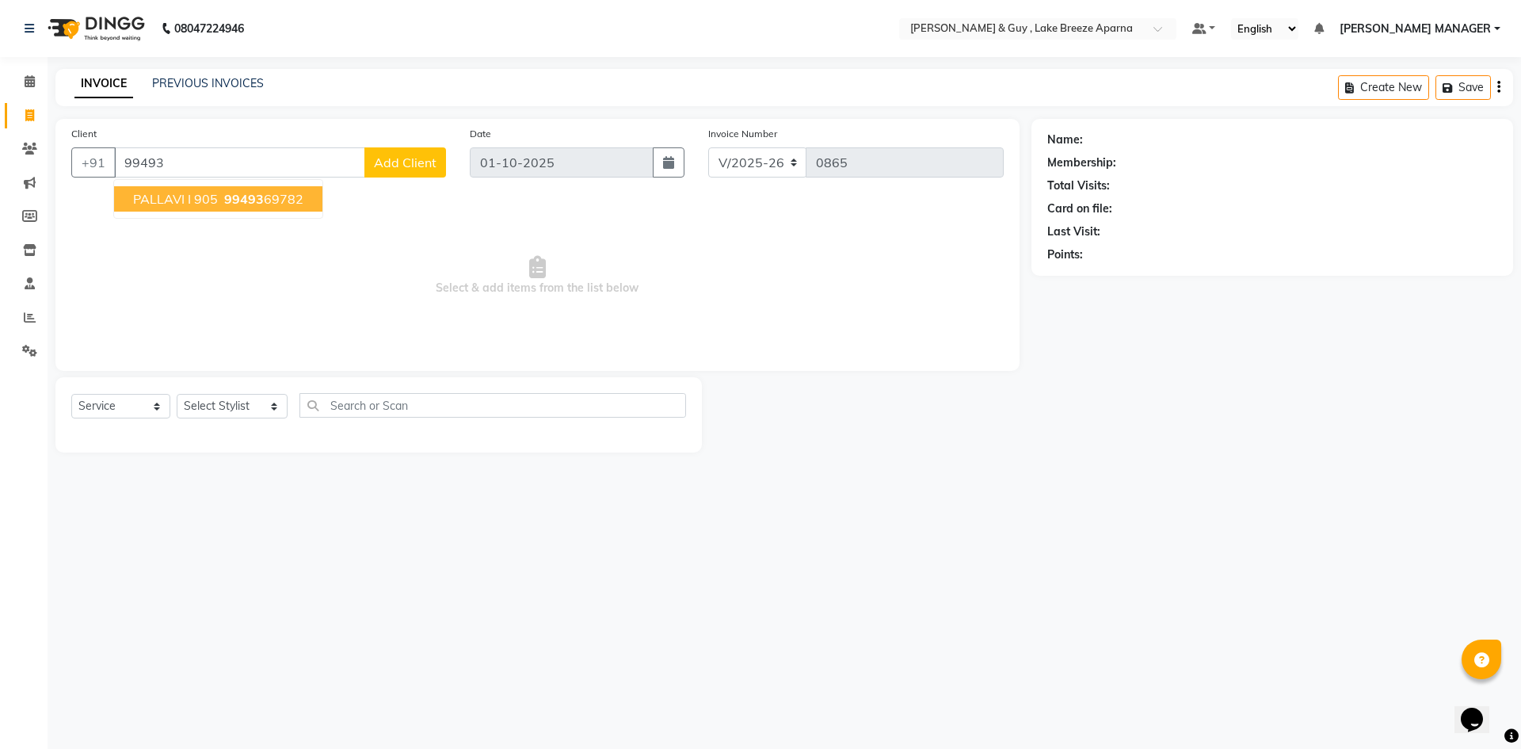
click at [215, 202] on span "PALLAVI I 905" at bounding box center [175, 199] width 85 height 16
type input "9949369782"
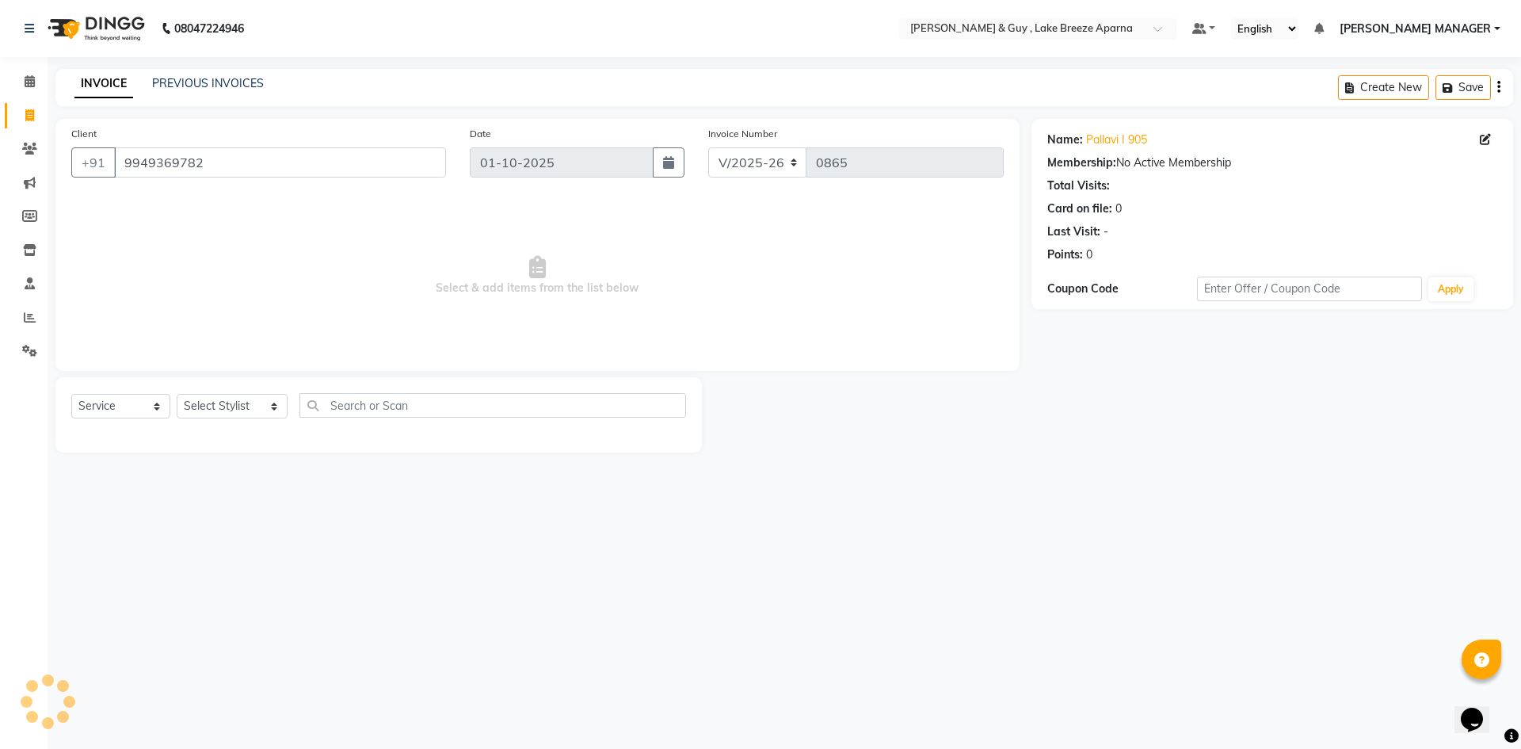
click at [241, 546] on div "08047224946 Select Location × Toni & Guy , Lake Breeze Aparna Default Panel My …" at bounding box center [760, 374] width 1521 height 749
drag, startPoint x: 222, startPoint y: 410, endPoint x: 221, endPoint y: 402, distance: 8.0
click at [222, 410] on select "Select Stylist ANAS ASLAM [DEMOGRAPHIC_DATA][PERSON_NAME] MANAGER [PERSON_NAME]…" at bounding box center [232, 406] width 111 height 25
select select "87996"
click at [177, 394] on select "Select Stylist ANAS ASLAM [DEMOGRAPHIC_DATA][PERSON_NAME] MANAGER [PERSON_NAME]…" at bounding box center [232, 406] width 111 height 25
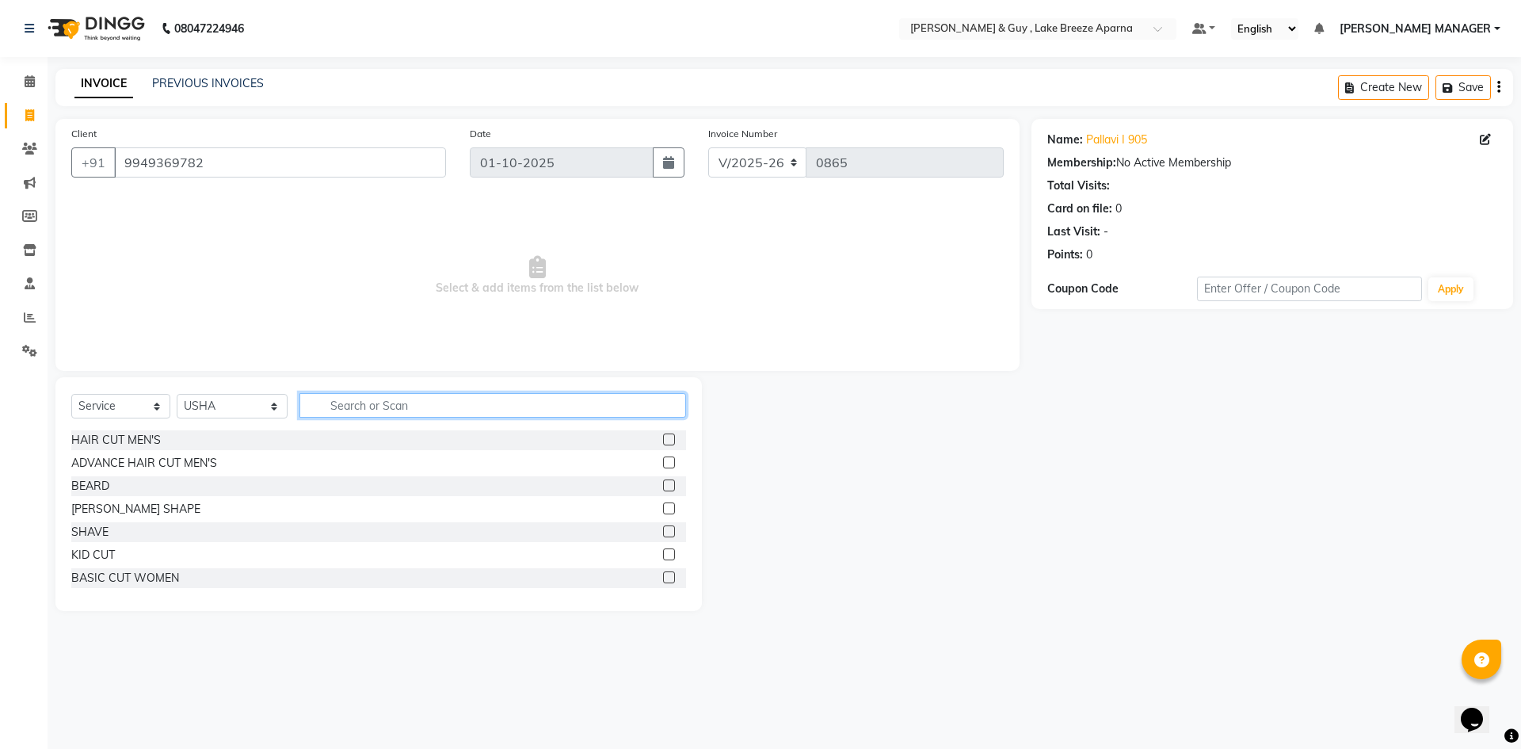
click at [376, 411] on input "text" at bounding box center [492, 405] width 387 height 25
type input "FACIAL"
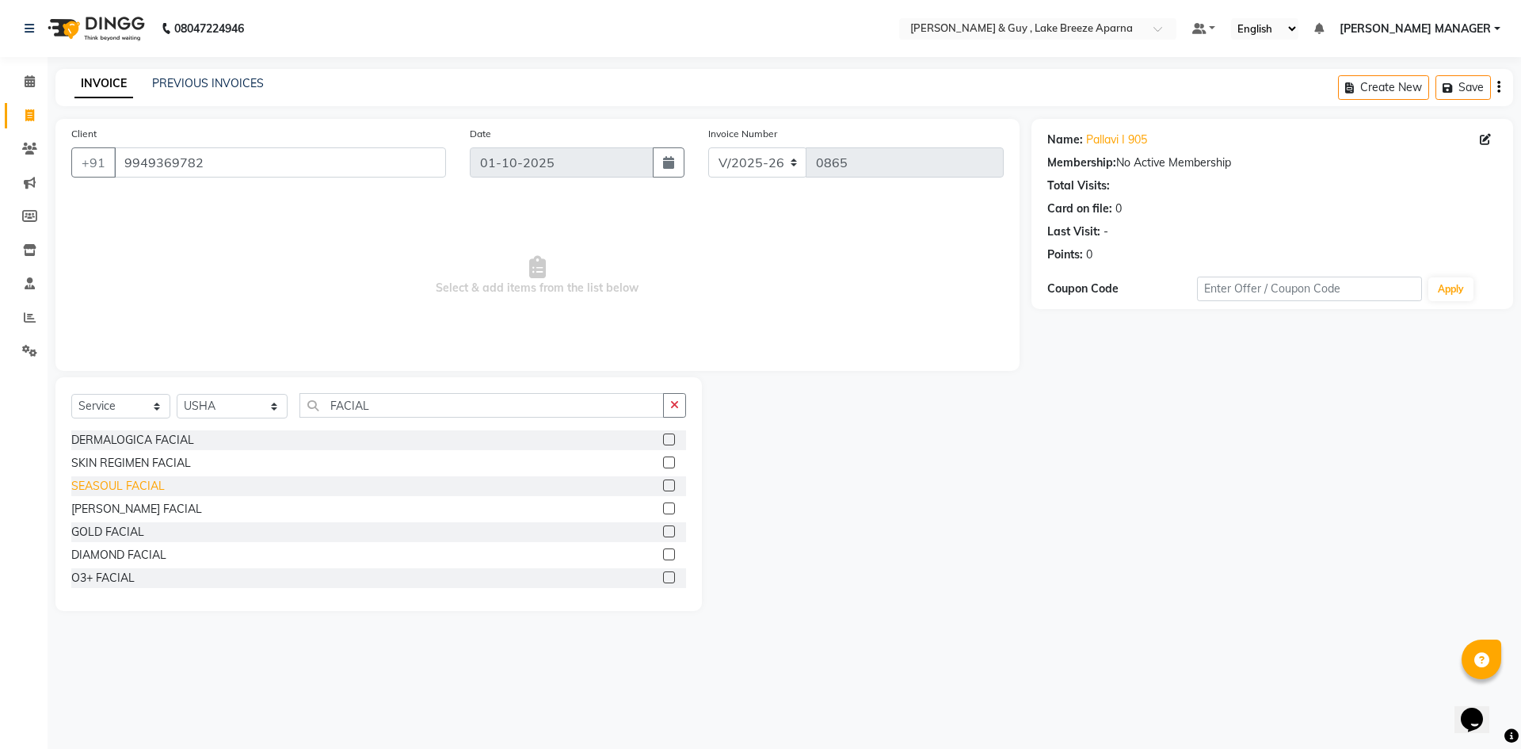
click at [147, 488] on div "SEASOUL FACIAL" at bounding box center [117, 486] width 93 height 17
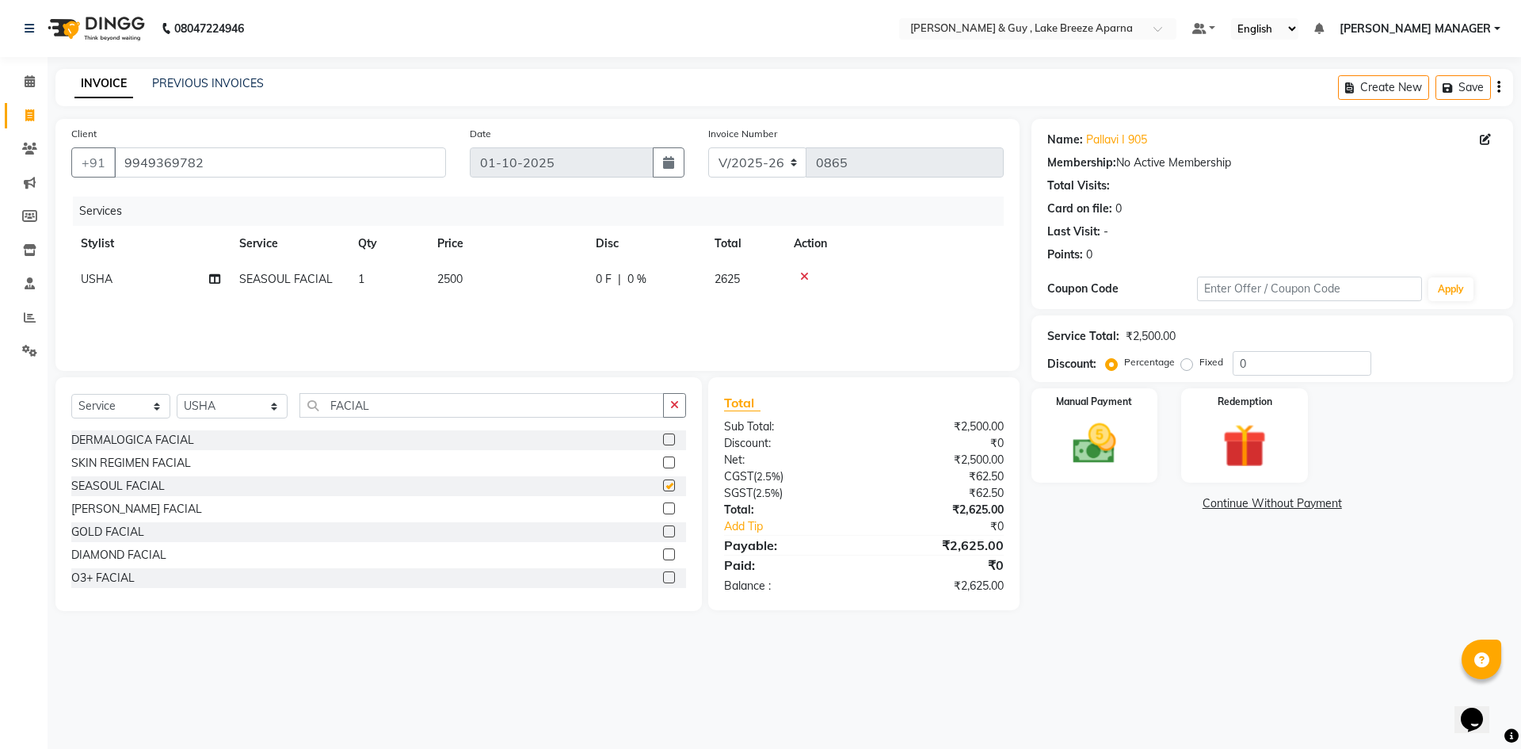
checkbox input "false"
click at [452, 280] on span "2500" at bounding box center [449, 279] width 25 height 14
select select "87996"
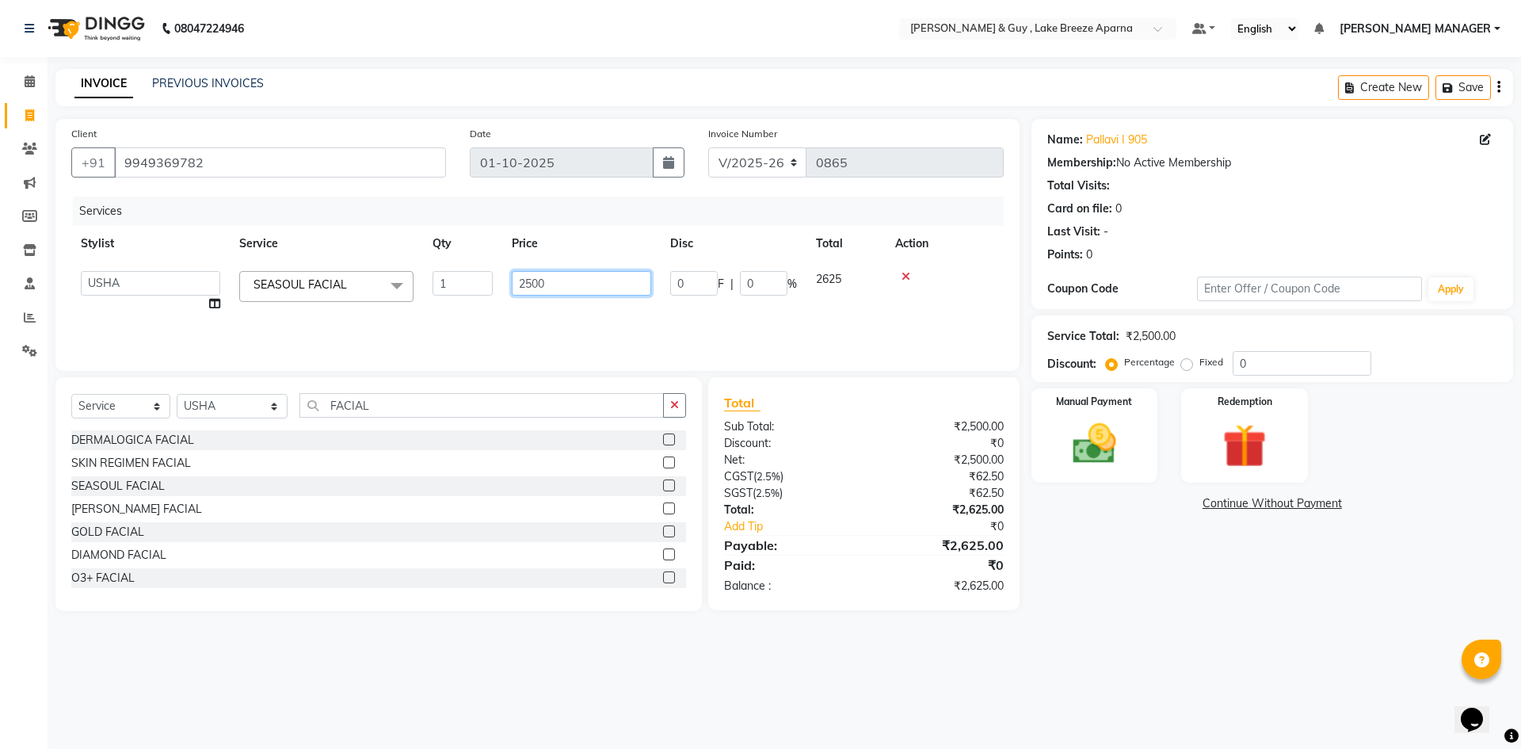
click at [530, 283] on input "2500" at bounding box center [581, 283] width 139 height 25
type input "2200"
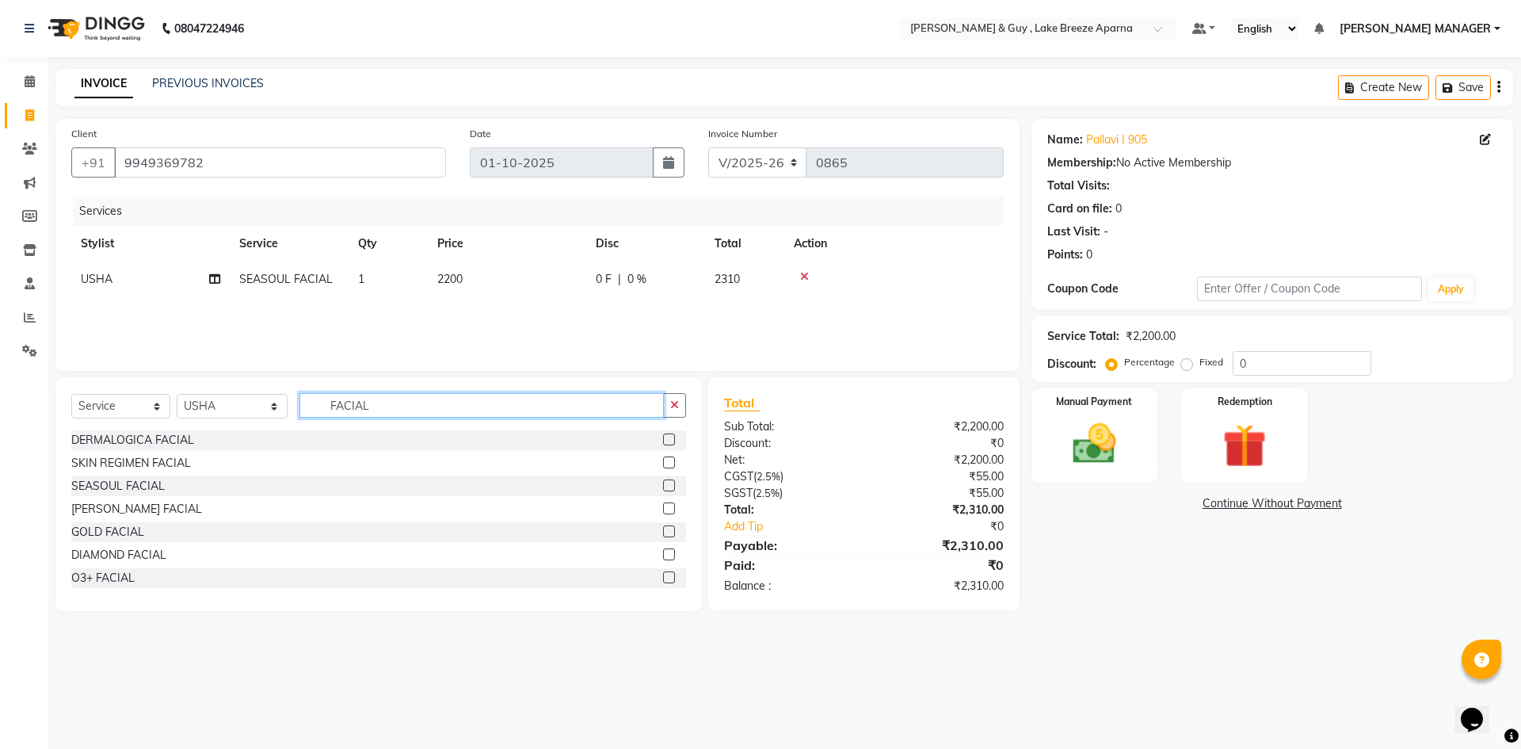
click at [349, 406] on input "FACIAL" at bounding box center [481, 405] width 364 height 25
type input "FULL"
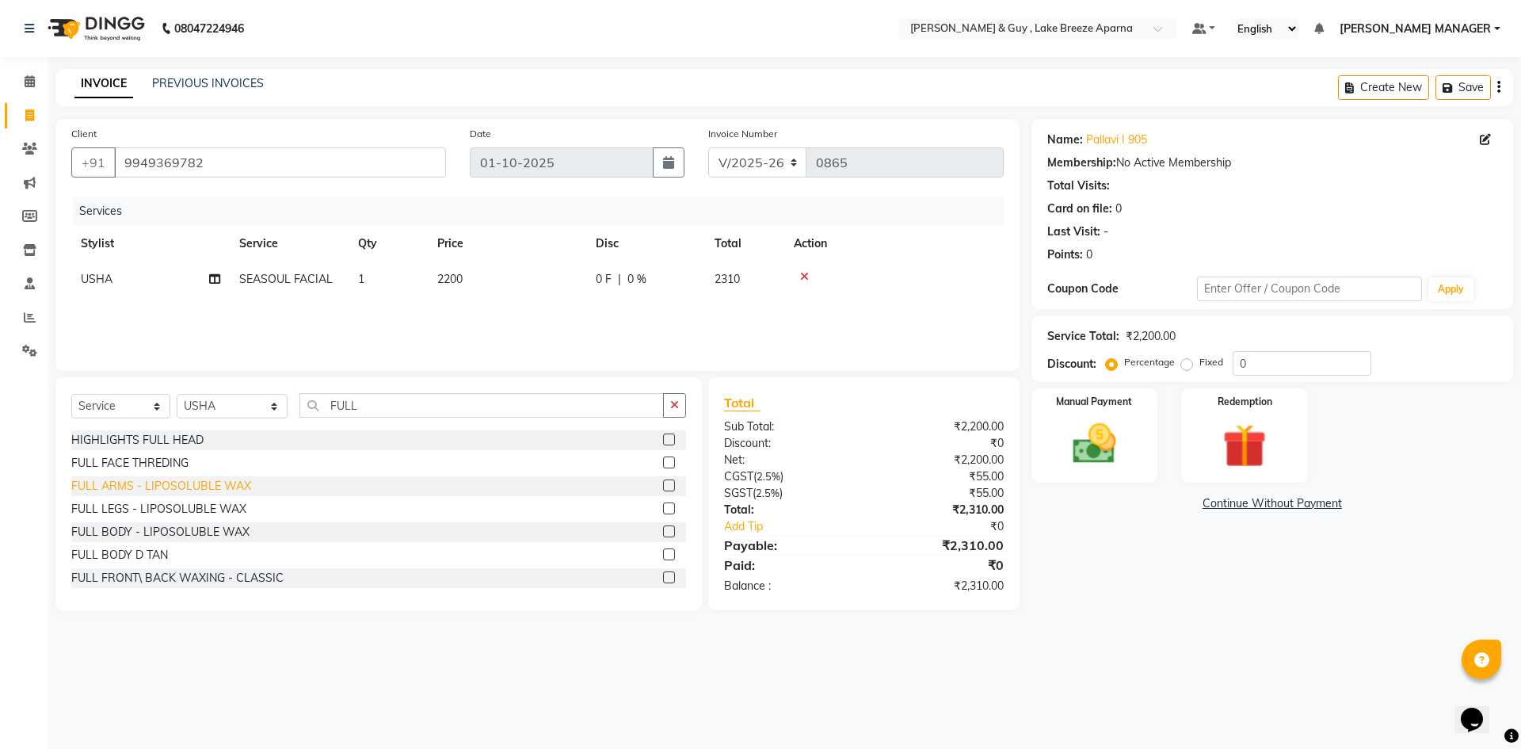
click at [161, 478] on div "FULL ARMS - LIPOSOLUBLE WAX" at bounding box center [161, 486] width 180 height 17
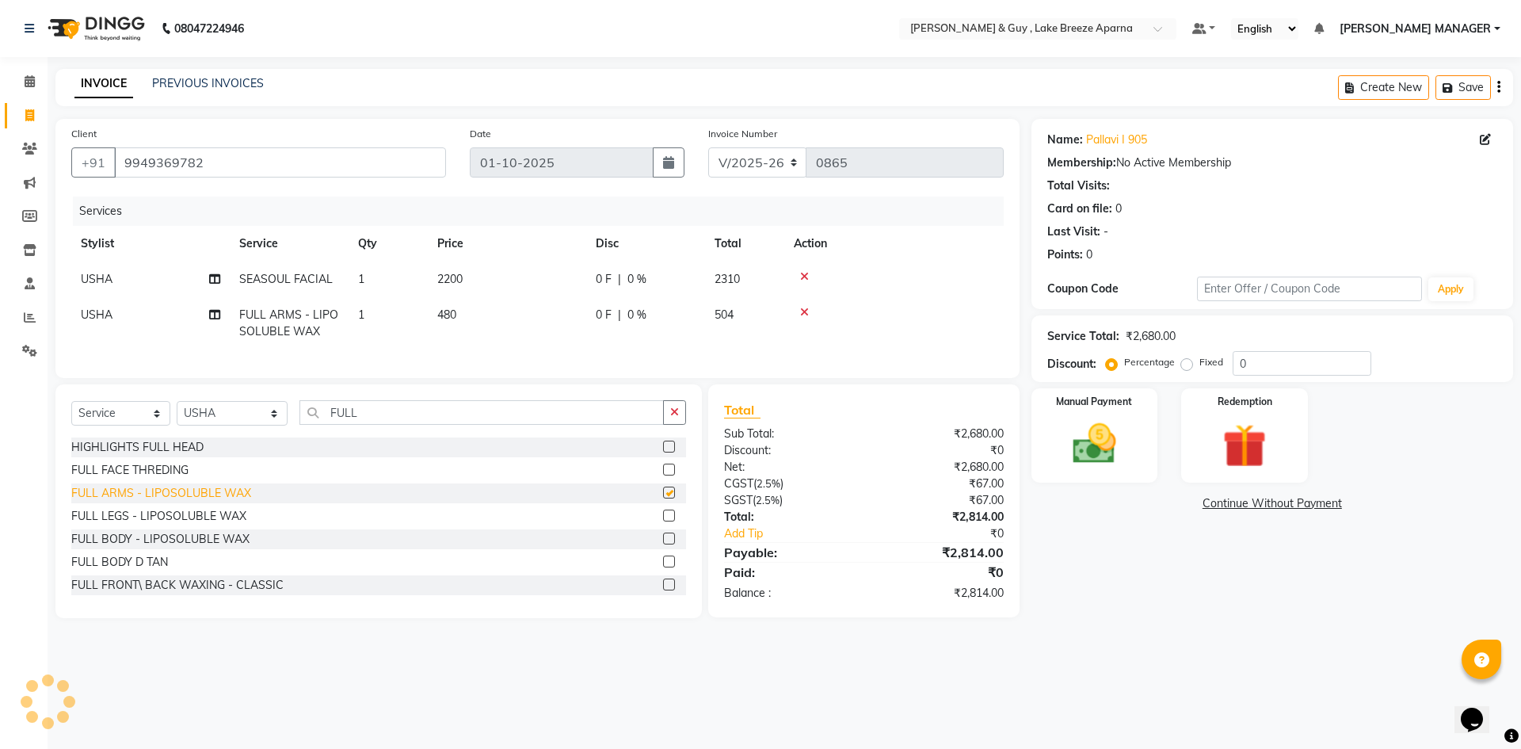
checkbox input "false"
click at [1322, 618] on div "Name: Pallavi I 905 Membership: No Active Membership Total Visits: Card on file…" at bounding box center [1279, 368] width 494 height 499
click at [1093, 456] on img at bounding box center [1095, 444] width 74 height 52
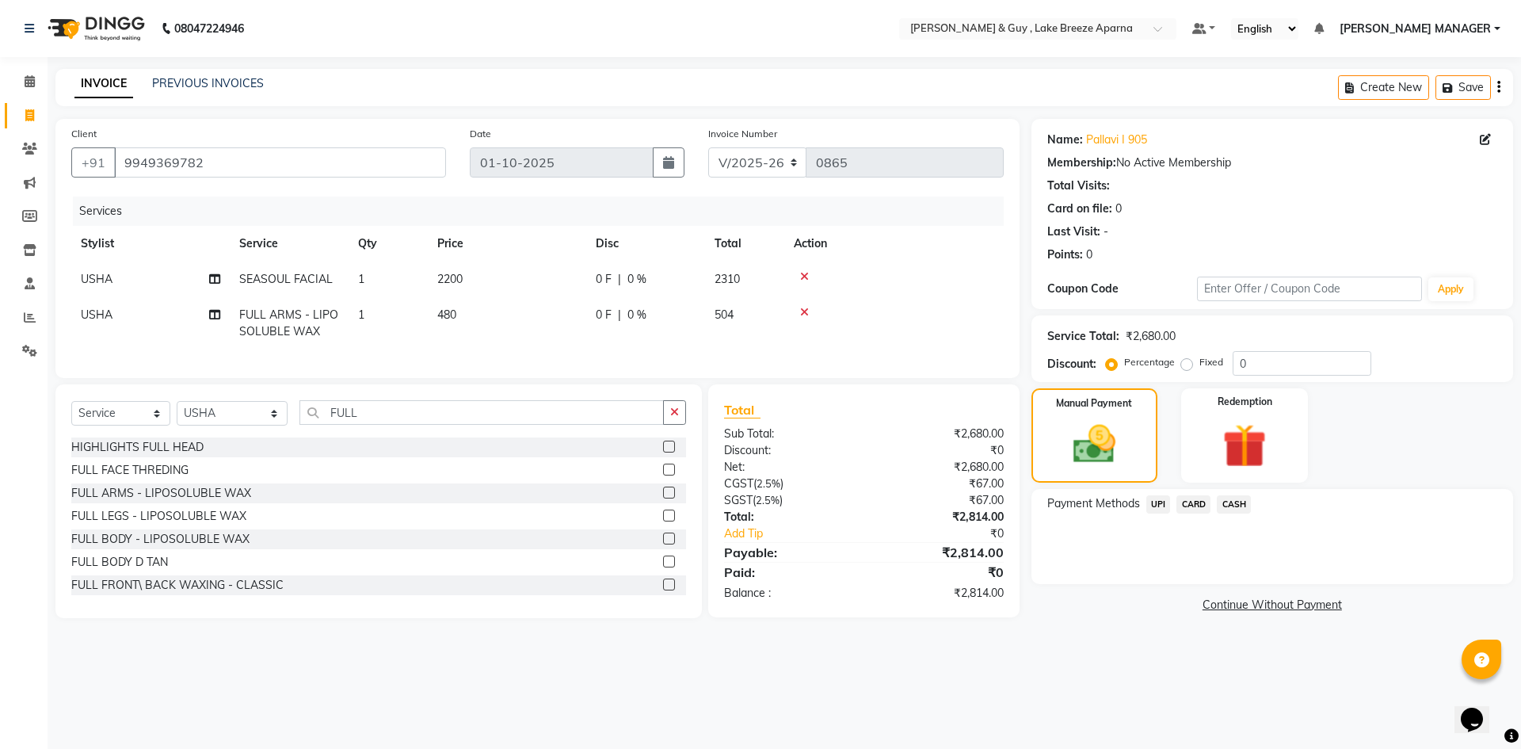
click at [1202, 502] on span "CARD" at bounding box center [1194, 504] width 34 height 18
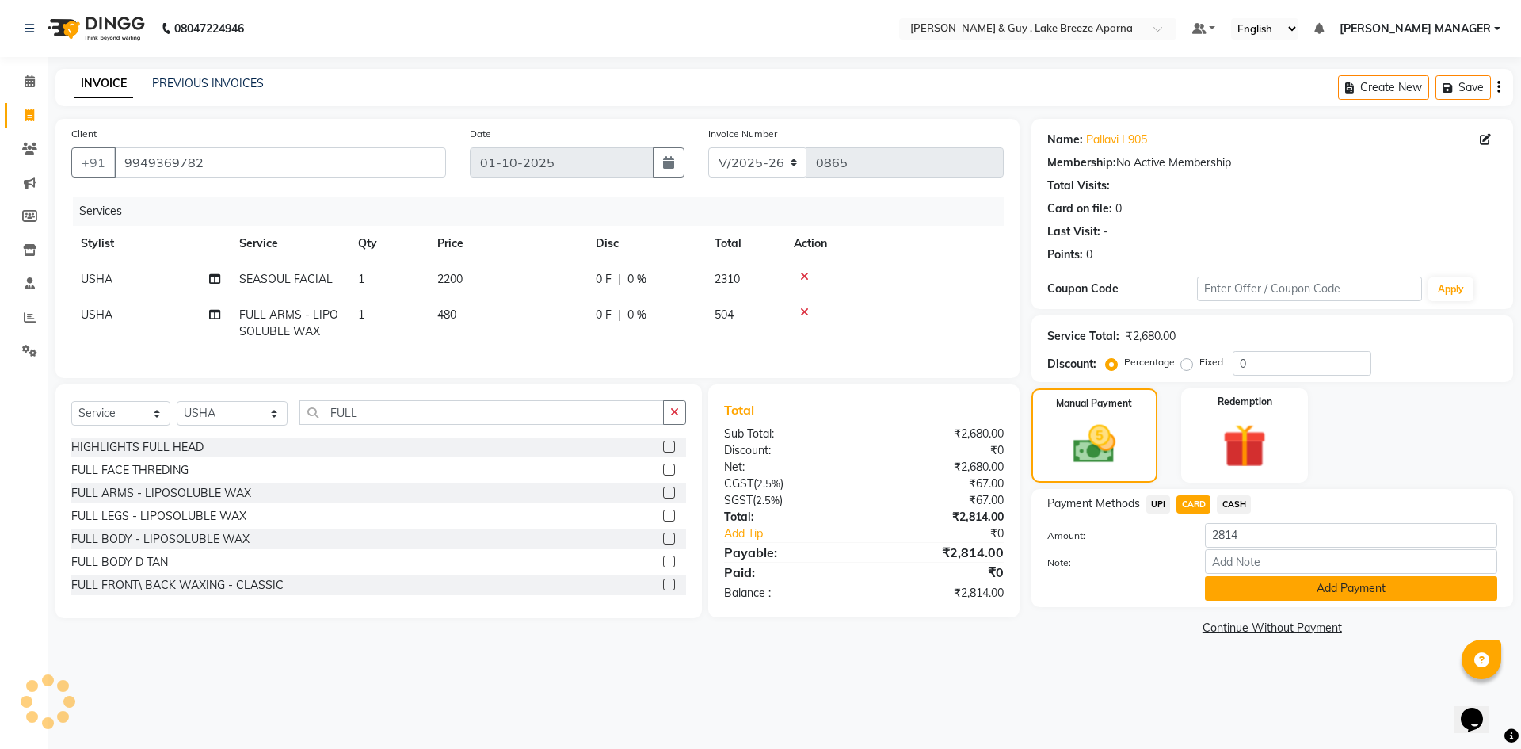
click at [1302, 599] on button "Add Payment" at bounding box center [1351, 588] width 292 height 25
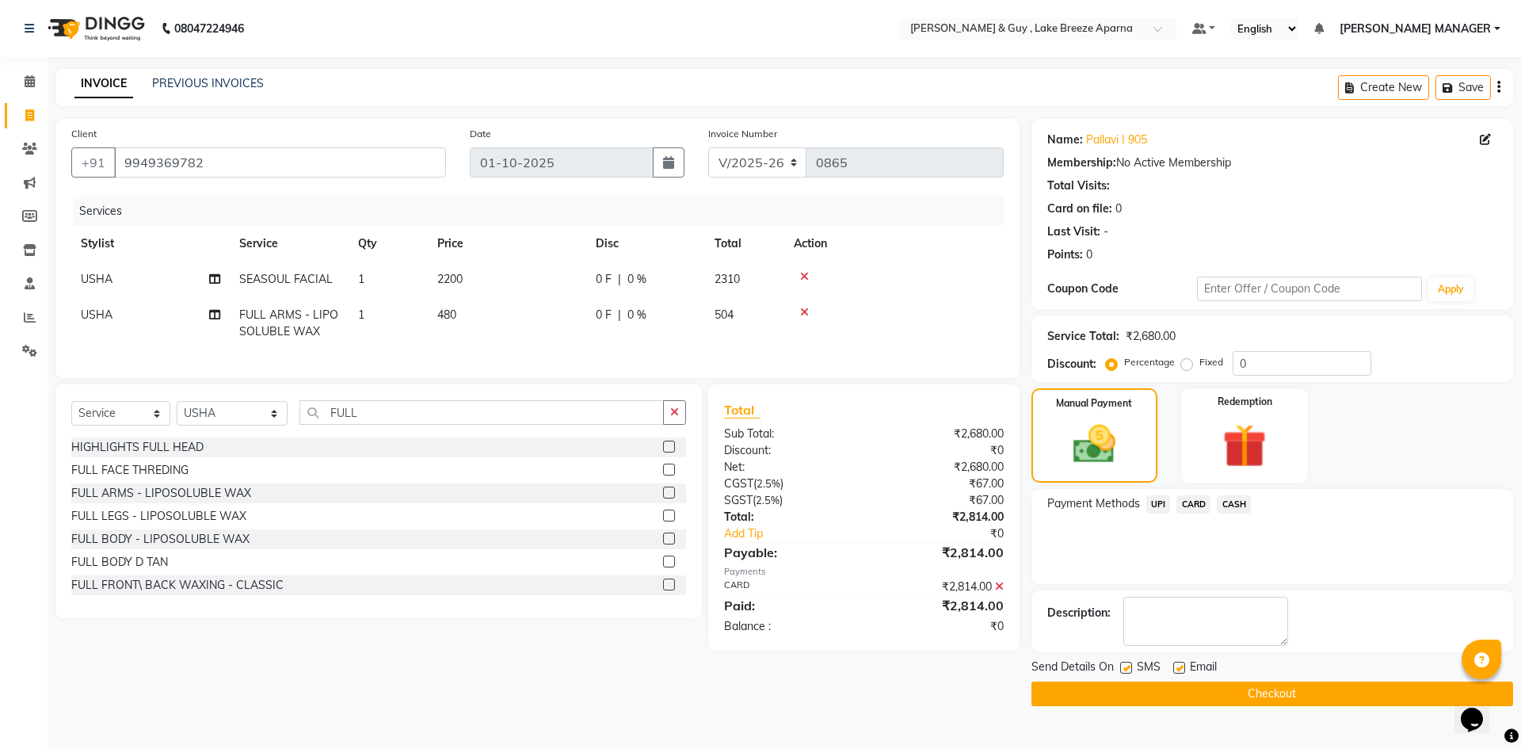
click at [1183, 666] on label at bounding box center [1179, 668] width 12 height 12
click at [1183, 666] on input "checkbox" at bounding box center [1178, 668] width 10 height 10
checkbox input "false"
click at [1079, 690] on button "Checkout" at bounding box center [1273, 693] width 482 height 25
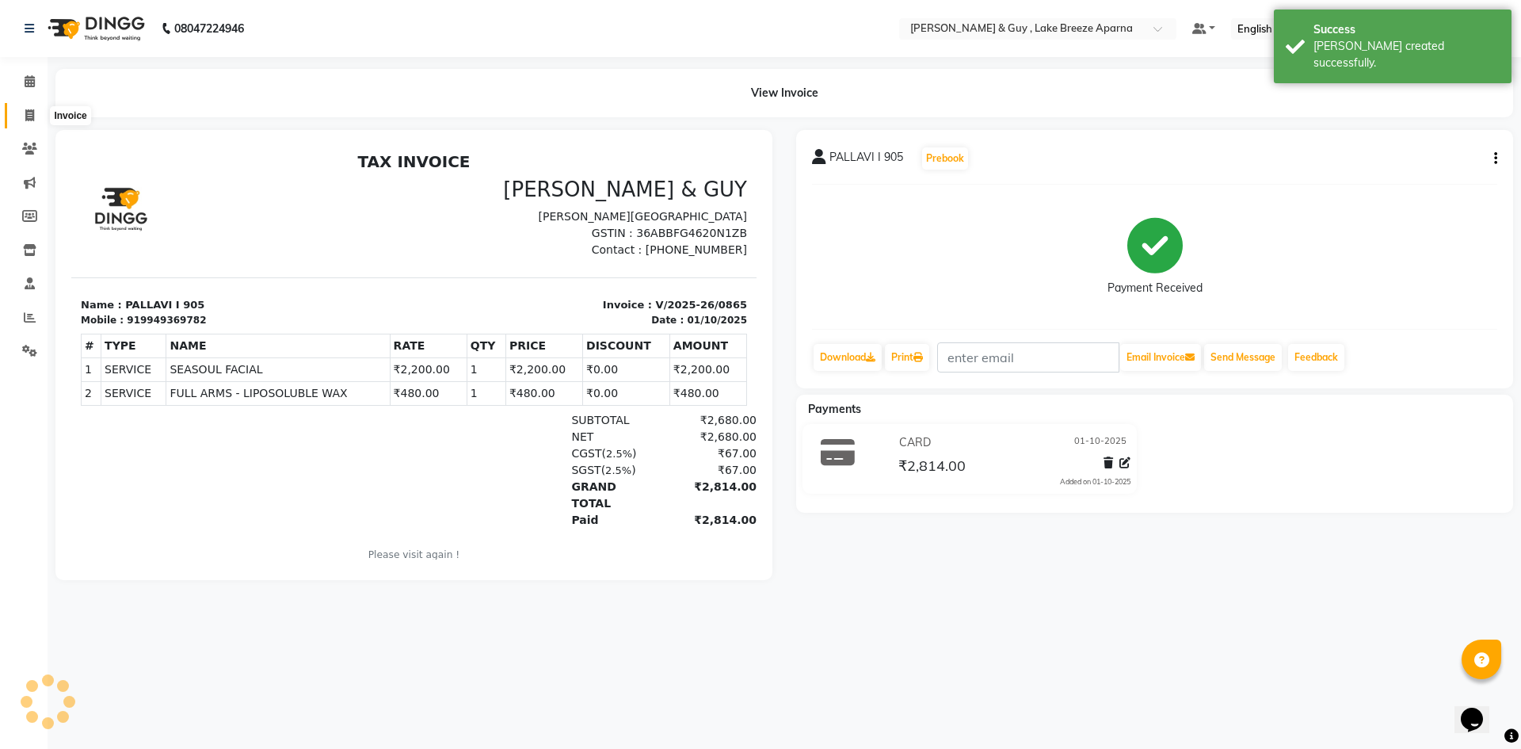
click at [21, 117] on span at bounding box center [30, 116] width 28 height 18
select select "8690"
select select "service"
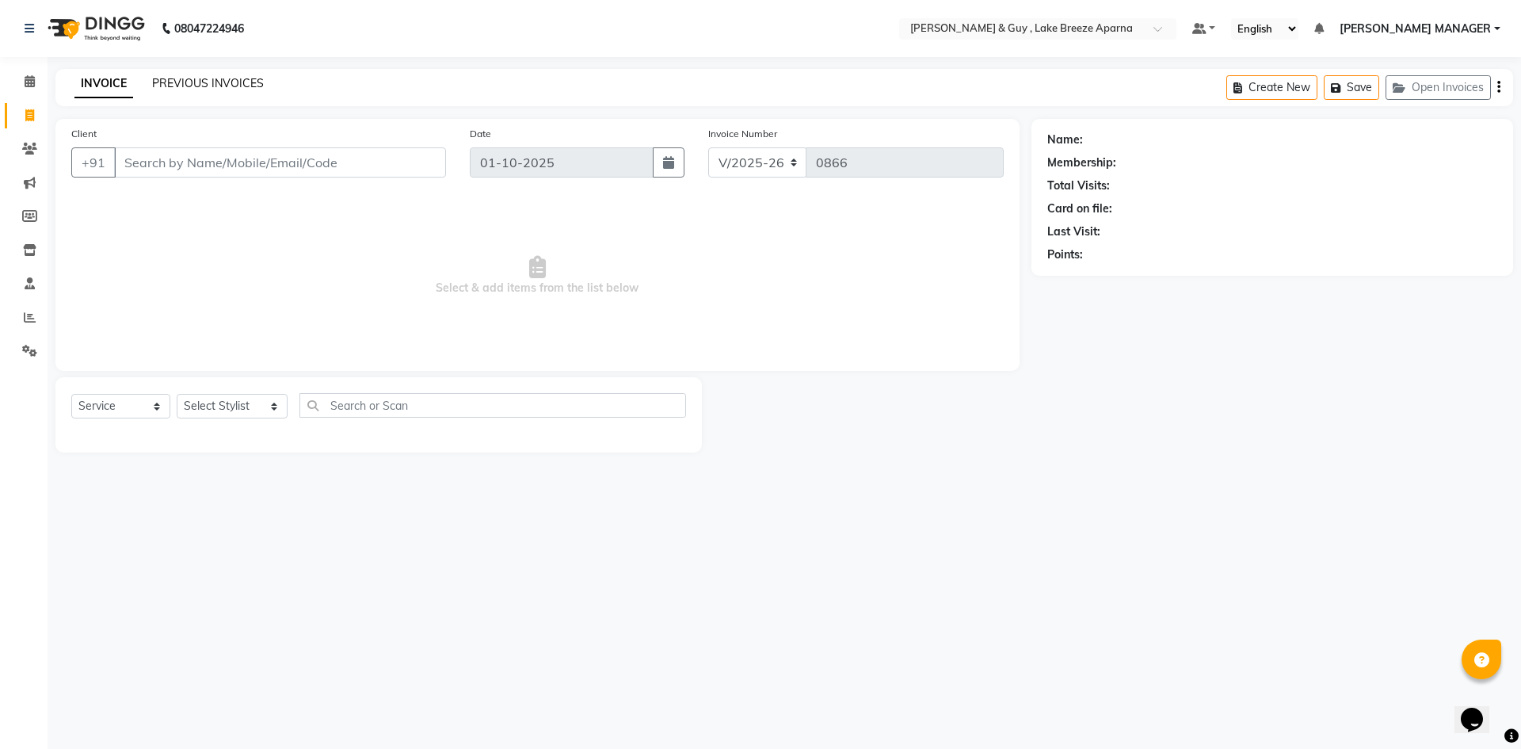
click at [216, 81] on link "PREVIOUS INVOICES" at bounding box center [208, 83] width 112 height 14
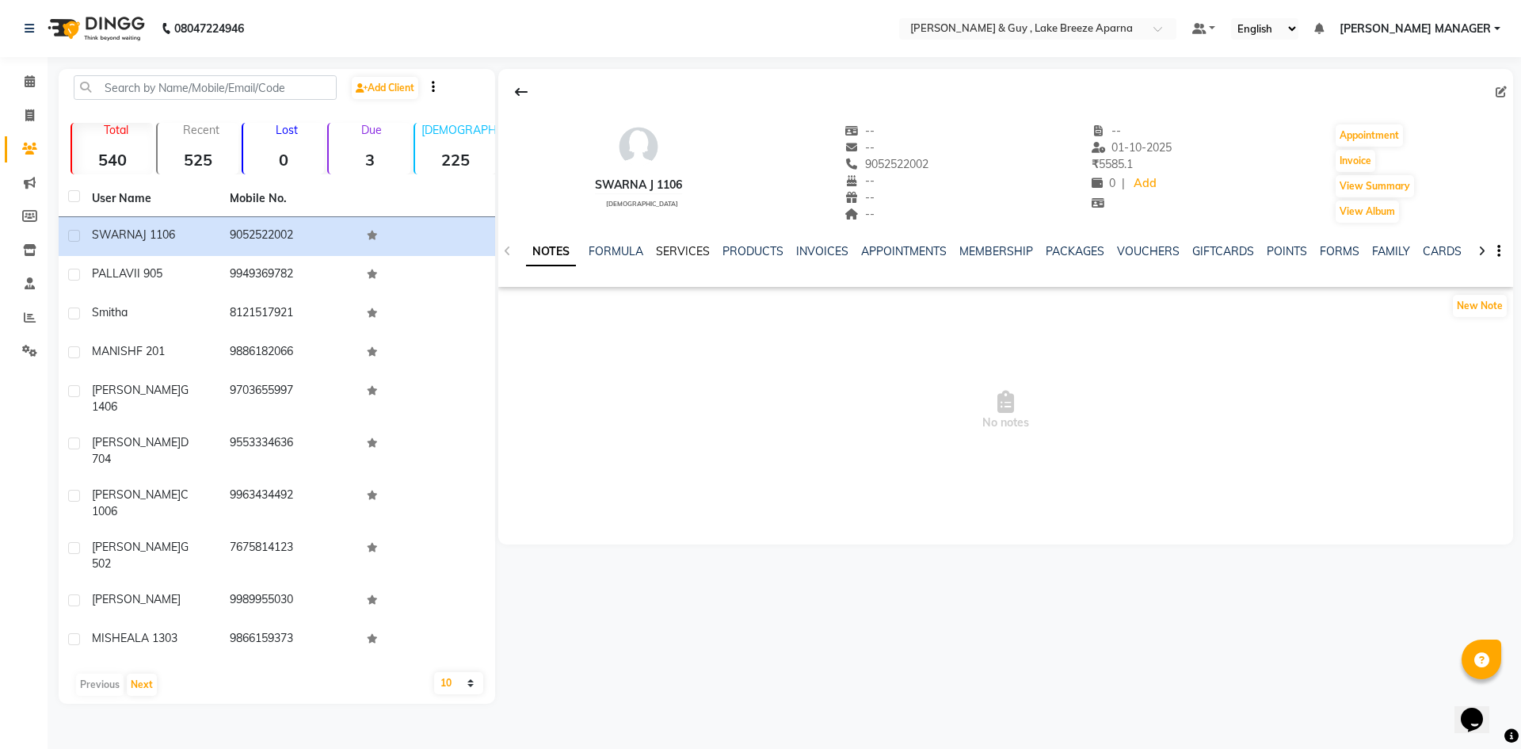
click at [677, 246] on link "SERVICES" at bounding box center [683, 251] width 54 height 14
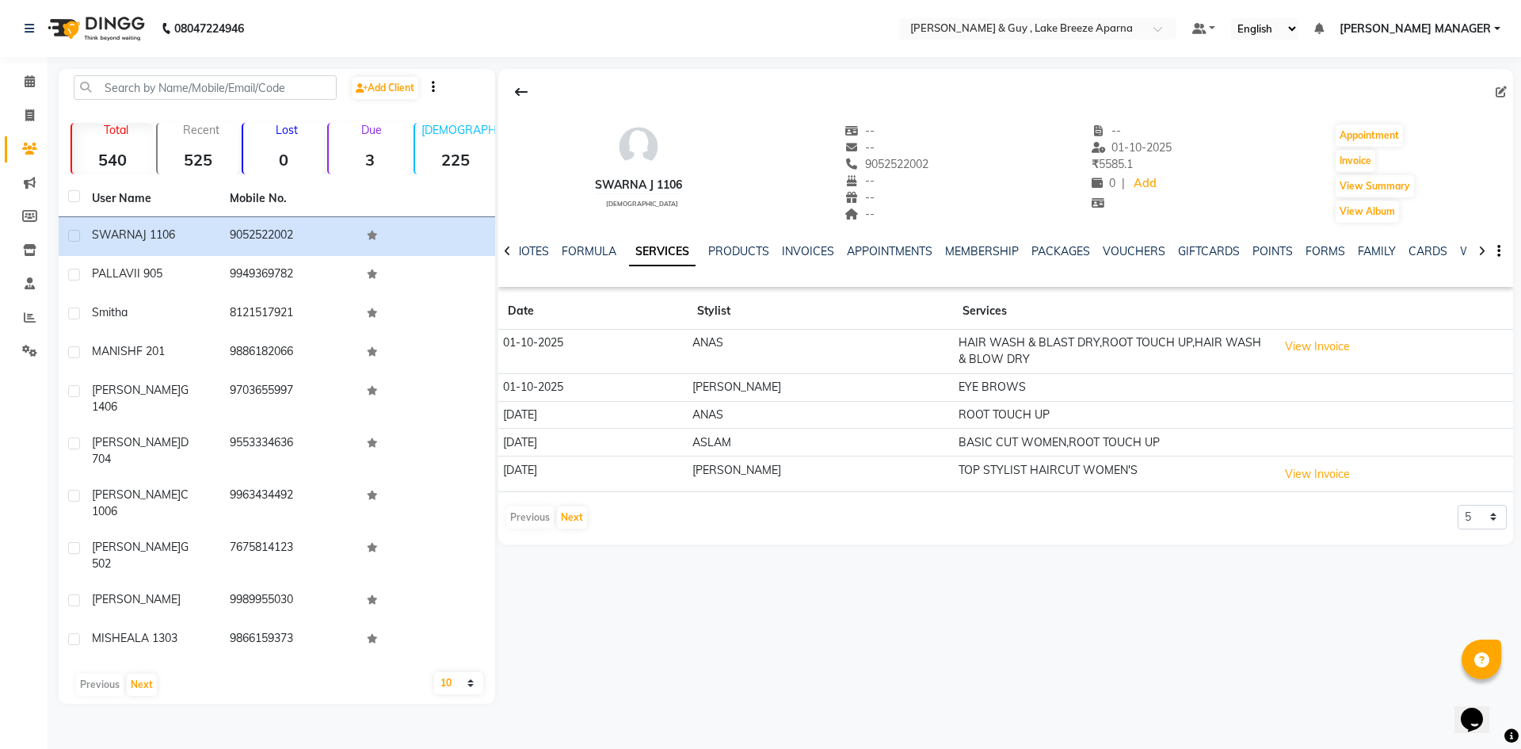
click at [953, 414] on td "ROOT TOUCH UP" at bounding box center [1112, 415] width 319 height 28
click at [663, 409] on td "[DATE]" at bounding box center [592, 415] width 189 height 28
click at [817, 614] on div "SWARNA J 1106 [DEMOGRAPHIC_DATA] -- -- 9052522002 -- -- -- -- [DATE] ₹ 5585.1 0…" at bounding box center [1004, 386] width 1018 height 635
click at [953, 425] on td "ROOT TOUCH UP" at bounding box center [1112, 415] width 319 height 28
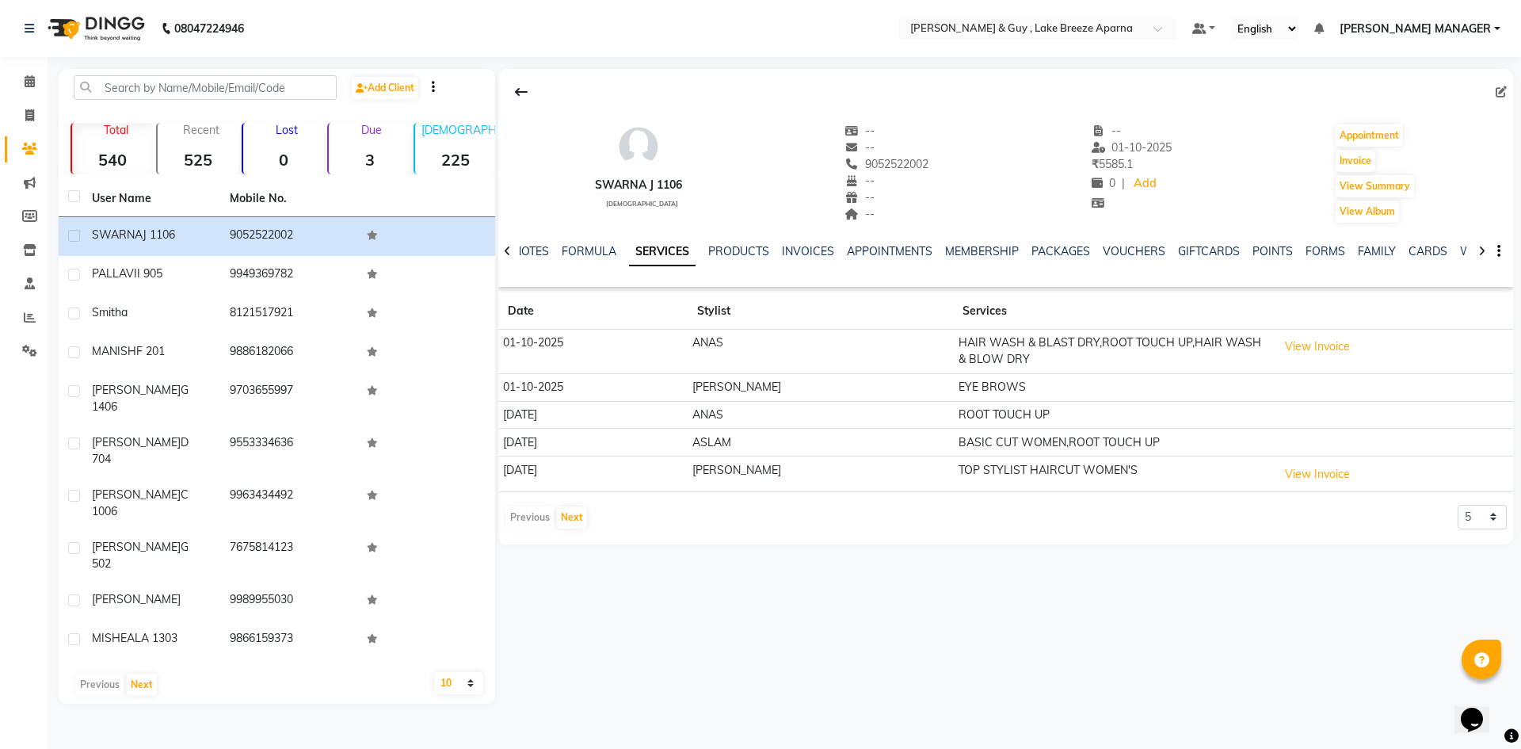
click at [895, 541] on div "SWARNA J 1106 [DEMOGRAPHIC_DATA] -- -- 9052522002 -- -- -- -- [DATE] ₹ 5585.1 0…" at bounding box center [1005, 306] width 1015 height 475
click at [575, 518] on button "Next" at bounding box center [572, 517] width 30 height 22
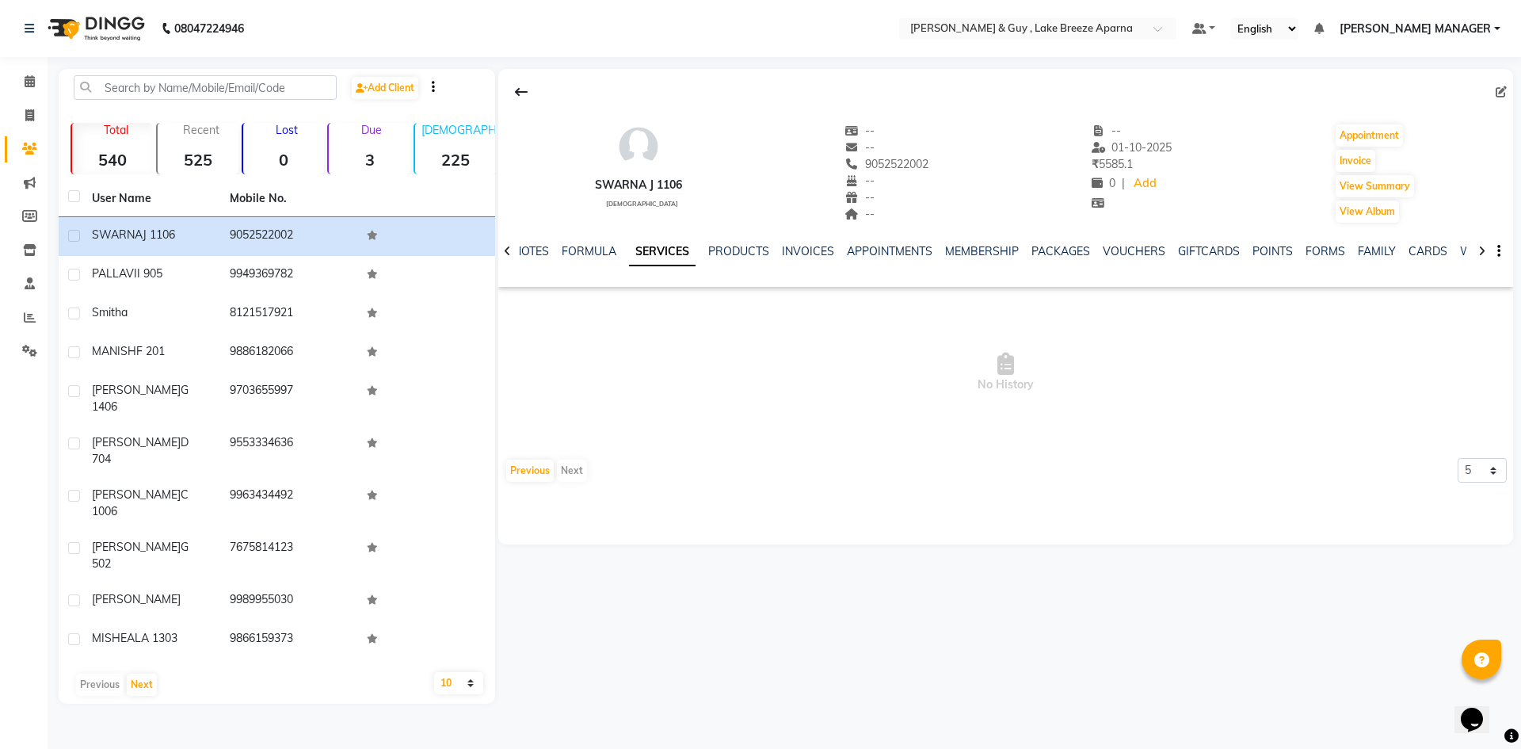
click at [538, 457] on app-client-history "No History Previous Next 5 10 50 100 500" at bounding box center [1005, 388] width 1015 height 190
click at [524, 474] on button "Previous" at bounding box center [530, 471] width 48 height 22
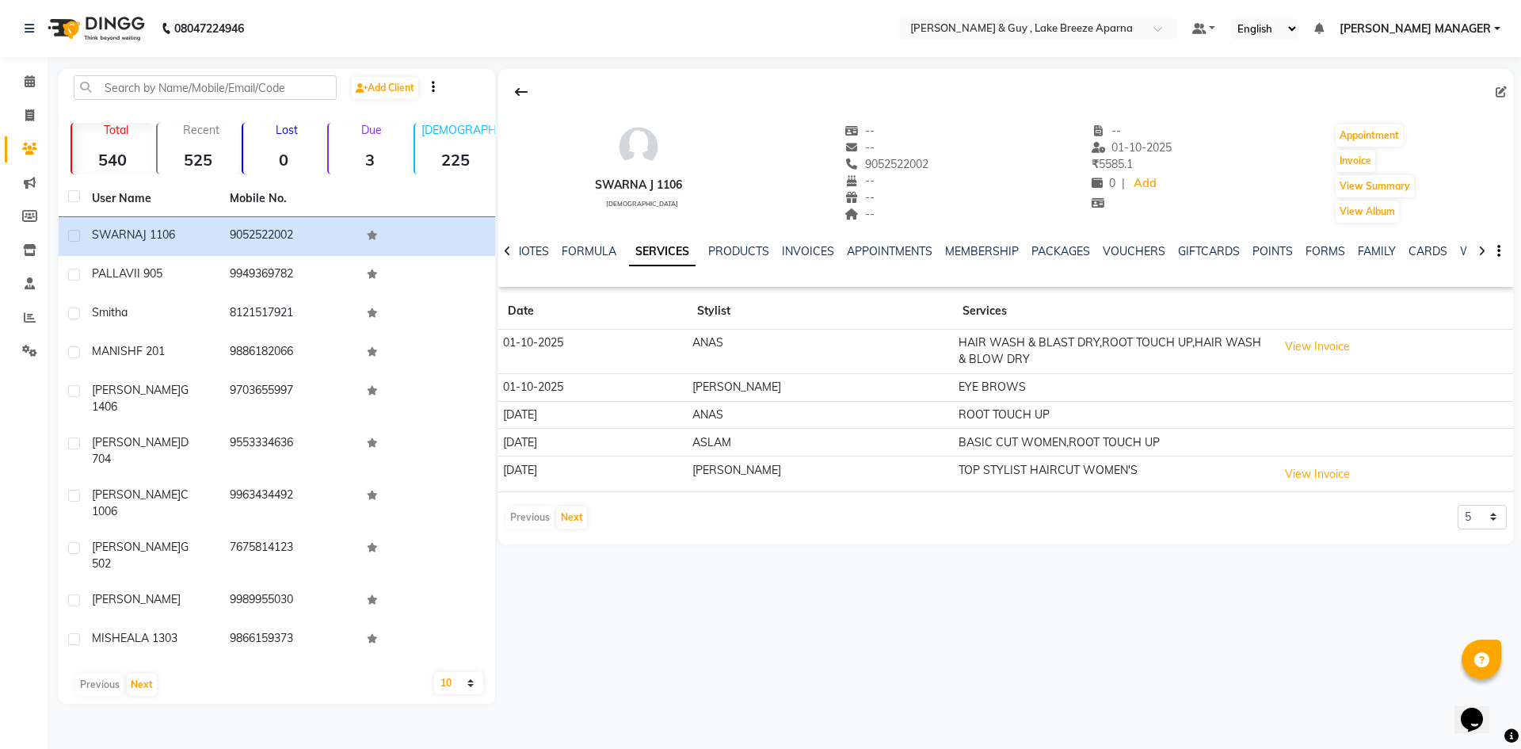
click at [965, 374] on td "EYE BROWS" at bounding box center [1112, 387] width 319 height 28
click at [953, 391] on td "EYE BROWS" at bounding box center [1112, 387] width 319 height 28
click at [28, 111] on icon at bounding box center [29, 115] width 9 height 12
select select "service"
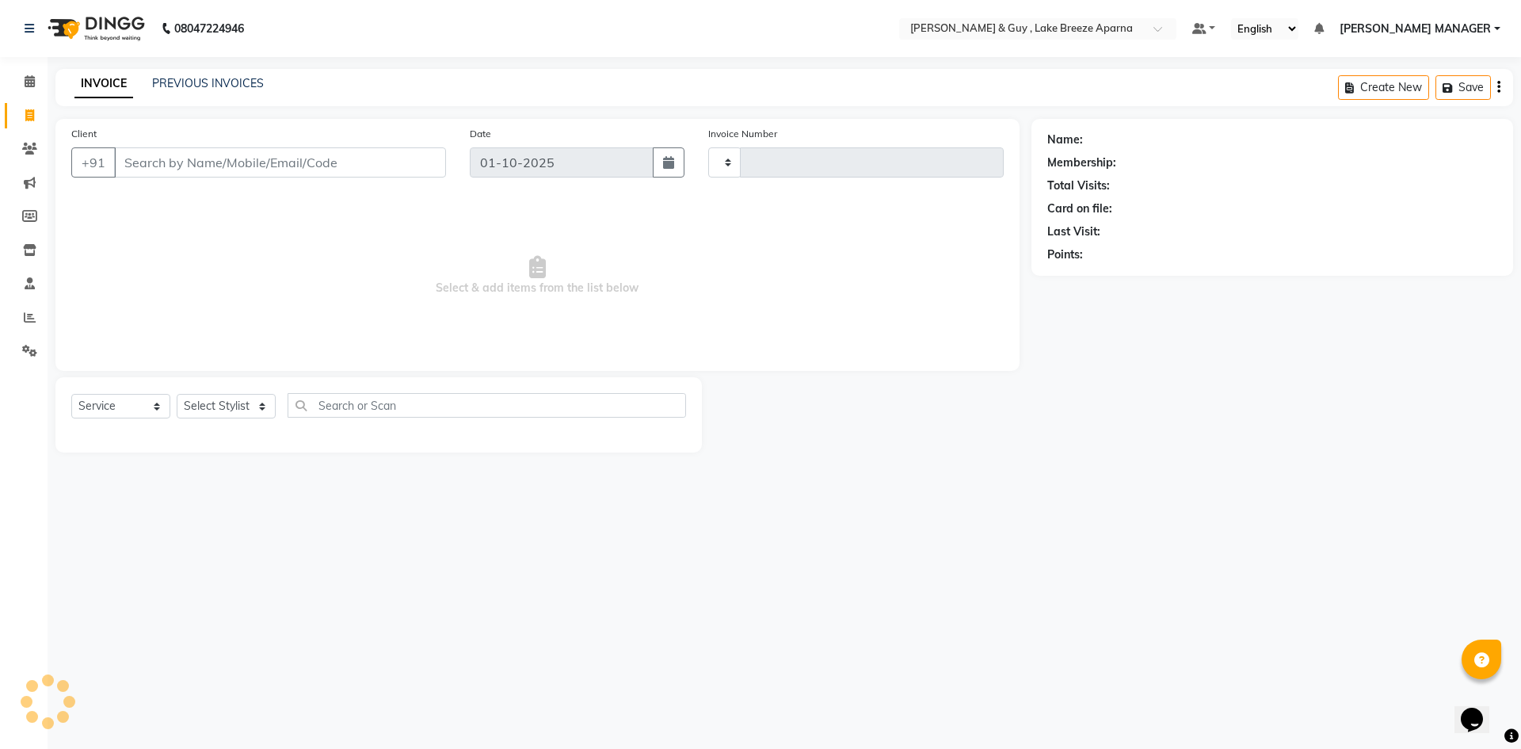
type input "0867"
select select "8690"
click at [197, 78] on link "PREVIOUS INVOICES" at bounding box center [208, 83] width 112 height 14
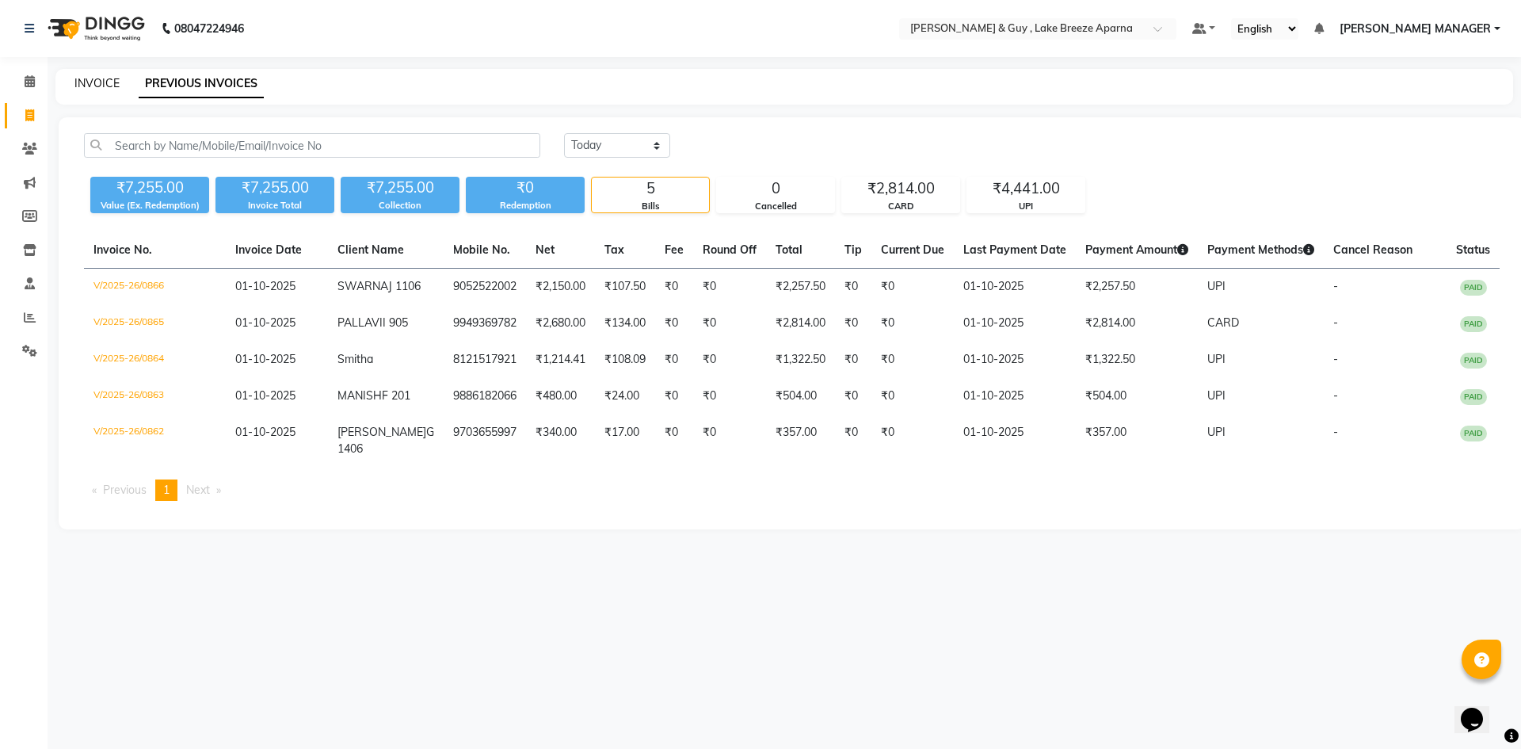
click at [113, 84] on link "INVOICE" at bounding box center [96, 83] width 45 height 14
select select "8690"
select select "service"
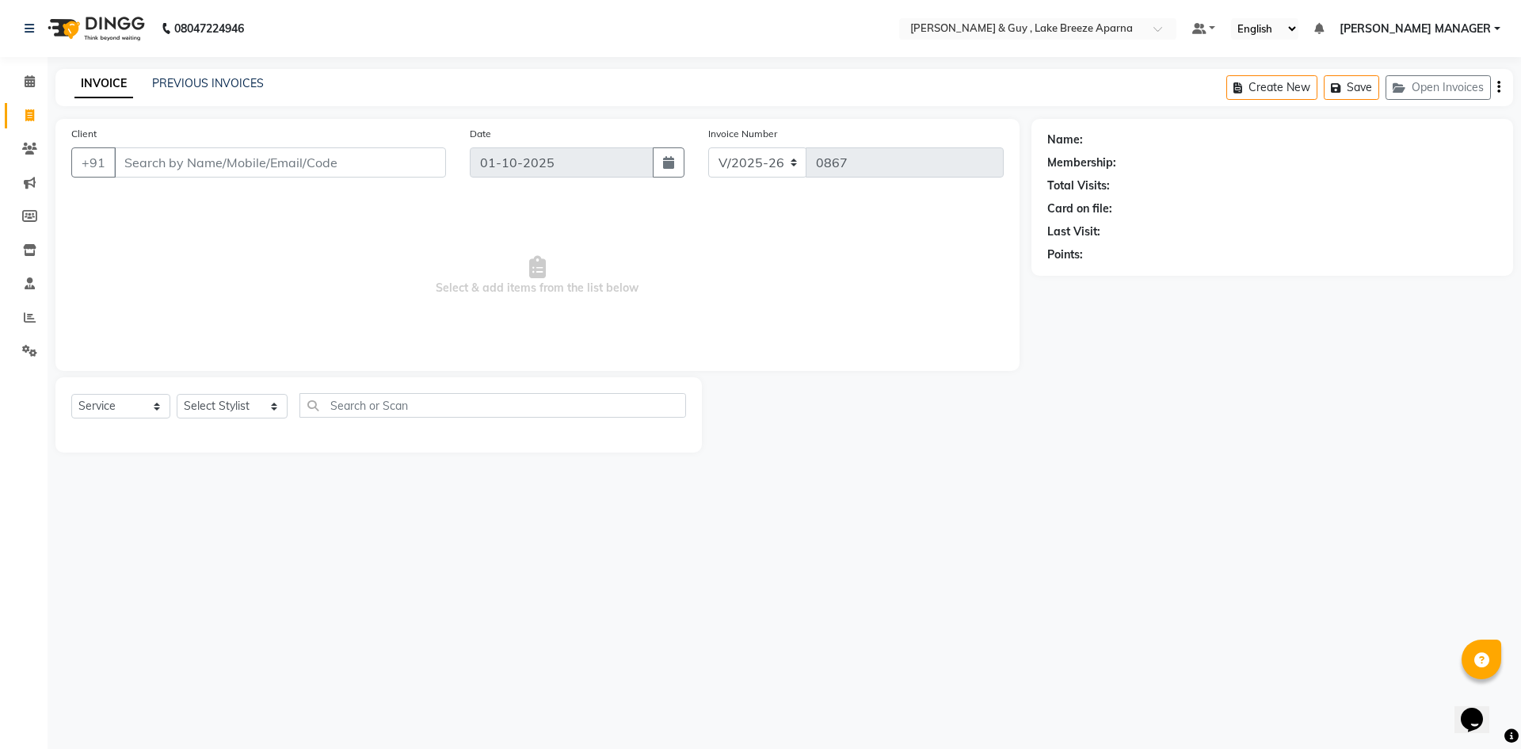
click at [155, 159] on input "Client" at bounding box center [280, 162] width 332 height 30
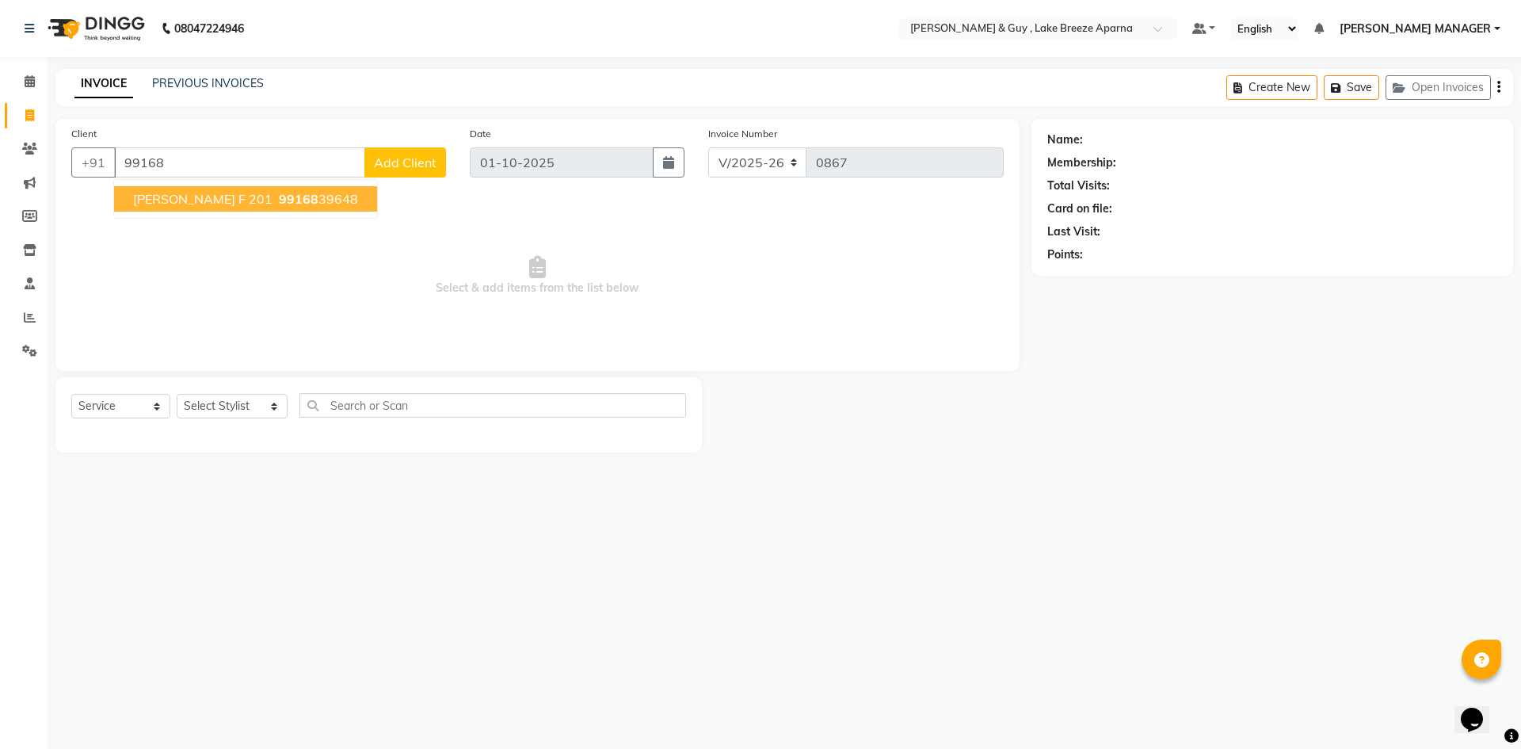
click at [276, 202] on ngb-highlight "99168 39648" at bounding box center [317, 199] width 82 height 16
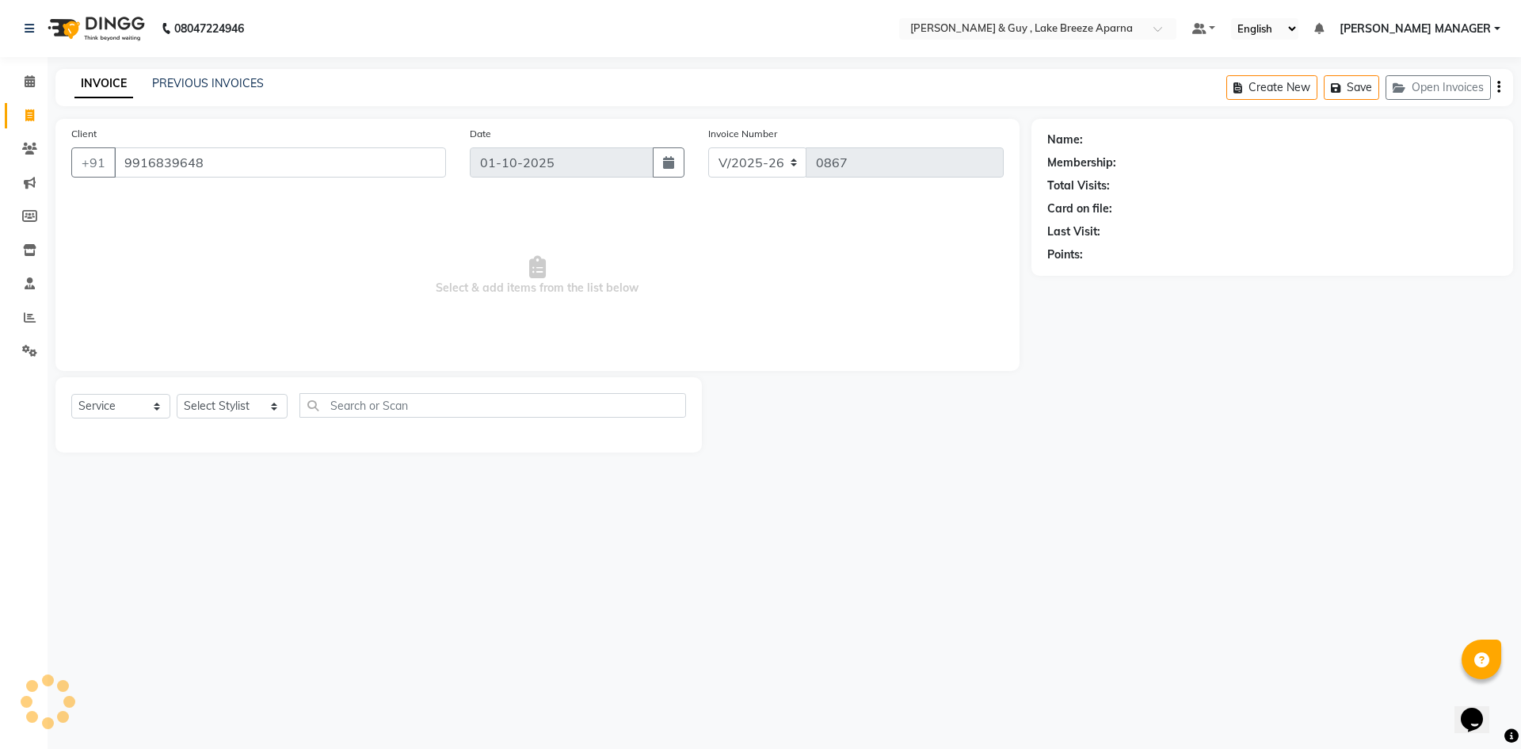
type input "9916839648"
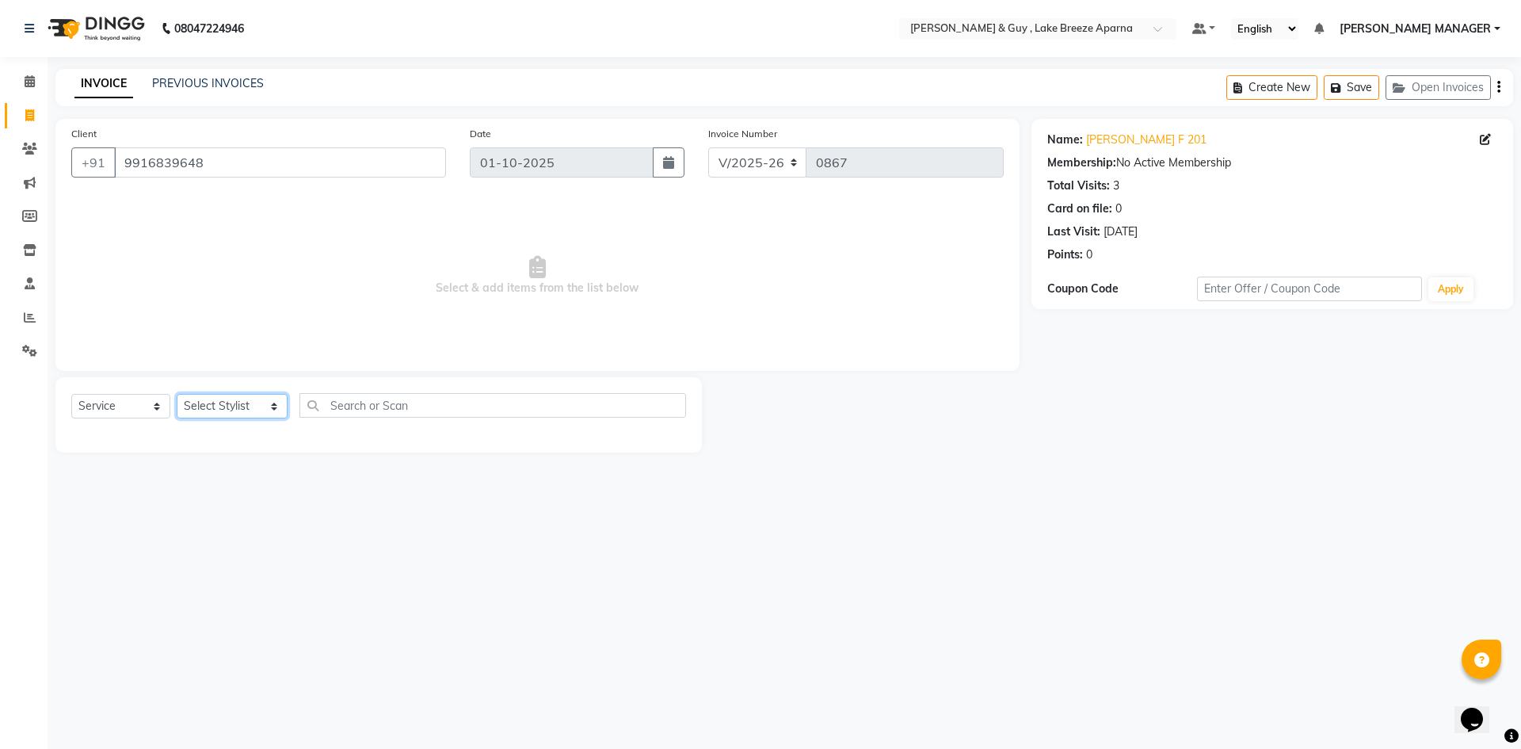
drag, startPoint x: 232, startPoint y: 408, endPoint x: 234, endPoint y: 394, distance: 14.3
click at [232, 408] on select "Select Stylist ANAS ASLAM [DEMOGRAPHIC_DATA][PERSON_NAME] MANAGER [PERSON_NAME]…" at bounding box center [232, 406] width 111 height 25
select select "87993"
click at [177, 394] on select "Select Stylist ANAS ASLAM [DEMOGRAPHIC_DATA][PERSON_NAME] MANAGER [PERSON_NAME]…" at bounding box center [232, 406] width 111 height 25
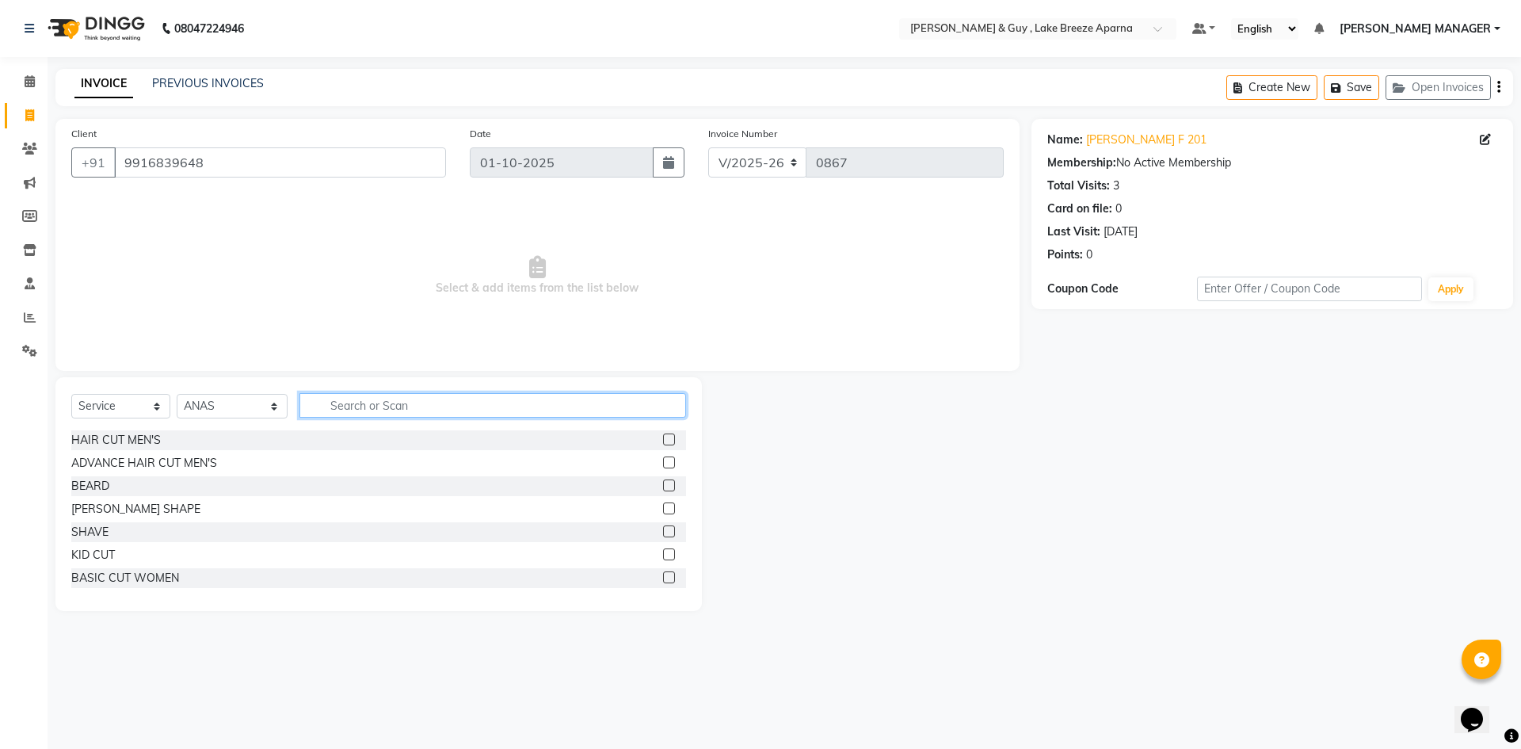
click at [342, 410] on input "text" at bounding box center [492, 405] width 387 height 25
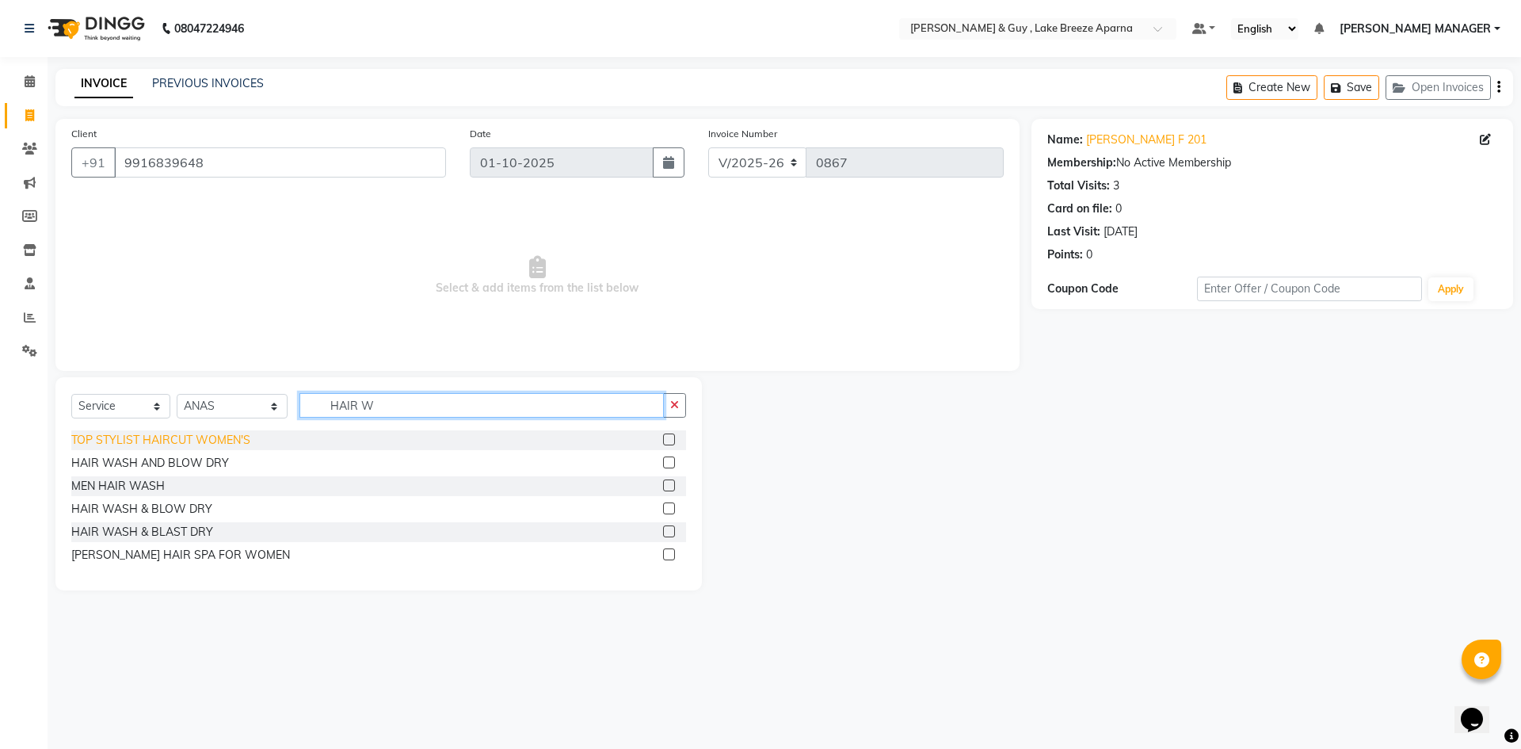
type input "HAIR W"
click at [212, 443] on div "TOP STYLIST HAIRCUT WOMEN'S" at bounding box center [160, 440] width 179 height 17
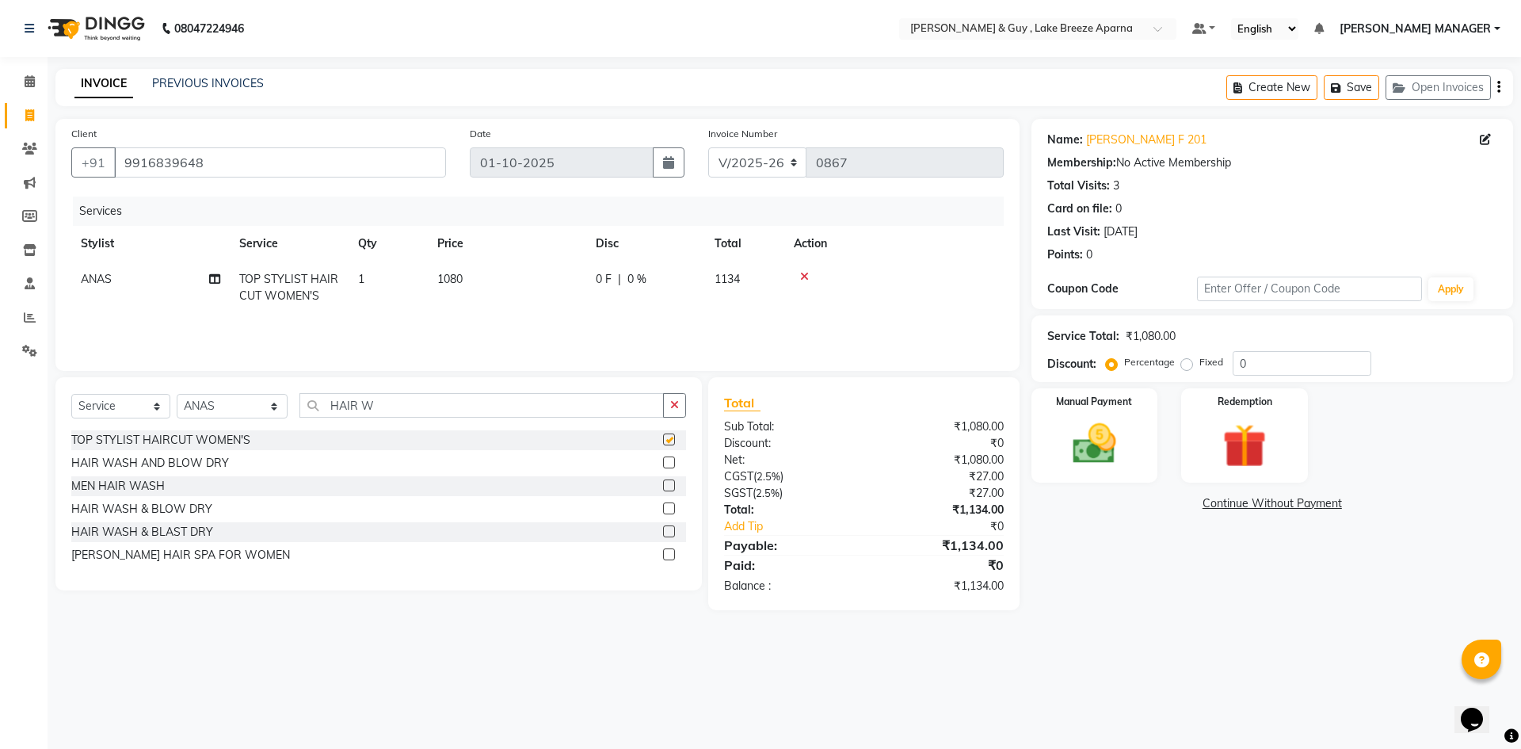
checkbox input "false"
drag, startPoint x: 319, startPoint y: 408, endPoint x: 270, endPoint y: 408, distance: 49.1
click at [270, 408] on div "Select Service Product Membership Package Voucher Prepaid Gift Card Select Styl…" at bounding box center [378, 411] width 615 height 37
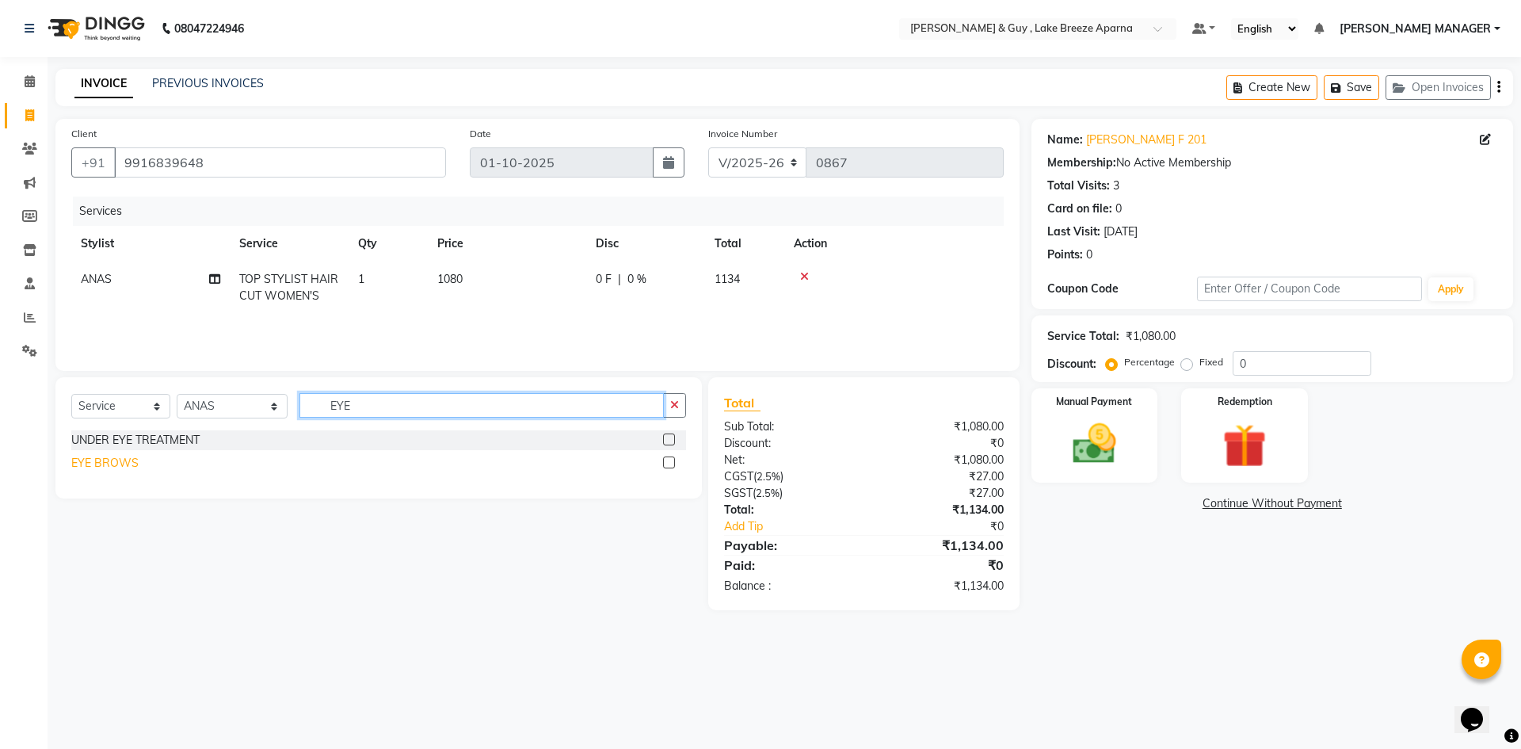
type input "EYE"
click at [101, 462] on div "EYE BROWS" at bounding box center [104, 463] width 67 height 17
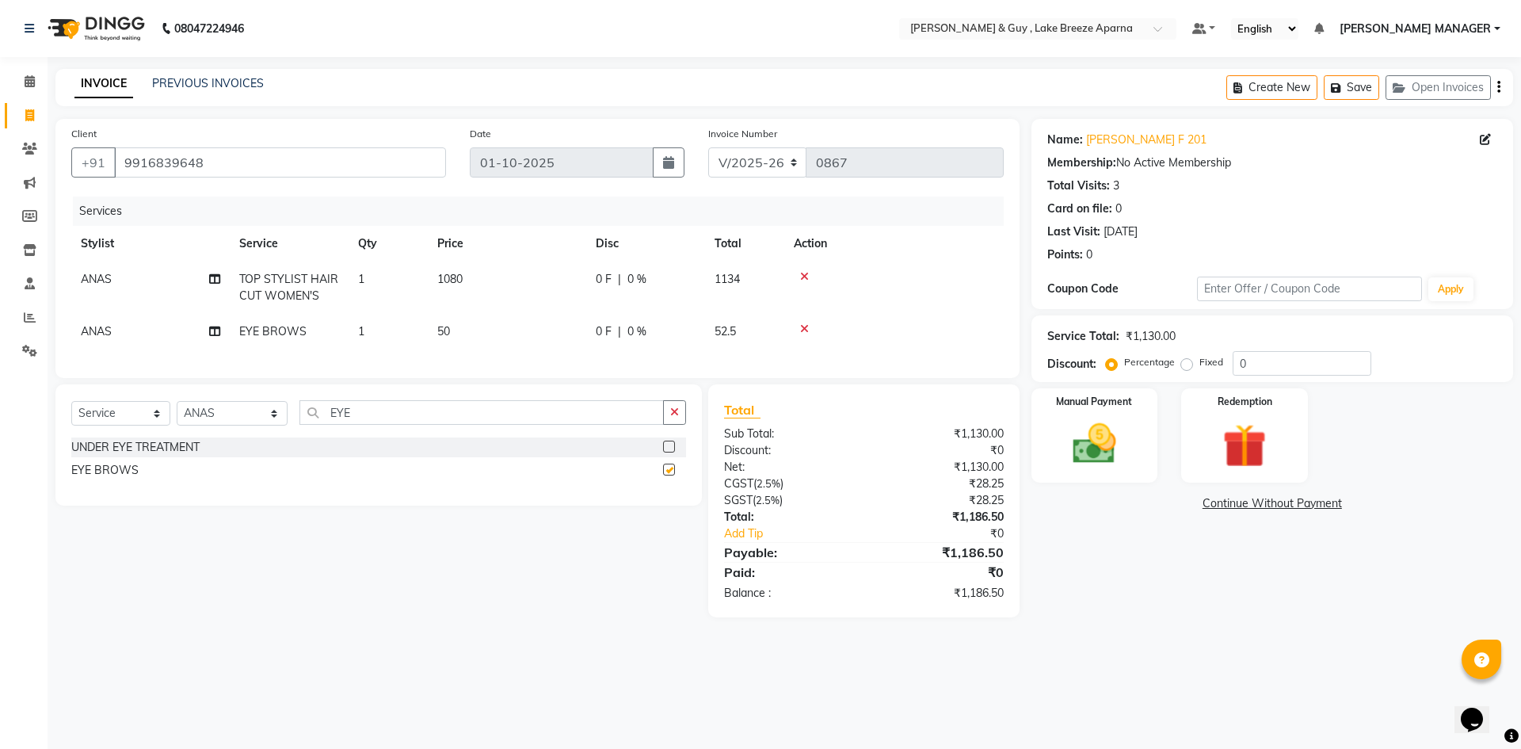
checkbox input "false"
click at [328, 423] on input "EYE" at bounding box center [481, 412] width 364 height 25
type input "UPPER"
click at [100, 456] on div "UPPERLIP" at bounding box center [97, 447] width 53 height 17
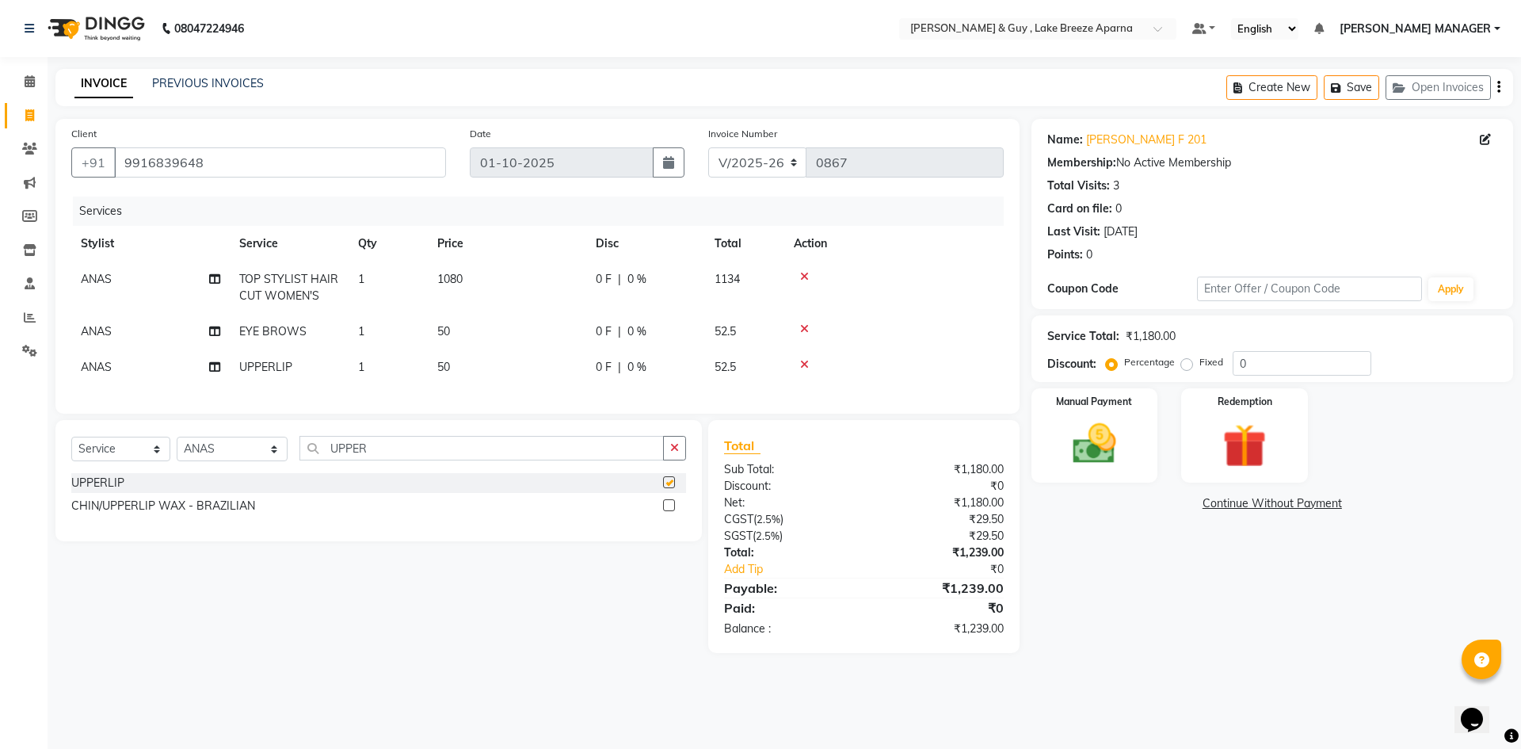
checkbox input "false"
click at [250, 586] on div "Select Service Product Membership Package Voucher Prepaid Gift Card Select Styl…" at bounding box center [373, 536] width 658 height 233
click at [117, 338] on td "ANAS" at bounding box center [150, 332] width 158 height 36
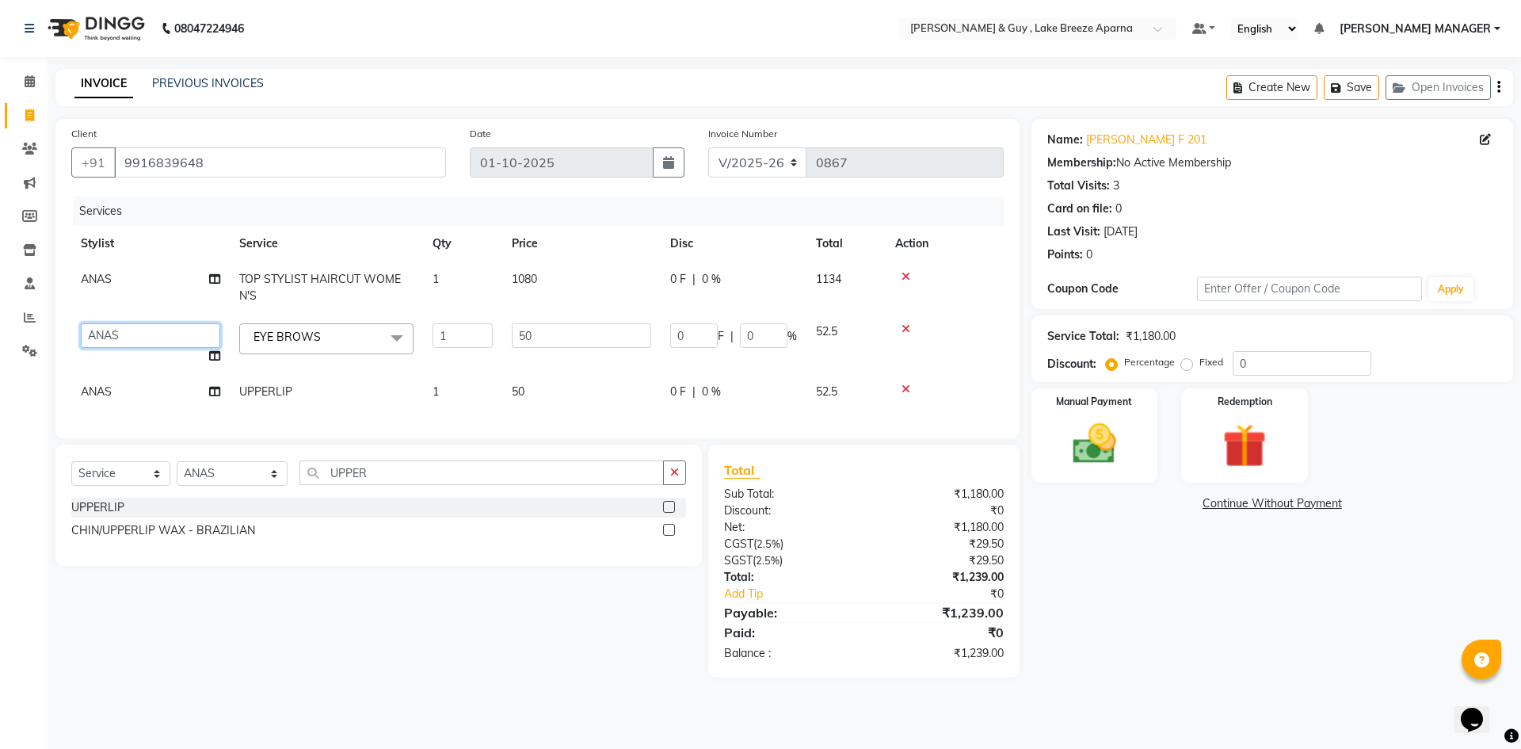
click at [117, 338] on select "ANAS ASLAM DANISH HANISHA MANAGER LAXMI RIMA RINKU SALMAN SHANVI SRAVANTHI TRIS…" at bounding box center [150, 335] width 139 height 25
select select "88277"
click at [213, 484] on select "Select Stylist ANAS ASLAM DANISH HANISHA MANAGER LAXMI RIMA RINKU SALMAN SHANVI…" at bounding box center [232, 473] width 111 height 25
click at [223, 667] on div "Select Service Product Membership Package Voucher Prepaid Gift Card Select Styl…" at bounding box center [373, 560] width 658 height 233
click at [125, 400] on td "ANAS" at bounding box center [150, 392] width 158 height 36
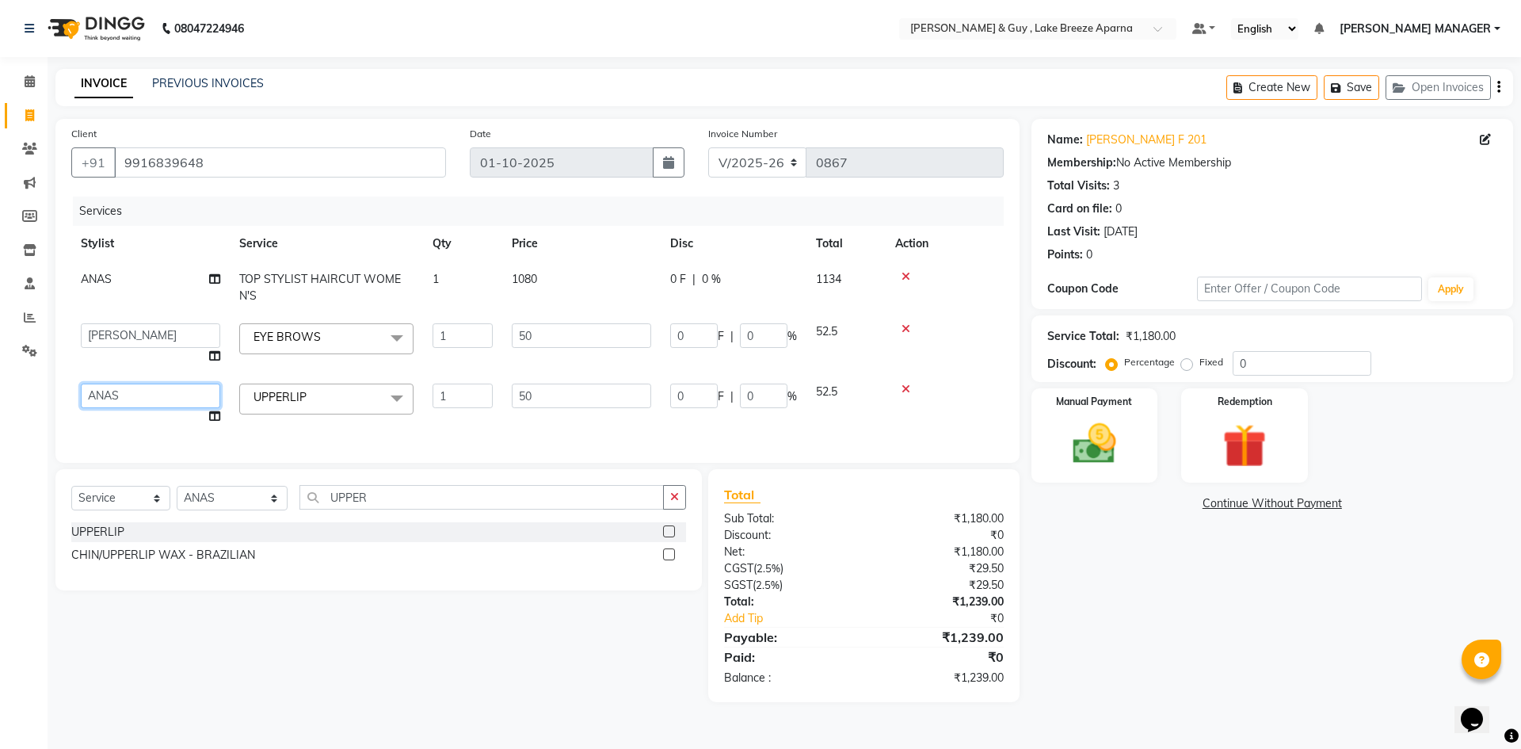
click at [125, 399] on select "ANAS ASLAM DANISH HANISHA MANAGER LAXMI RIMA RINKU SALMAN SHANVI SRAVANTHI TRIS…" at bounding box center [150, 395] width 139 height 25
select select "88277"
click at [1192, 693] on div "Name: Vidhi F 201 Membership: No Active Membership Total Visits: 3 Card on file…" at bounding box center [1279, 410] width 494 height 583
click at [1116, 444] on img at bounding box center [1095, 444] width 74 height 52
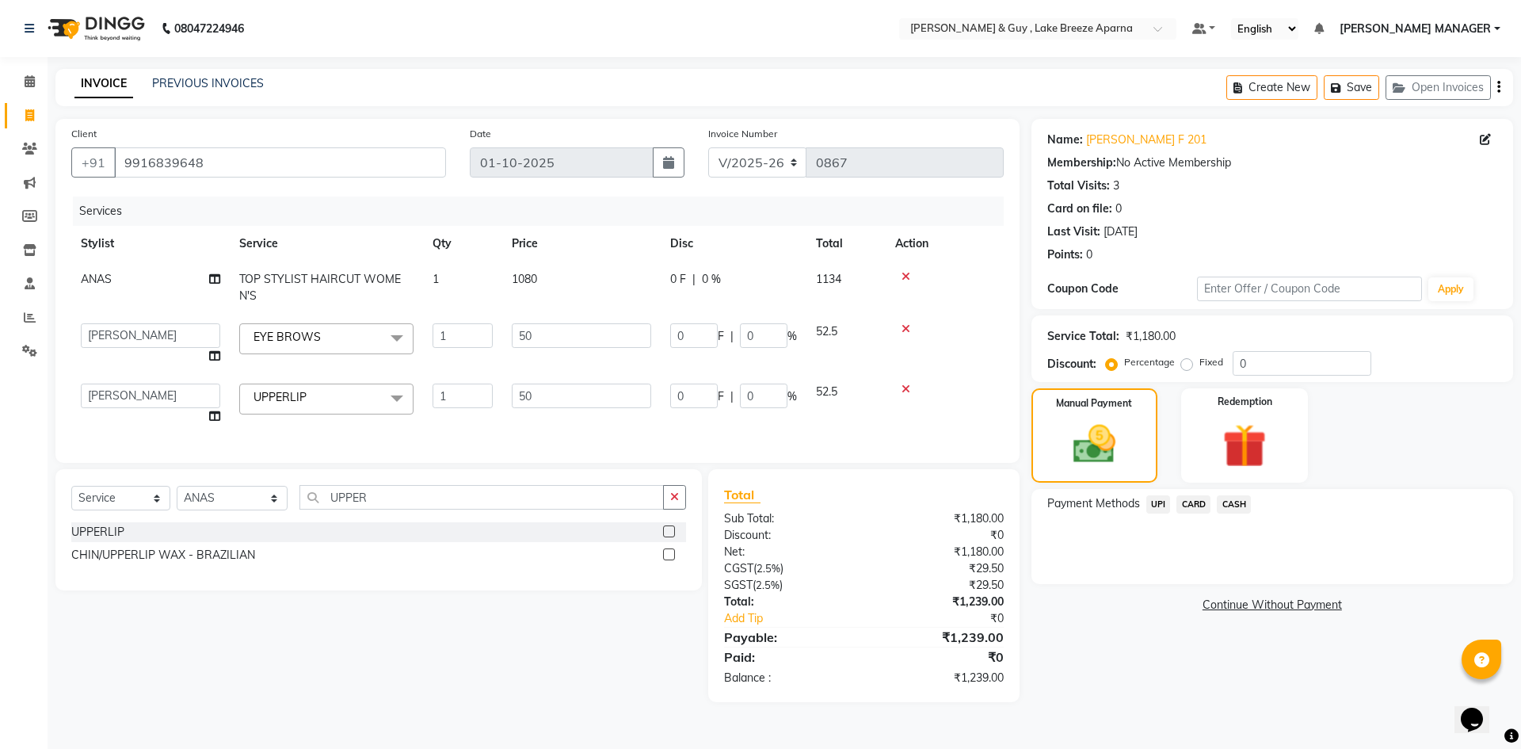
click at [1160, 502] on span "UPI" at bounding box center [1158, 504] width 25 height 18
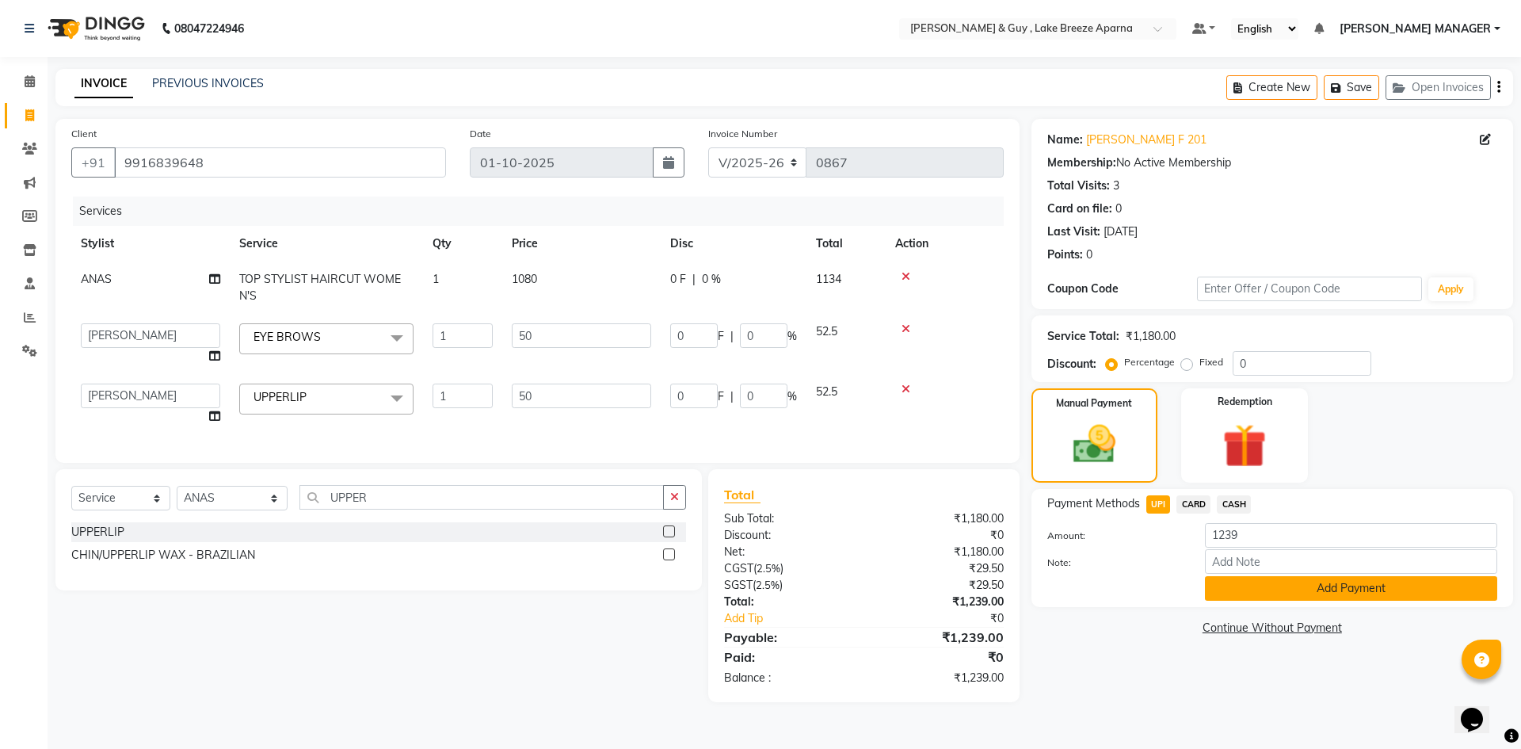
click at [1228, 586] on button "Add Payment" at bounding box center [1351, 588] width 292 height 25
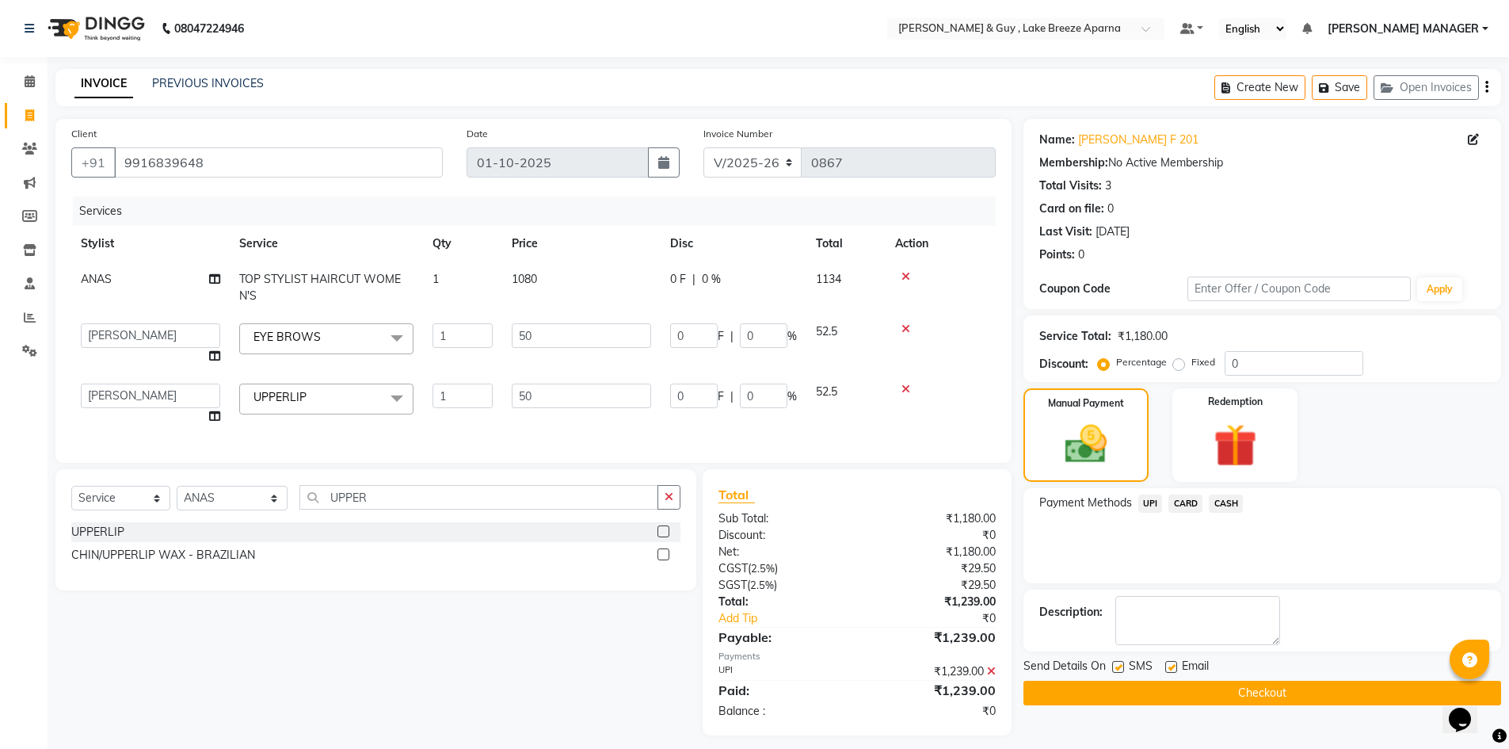
click at [1173, 666] on label at bounding box center [1171, 667] width 12 height 12
click at [1173, 666] on input "checkbox" at bounding box center [1170, 667] width 10 height 10
checkbox input "false"
click at [1174, 695] on button "Checkout" at bounding box center [1263, 693] width 478 height 25
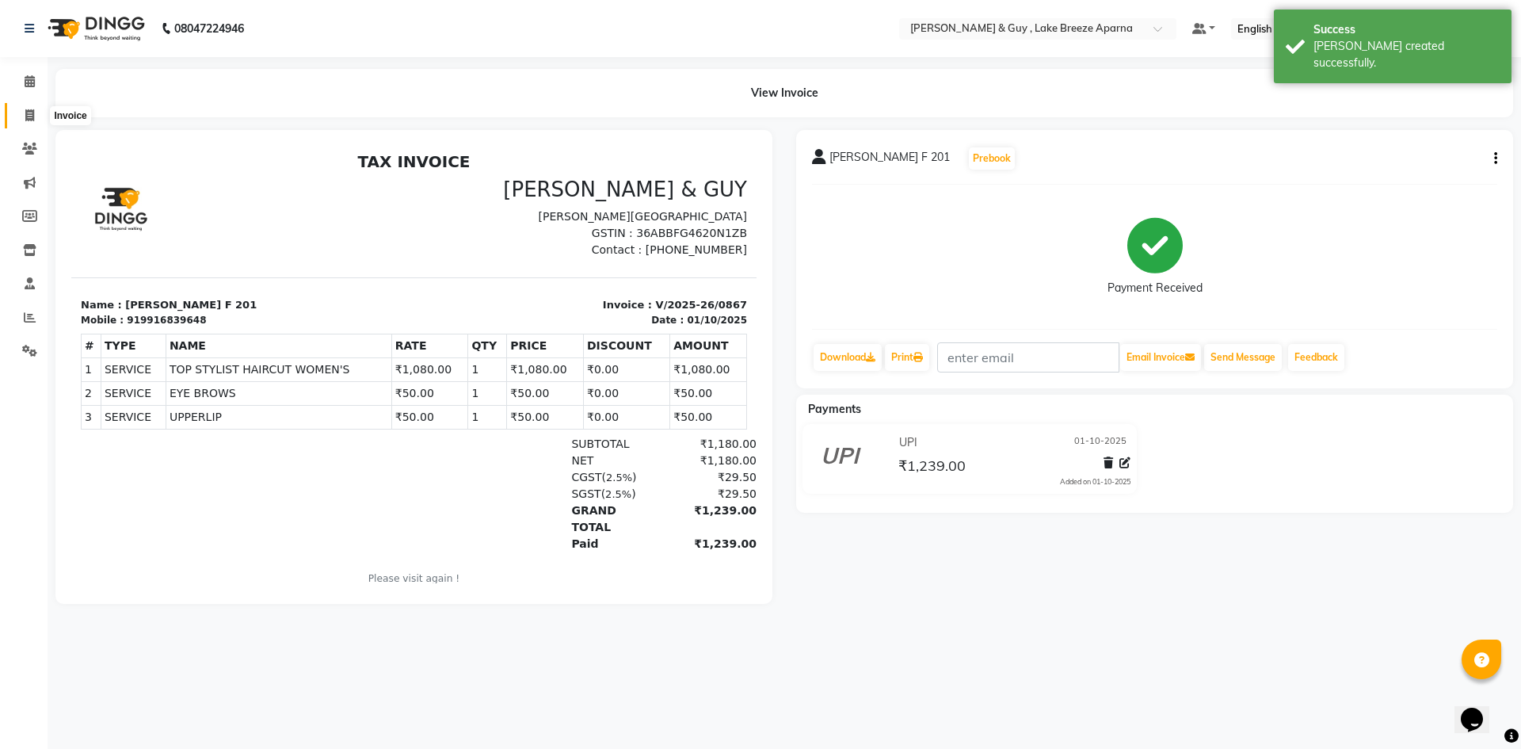
click at [25, 115] on icon at bounding box center [29, 115] width 9 height 12
select select "8690"
select select "service"
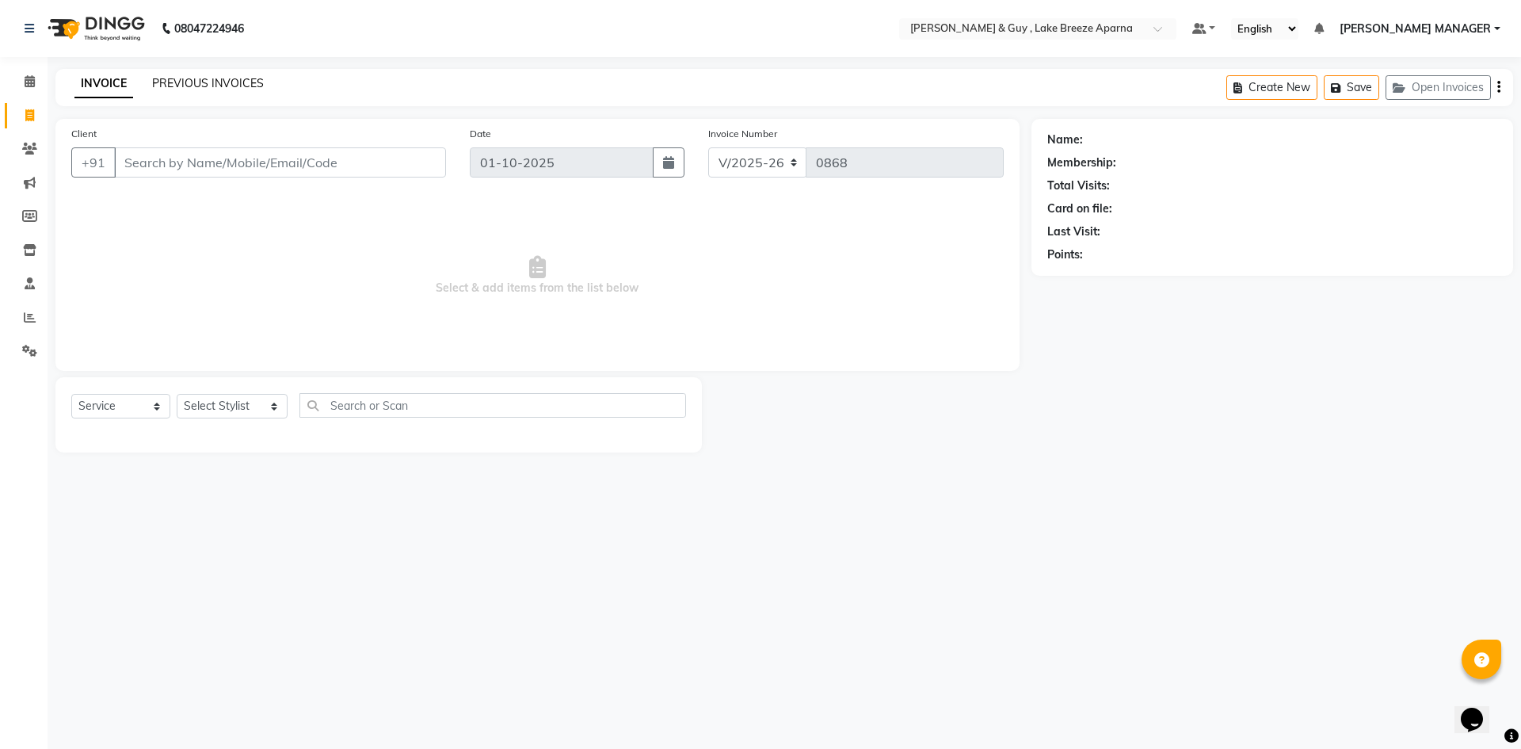
click at [185, 78] on link "PREVIOUS INVOICES" at bounding box center [208, 83] width 112 height 14
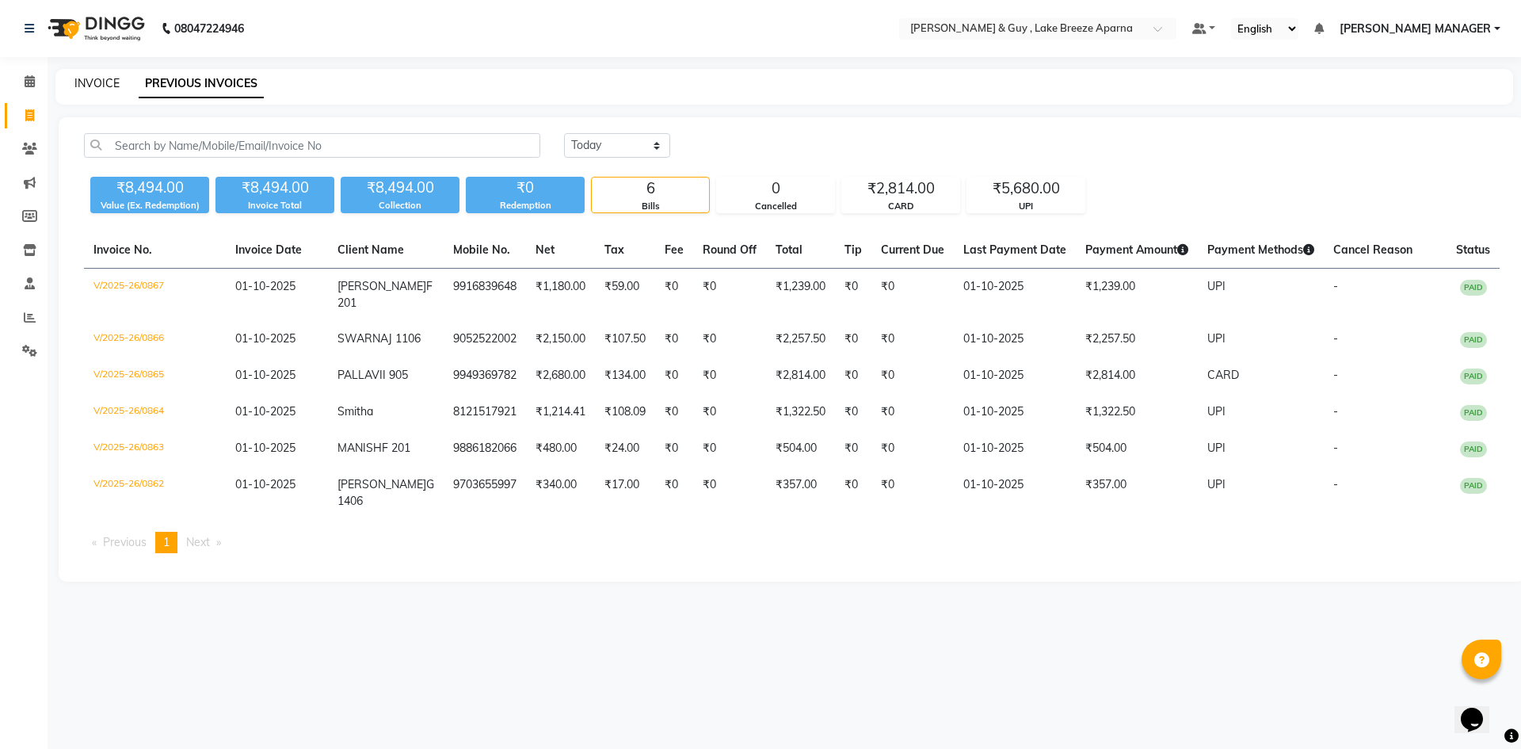
click at [93, 83] on link "INVOICE" at bounding box center [96, 83] width 45 height 14
select select "service"
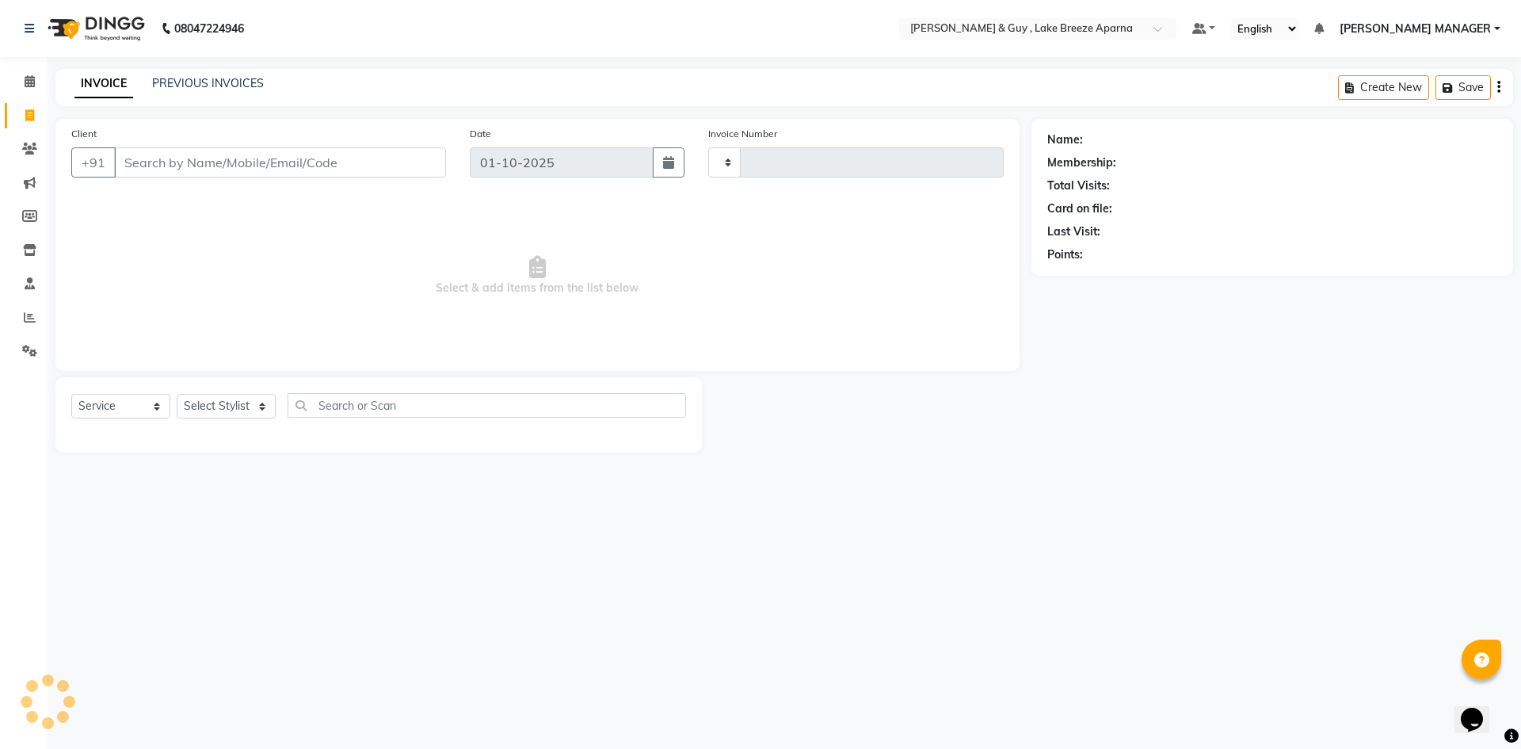
type input "0868"
select select "8690"
click at [195, 77] on link "PREVIOUS INVOICES" at bounding box center [208, 83] width 112 height 14
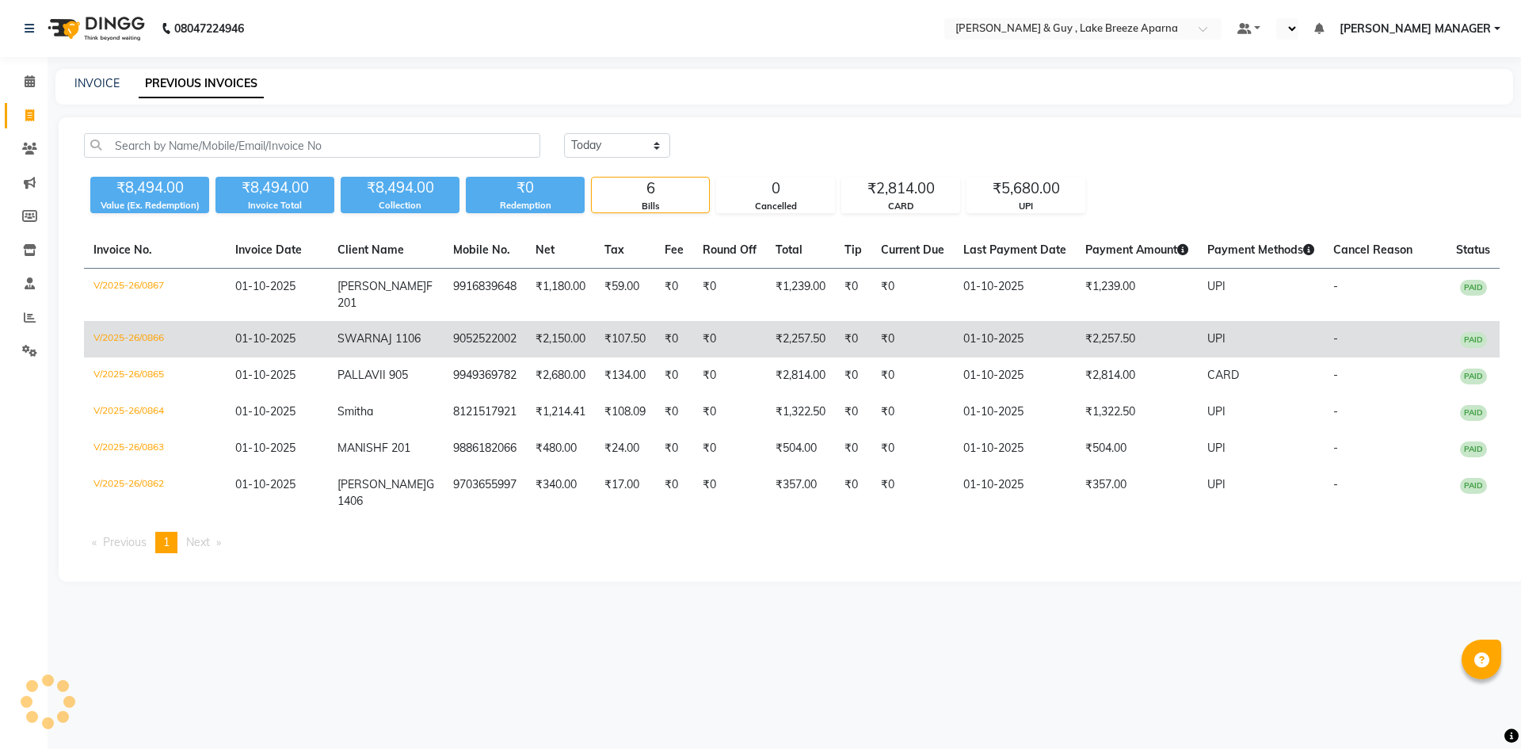
select select "en"
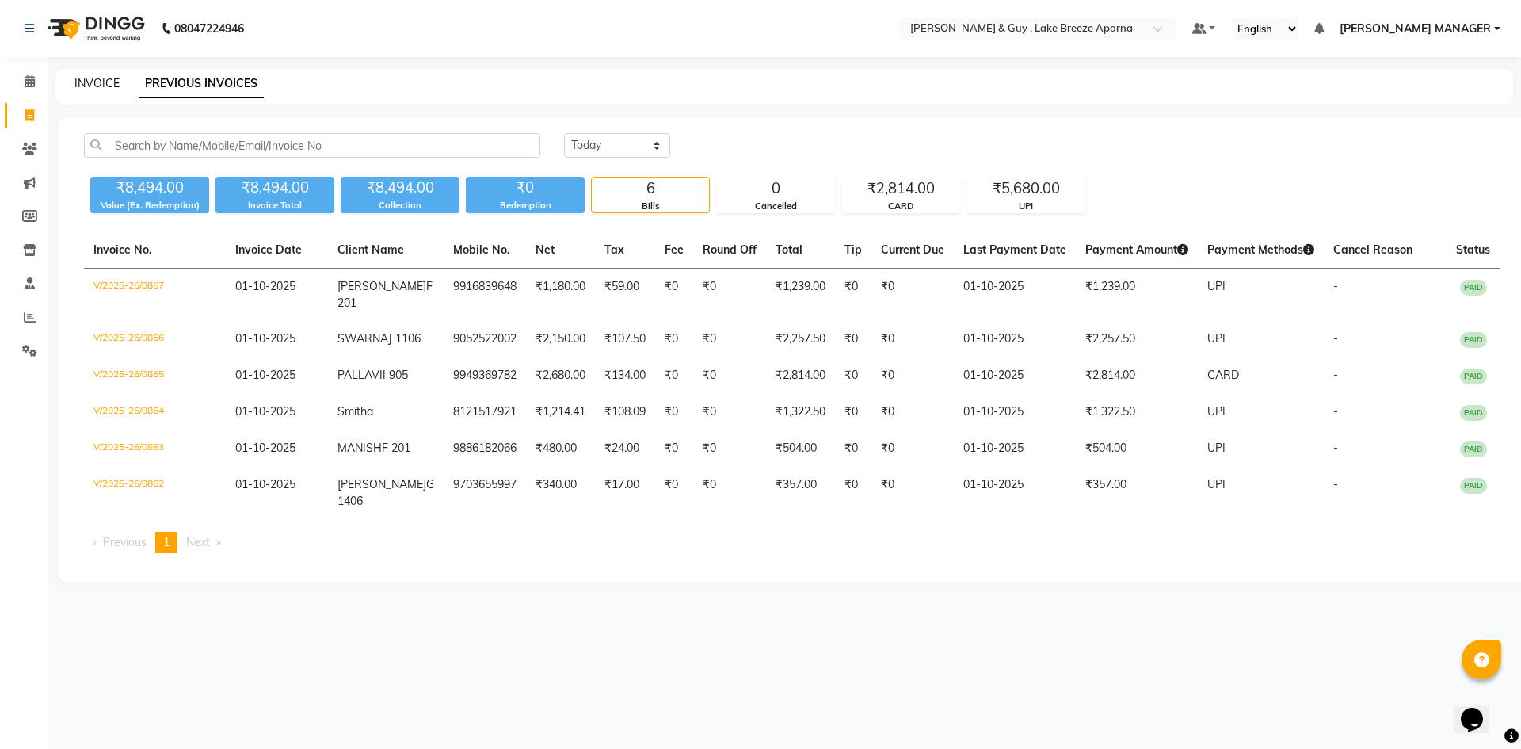
click at [113, 86] on link "INVOICE" at bounding box center [96, 83] width 45 height 14
select select "service"
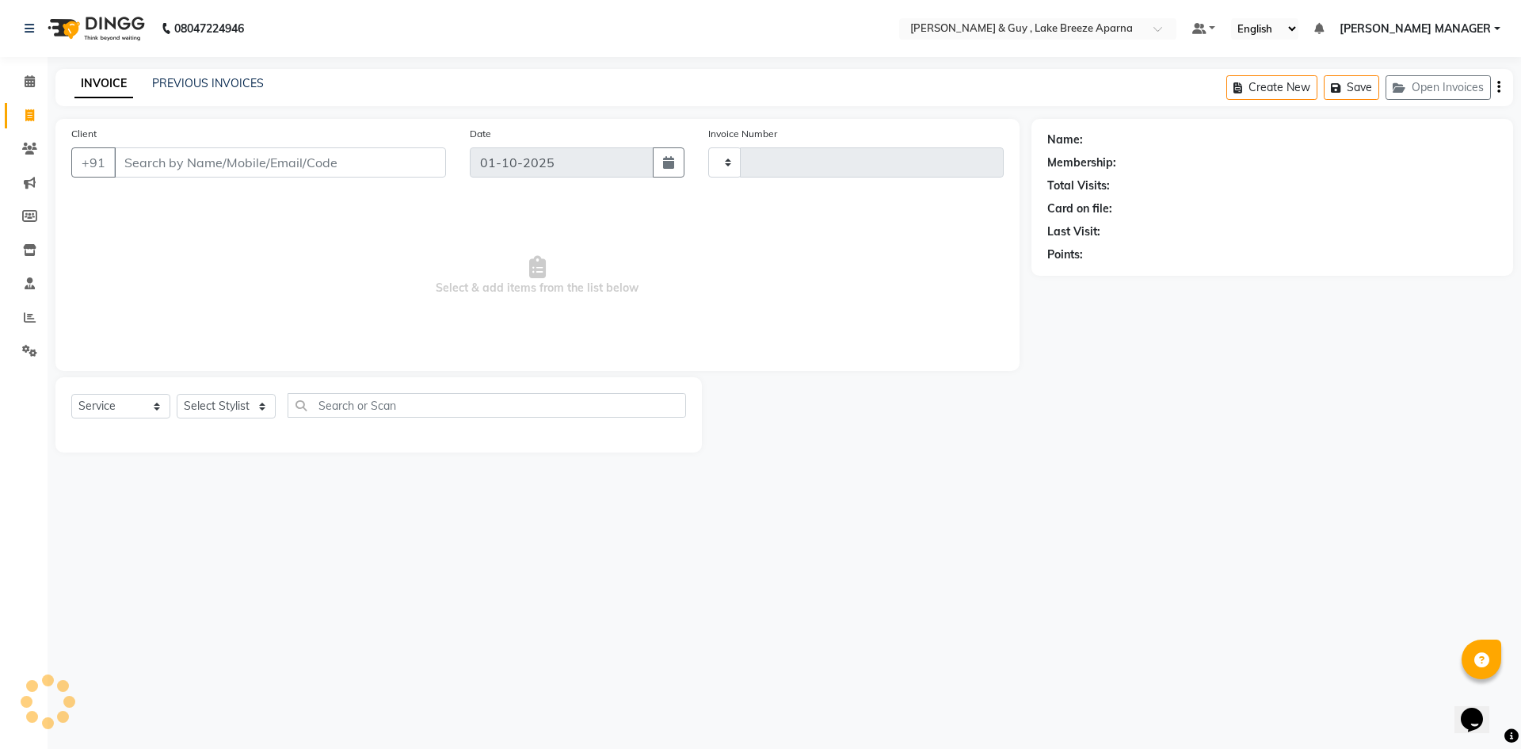
type input "0868"
select select "8690"
click at [204, 88] on link "PREVIOUS INVOICES" at bounding box center [208, 83] width 112 height 14
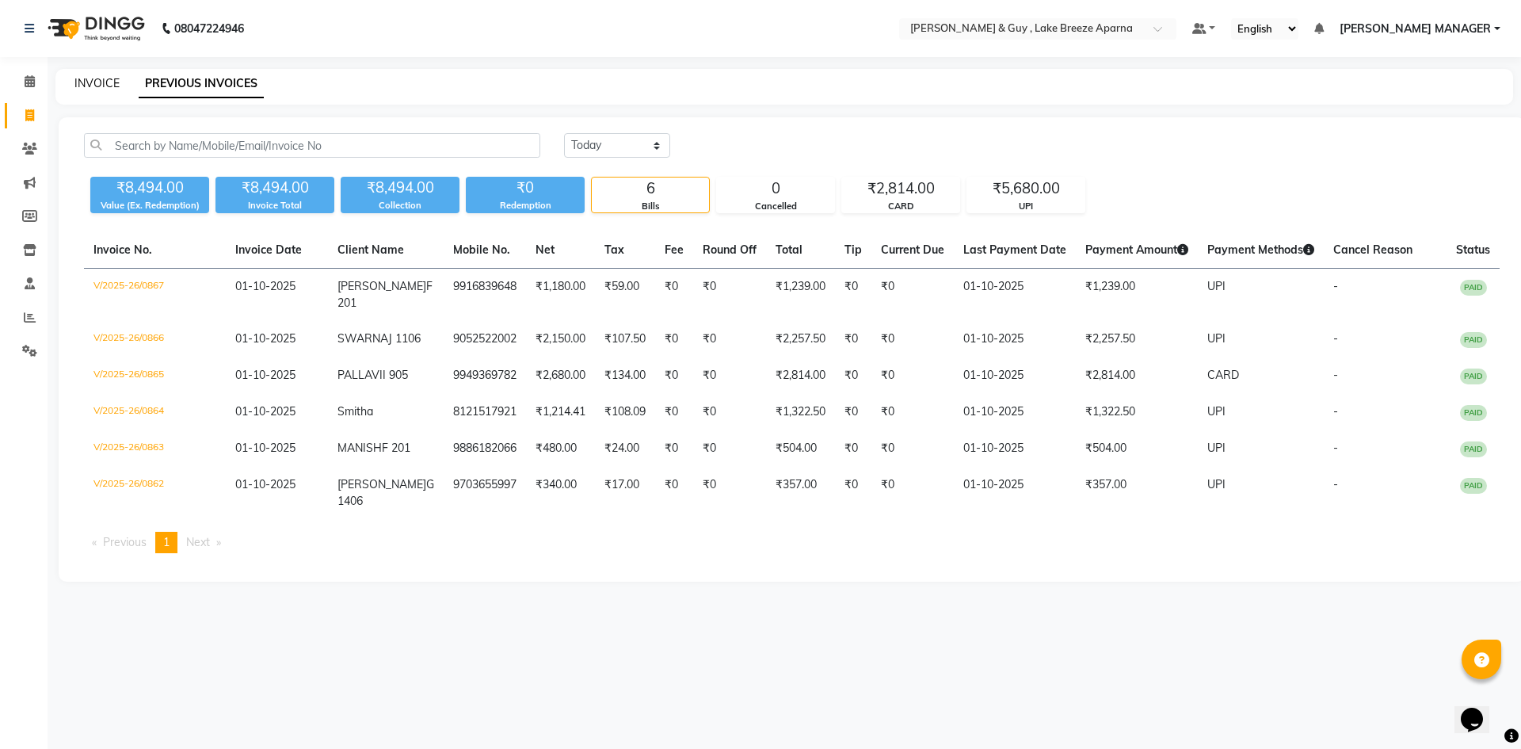
click at [103, 83] on link "INVOICE" at bounding box center [96, 83] width 45 height 14
select select "8690"
select select "service"
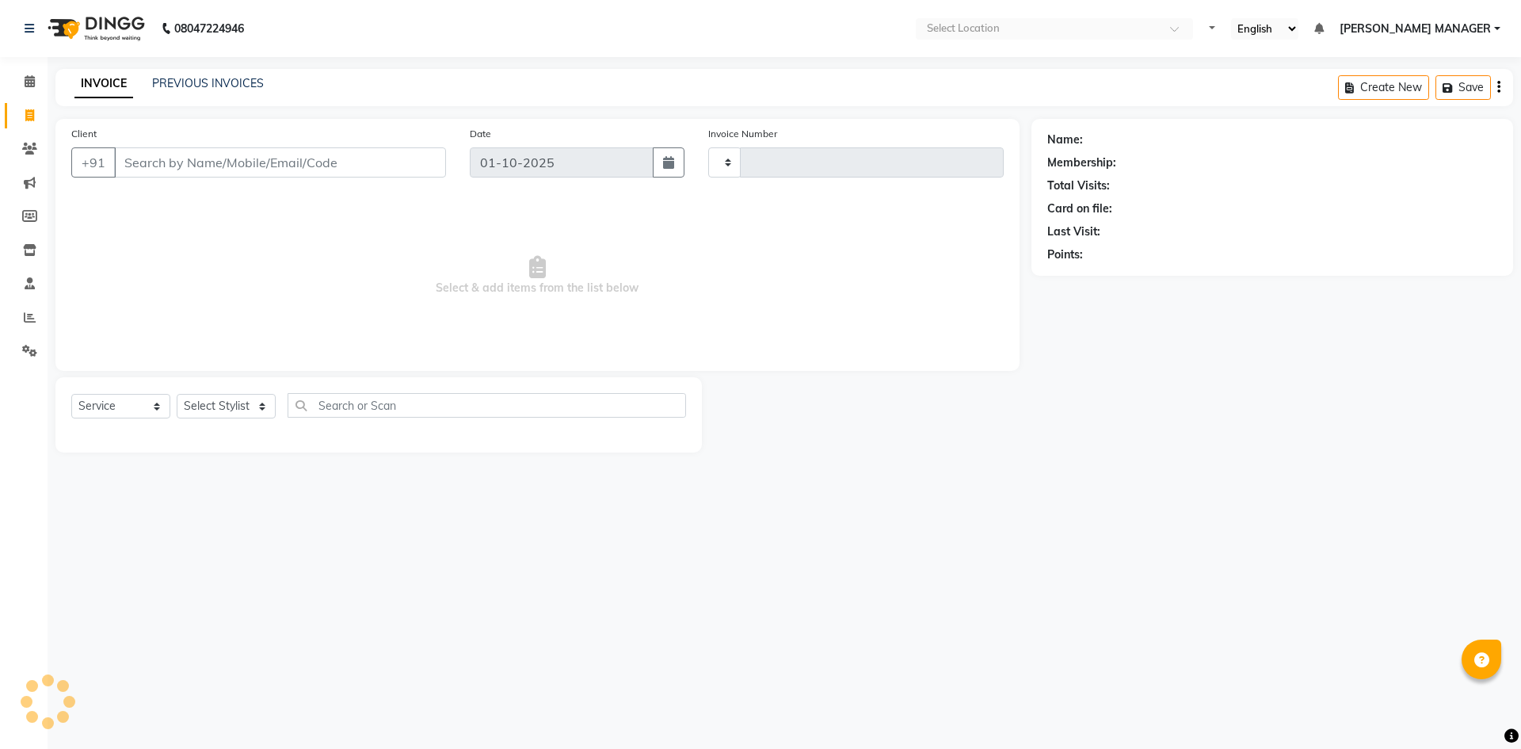
select select "service"
type input "0868"
select select "8690"
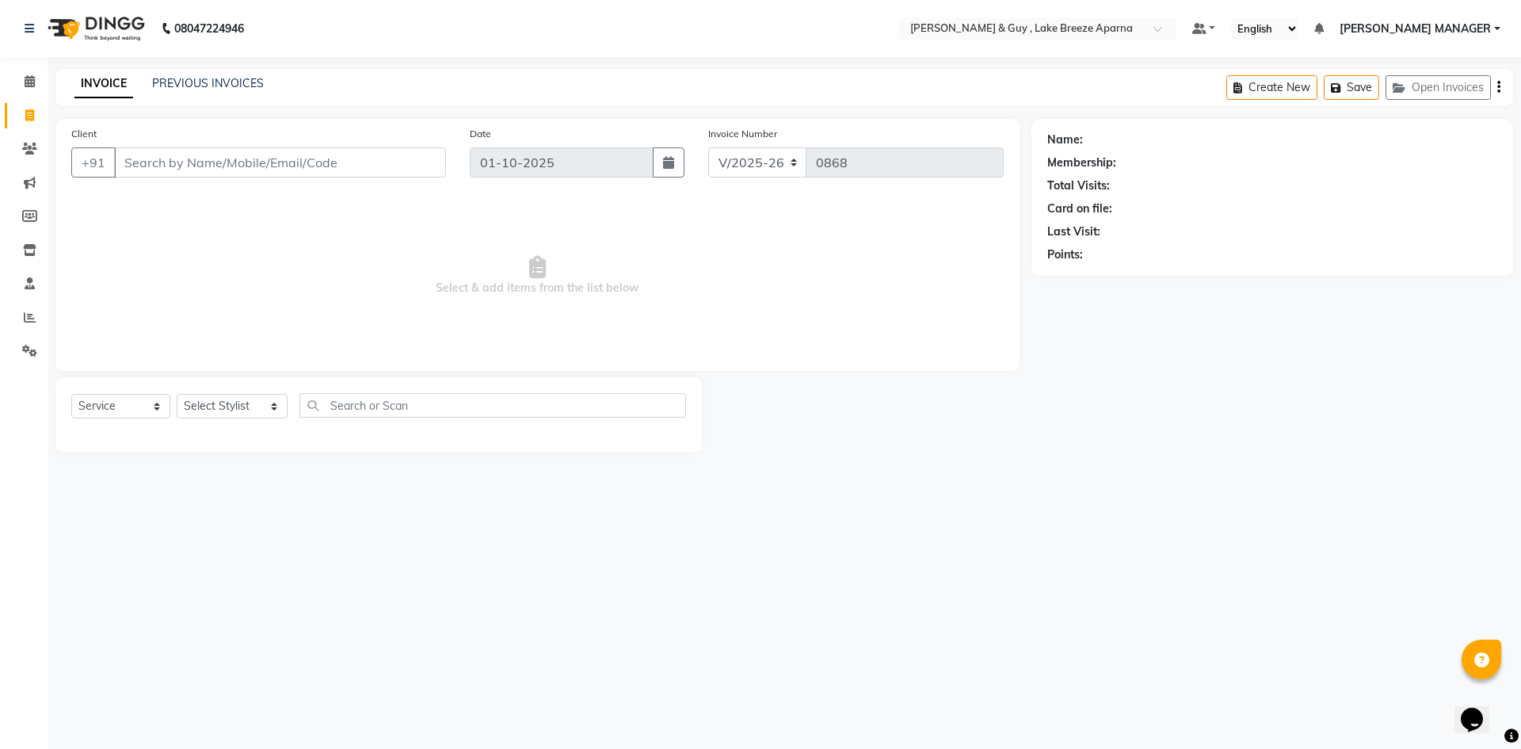
click at [196, 73] on div "INVOICE PREVIOUS INVOICES Create New Save Open Invoices" at bounding box center [784, 87] width 1458 height 37
click at [199, 81] on link "PREVIOUS INVOICES" at bounding box center [208, 83] width 112 height 14
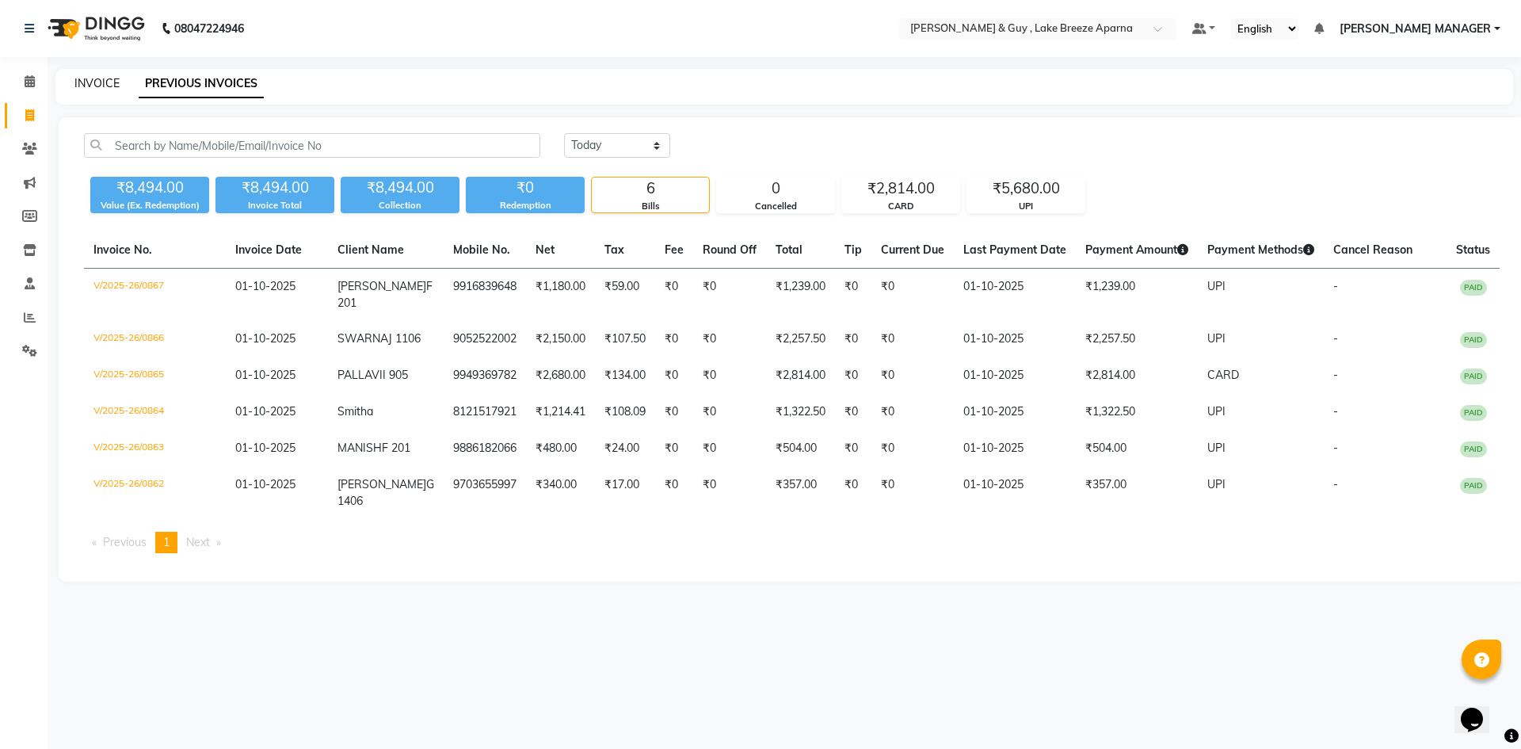
click at [99, 88] on link "INVOICE" at bounding box center [96, 83] width 45 height 14
select select "8690"
select select "service"
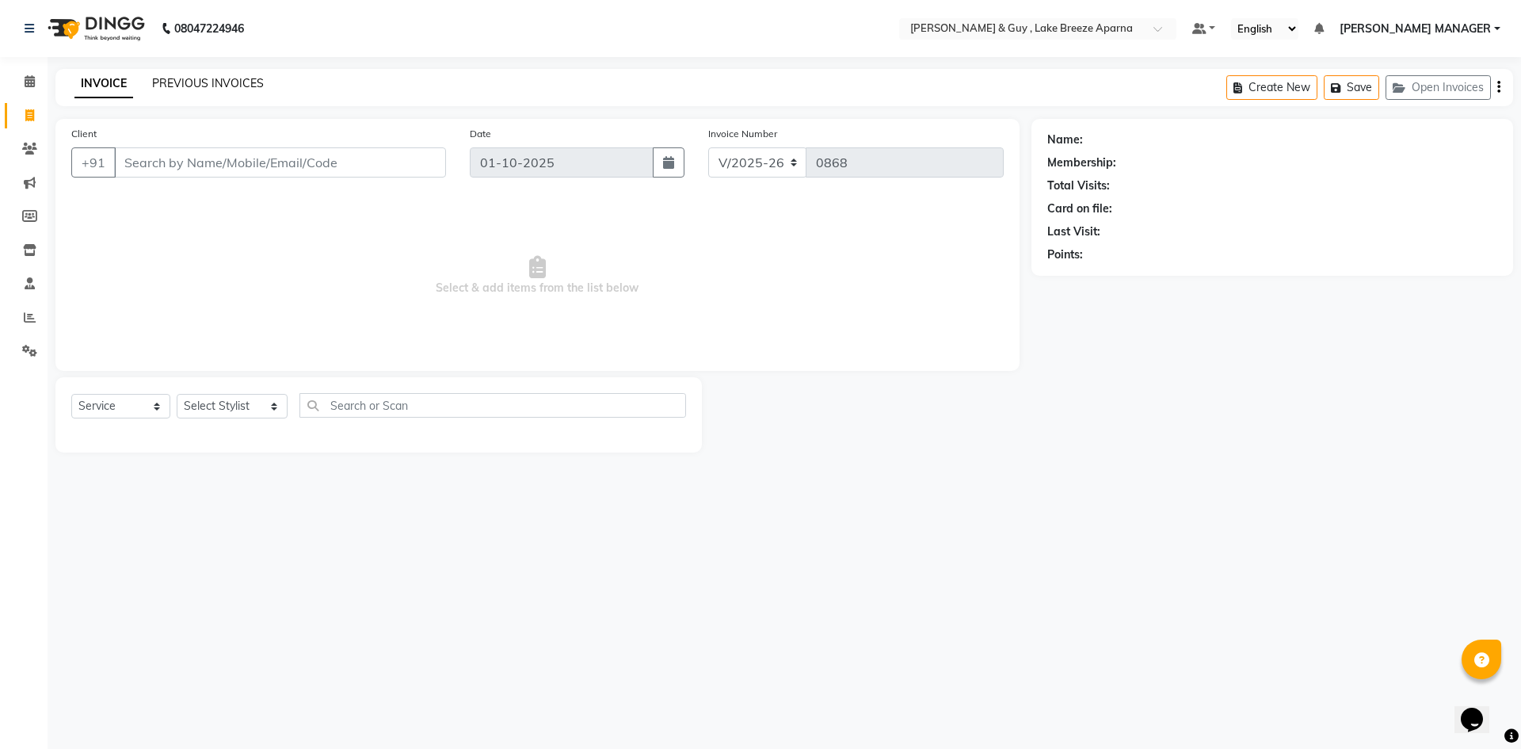
click at [187, 76] on link "PREVIOUS INVOICES" at bounding box center [208, 83] width 112 height 14
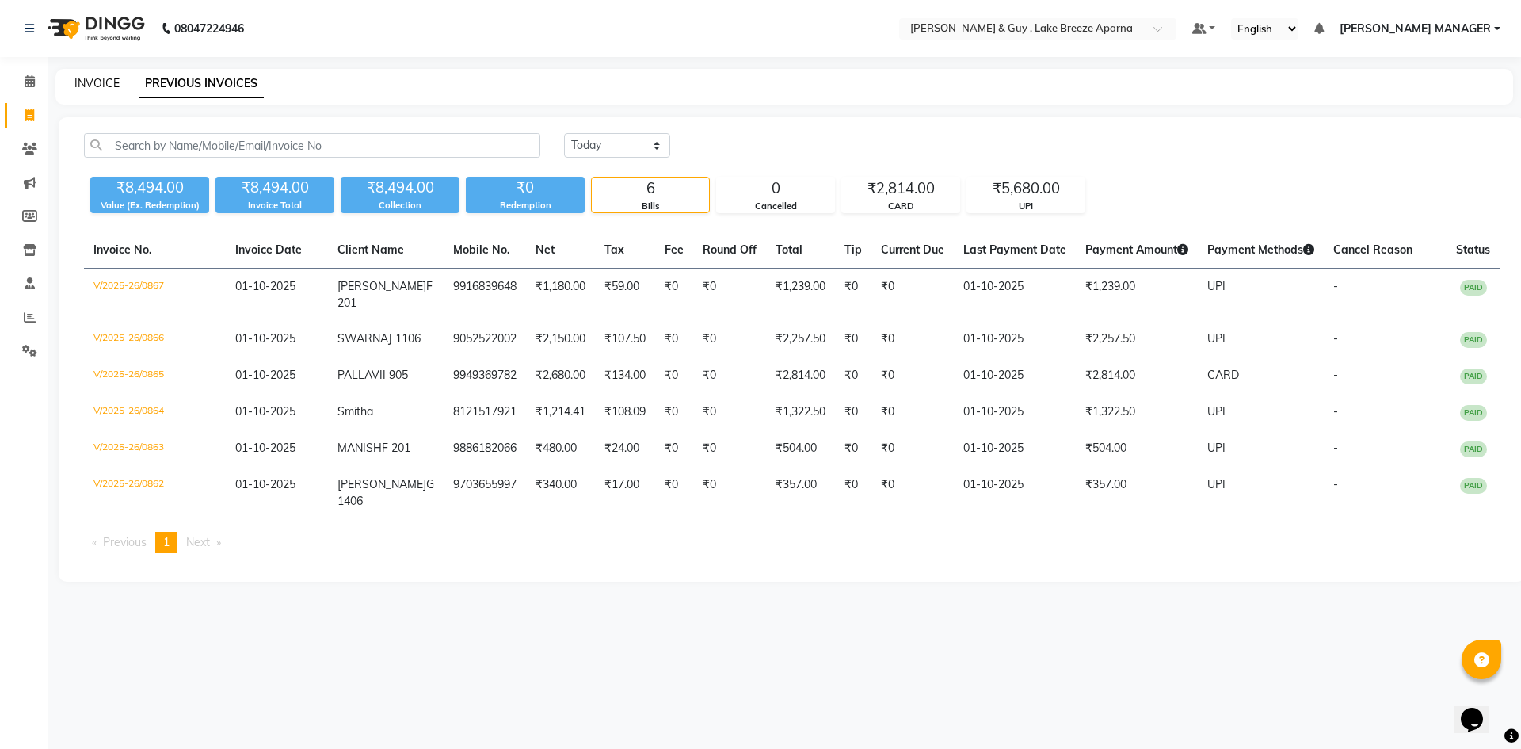
click at [94, 89] on link "INVOICE" at bounding box center [96, 83] width 45 height 14
select select "service"
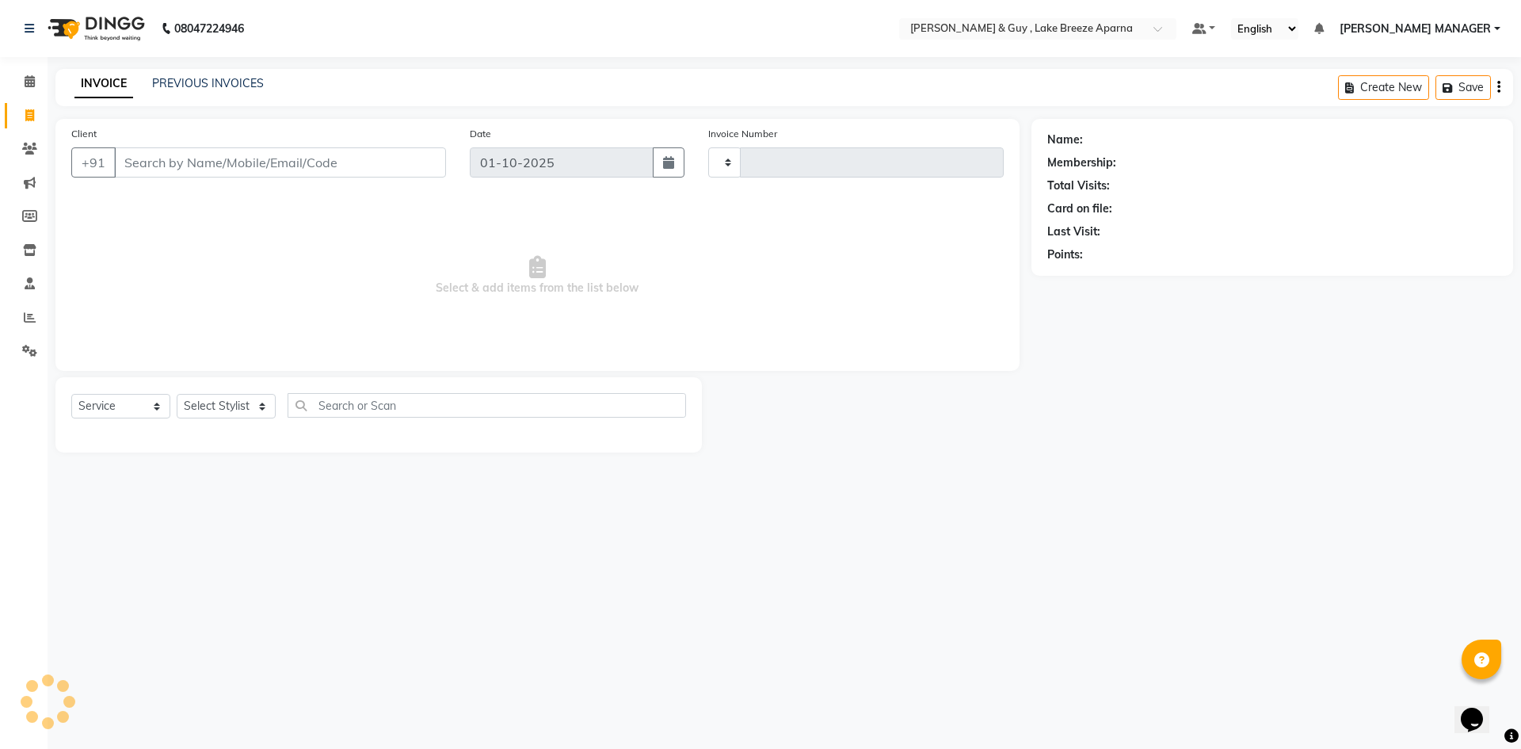
type input "0868"
select select "8690"
click at [266, 403] on select "Select Stylist ANAS ASLAM DANISH HANISHA MANAGER LAXMI RIMA RINKU SALMAN SHANVI…" at bounding box center [232, 406] width 111 height 25
select select "87996"
click at [177, 394] on select "Select Stylist ANAS ASLAM DANISH HANISHA MANAGER LAXMI RIMA RINKU SALMAN SHANVI…" at bounding box center [232, 406] width 111 height 25
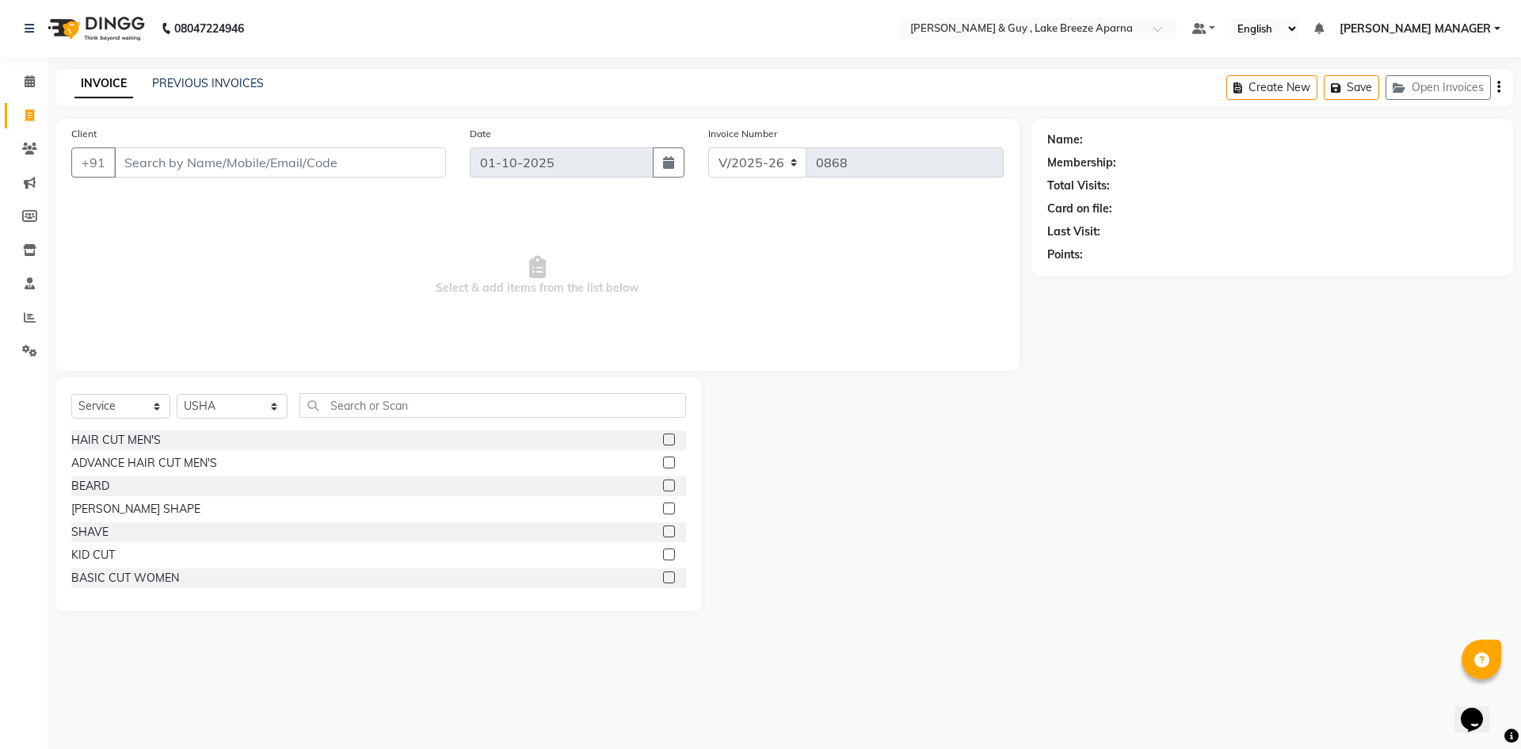
drag, startPoint x: 424, startPoint y: 391, endPoint x: 431, endPoint y: 383, distance: 10.7
click at [427, 389] on div "Select Service Product Membership Package Voucher Prepaid Gift Card Select Styl…" at bounding box center [378, 494] width 647 height 234
click at [415, 403] on input "text" at bounding box center [492, 405] width 387 height 25
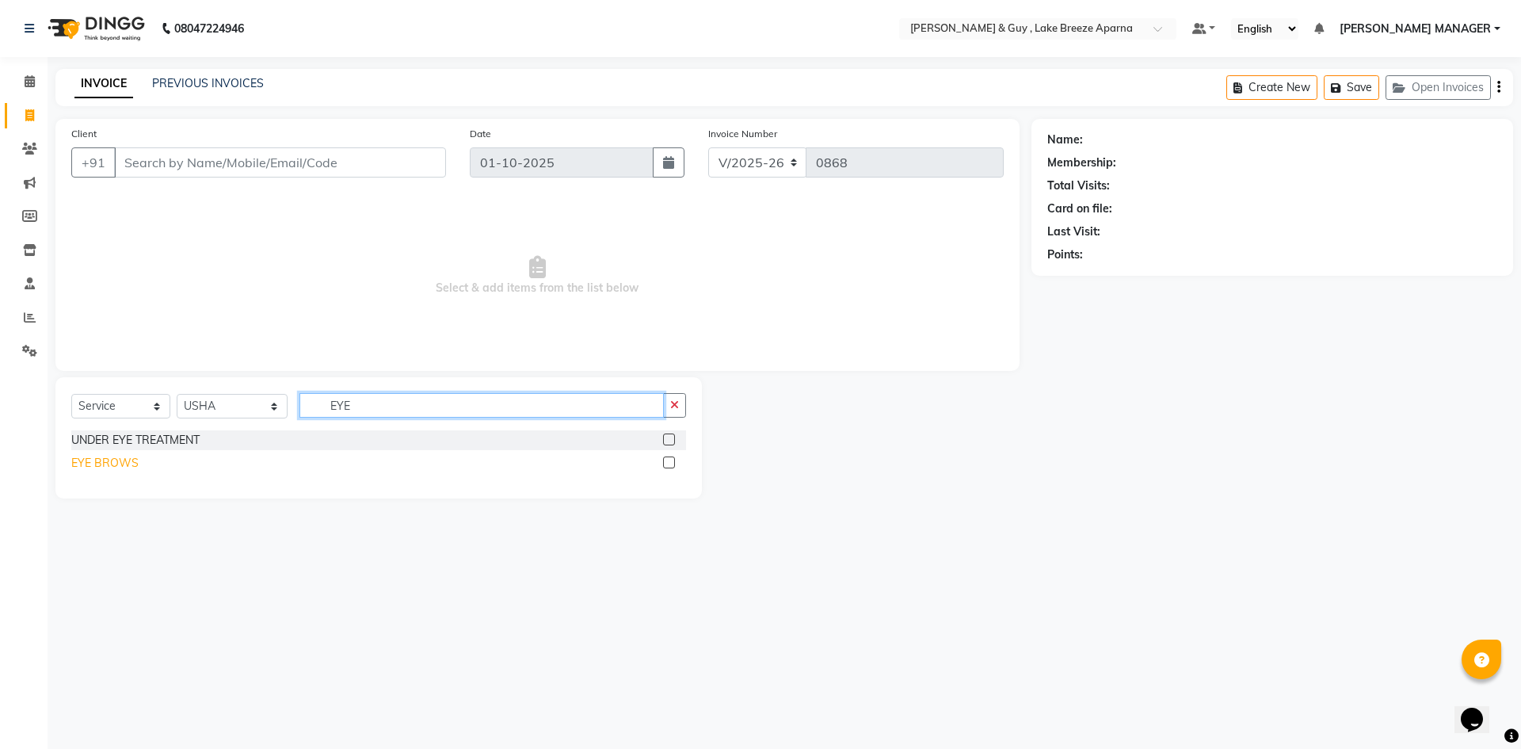
type input "EYE"
click at [128, 460] on div "EYE BROWS" at bounding box center [104, 463] width 67 height 17
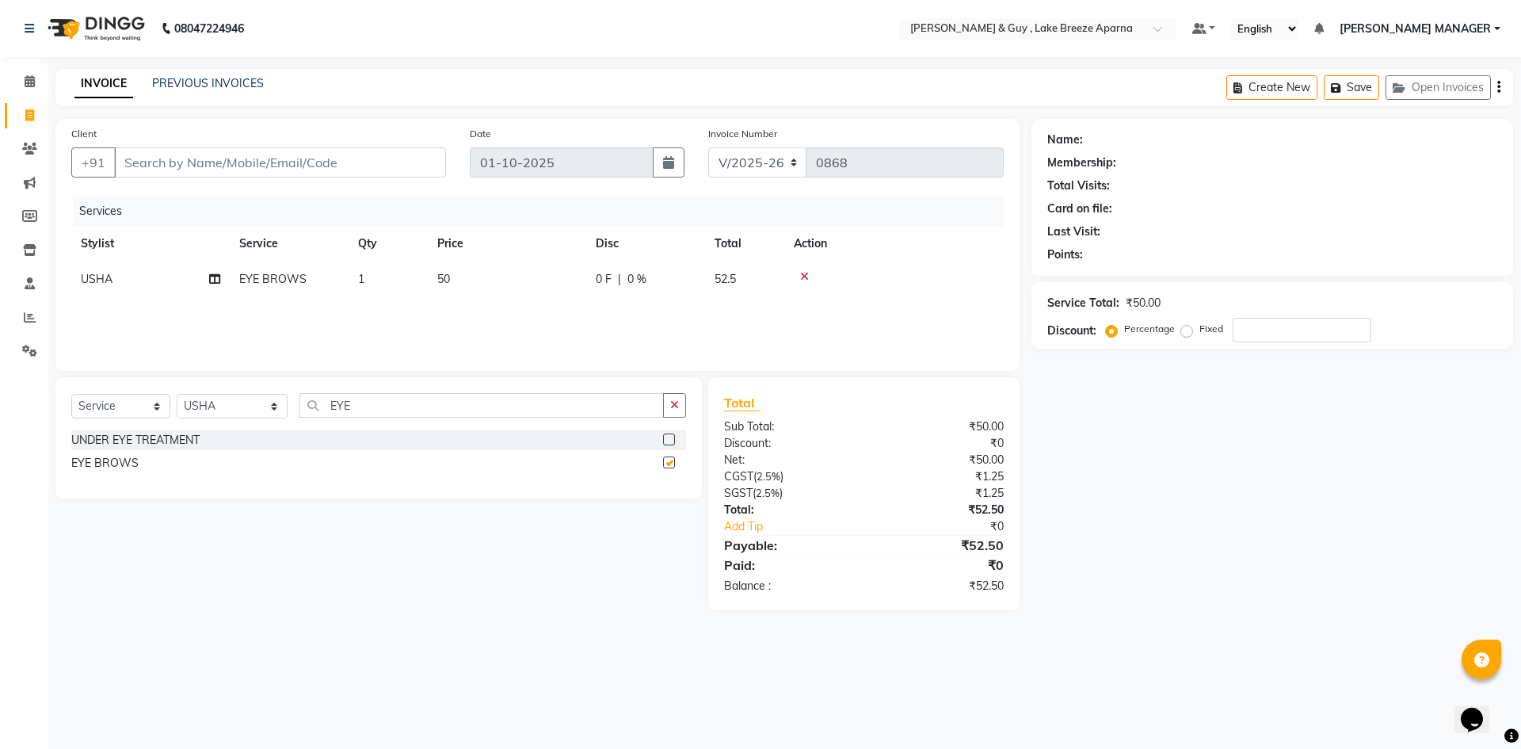
checkbox input "false"
click at [315, 399] on input "EYE" at bounding box center [481, 405] width 364 height 25
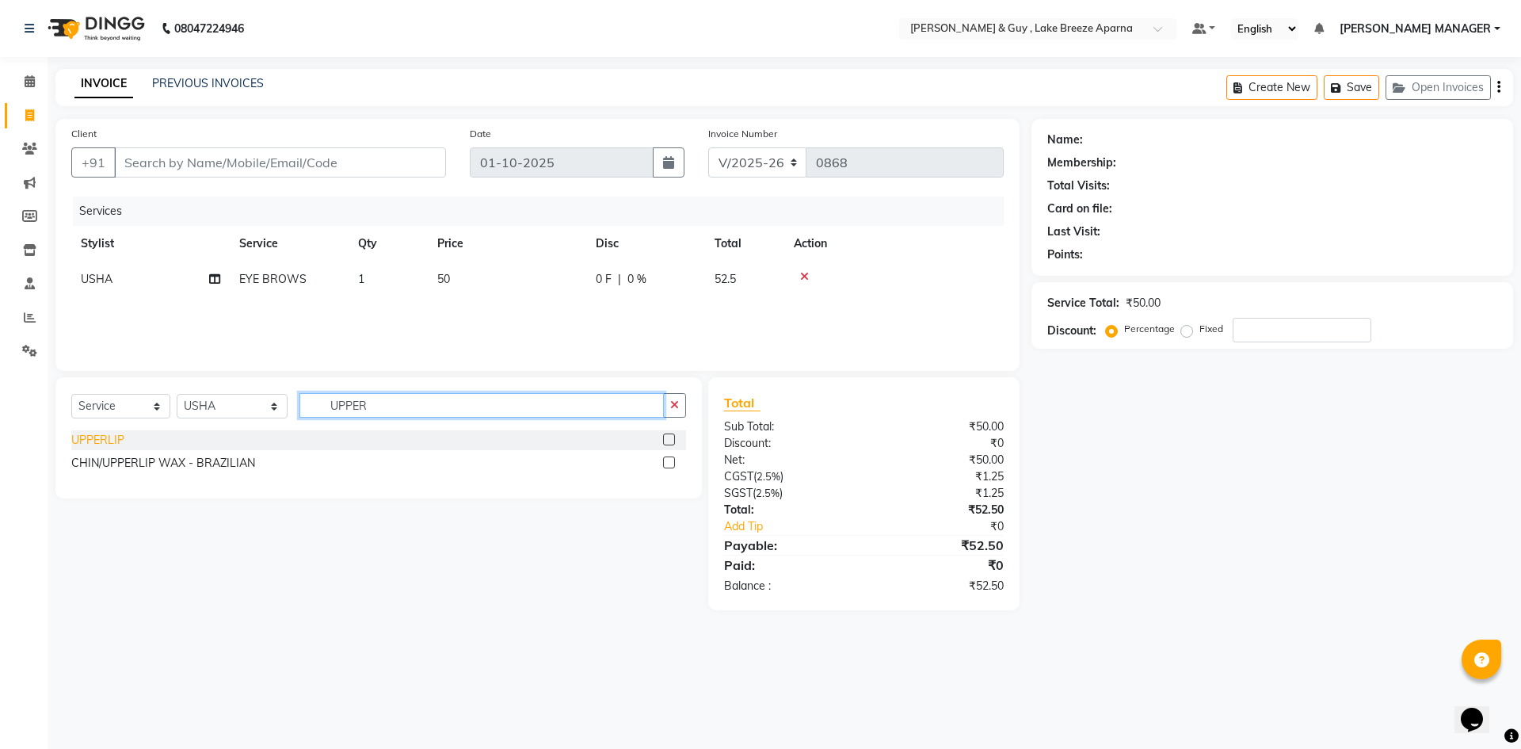
type input "UPPER"
click at [98, 441] on div "UPPERLIP" at bounding box center [97, 440] width 53 height 17
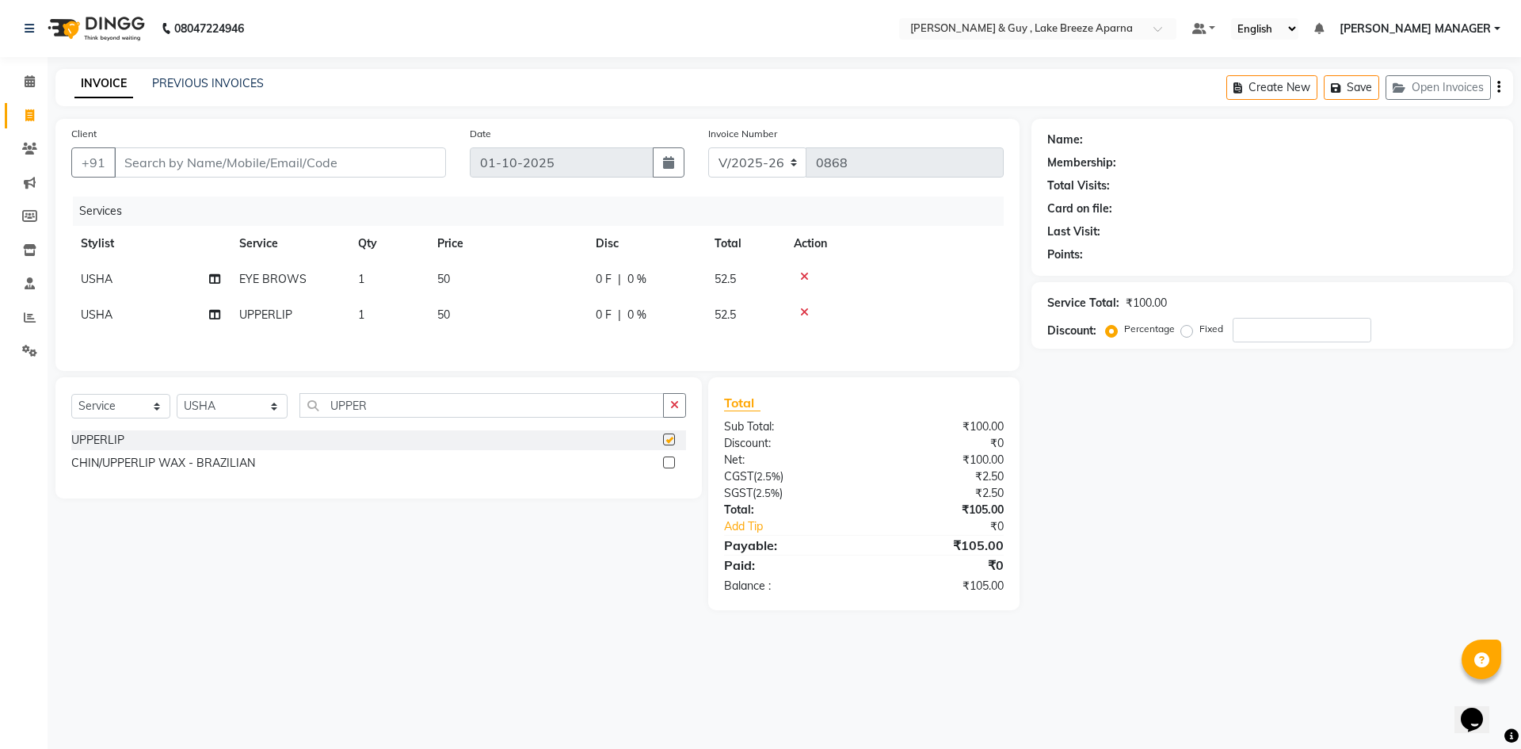
checkbox input "false"
click at [369, 610] on div "Select Service Product Membership Package Voucher Prepaid Gift Card Select Styl…" at bounding box center [373, 493] width 658 height 233
click at [380, 170] on input "Client" at bounding box center [280, 162] width 332 height 30
type input "9"
type input "0"
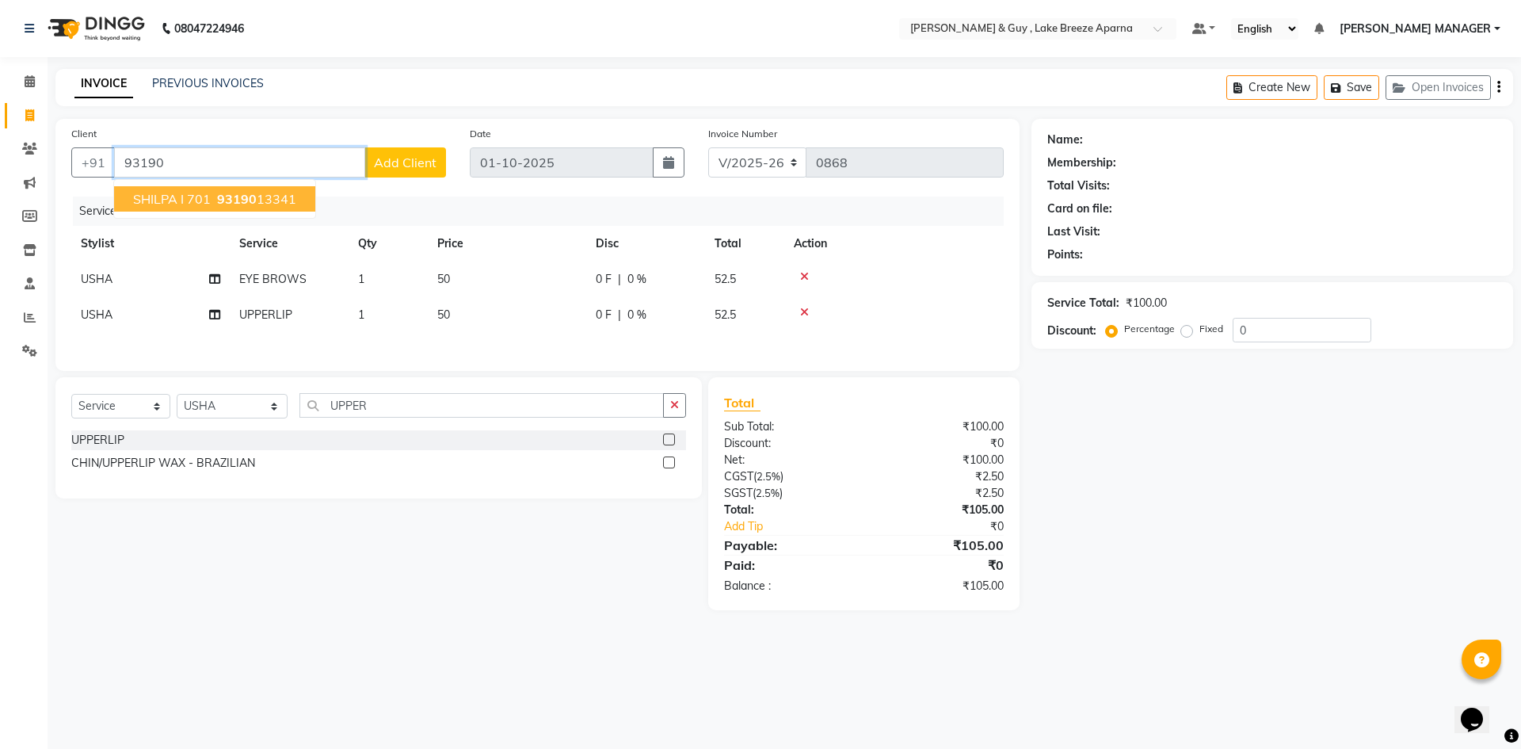
click at [286, 198] on ngb-highlight "93190 13341" at bounding box center [255, 199] width 82 height 16
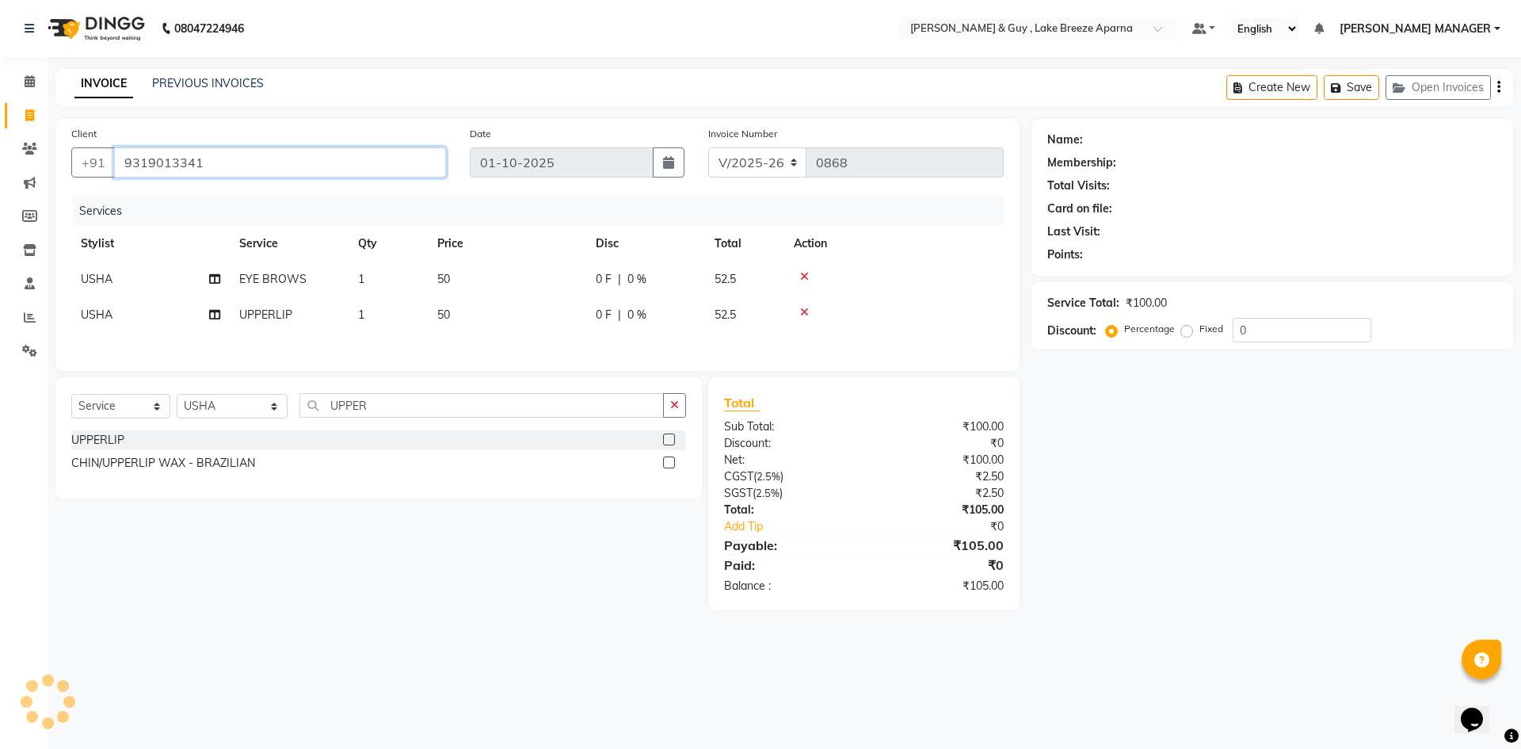
type input "9319013341"
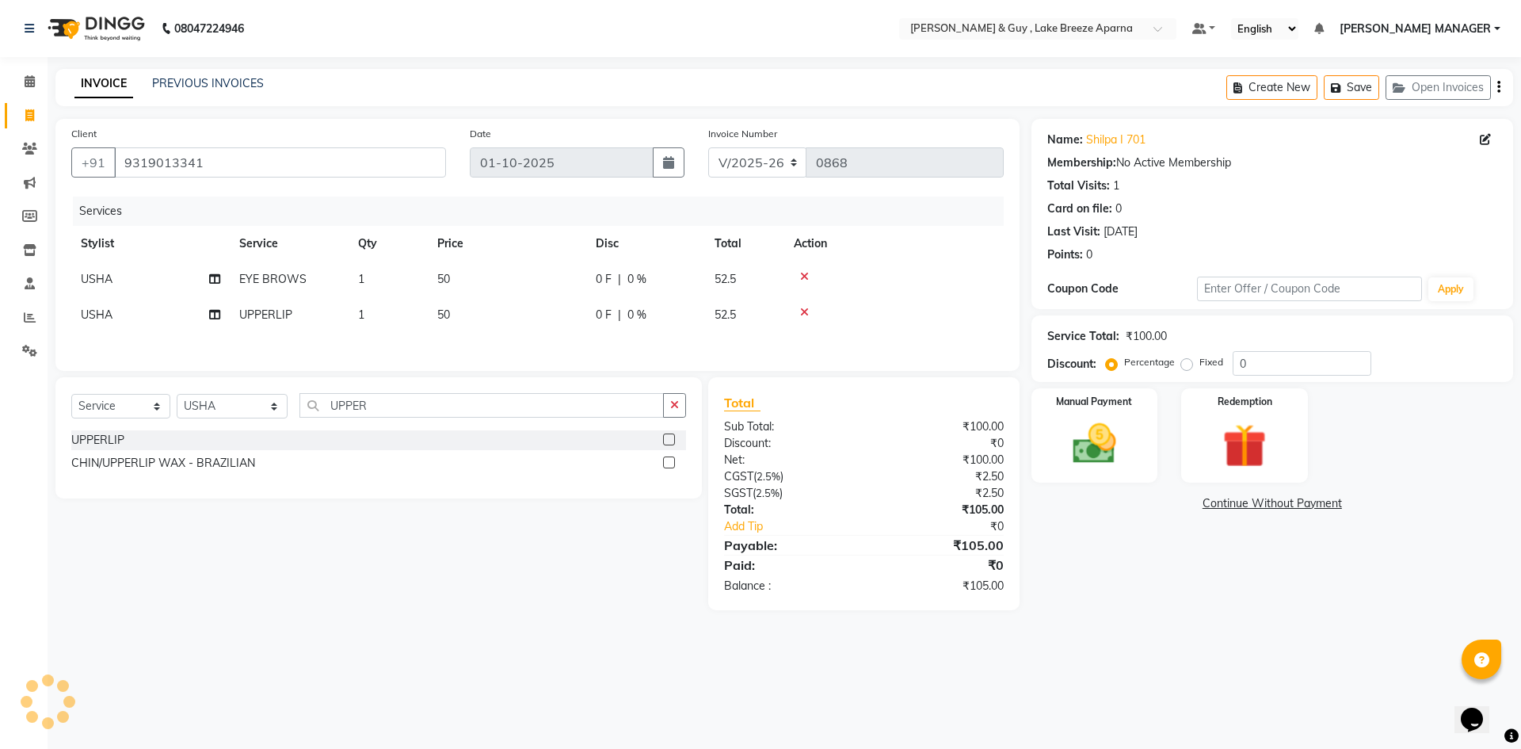
click at [307, 642] on div "08047224946 Select Location × Toni & Guy , Lake Breeze Aparna Default Panel My …" at bounding box center [760, 374] width 1521 height 749
click at [1081, 448] on img at bounding box center [1095, 444] width 74 height 52
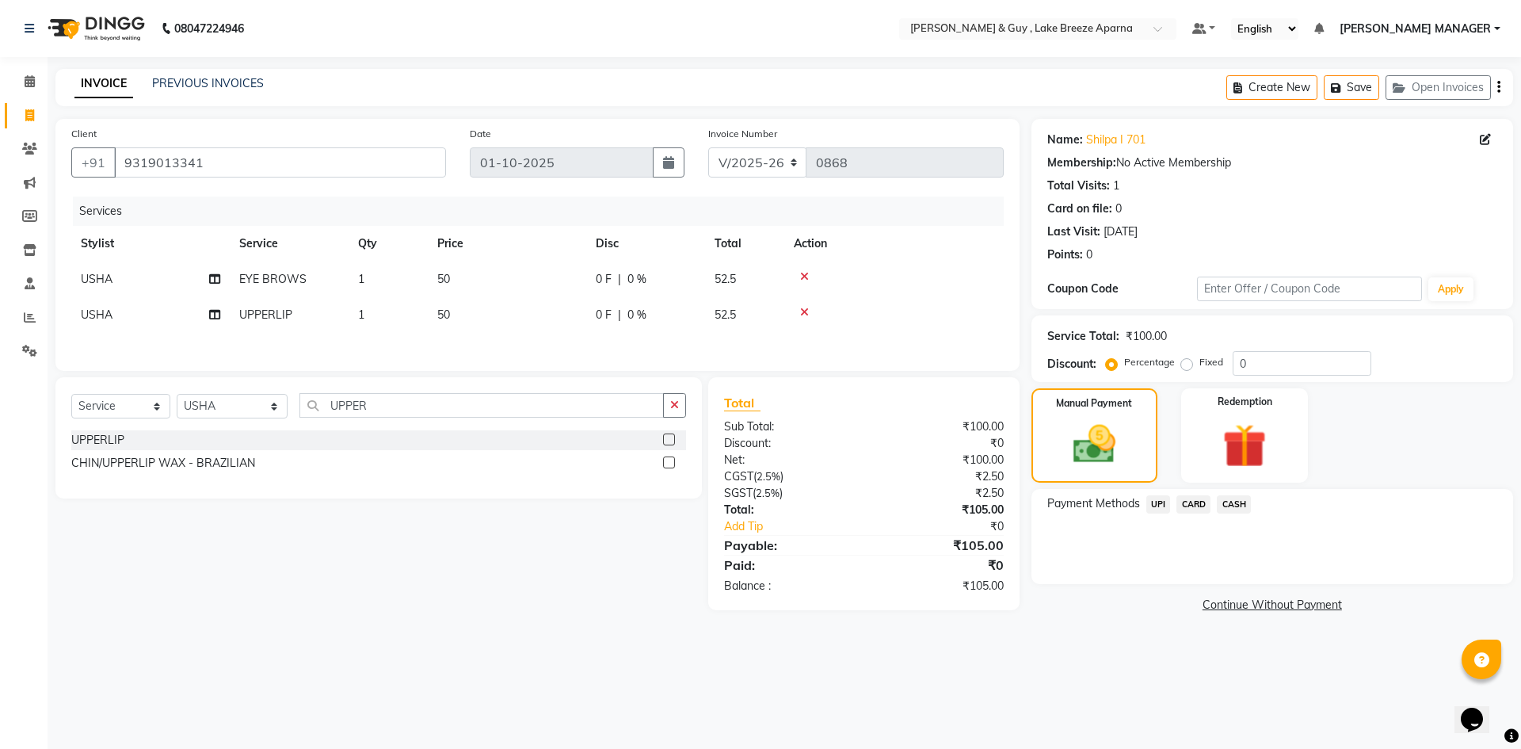
click at [1156, 506] on span "UPI" at bounding box center [1158, 504] width 25 height 18
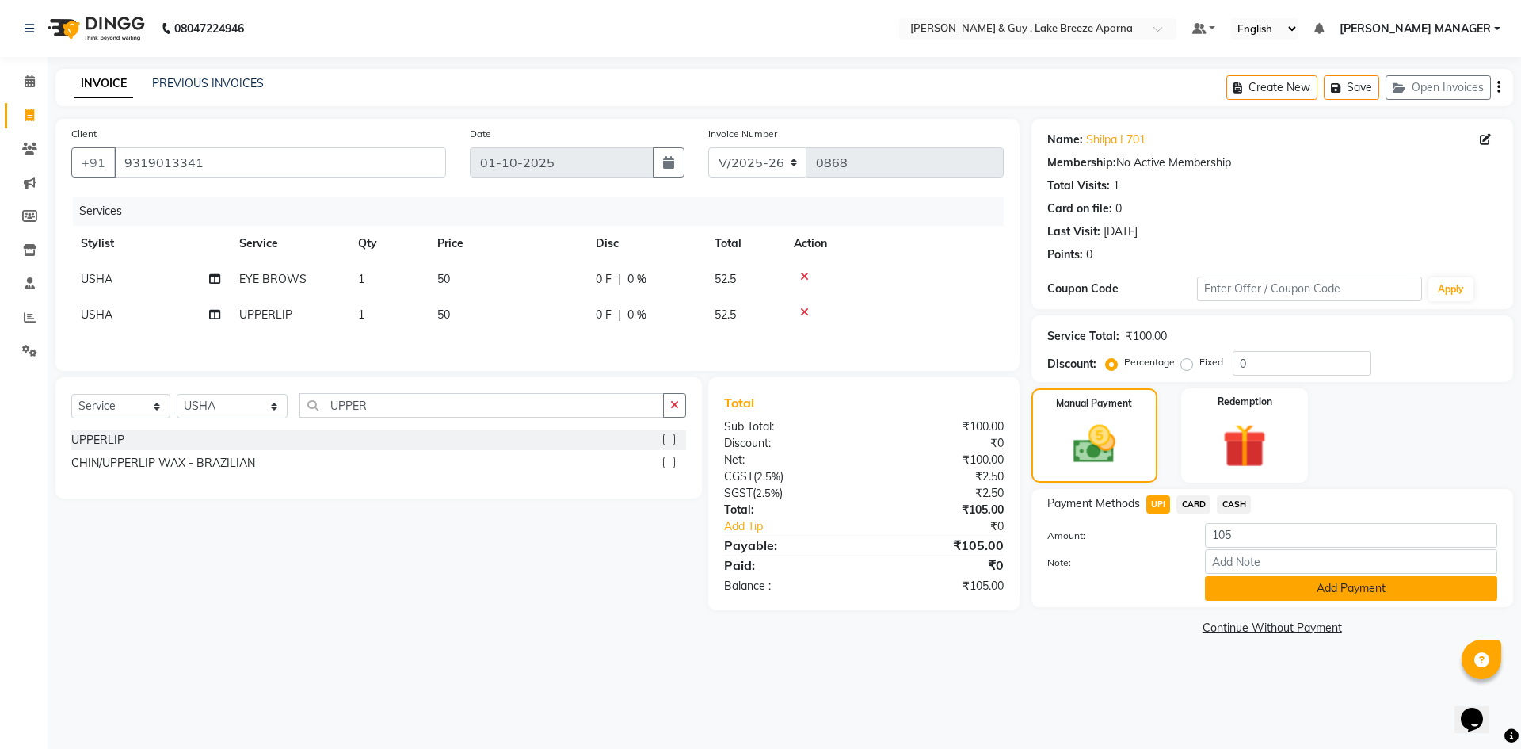
click at [1211, 586] on button "Add Payment" at bounding box center [1351, 588] width 292 height 25
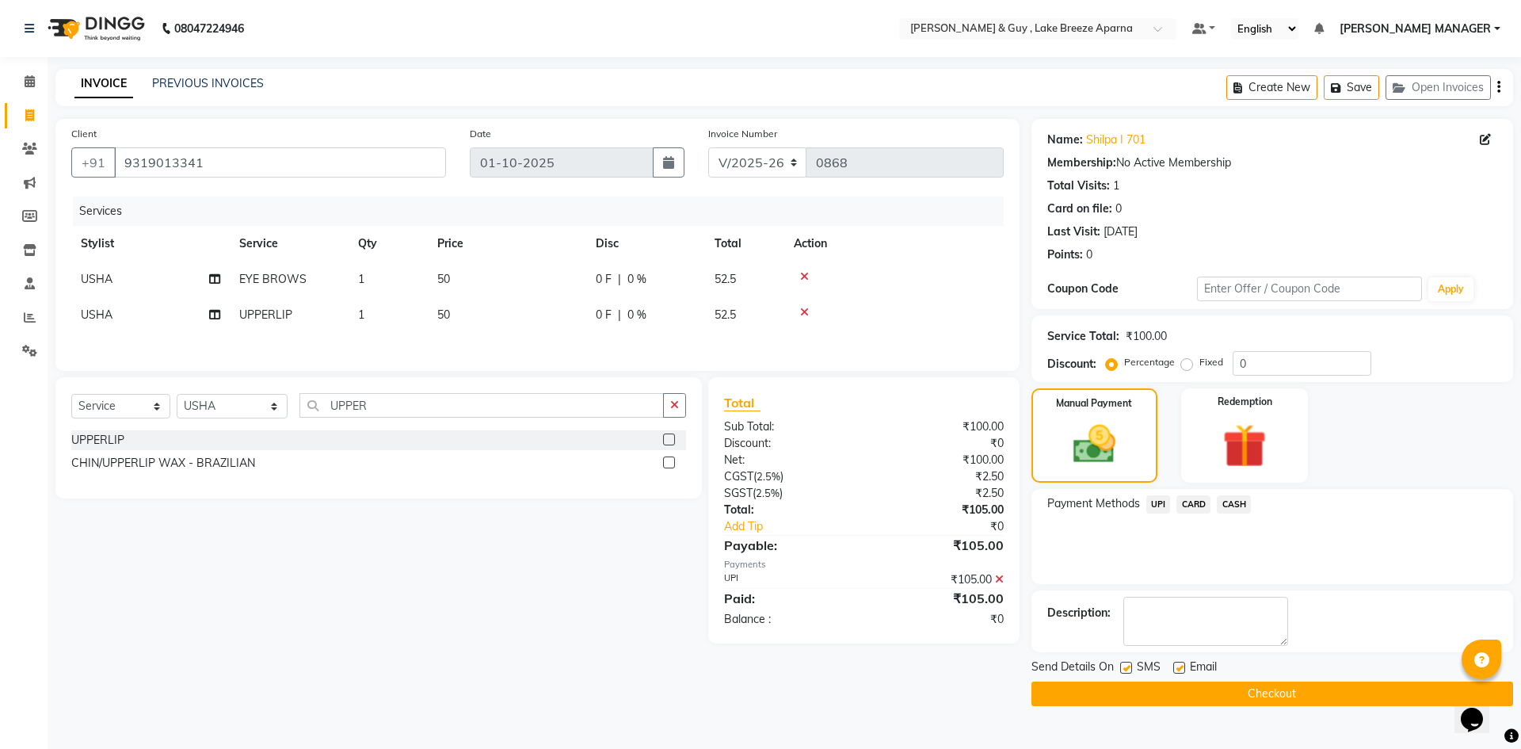
click at [1179, 670] on label at bounding box center [1179, 668] width 12 height 12
click at [1179, 670] on input "checkbox" at bounding box center [1178, 668] width 10 height 10
checkbox input "false"
click at [1194, 700] on button "Checkout" at bounding box center [1273, 693] width 482 height 25
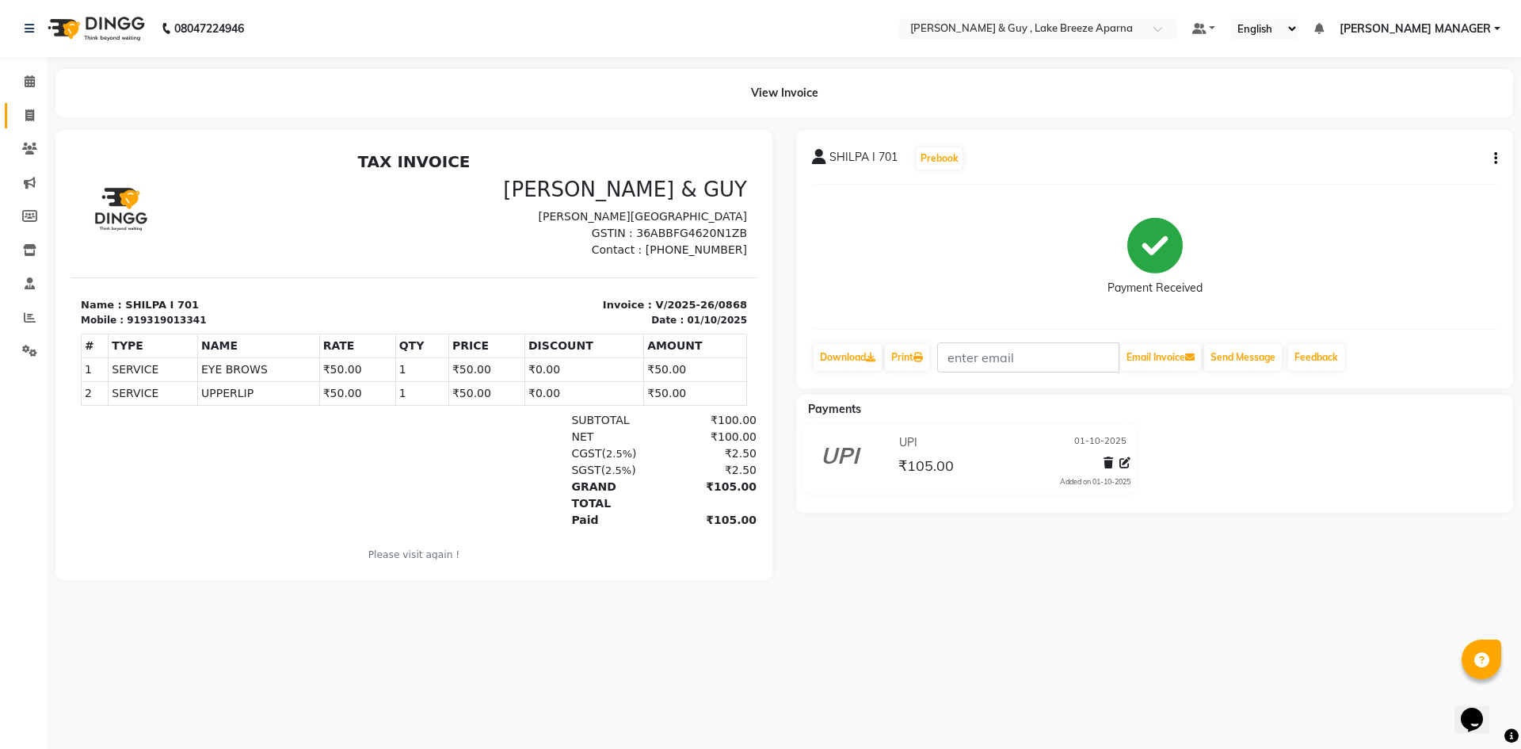
click at [14, 120] on link "Invoice" at bounding box center [24, 116] width 38 height 26
select select "8690"
select select "service"
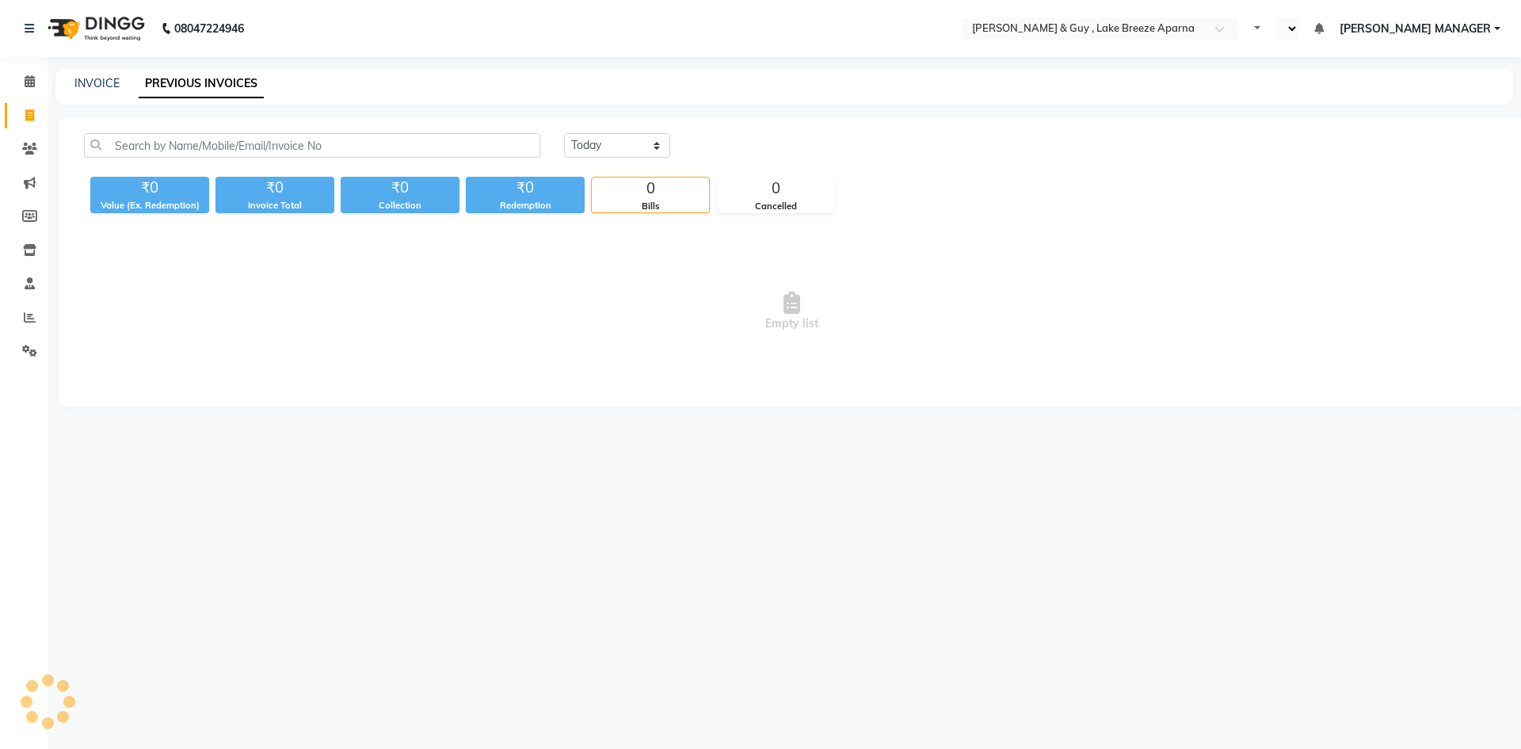
select select "en"
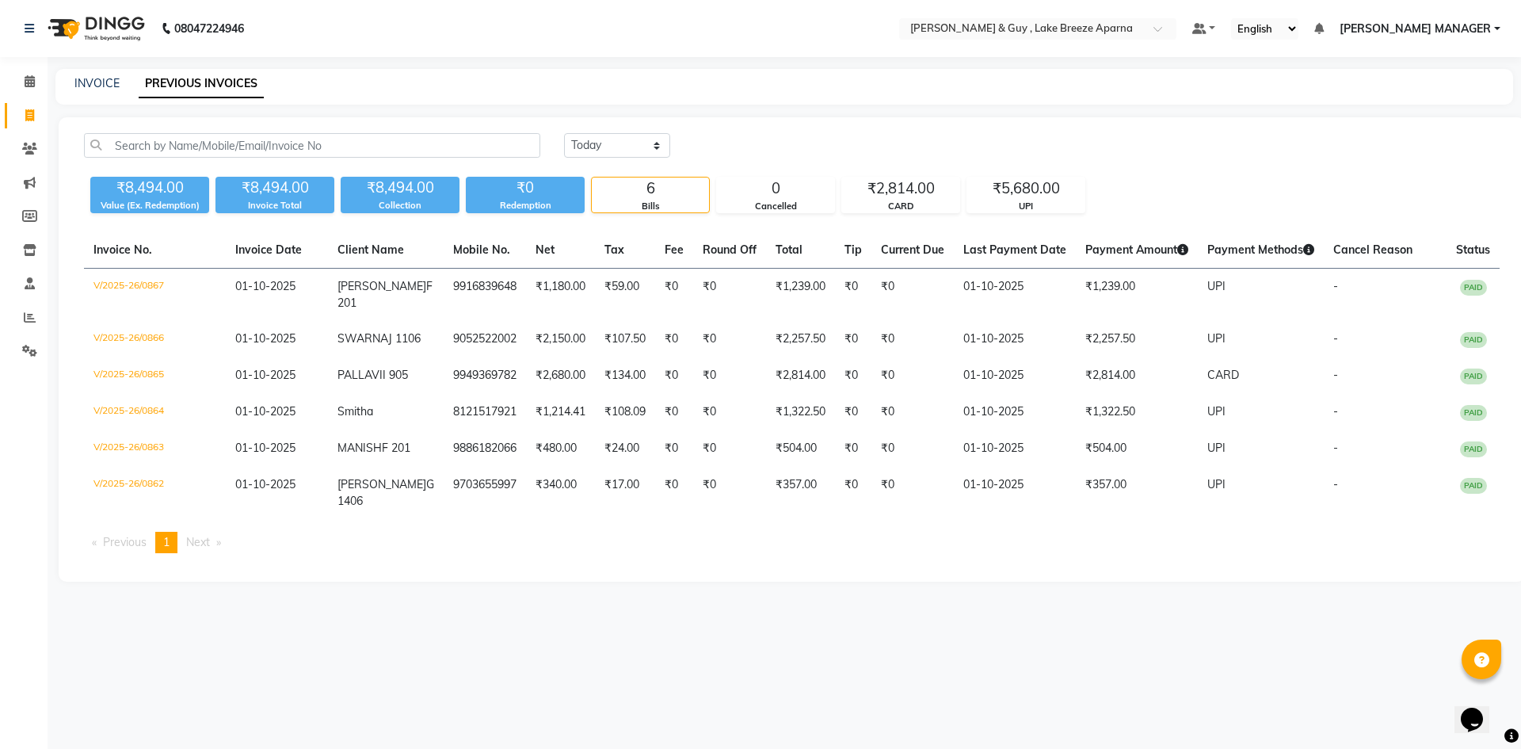
click at [97, 95] on div "INVOICE PREVIOUS INVOICES" at bounding box center [784, 87] width 1458 height 36
click at [103, 90] on div "INVOICE" at bounding box center [96, 83] width 45 height 17
click at [99, 90] on div "INVOICE" at bounding box center [96, 83] width 45 height 17
click at [101, 82] on link "INVOICE" at bounding box center [96, 83] width 45 height 14
select select "8690"
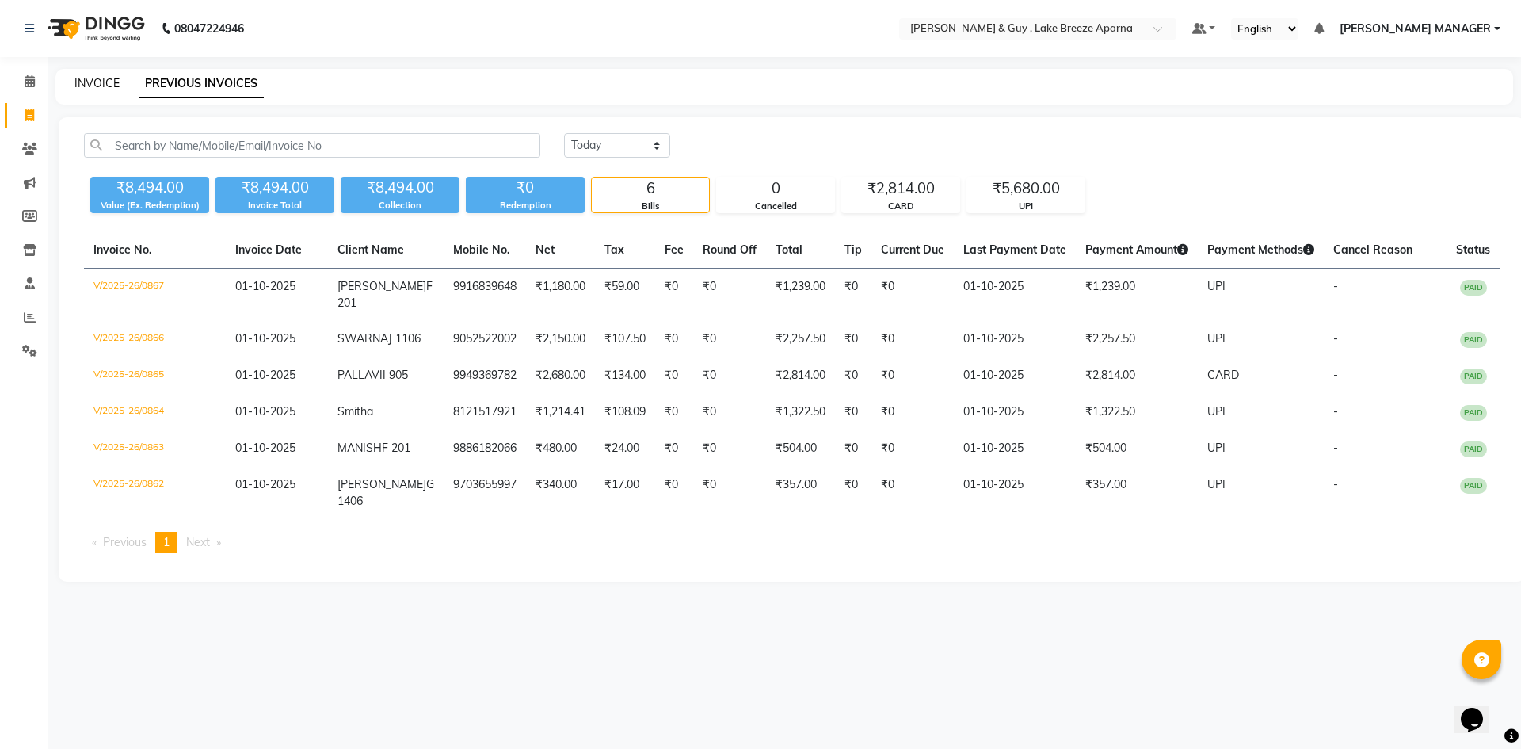
select select "service"
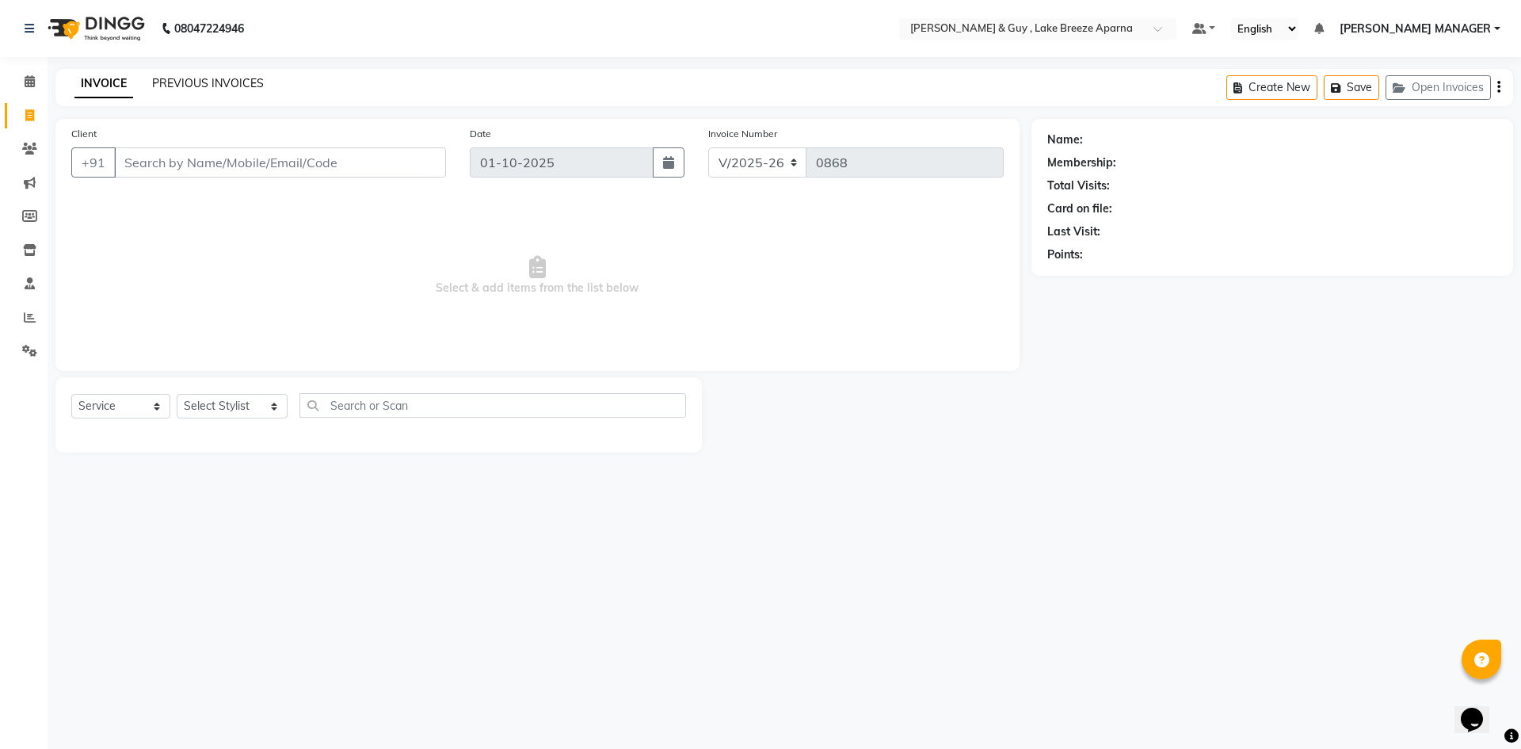
click at [229, 86] on link "PREVIOUS INVOICES" at bounding box center [208, 83] width 112 height 14
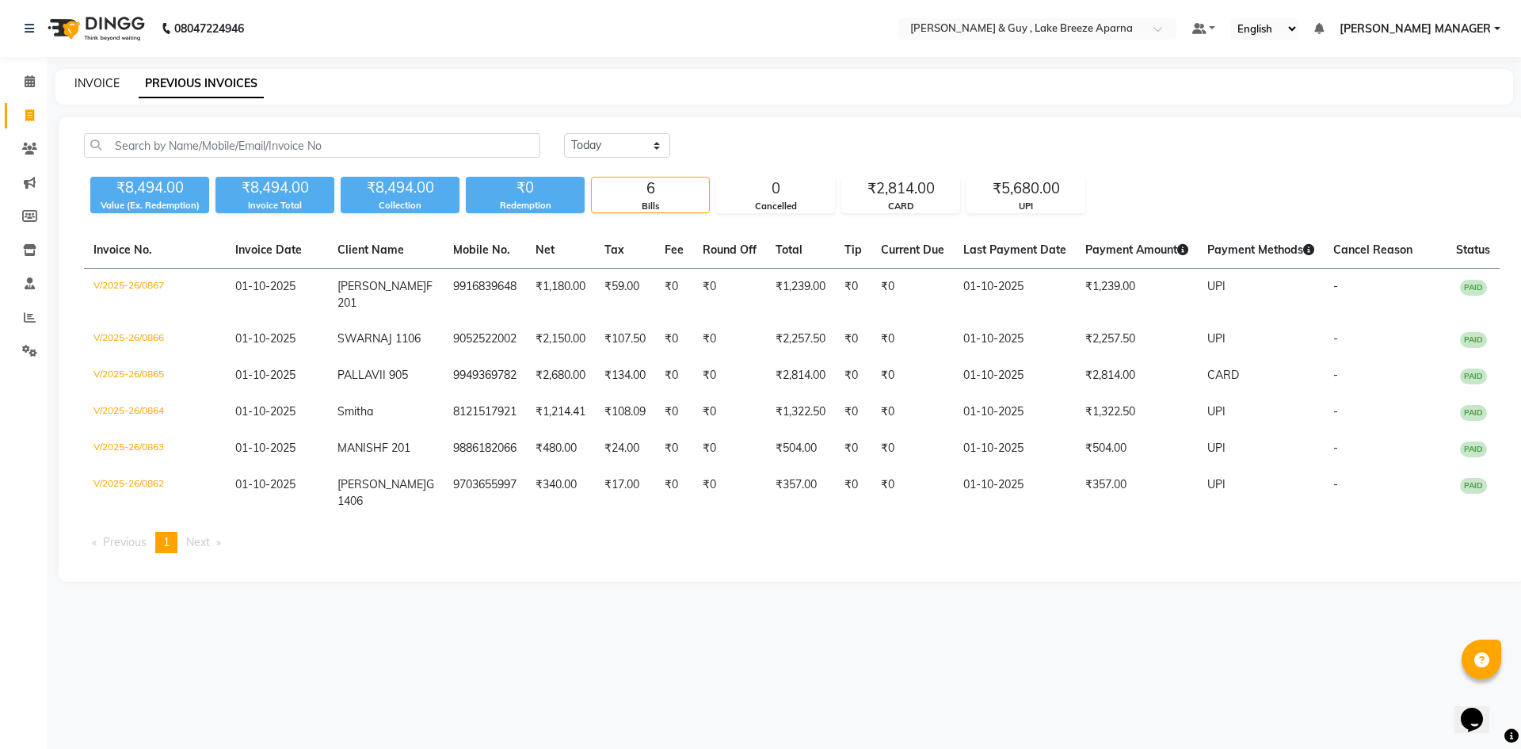
click at [107, 82] on link "INVOICE" at bounding box center [96, 83] width 45 height 14
select select "service"
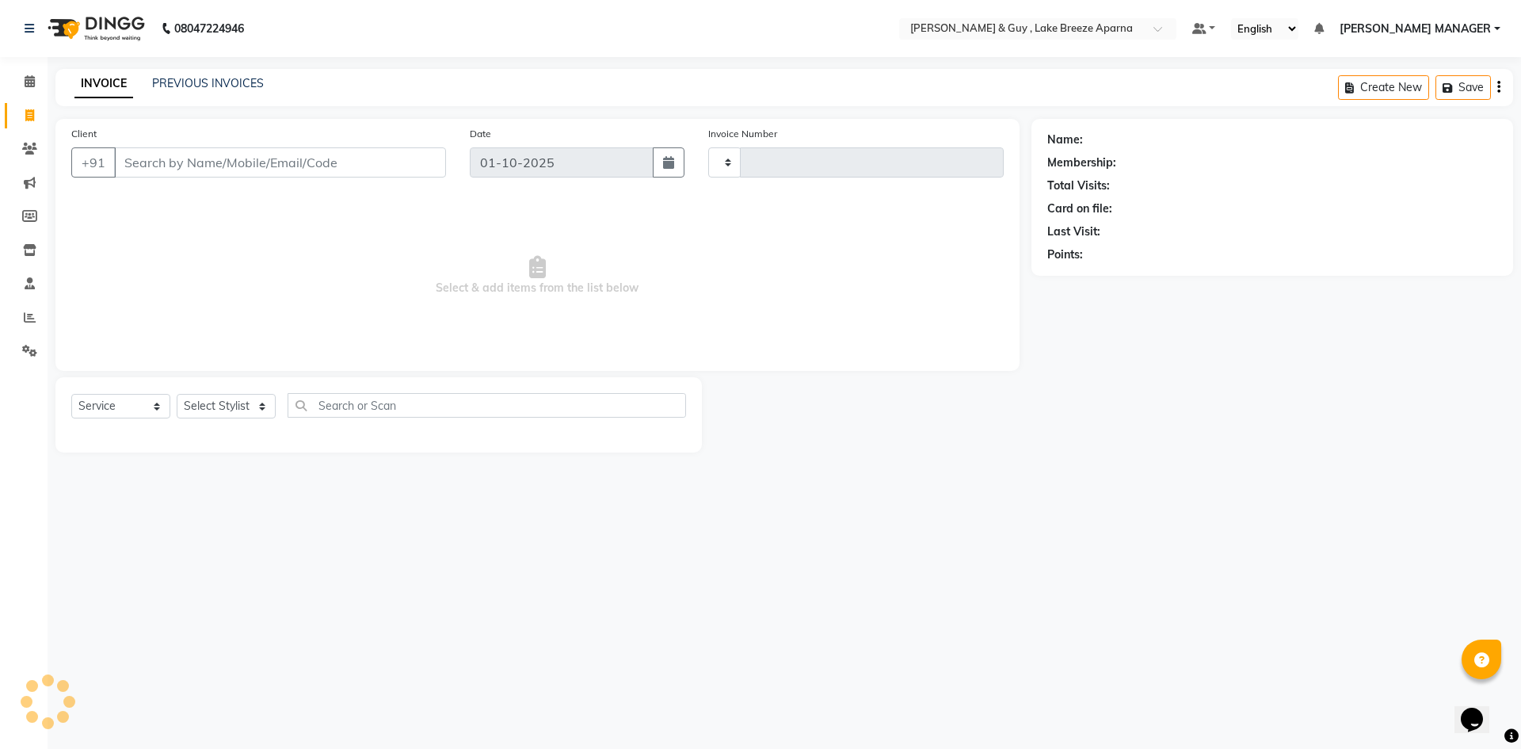
type input "0868"
select select "8690"
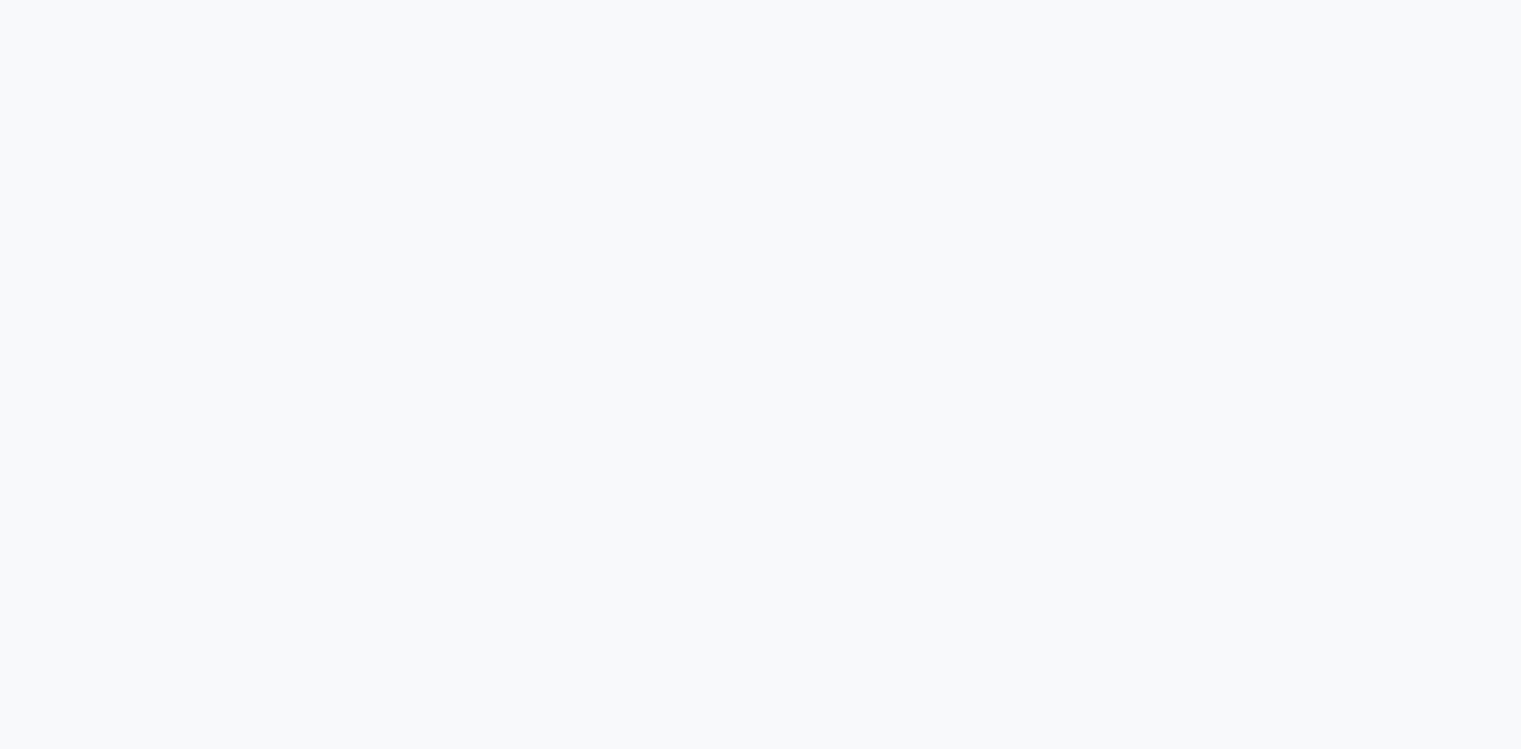
select select "8690"
select select "service"
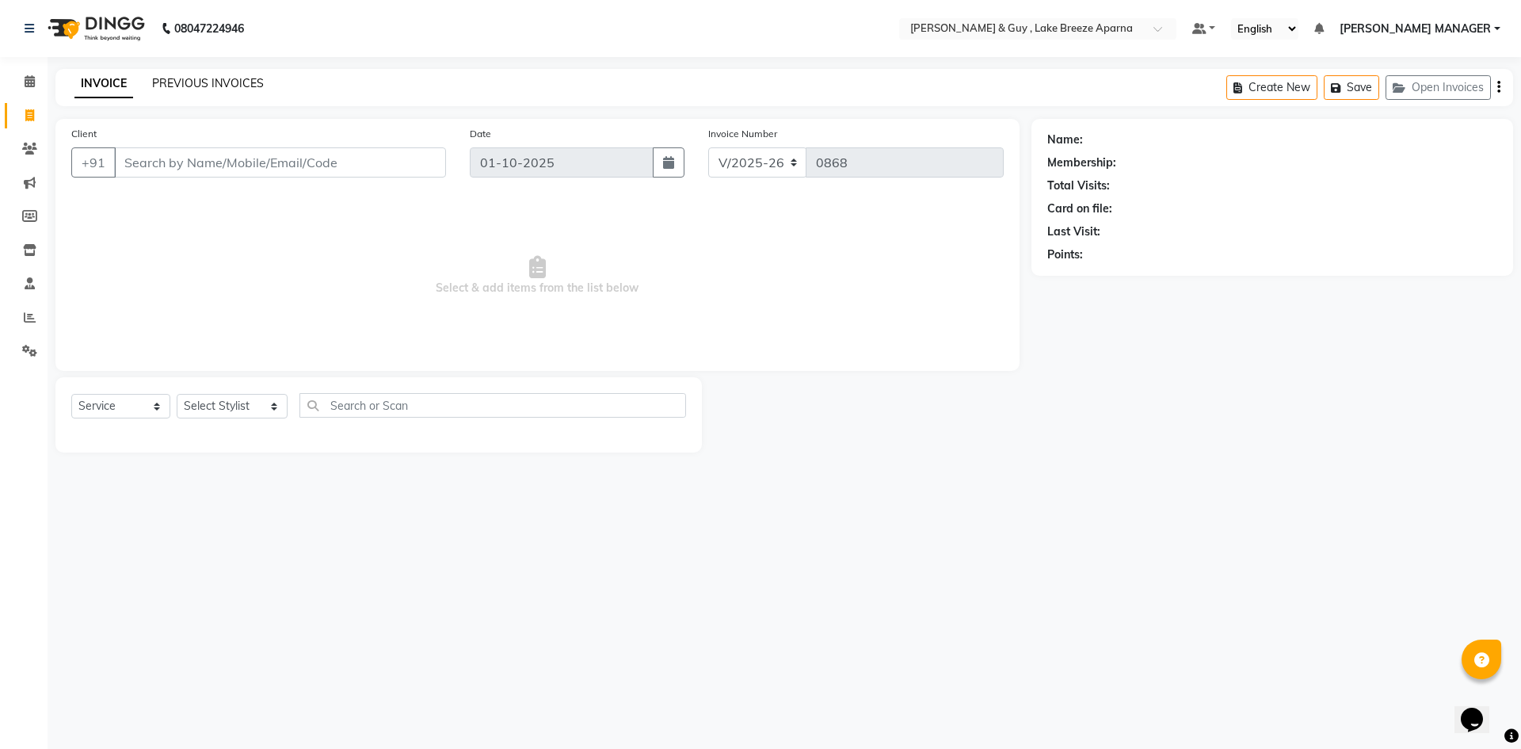
click at [222, 78] on link "PREVIOUS INVOICES" at bounding box center [208, 83] width 112 height 14
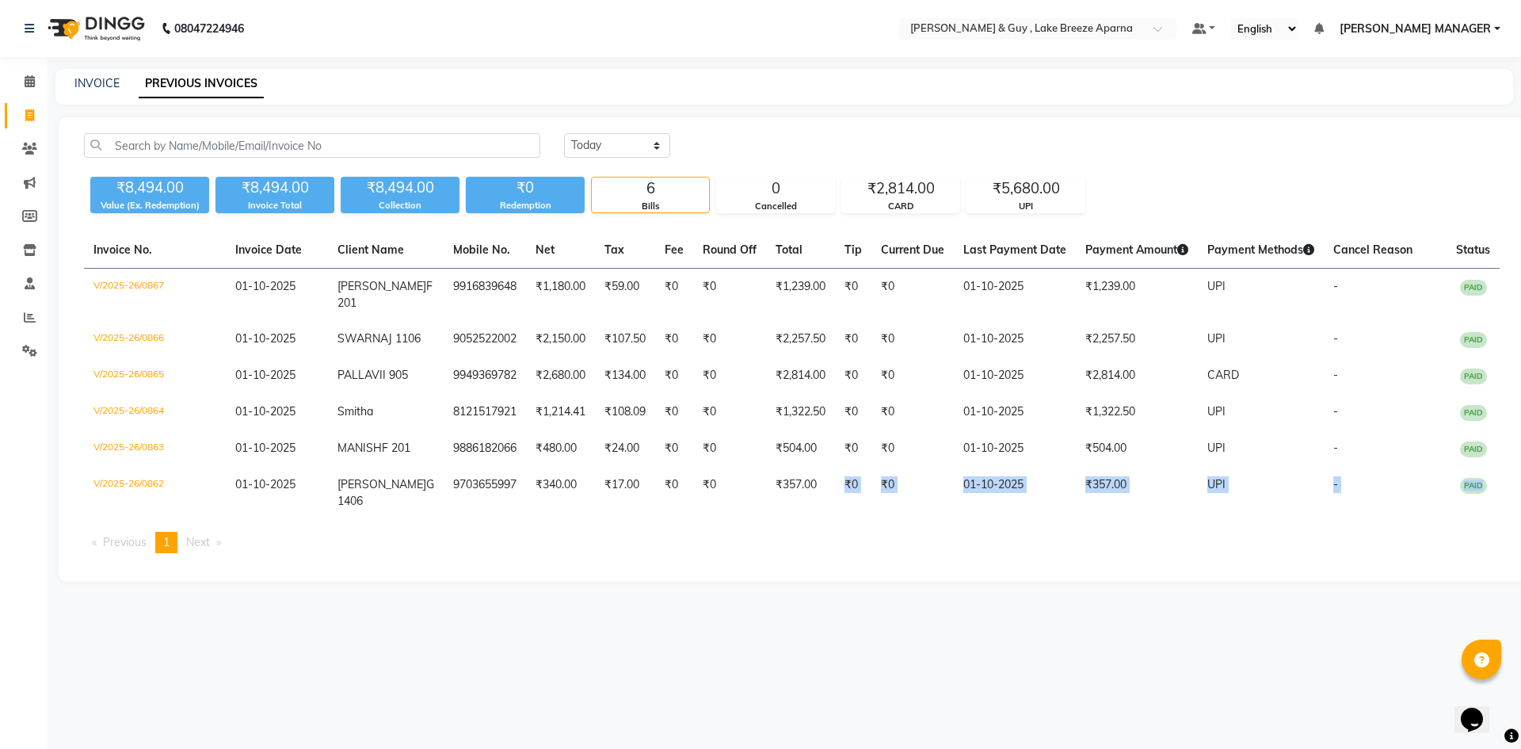
drag, startPoint x: 804, startPoint y: 514, endPoint x: 818, endPoint y: 667, distance: 153.5
click at [818, 667] on div "08047224946 Select Location × [PERSON_NAME] & Guy , Lake Breeze Aparna Default …" at bounding box center [760, 374] width 1521 height 749
click at [811, 648] on div "08047224946 Select Location × [PERSON_NAME] & Guy , Lake Breeze Aparna Default …" at bounding box center [760, 374] width 1521 height 749
click at [855, 553] on ul "Previous page 1 / 1 You're on page 1 Next page" at bounding box center [792, 542] width 1416 height 21
click at [24, 113] on span at bounding box center [30, 116] width 28 height 18
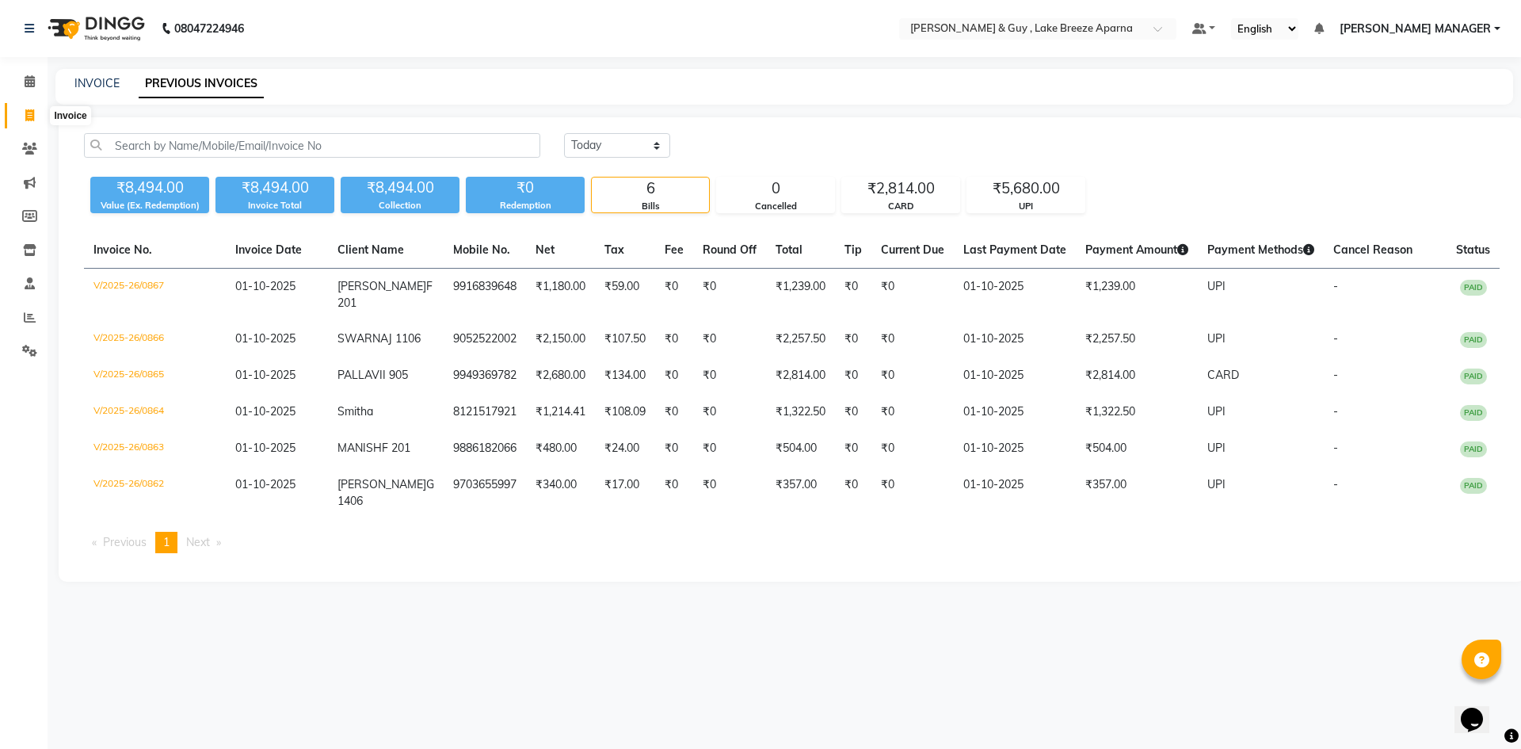
select select "service"
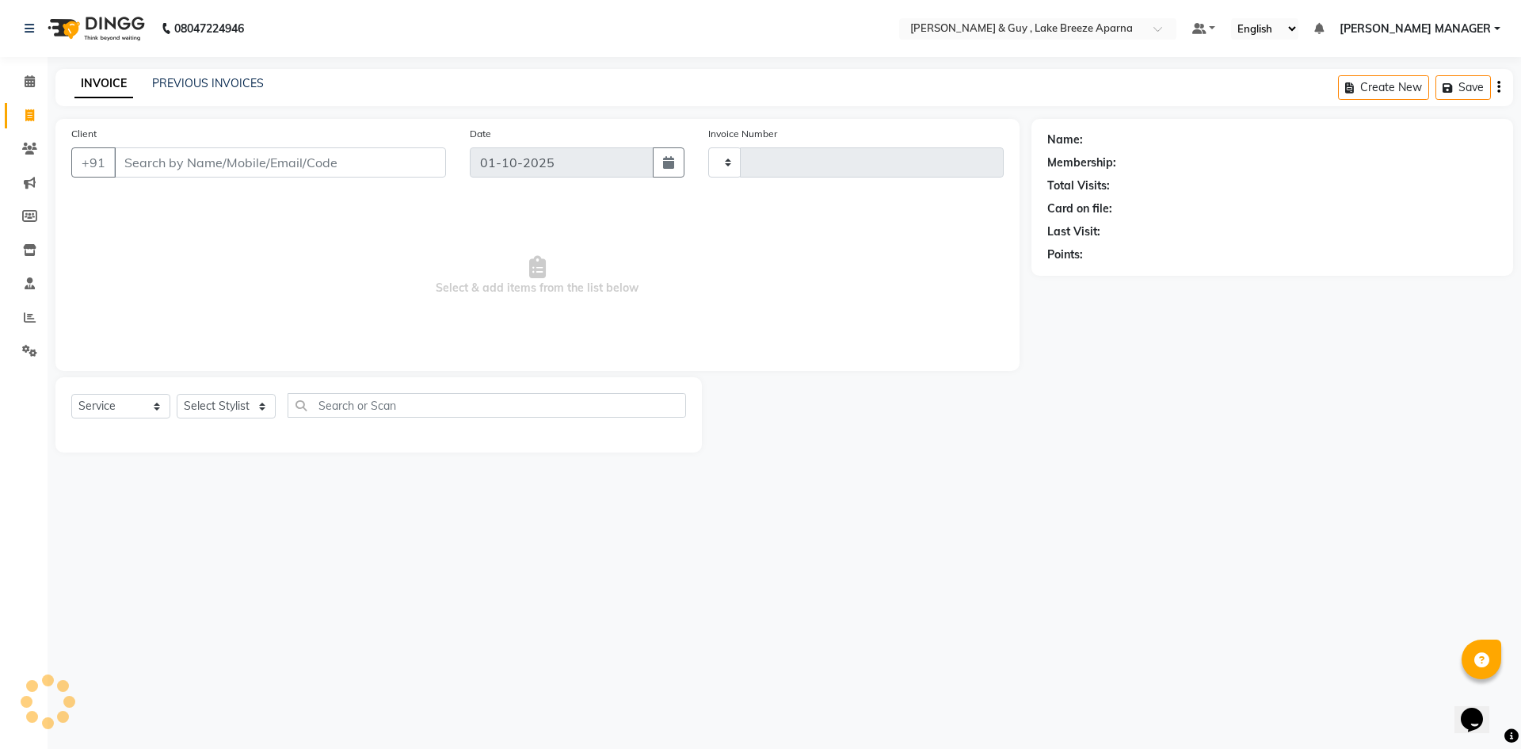
type input "0869"
select select "8690"
click at [238, 409] on select "Select Stylist ANAS ASLAM DANISH HANISHA MANAGER LAXMI RIMA RINKU SALMAN SHANVI…" at bounding box center [232, 406] width 111 height 25
select select "88973"
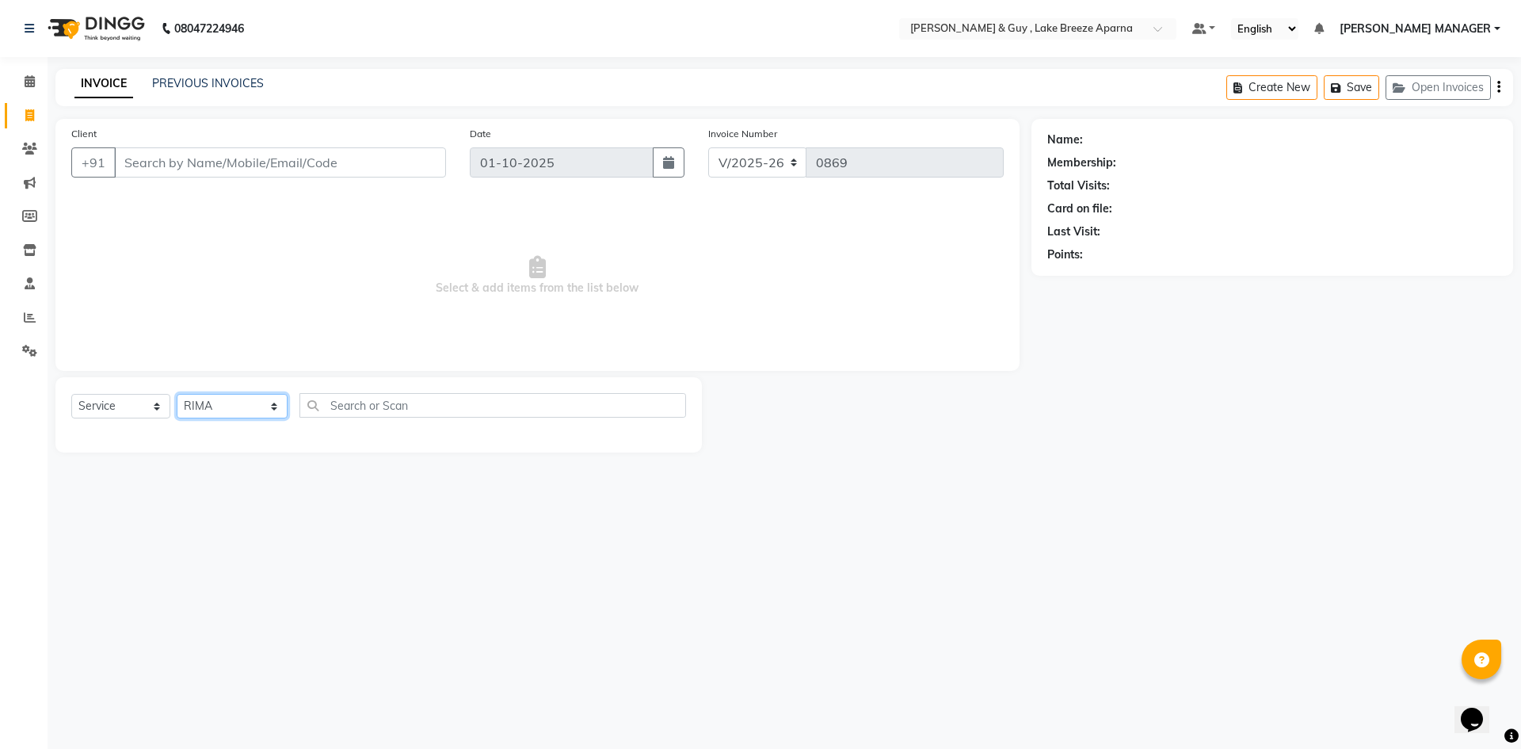
click at [177, 394] on select "Select Stylist ANAS ASLAM DANISH HANISHA MANAGER LAXMI RIMA RINKU SALMAN SHANVI…" at bounding box center [232, 406] width 111 height 25
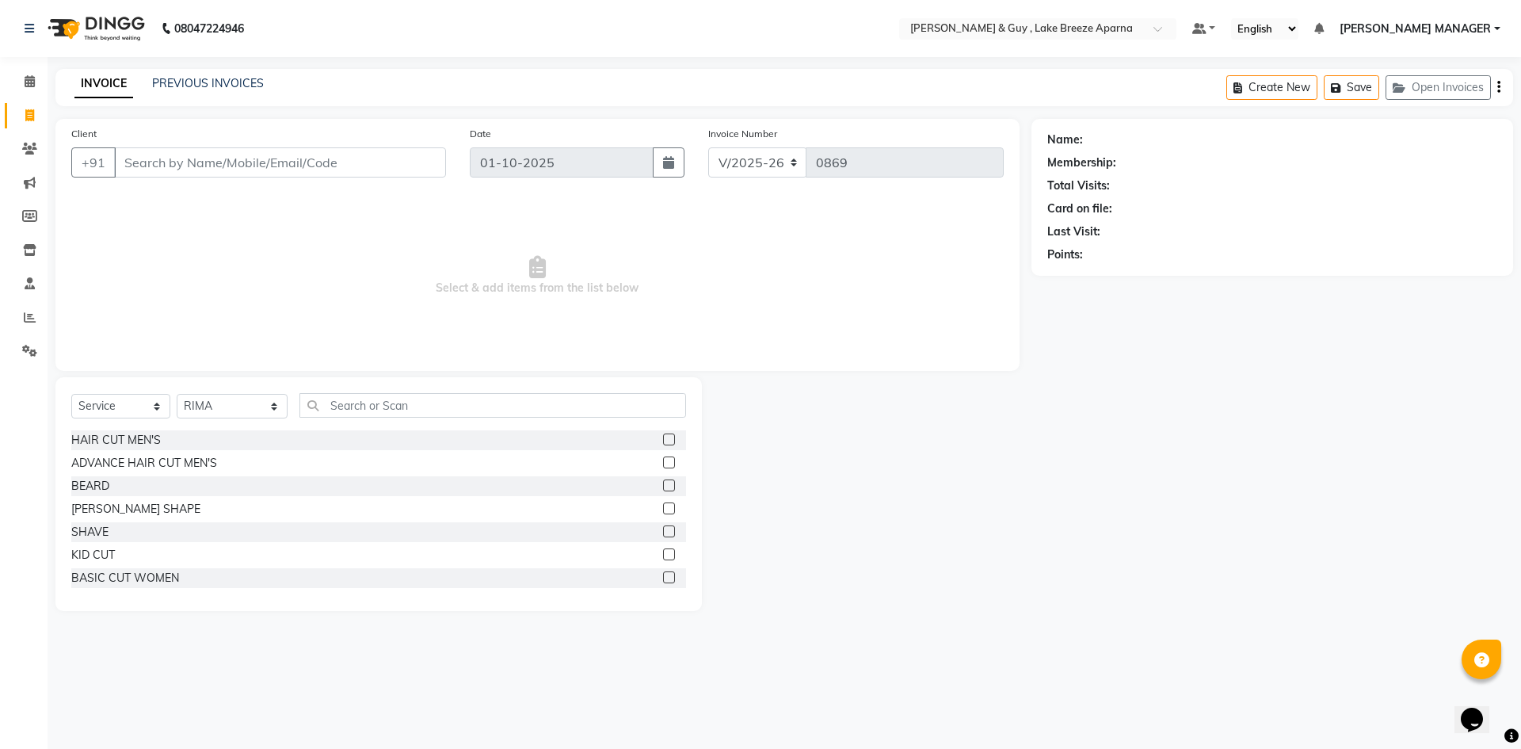
click at [987, 604] on div at bounding box center [867, 494] width 330 height 234
click at [410, 170] on input "Client" at bounding box center [280, 162] width 332 height 30
click at [400, 412] on input "text" at bounding box center [492, 405] width 387 height 25
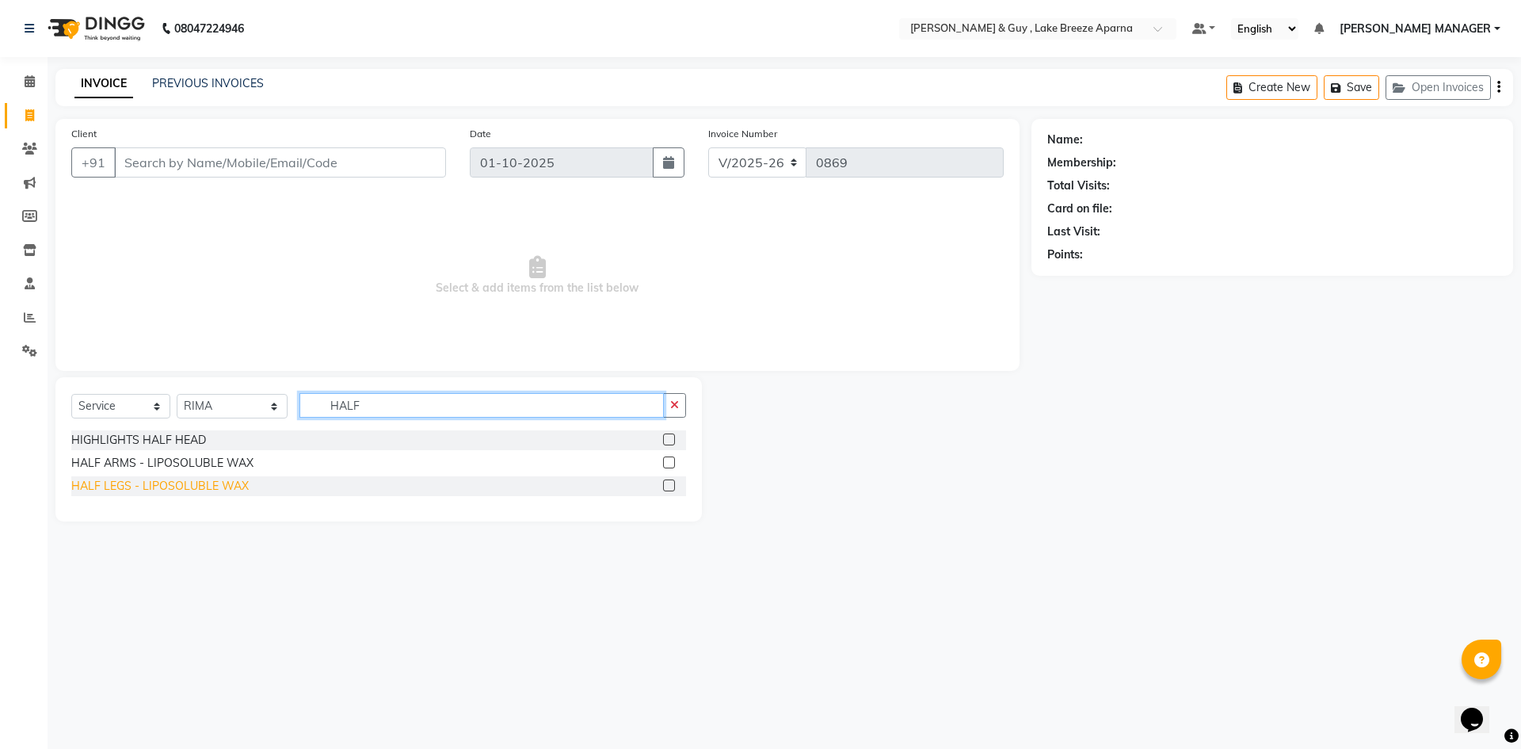
type input "HALF"
click at [137, 486] on div "HALF LEGS - LIPOSOLUBLE WAX" at bounding box center [159, 486] width 177 height 17
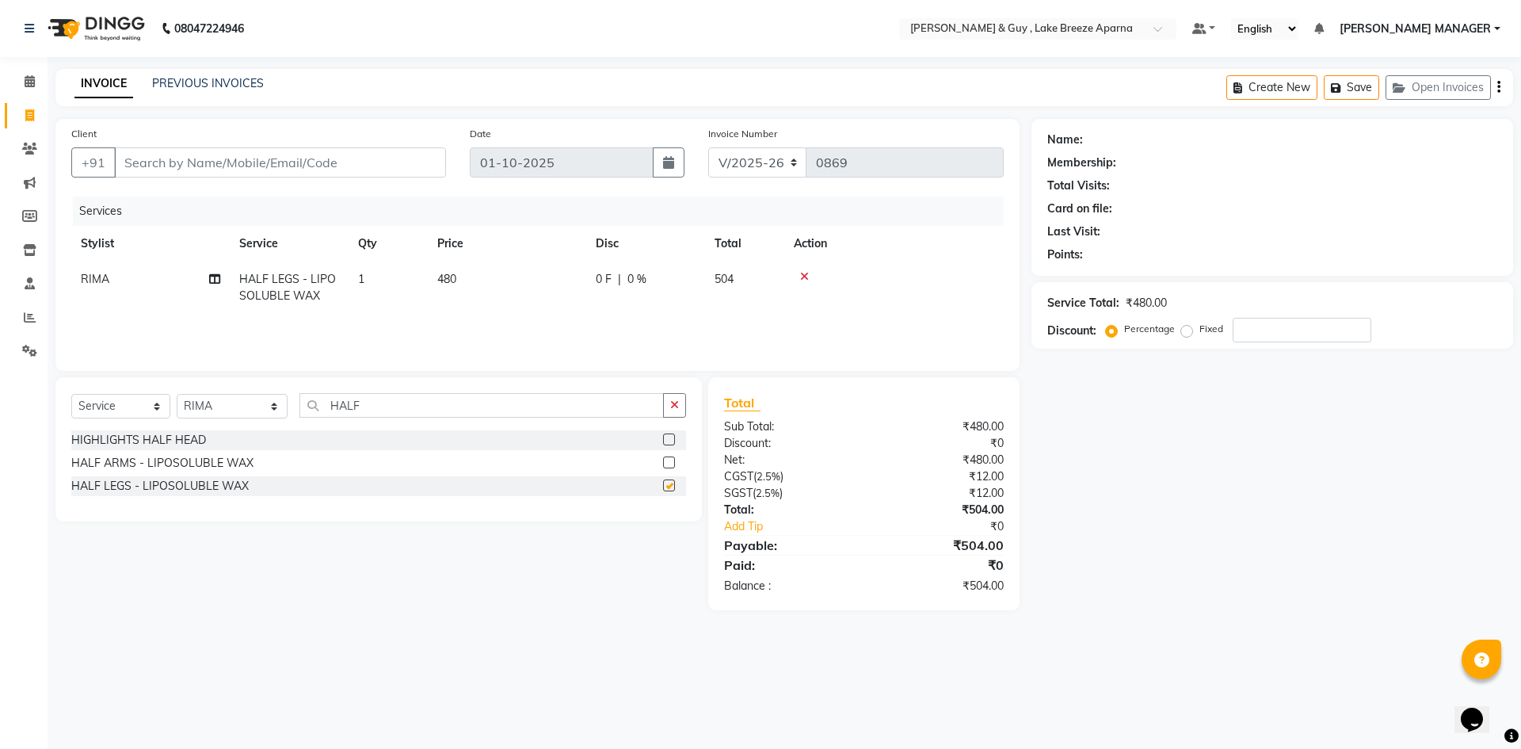
checkbox input "false"
click at [334, 406] on input "HALF" at bounding box center [481, 405] width 364 height 25
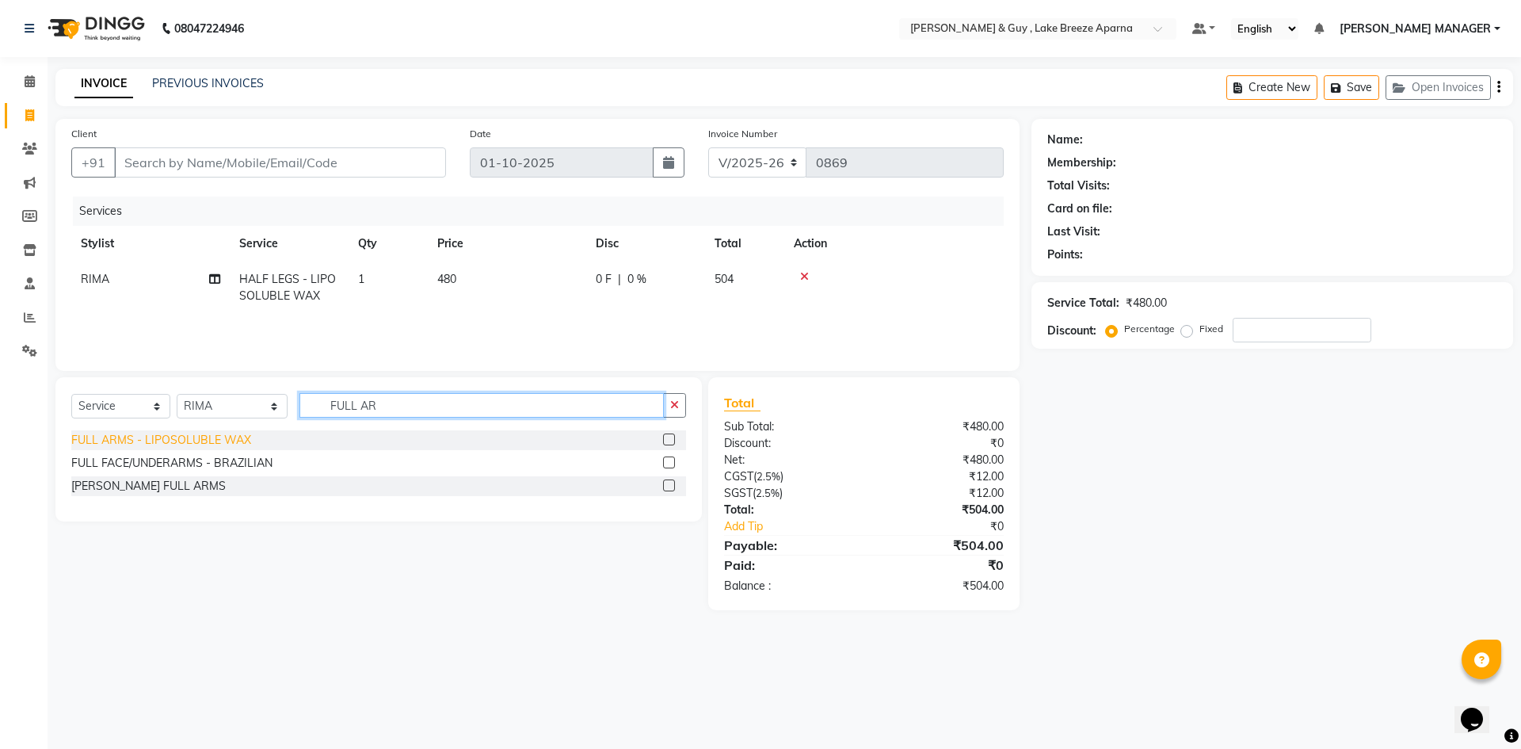
type input "FULL AR"
click at [197, 438] on div "FULL ARMS - LIPOSOLUBLE WAX" at bounding box center [161, 440] width 180 height 17
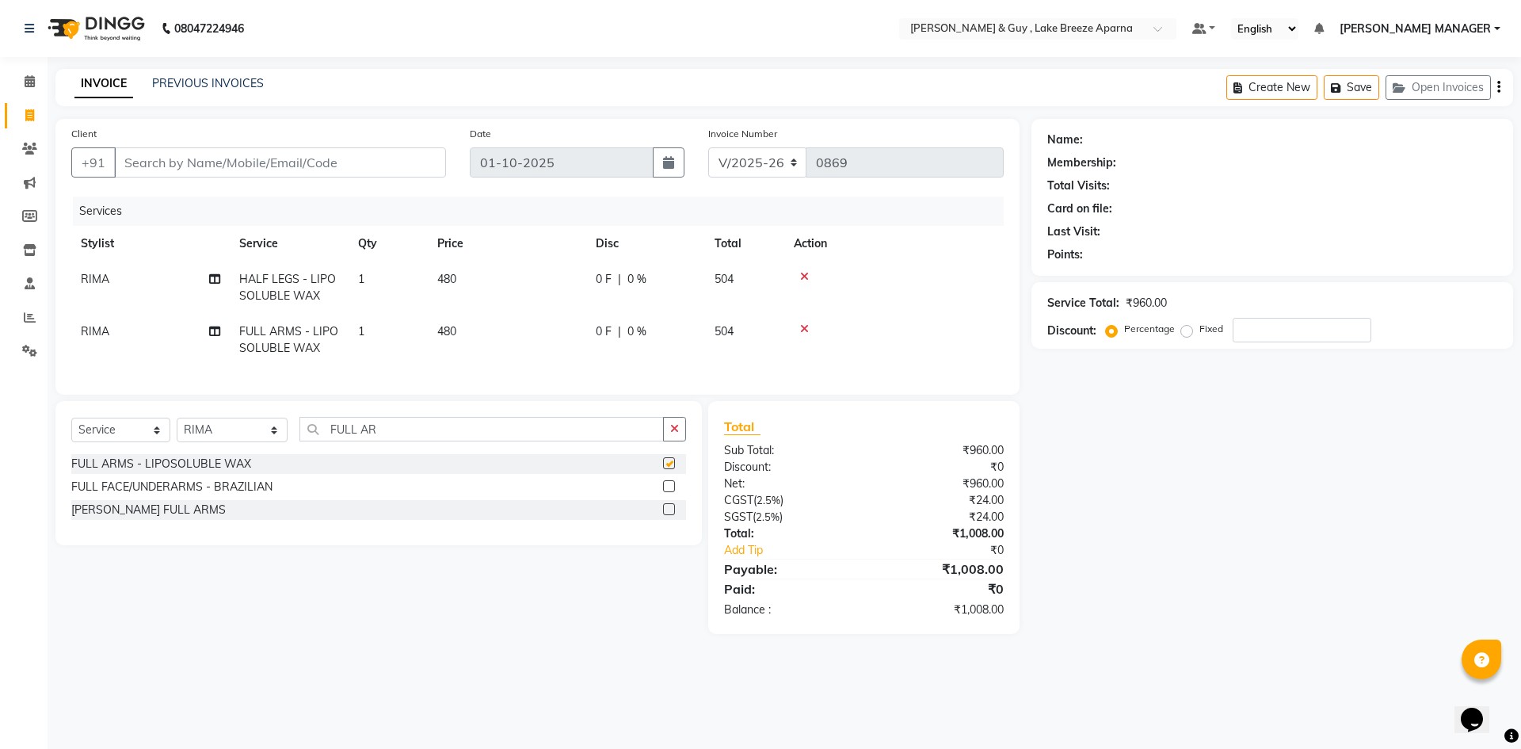
checkbox input "false"
drag, startPoint x: 364, startPoint y: 437, endPoint x: 291, endPoint y: 440, distance: 73.8
click at [299, 441] on input "FULL AR" at bounding box center [481, 429] width 364 height 25
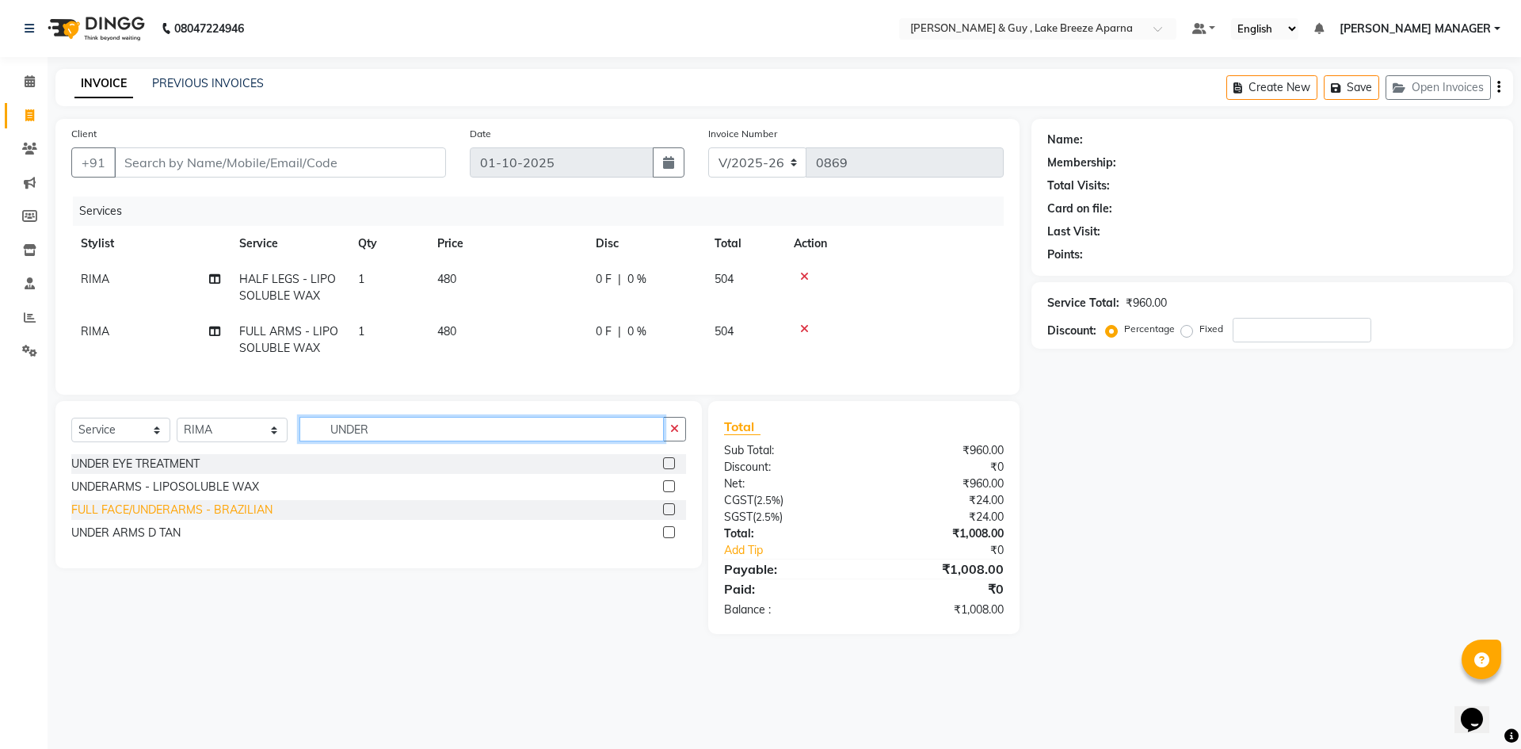
type input "UNDER"
click at [177, 518] on div "FULL FACE/UNDERARMS - BRAZILIAN" at bounding box center [171, 510] width 201 height 17
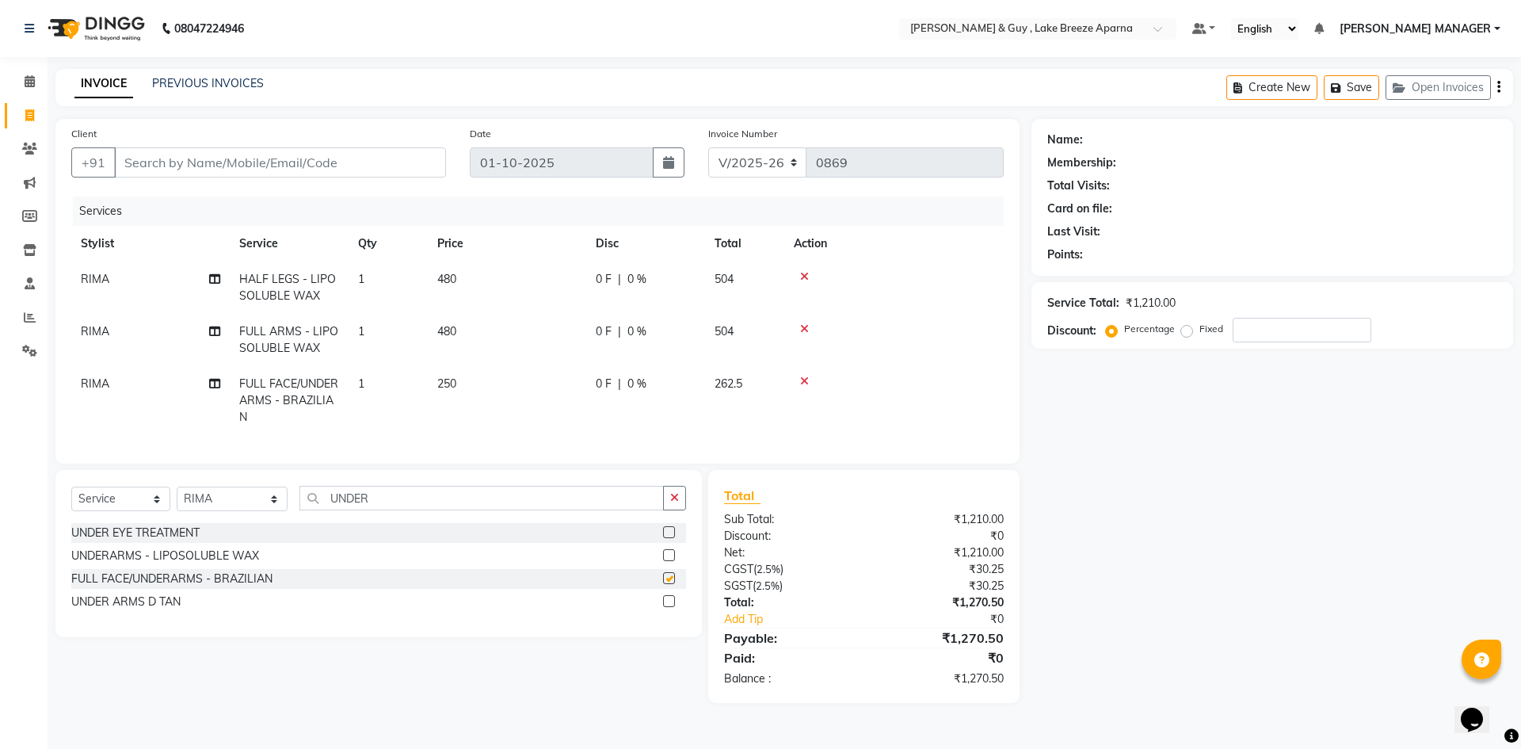
checkbox input "false"
click at [326, 505] on input "UNDER" at bounding box center [481, 498] width 364 height 25
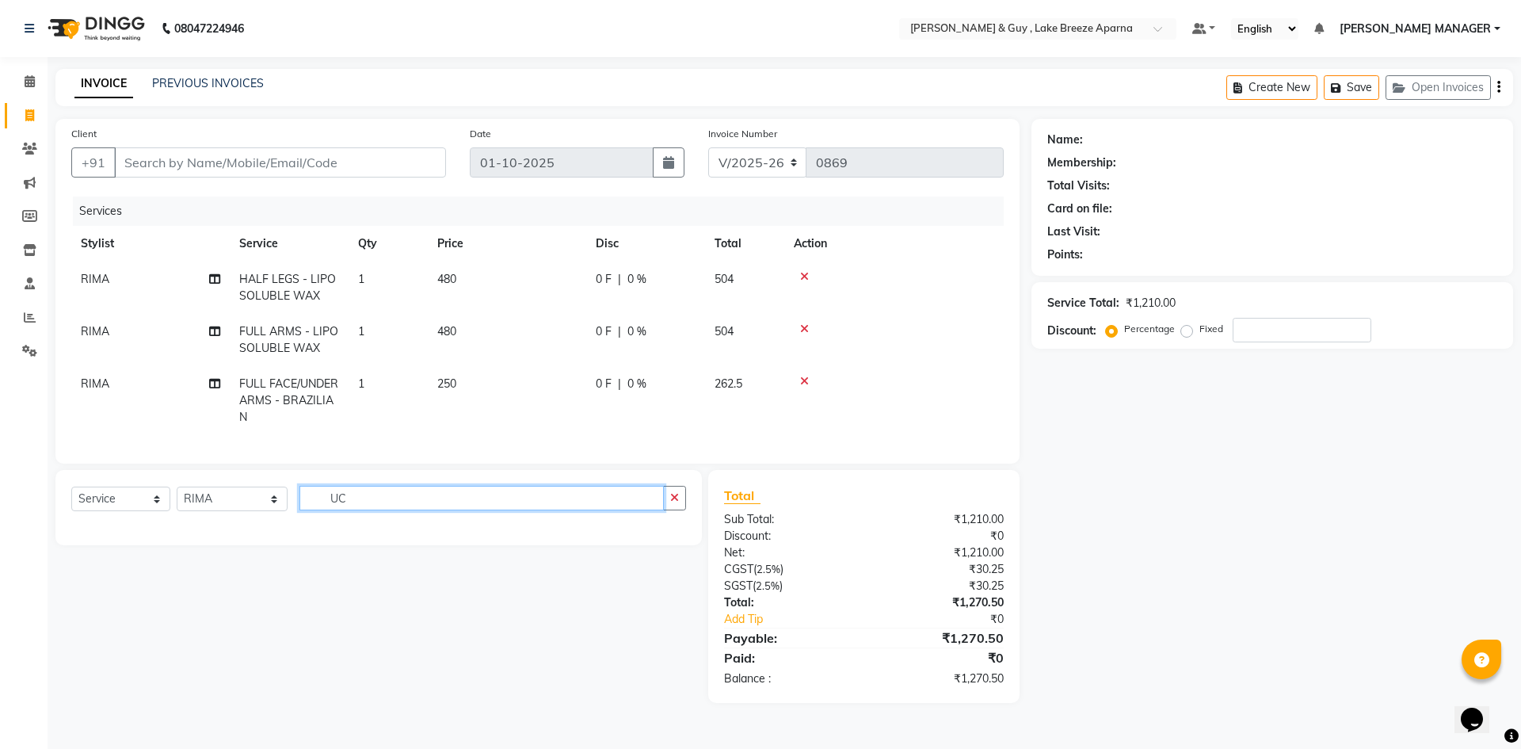
type input "U"
type input "CLEAN"
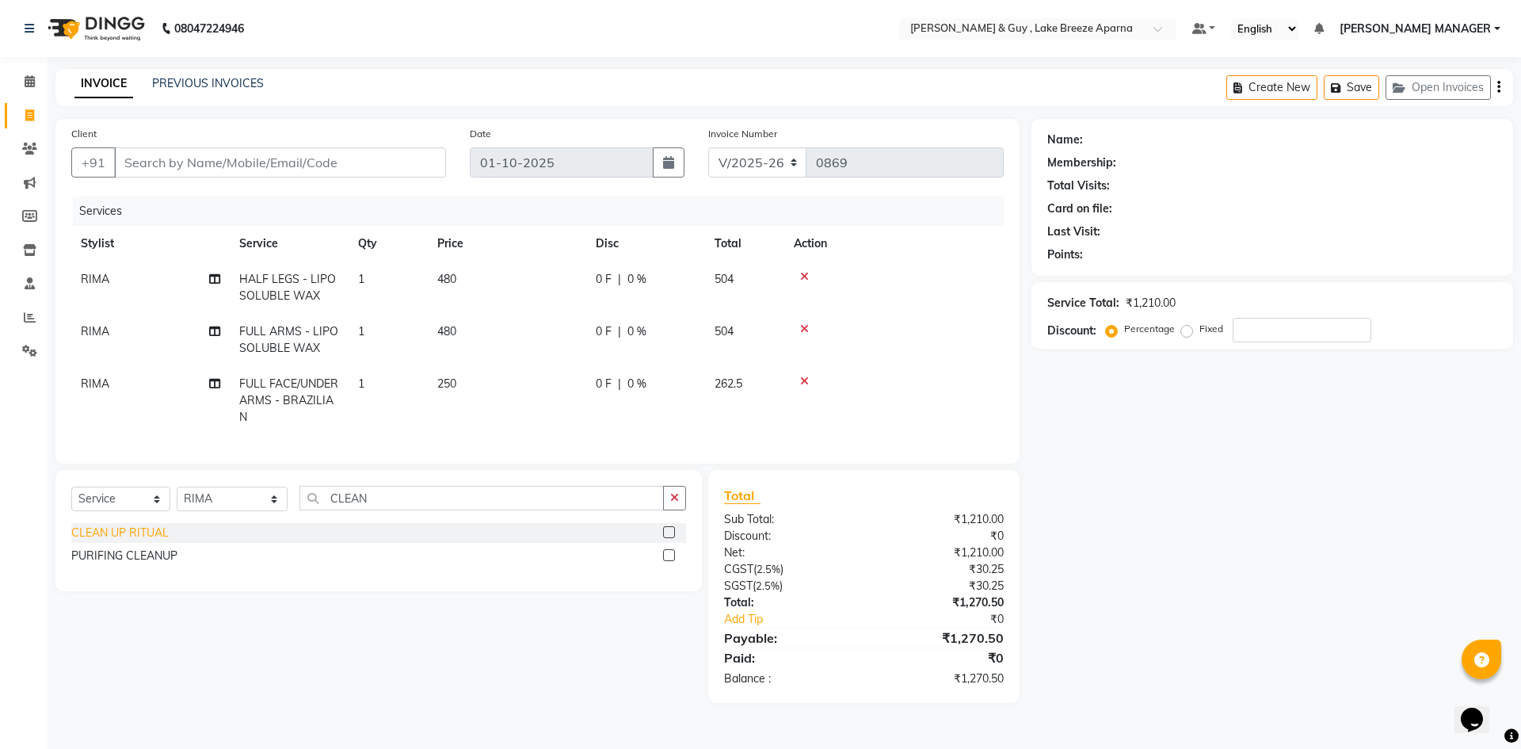
click at [104, 541] on div "CLEAN UP RITUAL" at bounding box center [119, 533] width 97 height 17
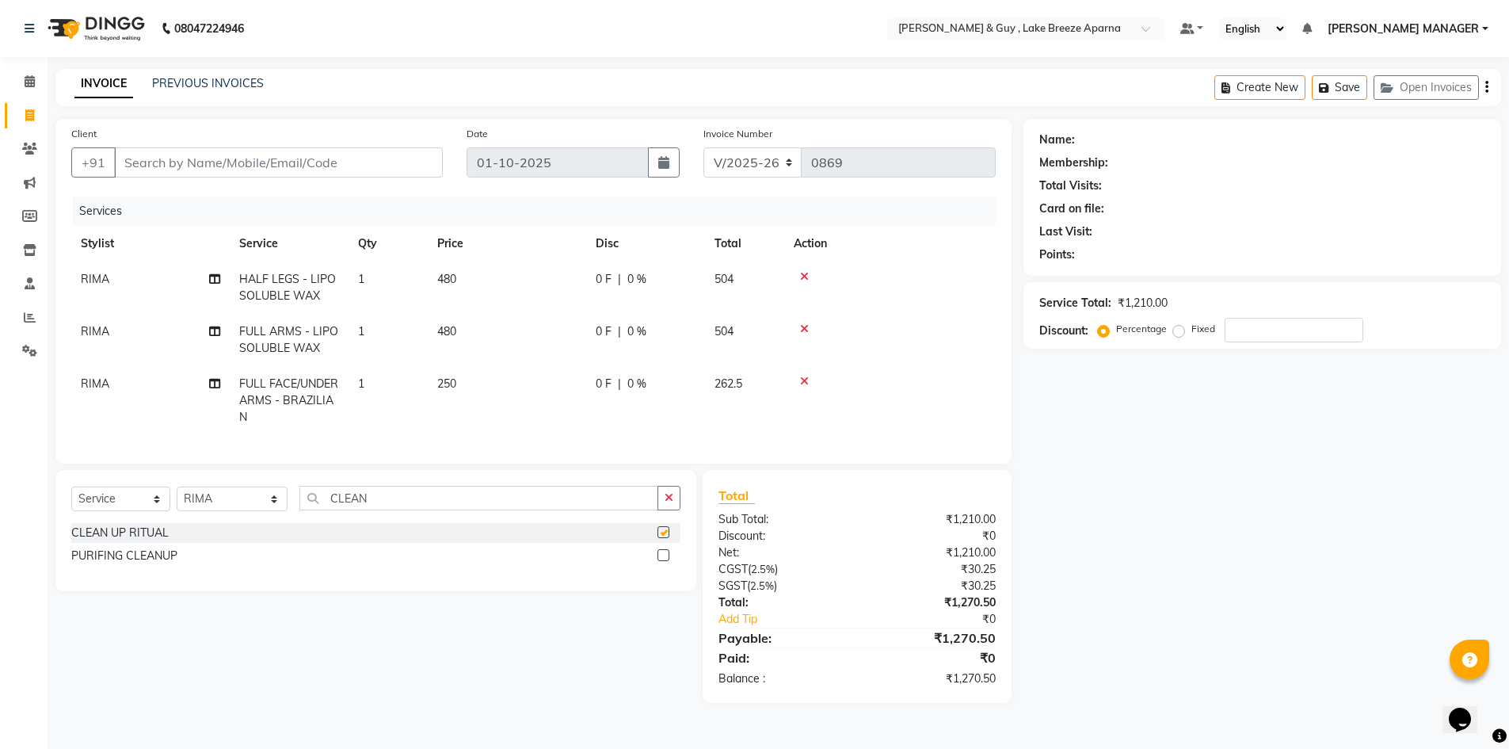
checkbox input "false"
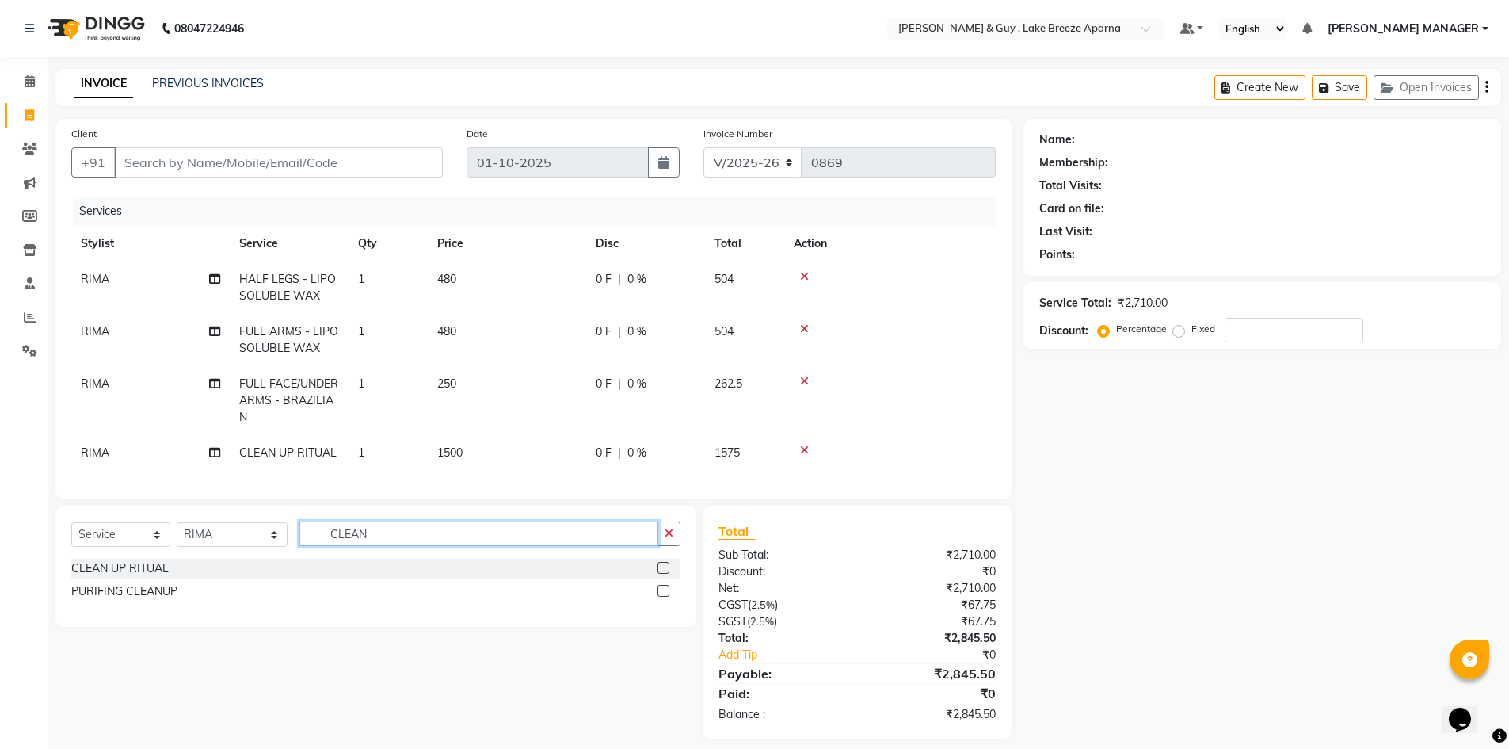
click at [326, 543] on input "CLEAN" at bounding box center [479, 533] width 360 height 25
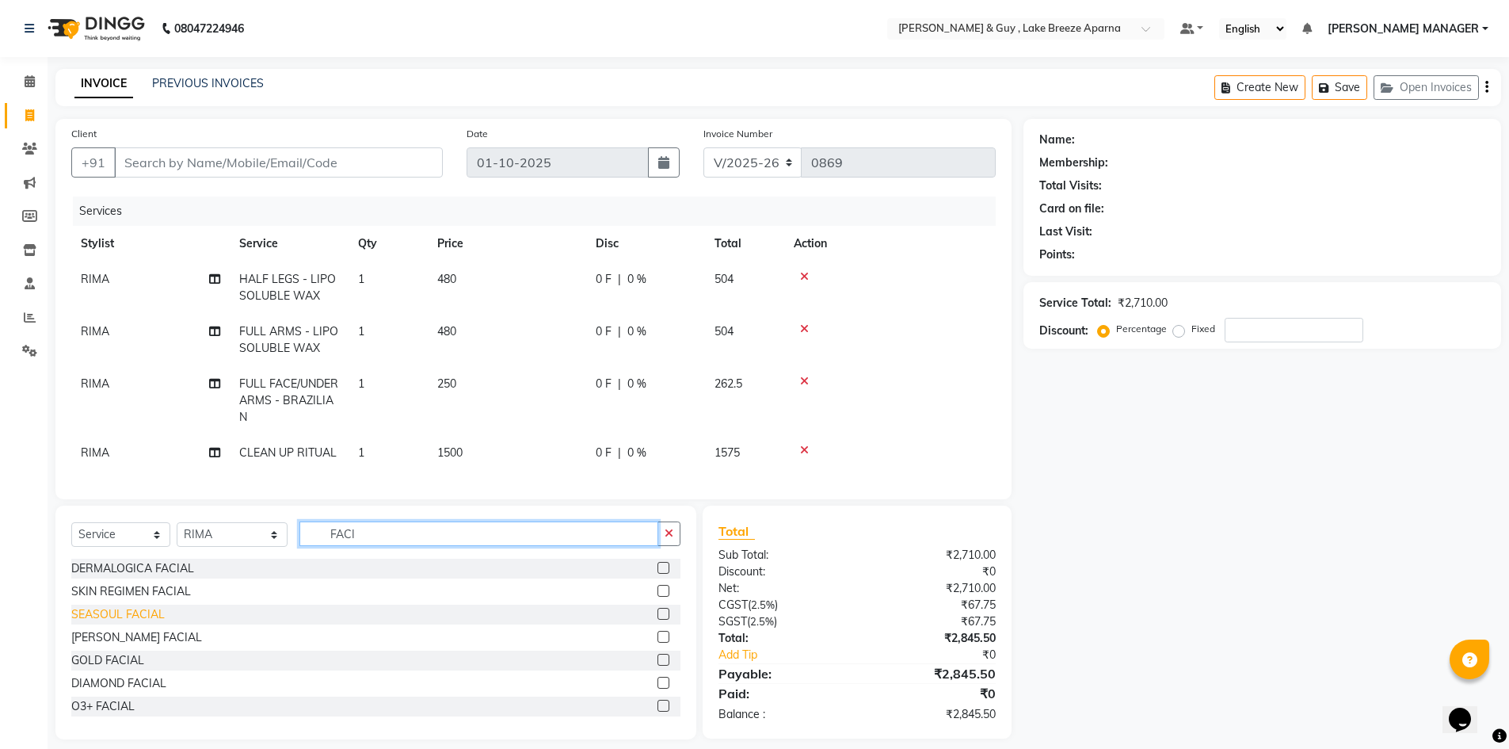
type input "FACI"
click at [151, 623] on div "SEASOUL FACIAL" at bounding box center [117, 614] width 93 height 17
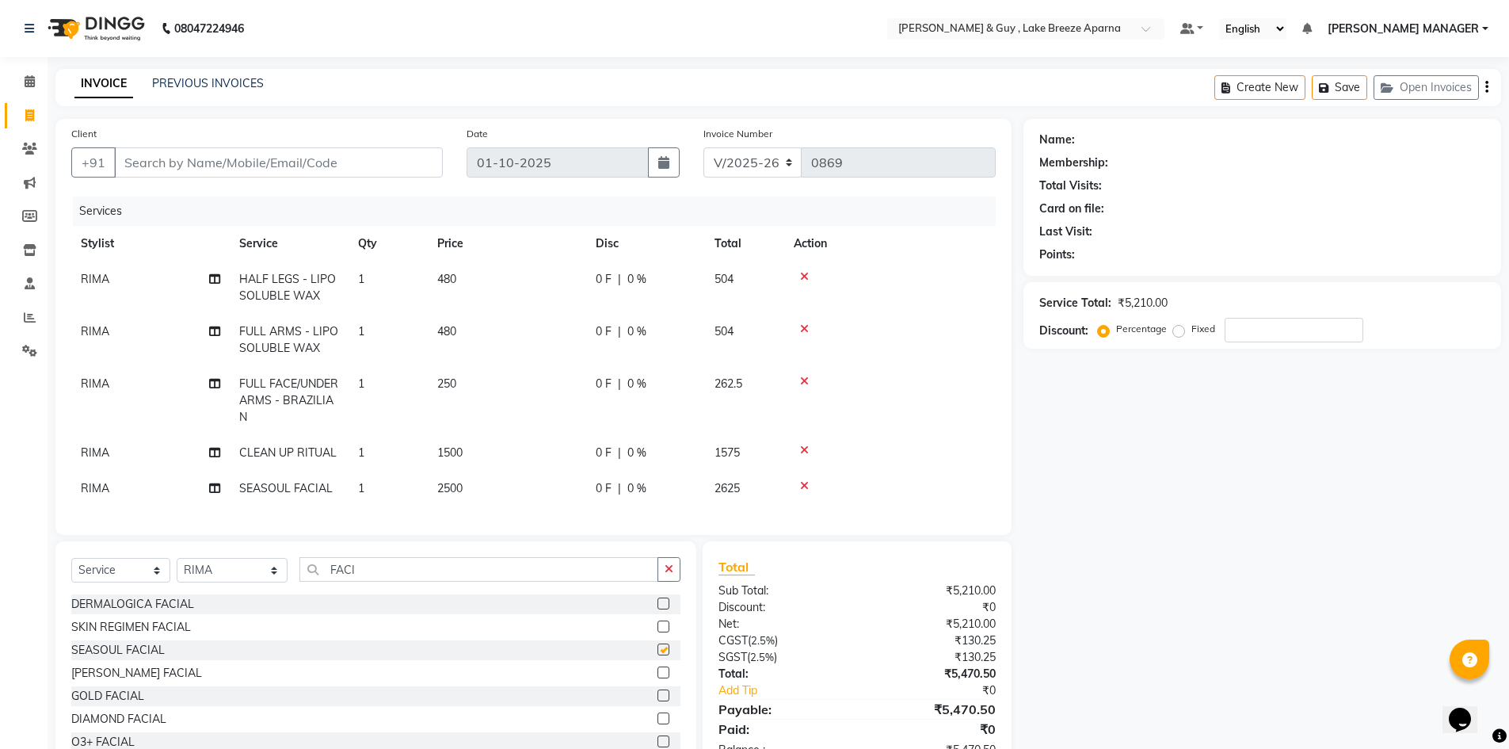
checkbox input "false"
click at [443, 484] on span "2500" at bounding box center [449, 488] width 25 height 14
select select "88973"
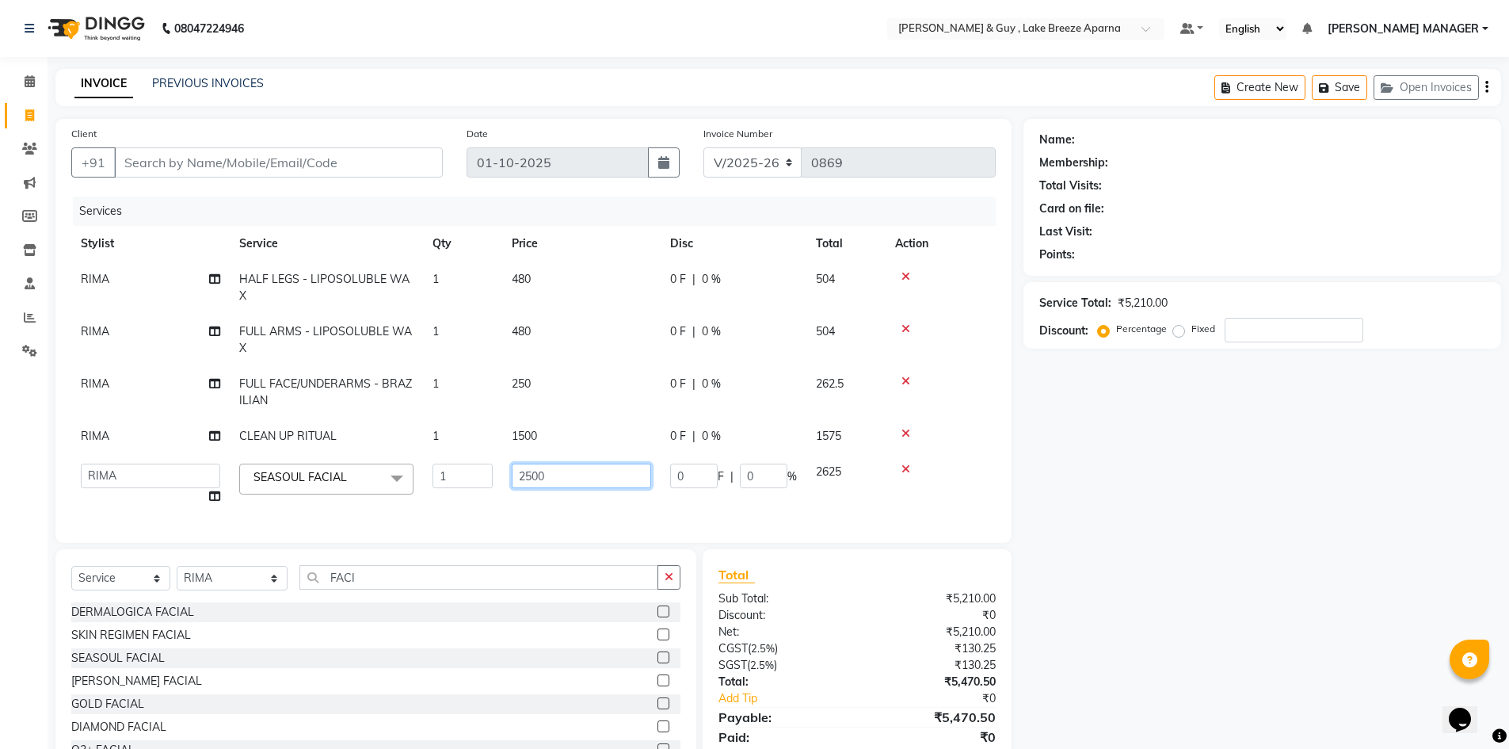
click at [528, 464] on input "2500" at bounding box center [581, 476] width 139 height 25
type input "2200"
click at [1129, 452] on div "Name: Membership: Total Visits: Card on file: Last Visit: Points: Service Total…" at bounding box center [1269, 451] width 490 height 664
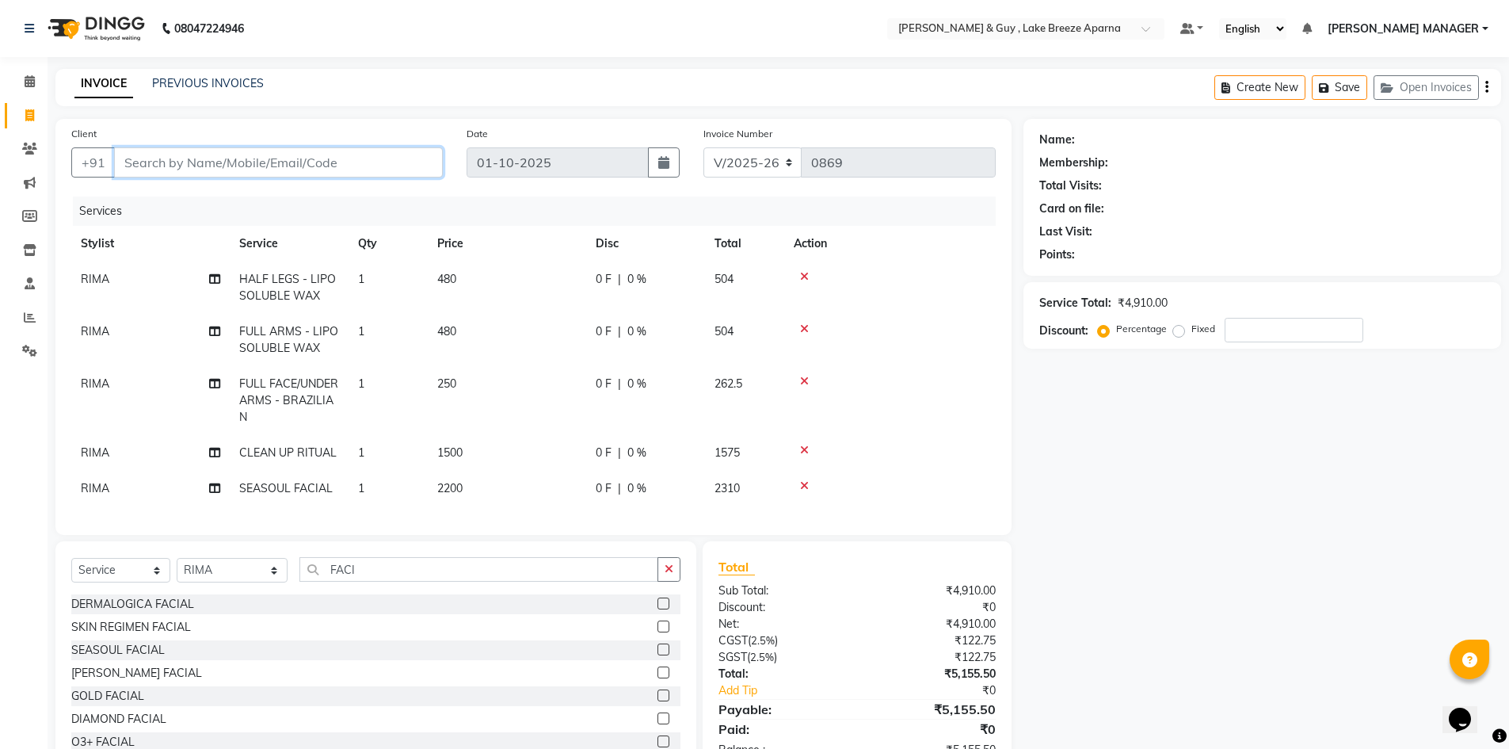
click at [334, 151] on input "Client" at bounding box center [278, 162] width 329 height 30
type input "9"
type input "0"
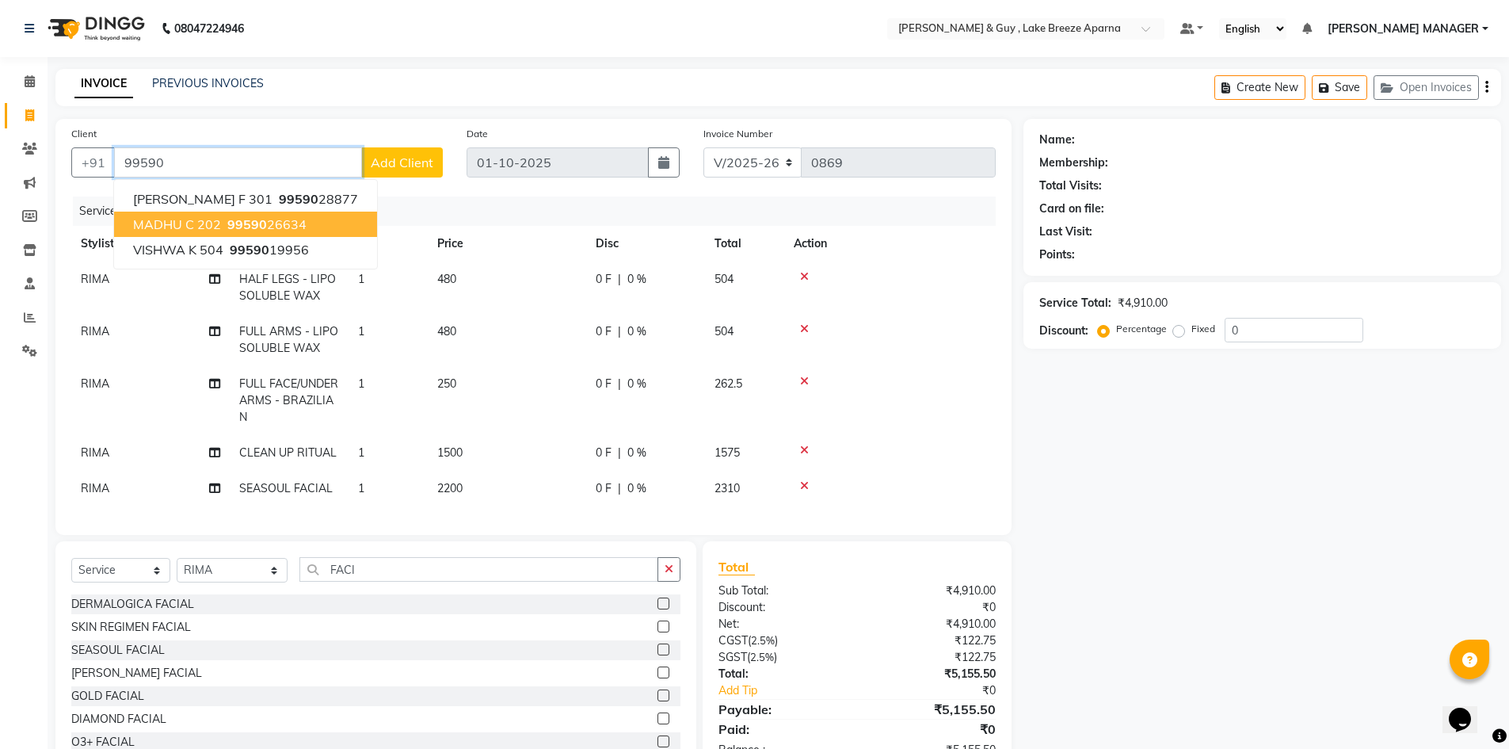
click at [248, 221] on span "99590" at bounding box center [247, 224] width 40 height 16
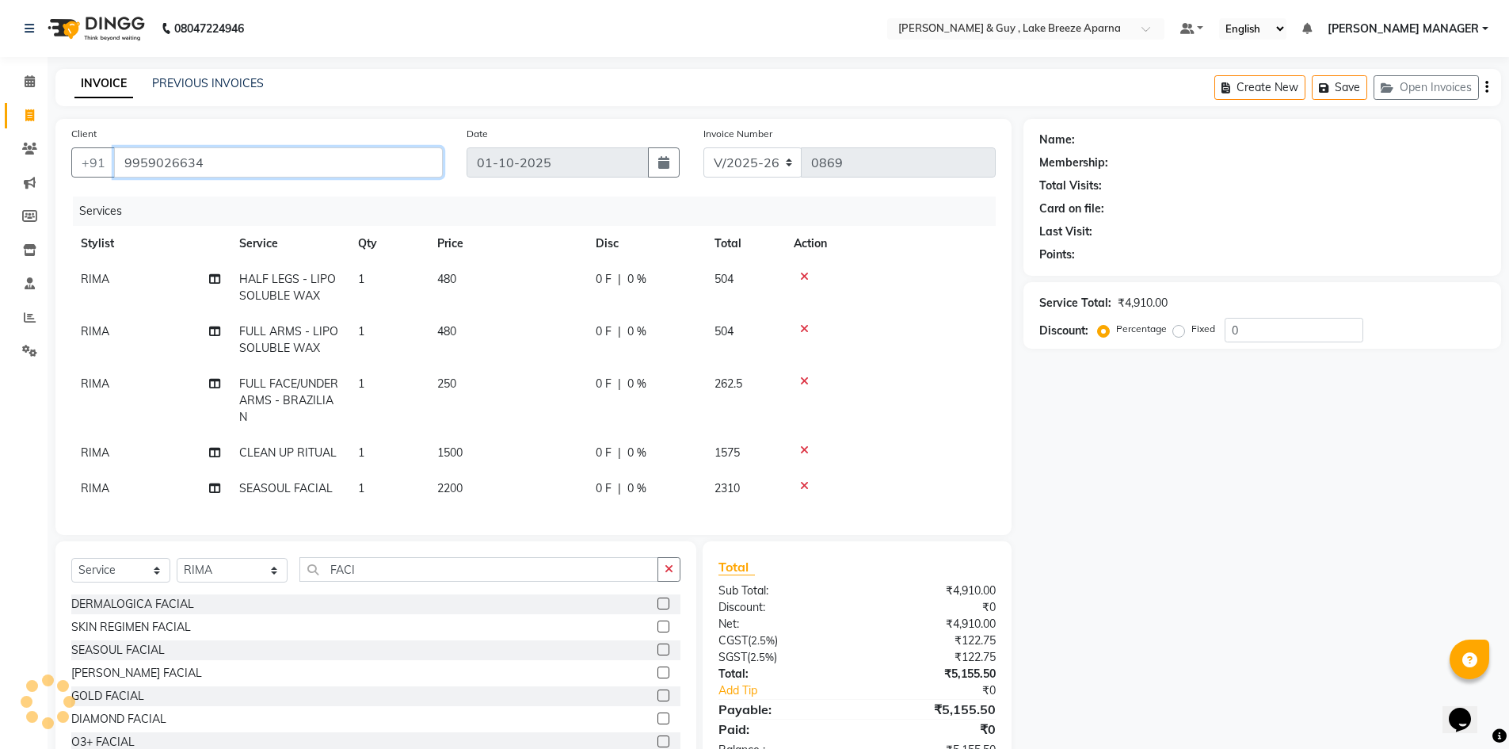
type input "9959026634"
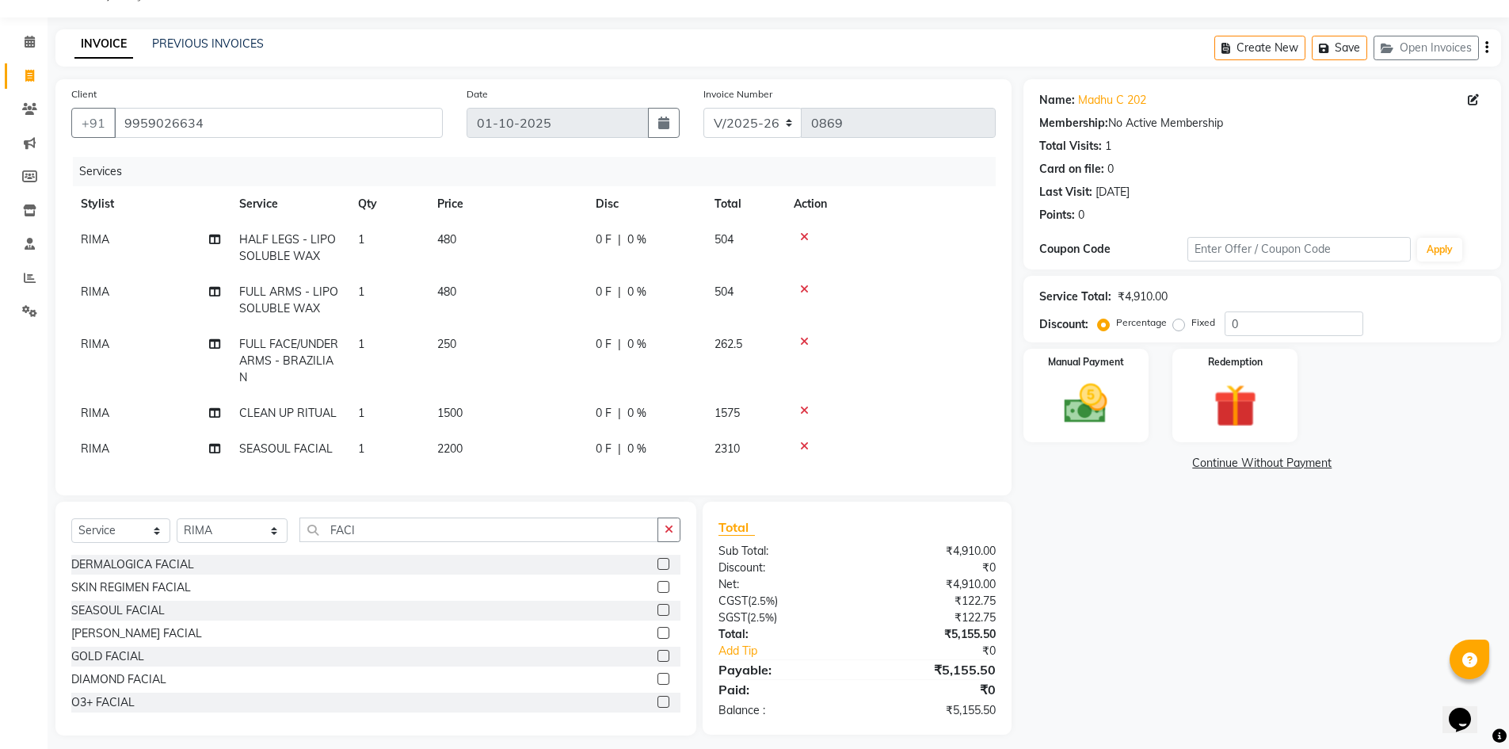
scroll to position [62, 0]
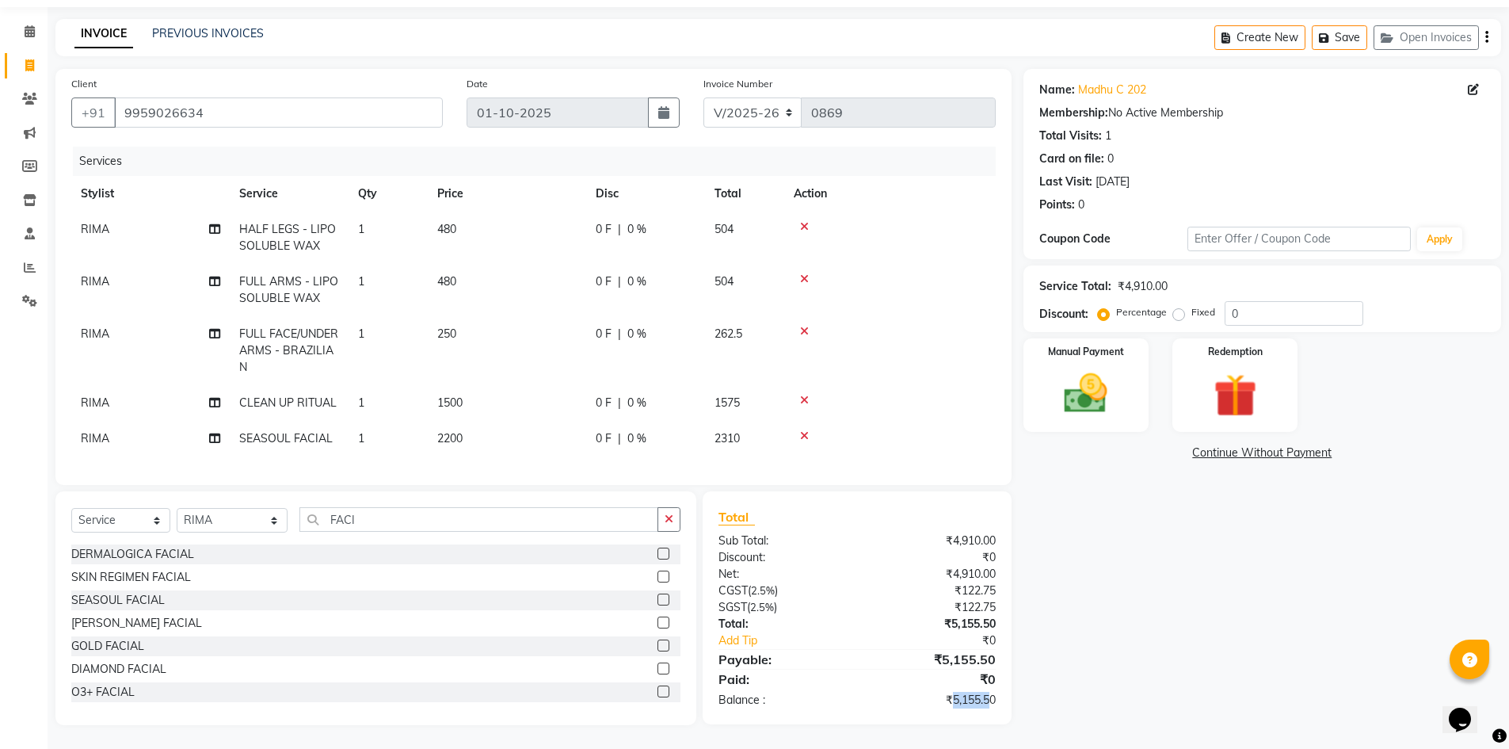
drag, startPoint x: 952, startPoint y: 700, endPoint x: 987, endPoint y: 698, distance: 34.9
click at [987, 698] on div "₹5,155.50" at bounding box center [932, 700] width 151 height 17
click at [1148, 590] on div "Name: Madhu C 202 Membership: No Active Membership Total Visits: 1 Card on file…" at bounding box center [1269, 397] width 490 height 656
click at [1098, 387] on img at bounding box center [1086, 394] width 73 height 52
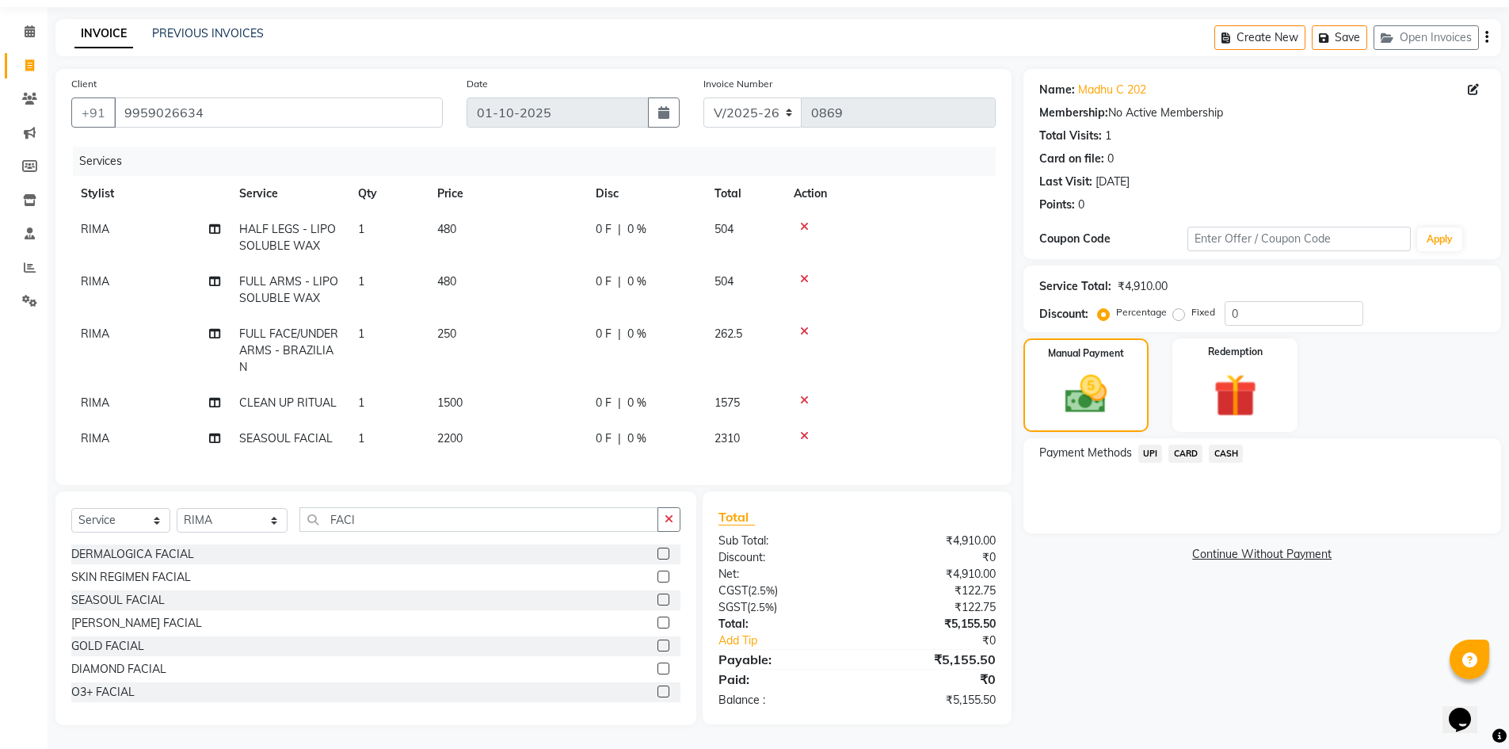
click at [1150, 444] on span "UPI" at bounding box center [1151, 453] width 25 height 18
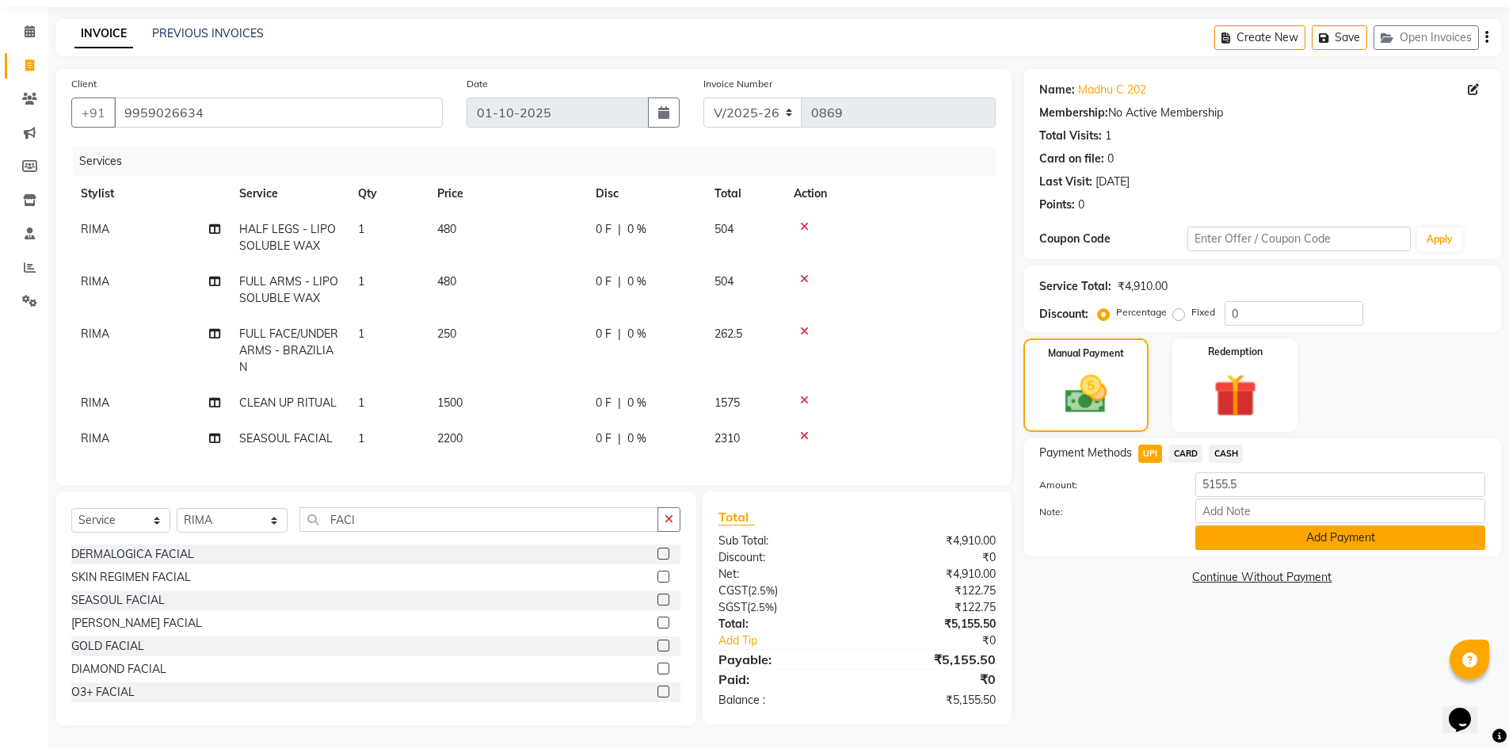
click at [1230, 526] on button "Add Payment" at bounding box center [1341, 537] width 290 height 25
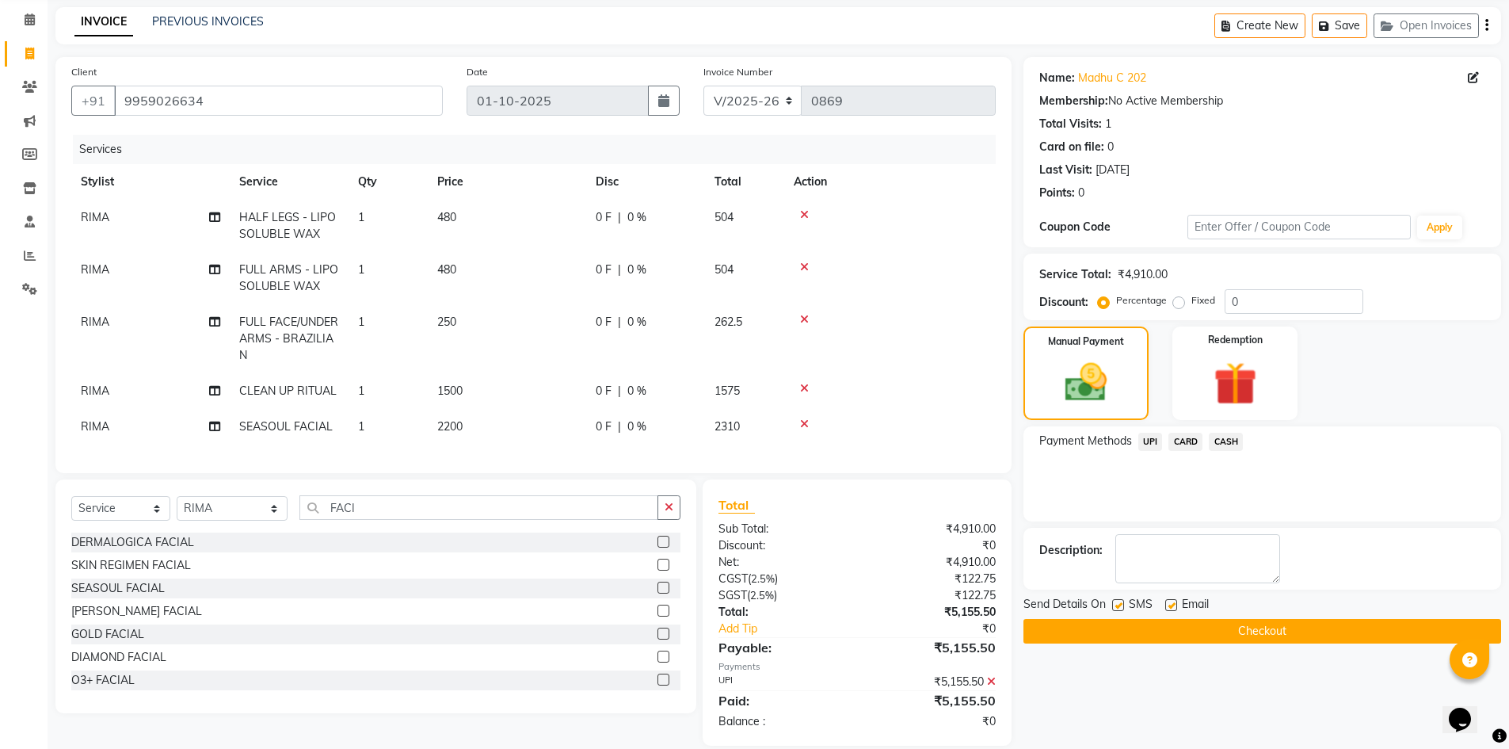
scroll to position [94, 0]
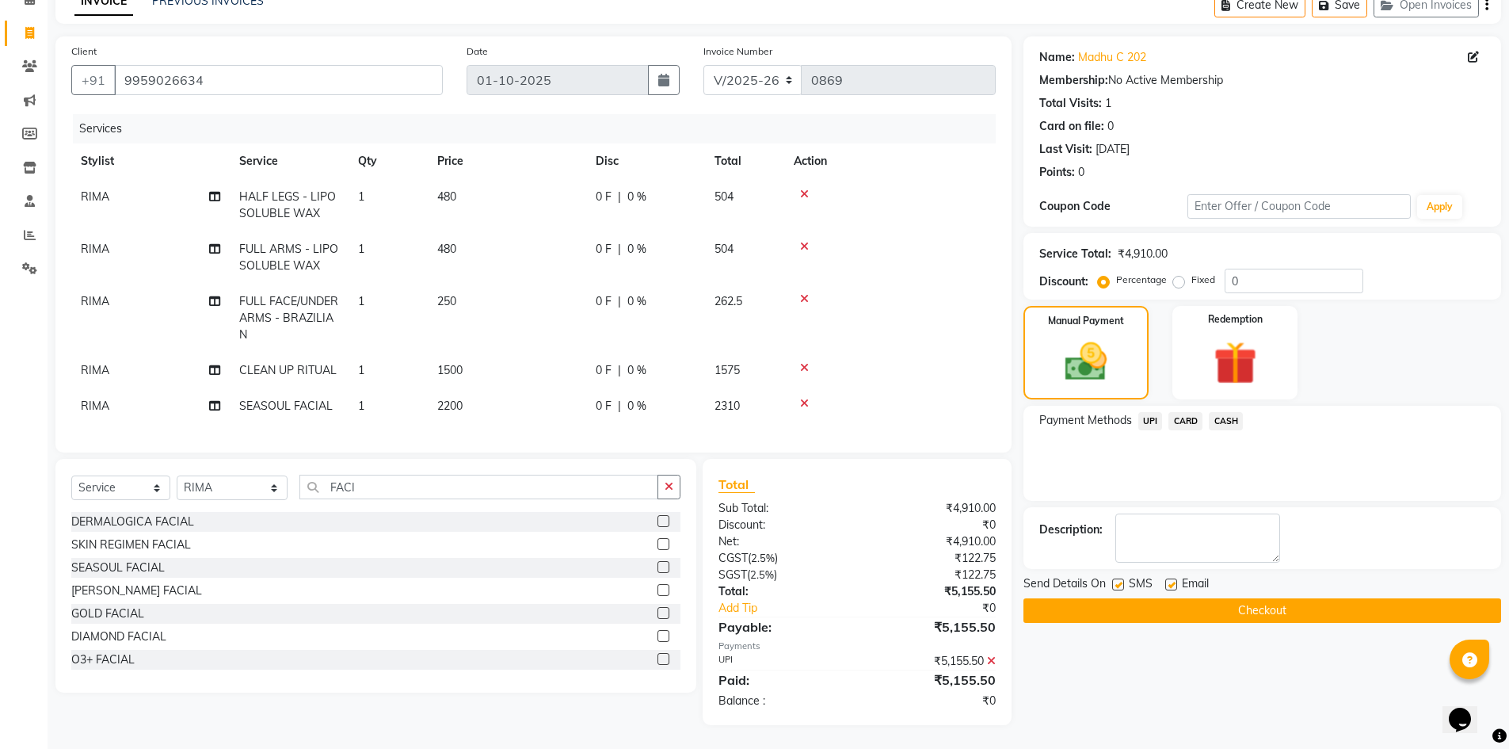
click at [1173, 578] on label at bounding box center [1171, 584] width 12 height 12
click at [1173, 580] on input "checkbox" at bounding box center [1170, 585] width 10 height 10
checkbox input "false"
click at [1206, 600] on button "Checkout" at bounding box center [1263, 610] width 478 height 25
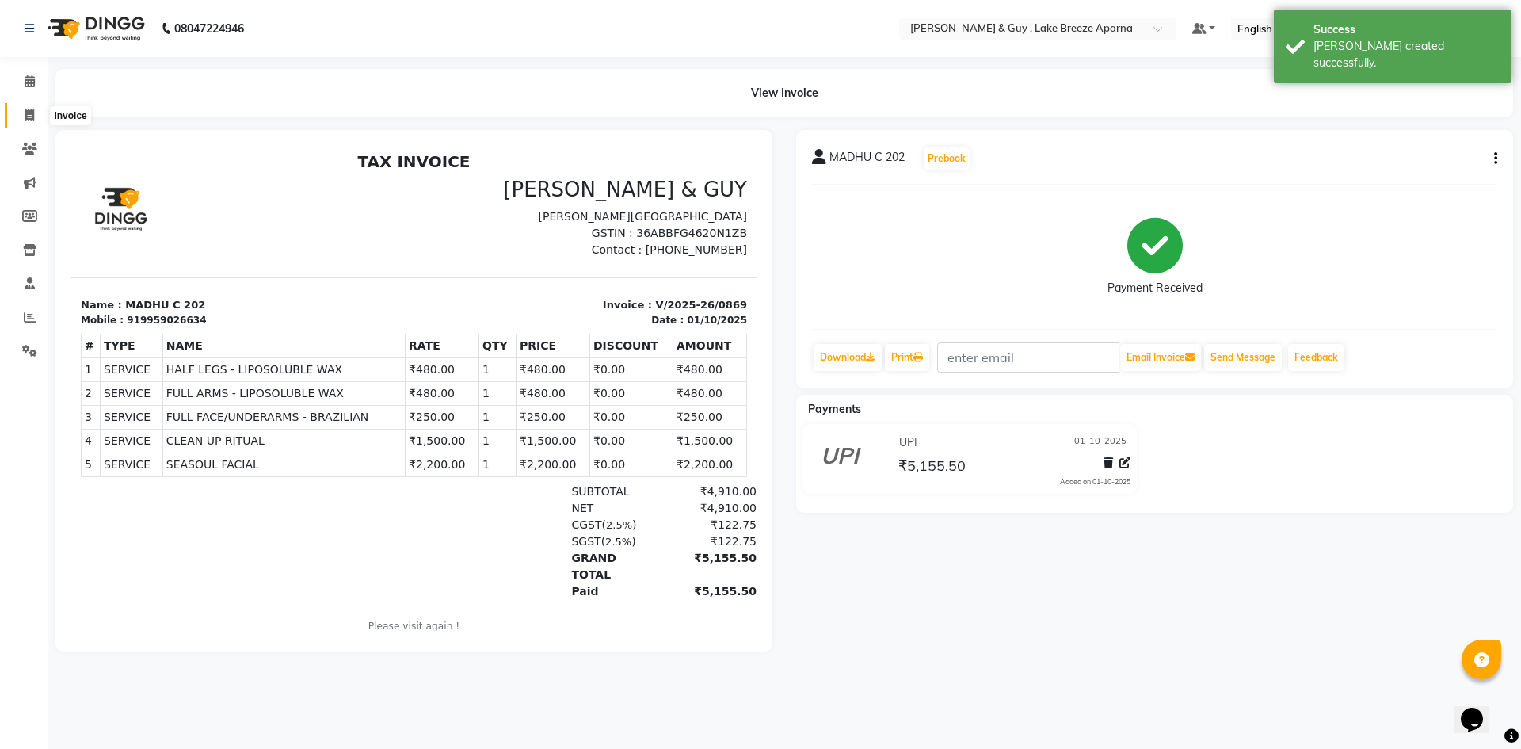
click at [20, 109] on span at bounding box center [30, 116] width 28 height 18
select select "8690"
select select "service"
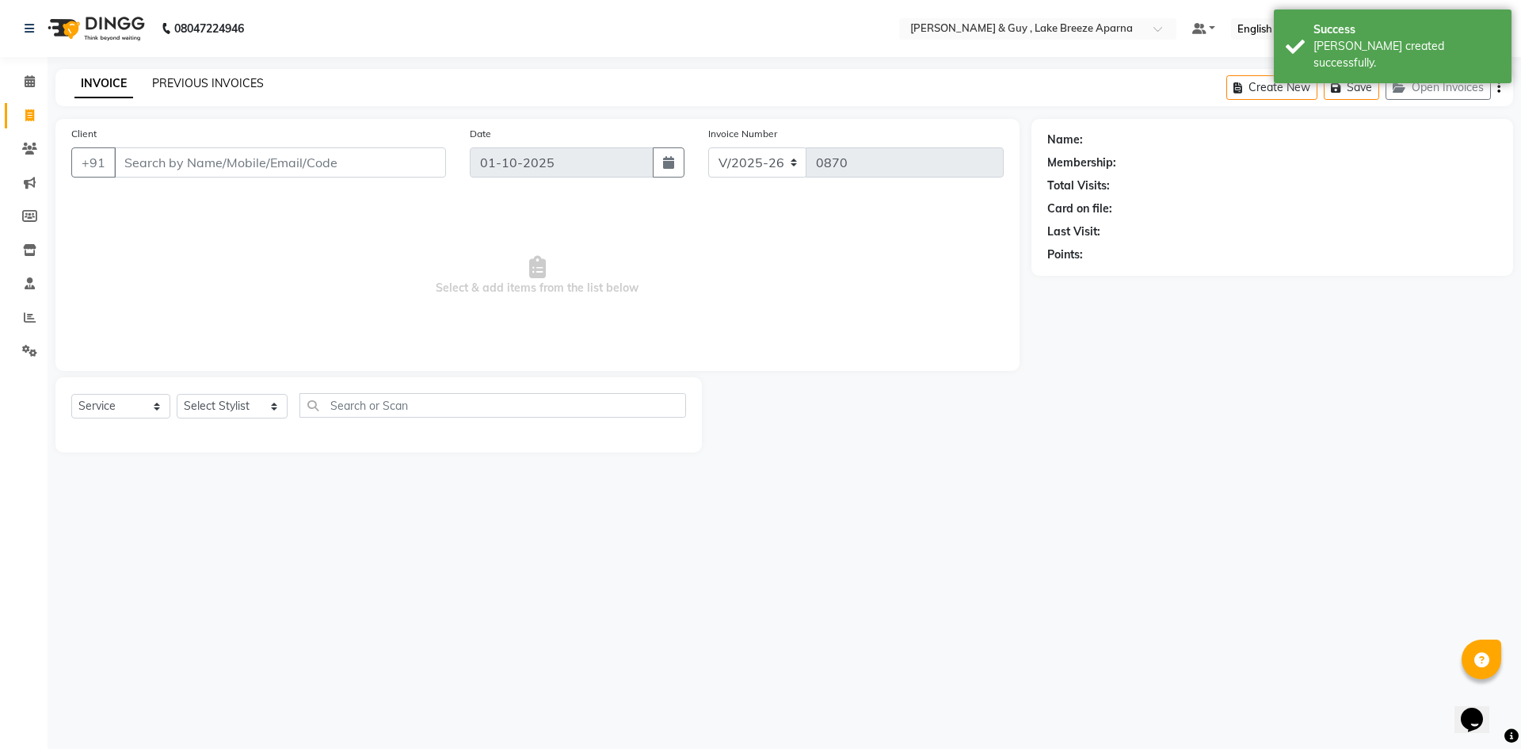
click at [209, 82] on link "PREVIOUS INVOICES" at bounding box center [208, 83] width 112 height 14
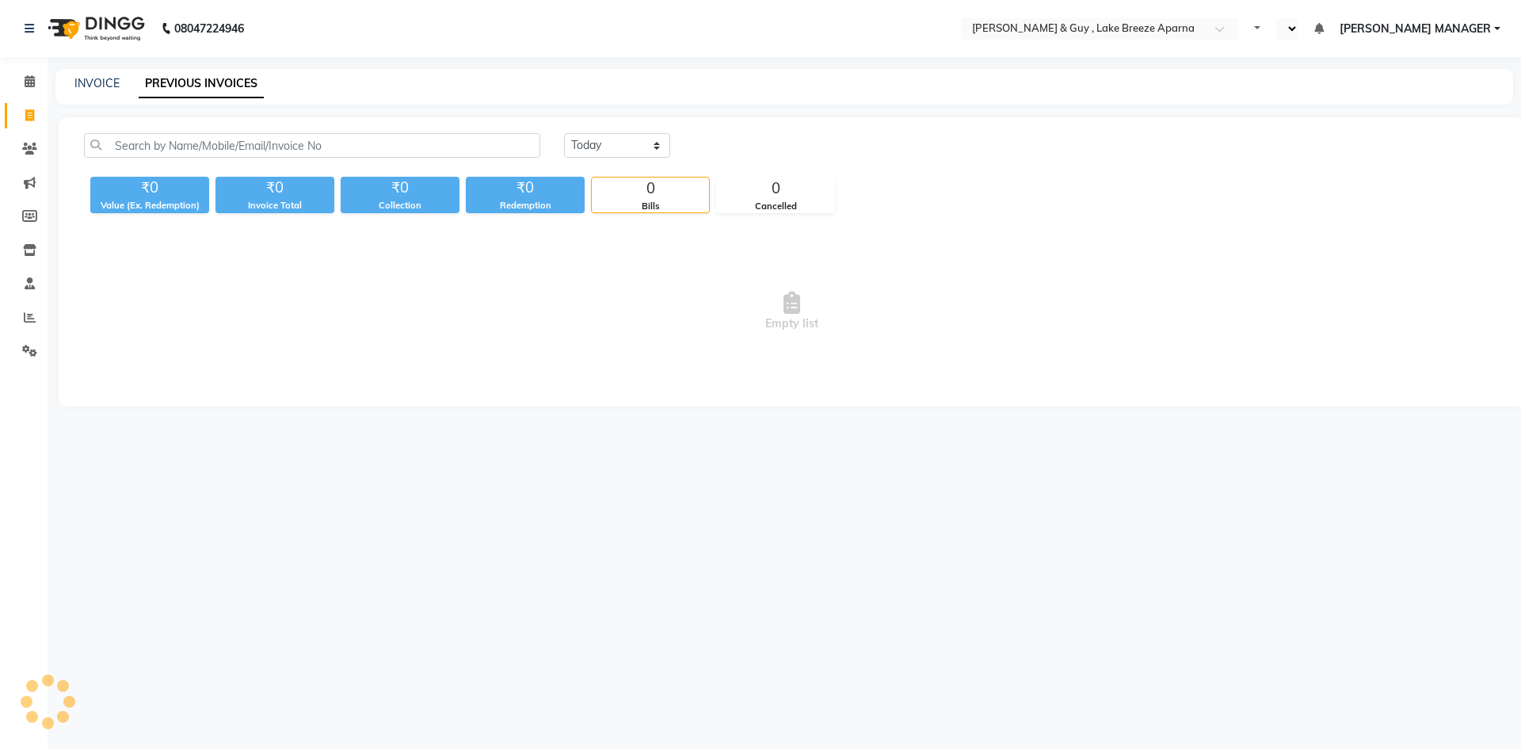
select select "en"
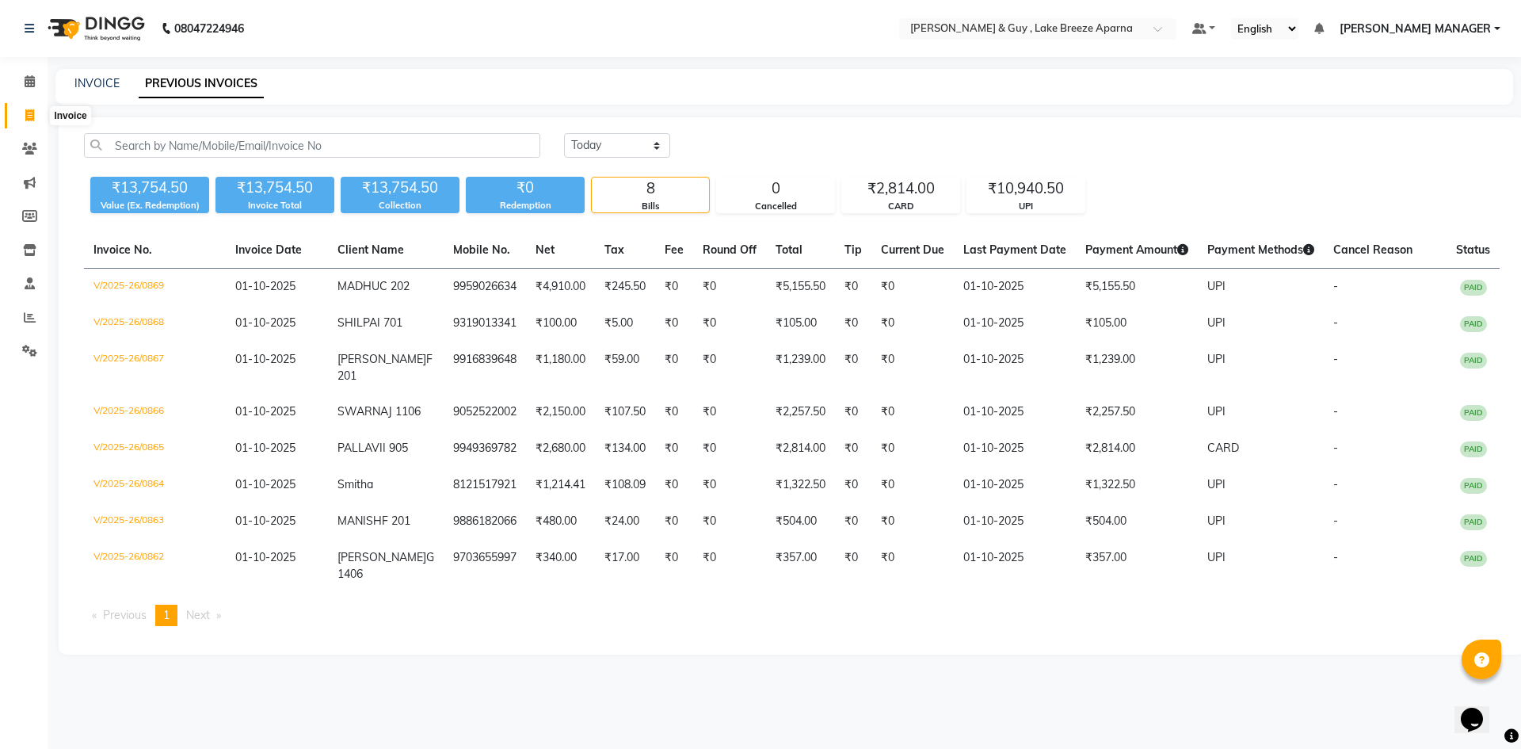
click at [31, 117] on icon at bounding box center [29, 115] width 9 height 12
select select "8690"
select select "service"
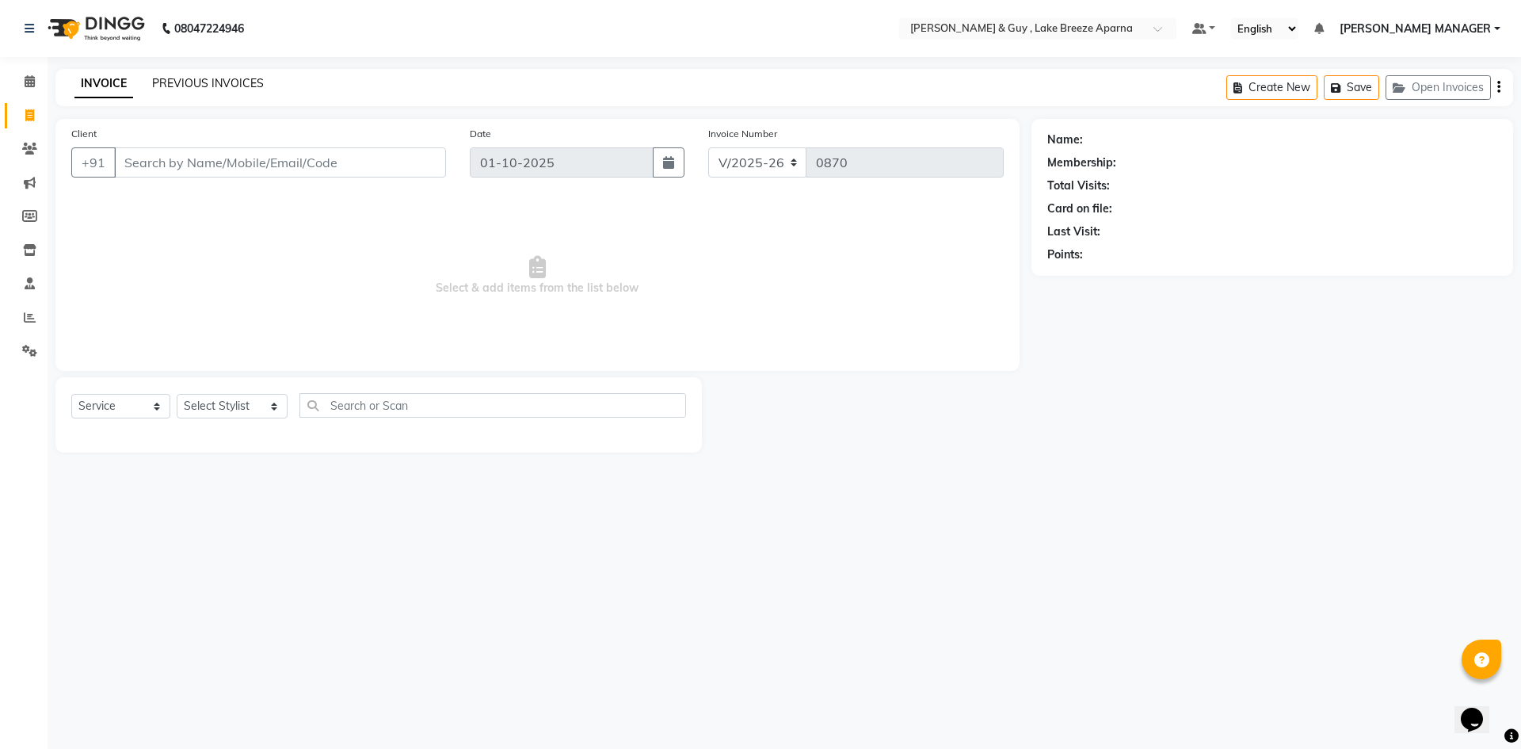
click at [229, 83] on link "PREVIOUS INVOICES" at bounding box center [208, 83] width 112 height 14
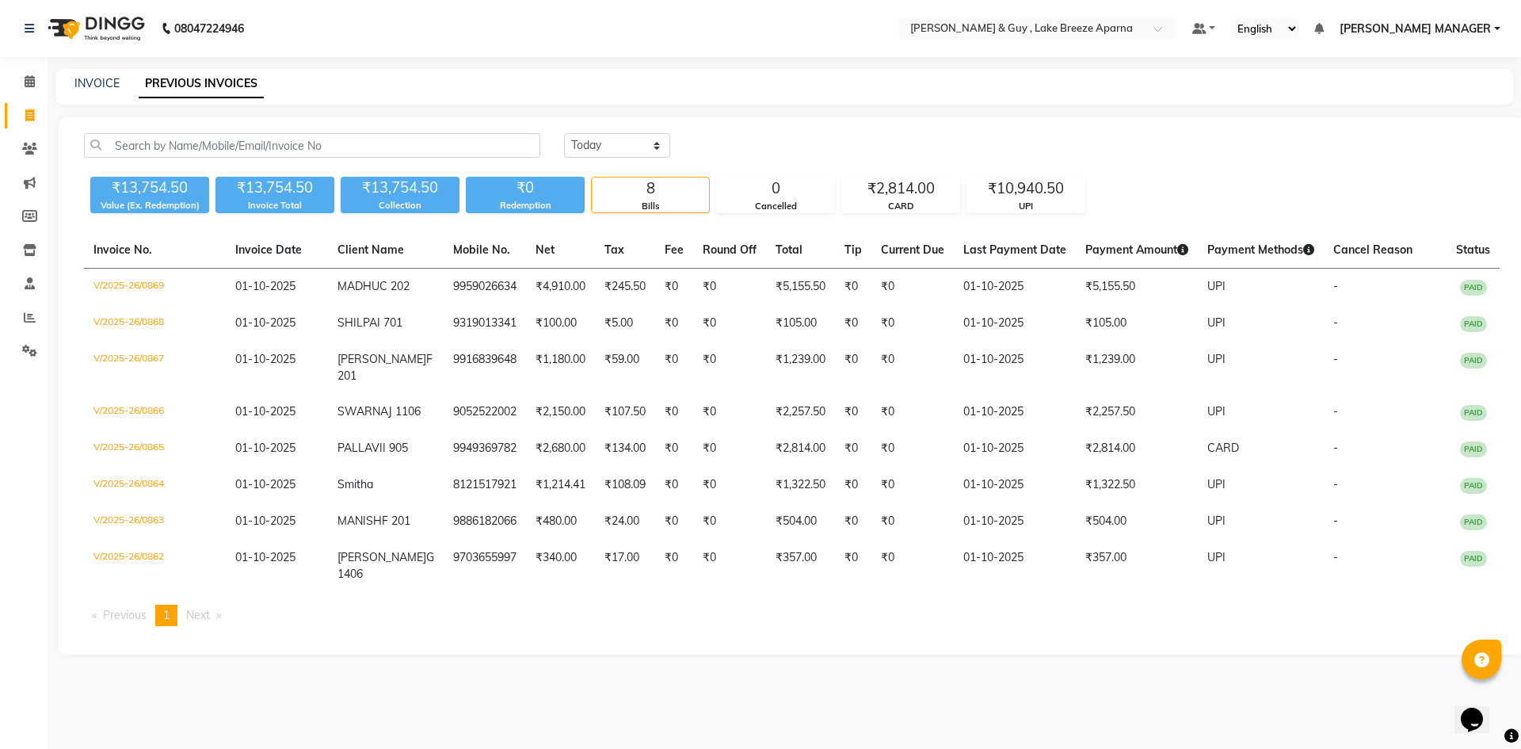
click at [89, 93] on div "INVOICE PREVIOUS INVOICES" at bounding box center [784, 87] width 1458 height 36
click at [97, 93] on div "INVOICE PREVIOUS INVOICES" at bounding box center [784, 87] width 1458 height 36
click at [97, 89] on link "INVOICE" at bounding box center [96, 83] width 45 height 14
select select "8690"
select select "service"
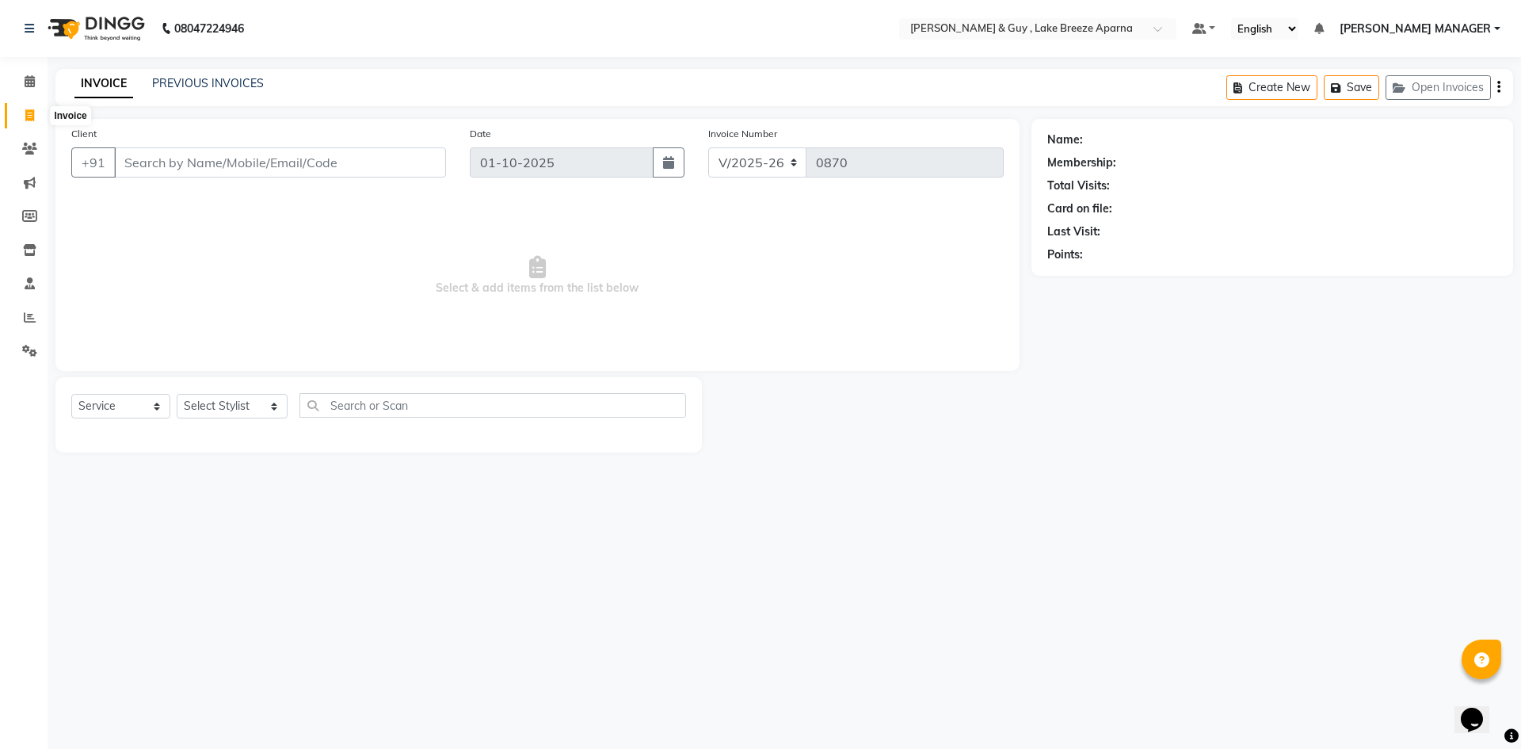
click at [21, 113] on span at bounding box center [30, 116] width 28 height 18
select select "8690"
select select "service"
click at [1428, 32] on span "[PERSON_NAME] MANAGER" at bounding box center [1415, 29] width 151 height 17
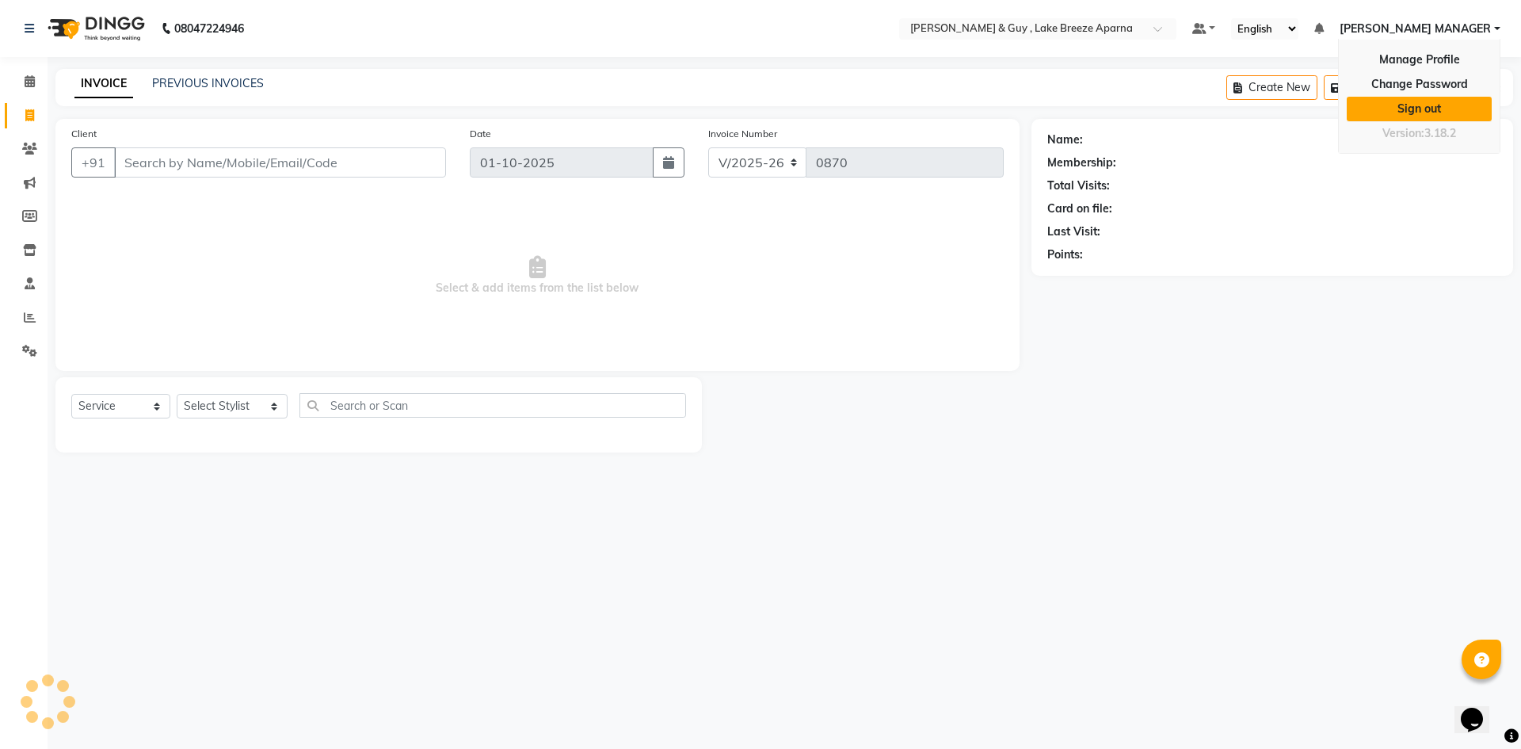
click at [1433, 112] on link "Sign out" at bounding box center [1419, 109] width 145 height 25
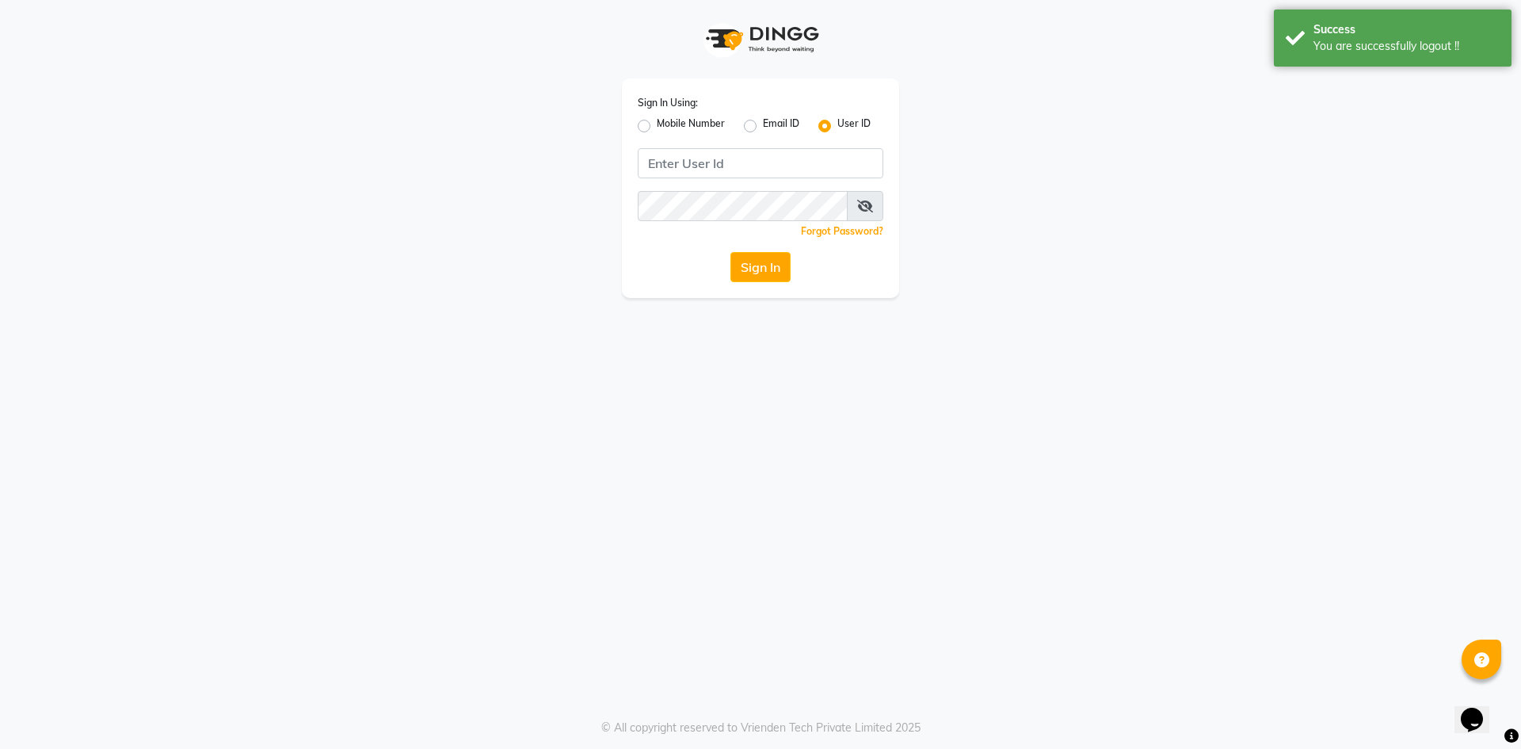
click at [657, 120] on label "Mobile Number" at bounding box center [691, 125] width 68 height 19
click at [657, 120] on input "Mobile Number" at bounding box center [662, 121] width 10 height 10
radio input "true"
radio input "false"
click at [715, 160] on input "Username" at bounding box center [787, 163] width 193 height 30
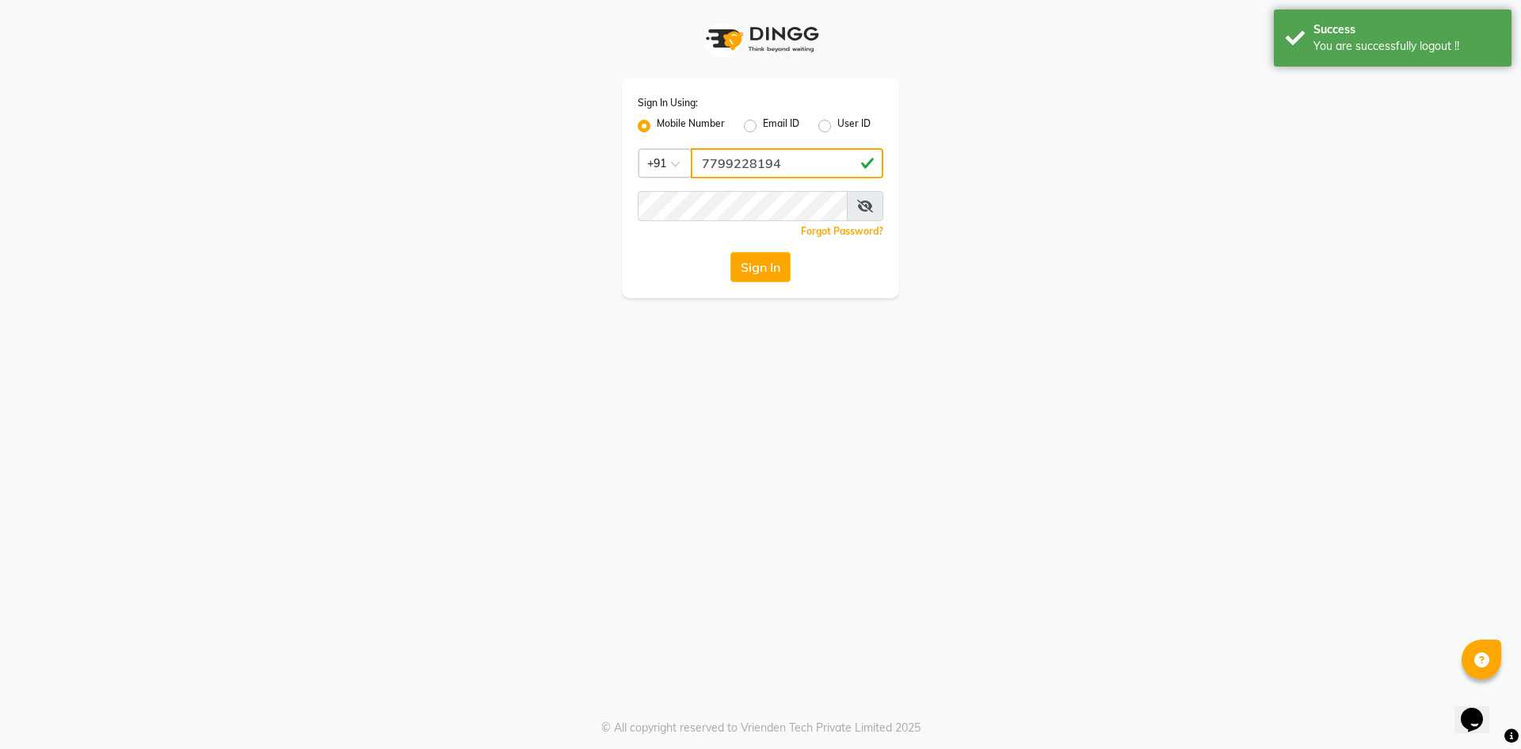
type input "7799228194"
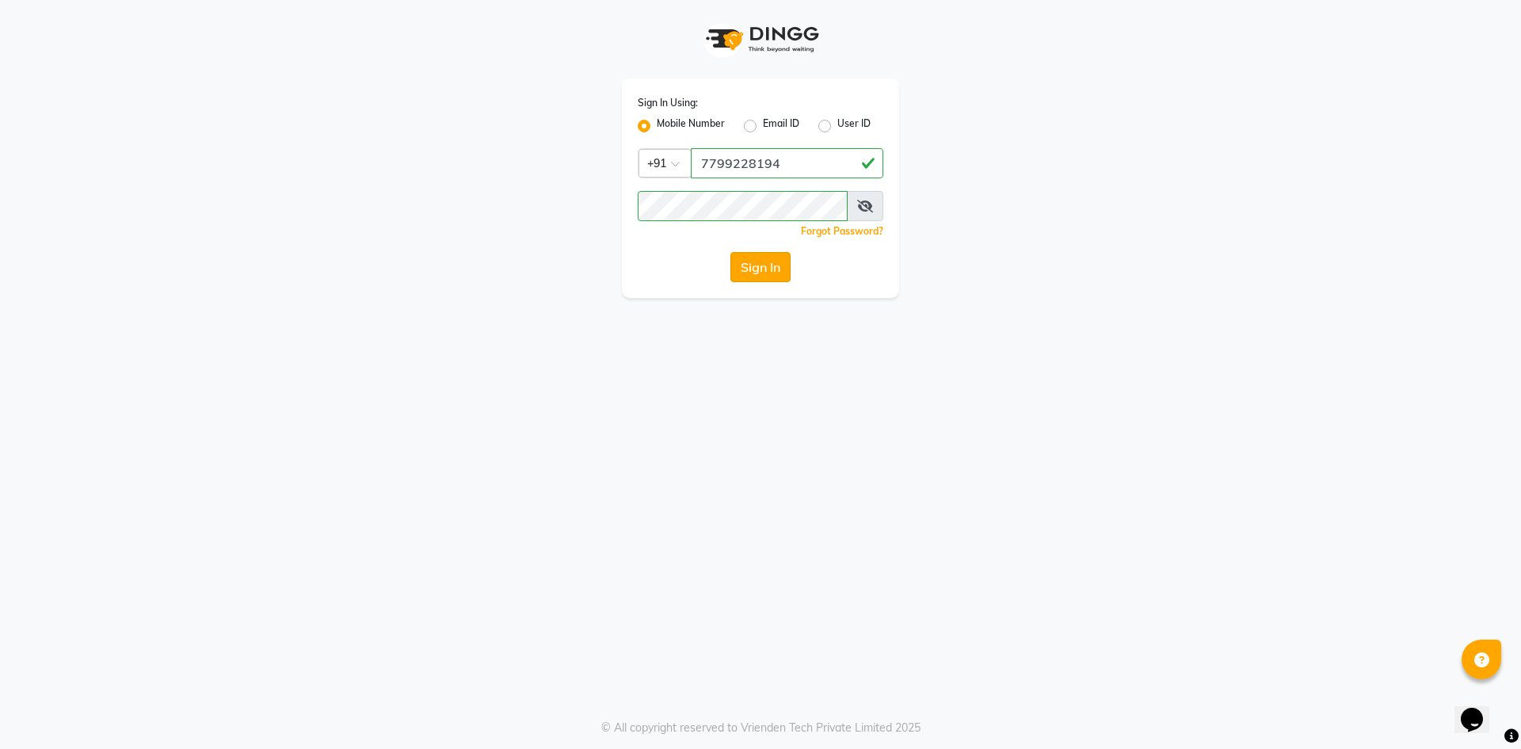
click at [778, 273] on button "Sign In" at bounding box center [761, 267] width 60 height 30
